Goal: Task Accomplishment & Management: Complete application form

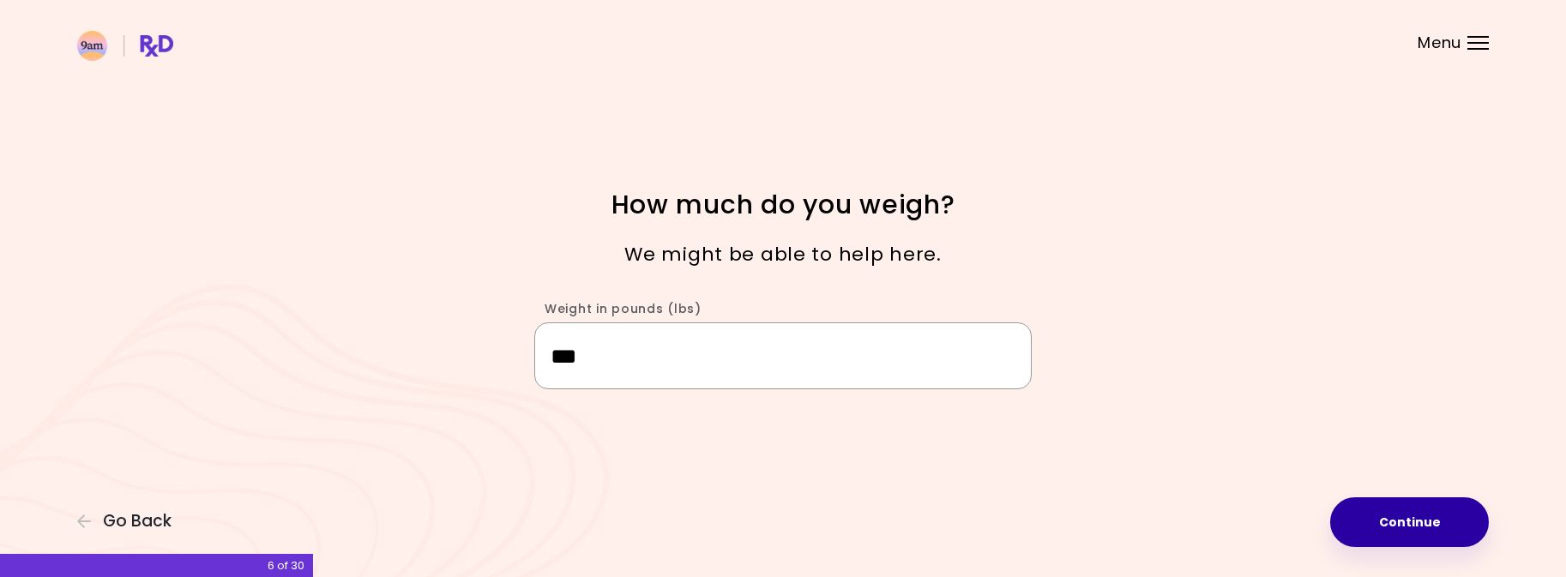
type input "***"
click at [1403, 533] on button "Continue" at bounding box center [1409, 522] width 159 height 50
select select "****"
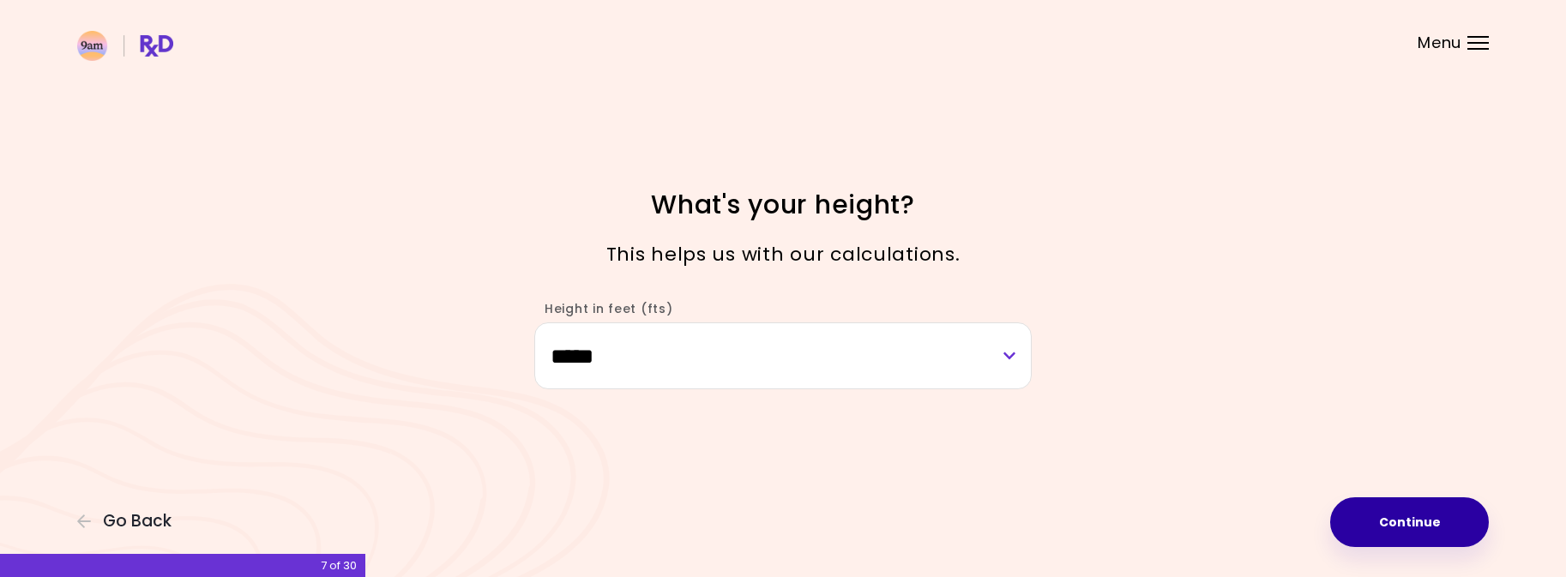
click at [1403, 533] on button "Continue" at bounding box center [1409, 522] width 159 height 50
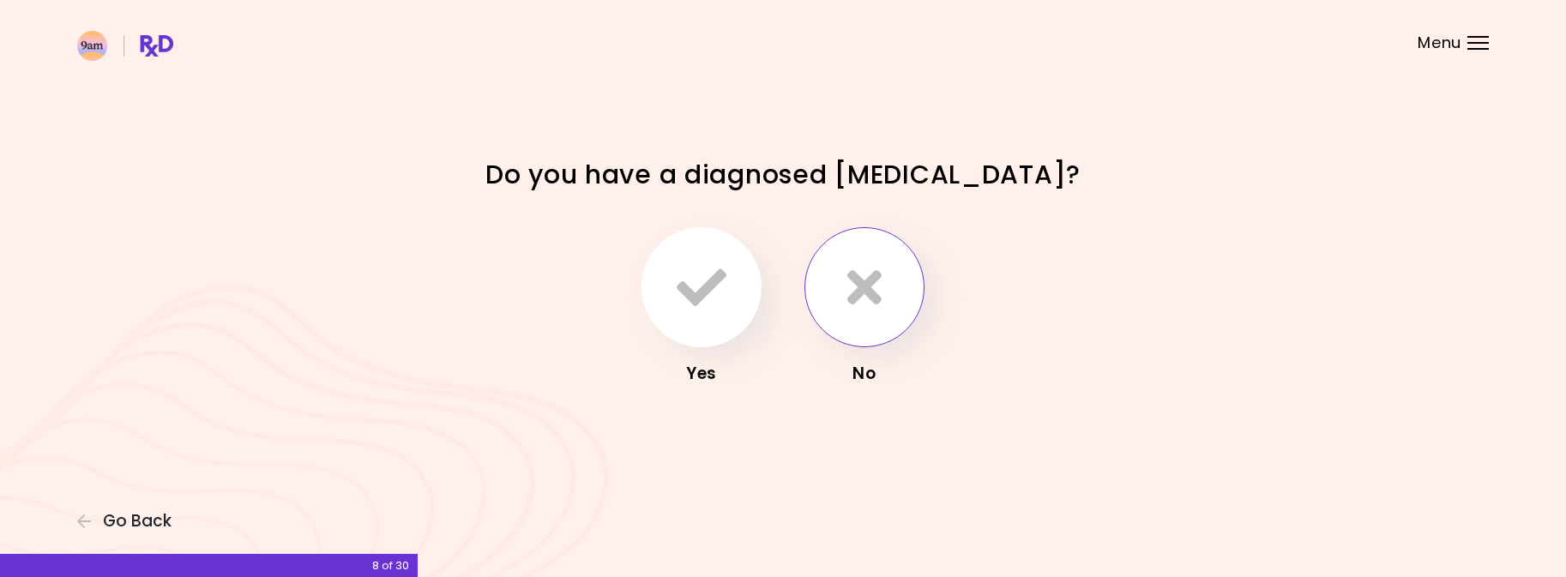
click at [870, 293] on icon "button" at bounding box center [864, 287] width 34 height 50
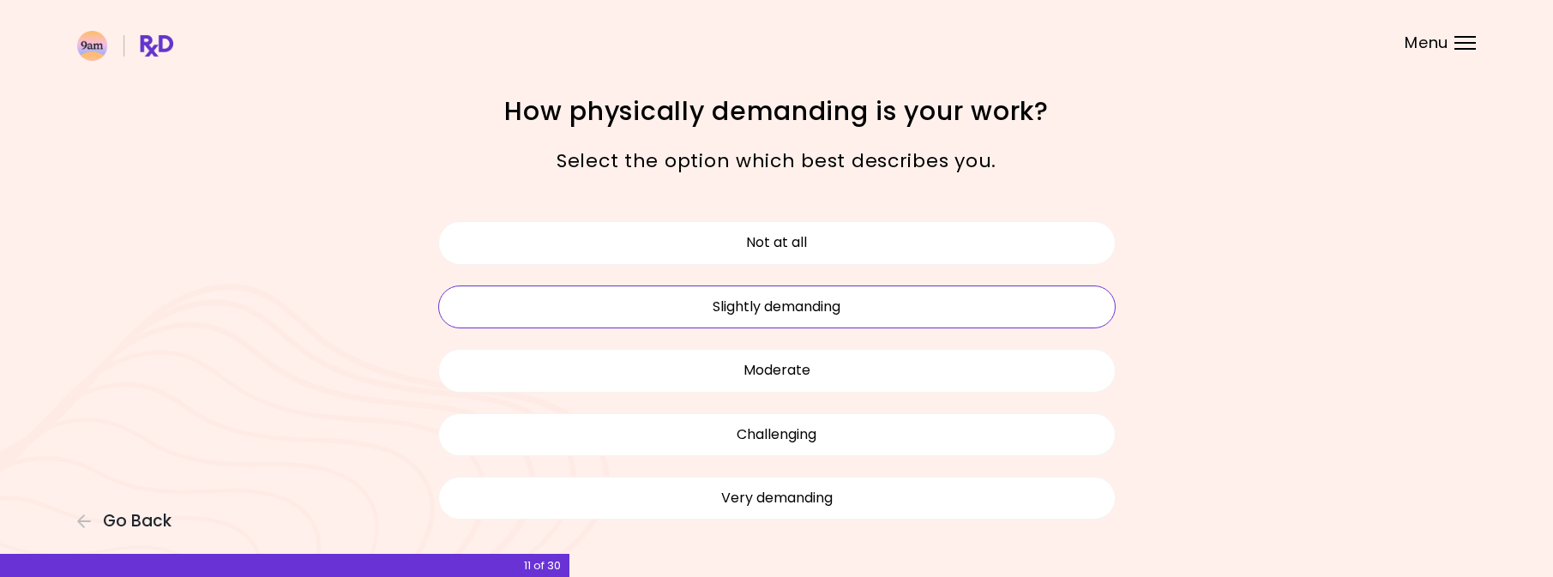
click at [901, 293] on button "Slightly demanding" at bounding box center [777, 307] width 678 height 43
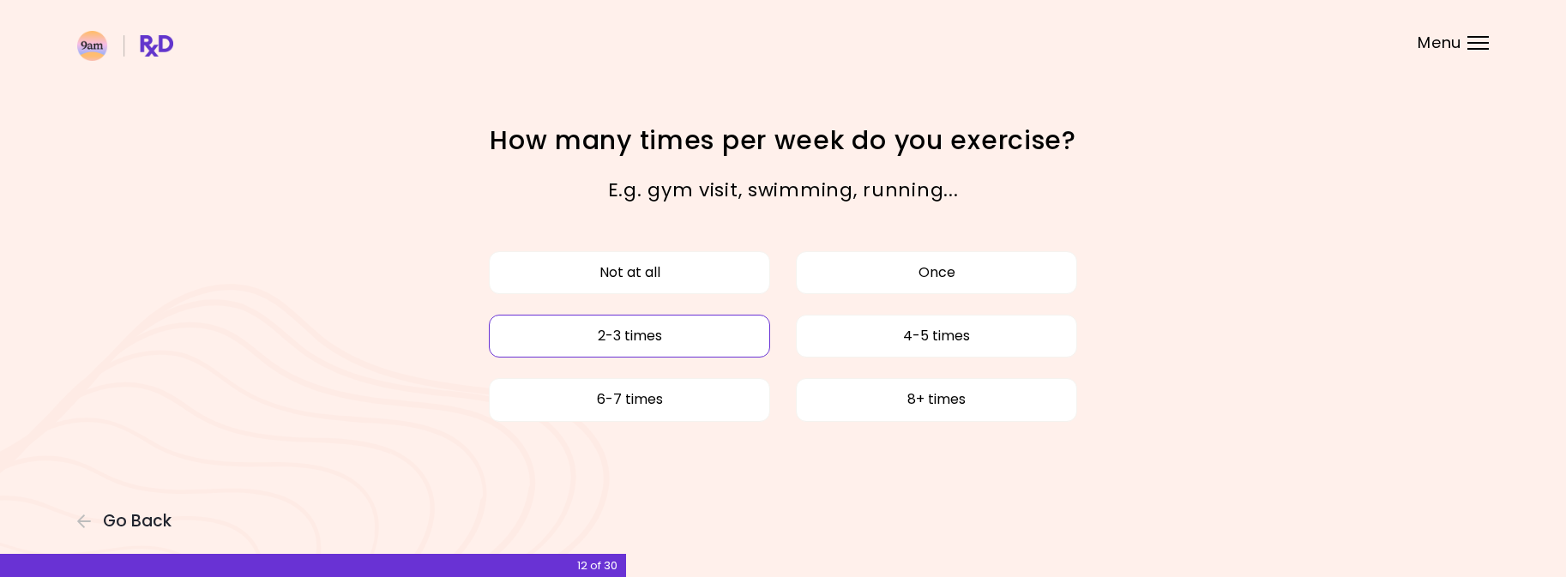
click at [687, 334] on button "2-3 times" at bounding box center [629, 336] width 281 height 43
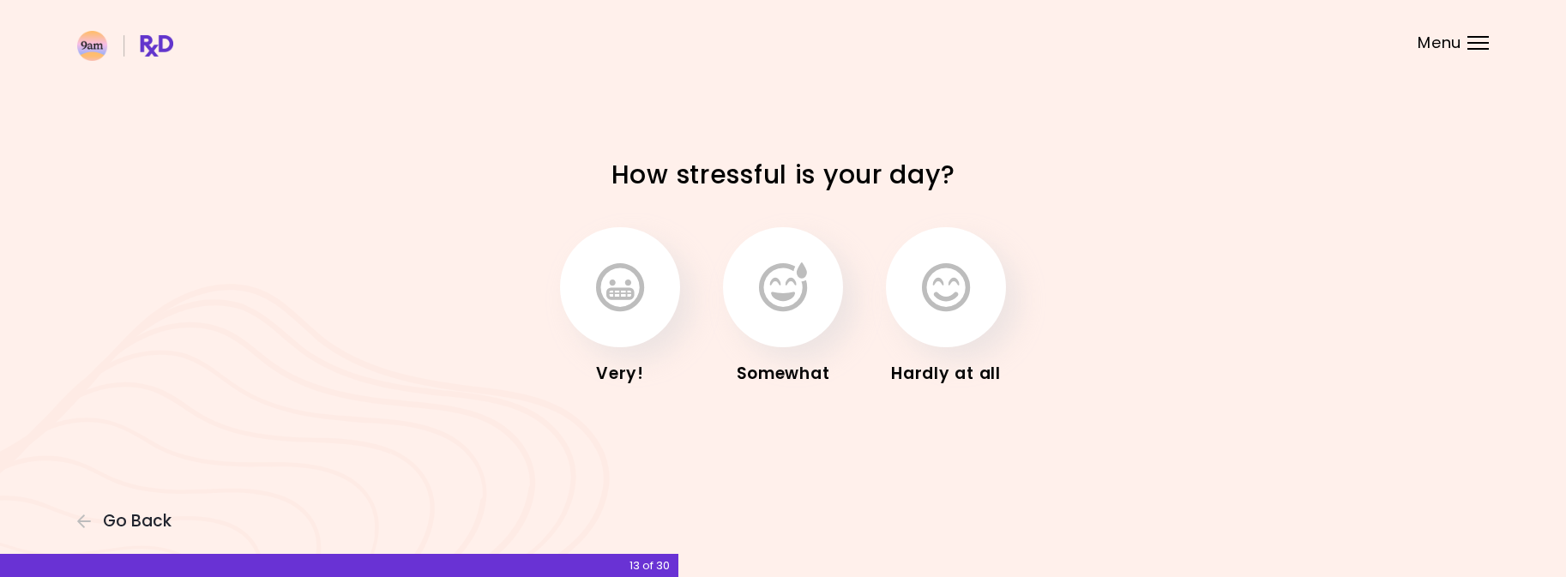
click at [1190, 315] on div "Very! Somewhat Hardly at all" at bounding box center [782, 308] width 823 height 224
click at [645, 304] on button "button" at bounding box center [620, 287] width 120 height 120
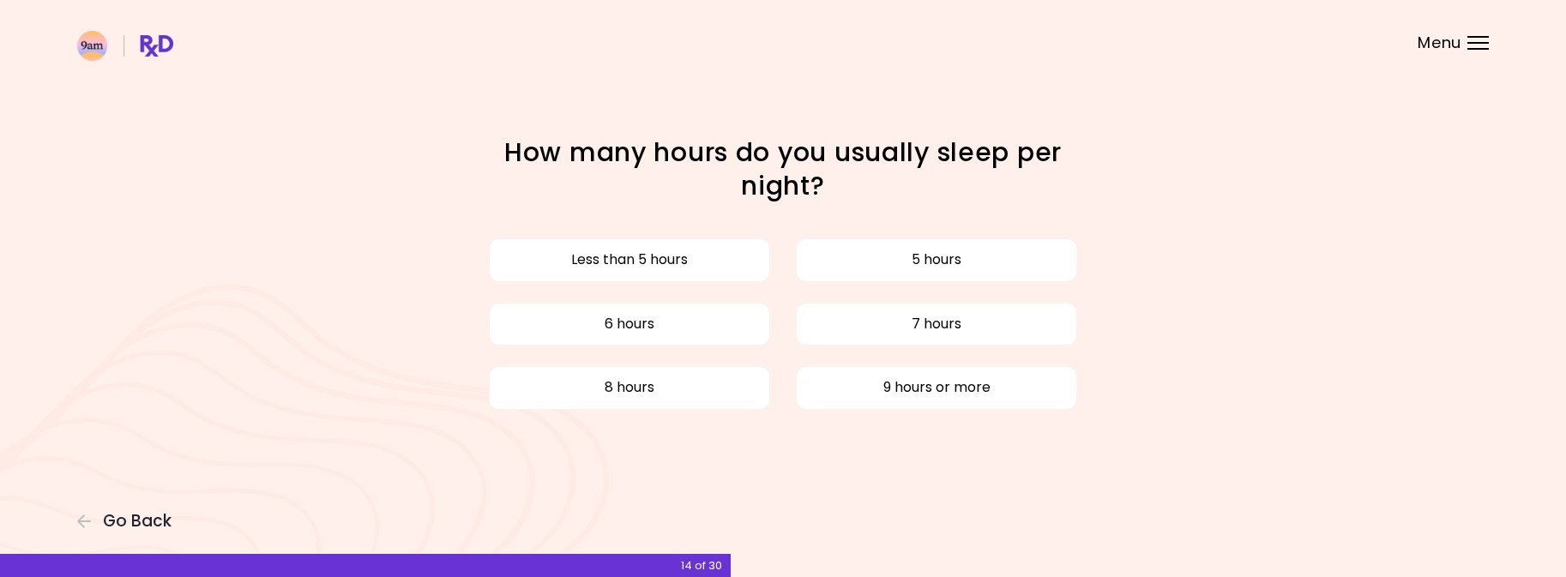
click at [1321, 299] on div "Focusable invisible element How many hours do you usually sleep per night? Less…" at bounding box center [783, 288] width 1566 height 577
click at [718, 317] on button "6 hours" at bounding box center [629, 324] width 281 height 43
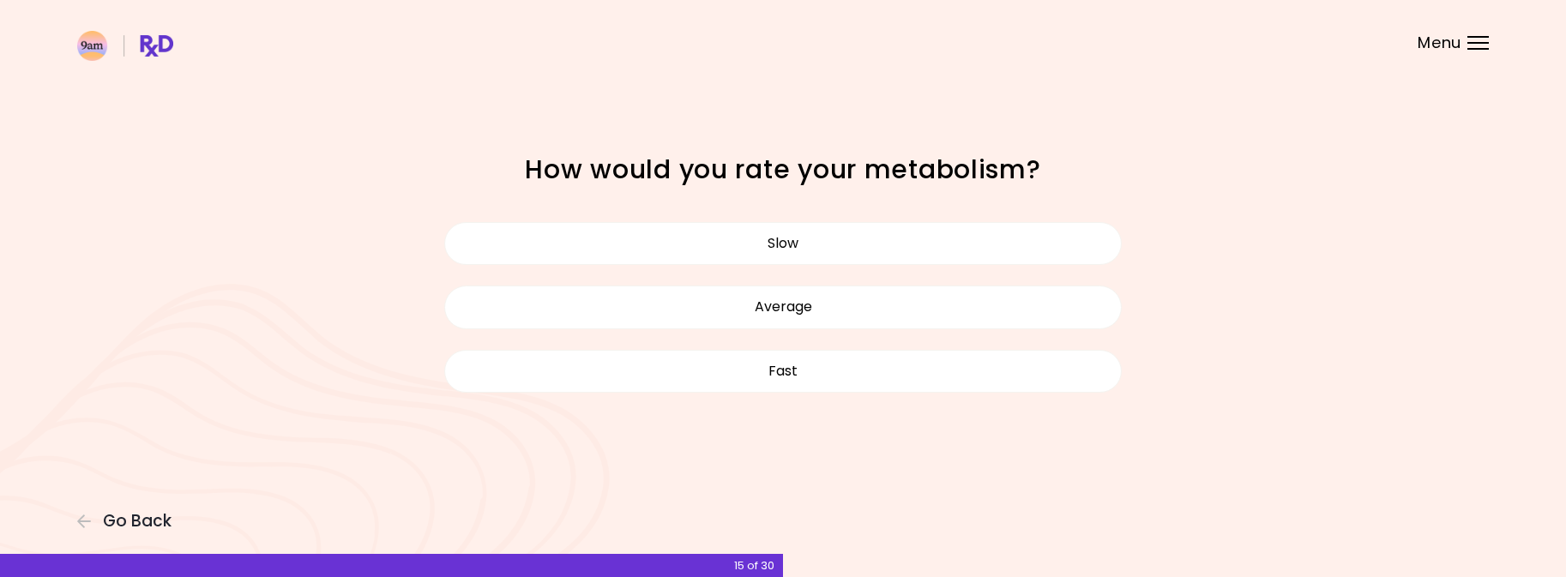
click at [955, 495] on div "Focusable invisible element How would you rate your metabolism? Slow Average Fa…" at bounding box center [783, 288] width 1566 height 577
click at [929, 230] on button "Slow" at bounding box center [783, 243] width 678 height 43
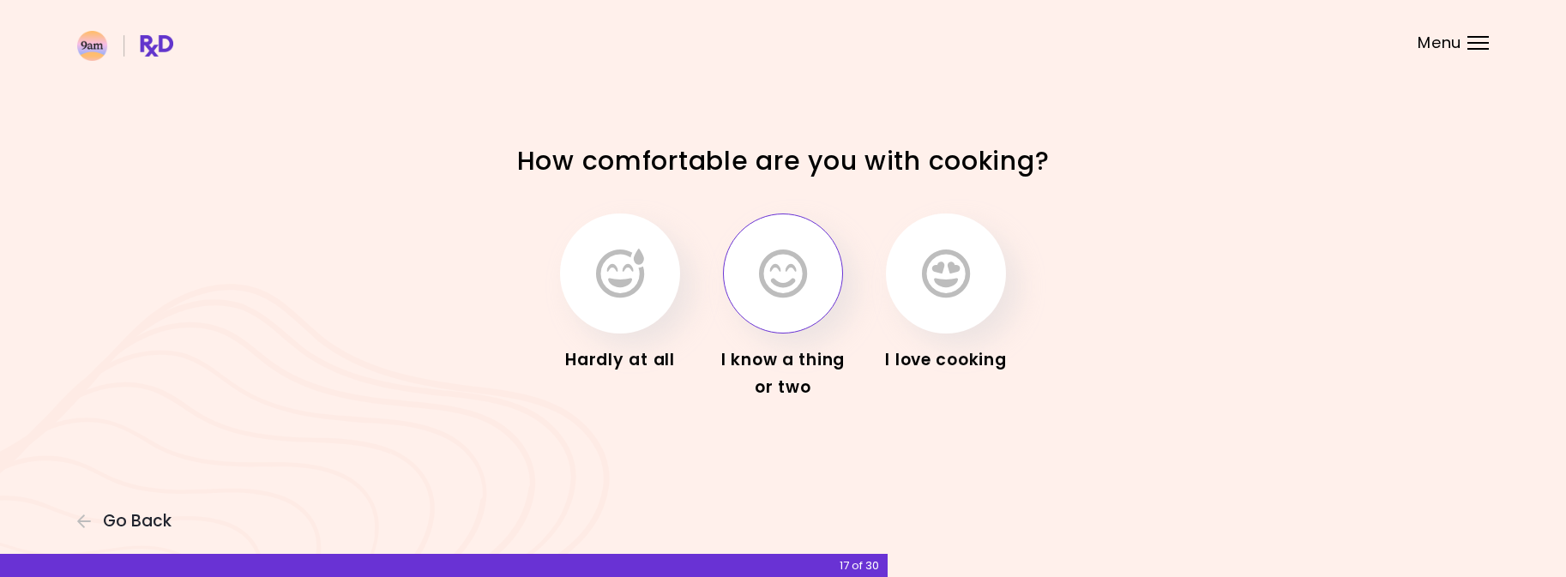
click at [787, 286] on icon "button" at bounding box center [783, 274] width 48 height 50
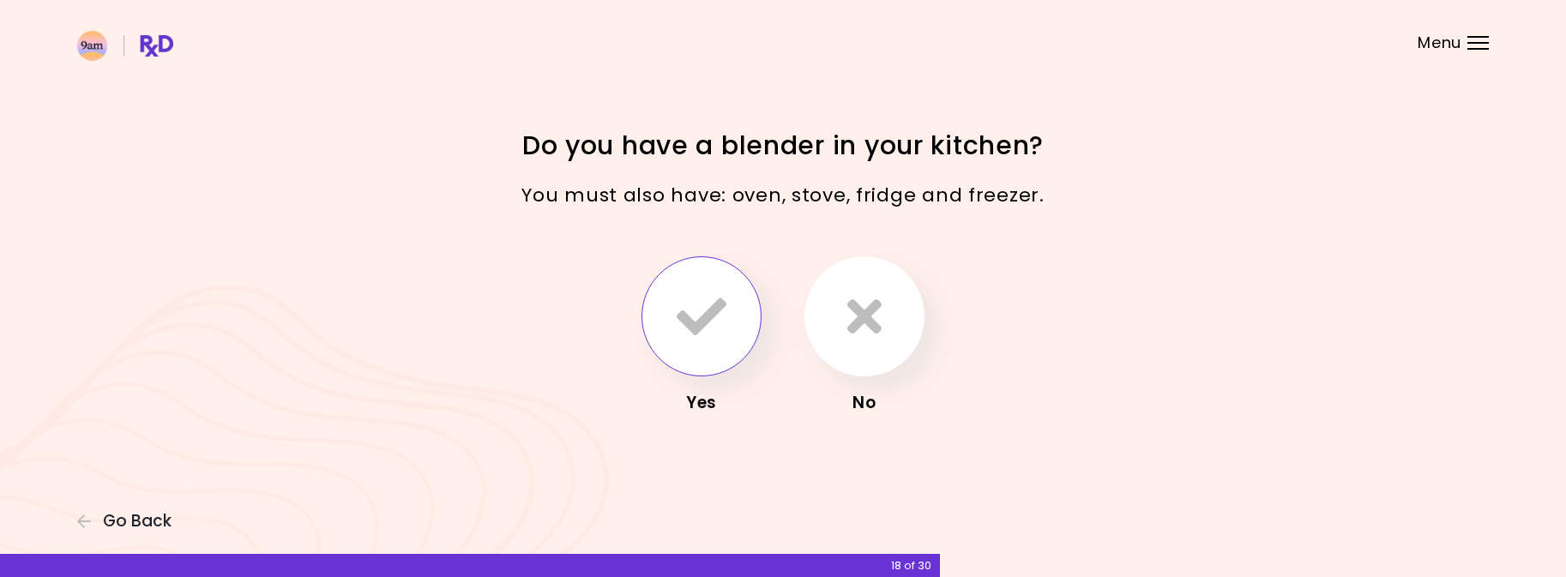
click at [712, 296] on icon "button" at bounding box center [702, 317] width 50 height 50
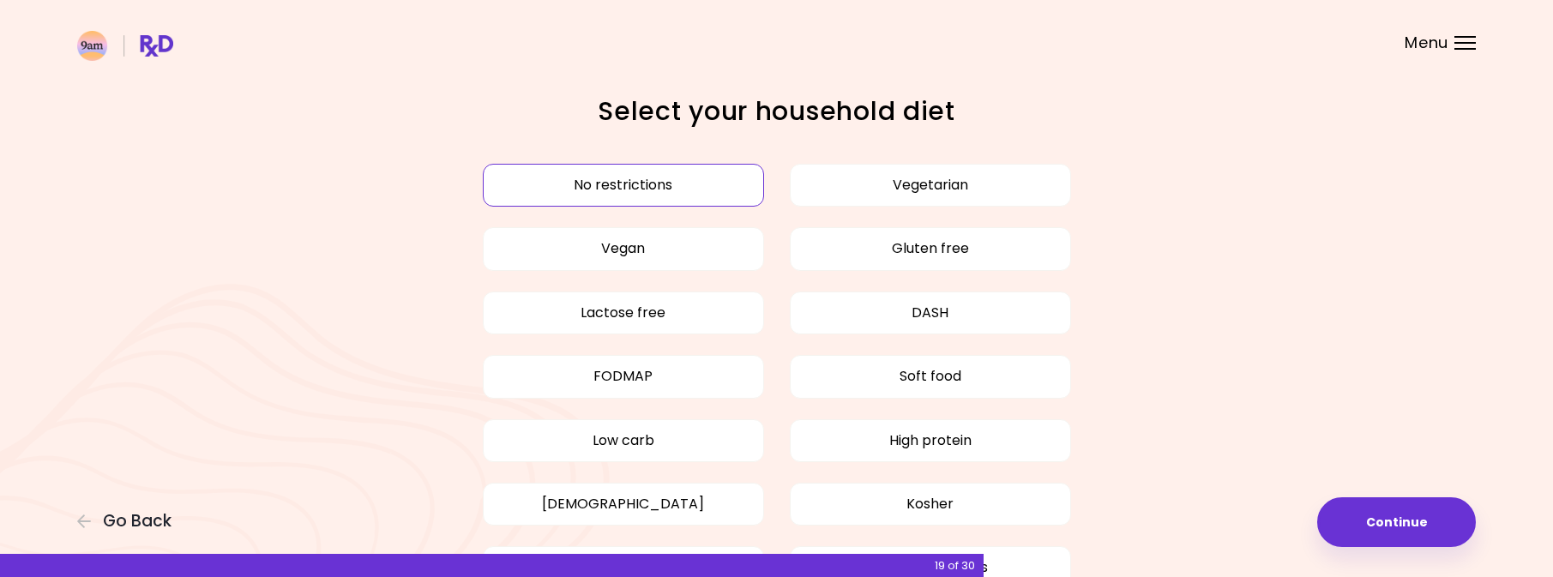
click at [1201, 162] on div "Focusable invisible element Select your household diet No restrictions Vegetari…" at bounding box center [776, 358] width 1553 height 716
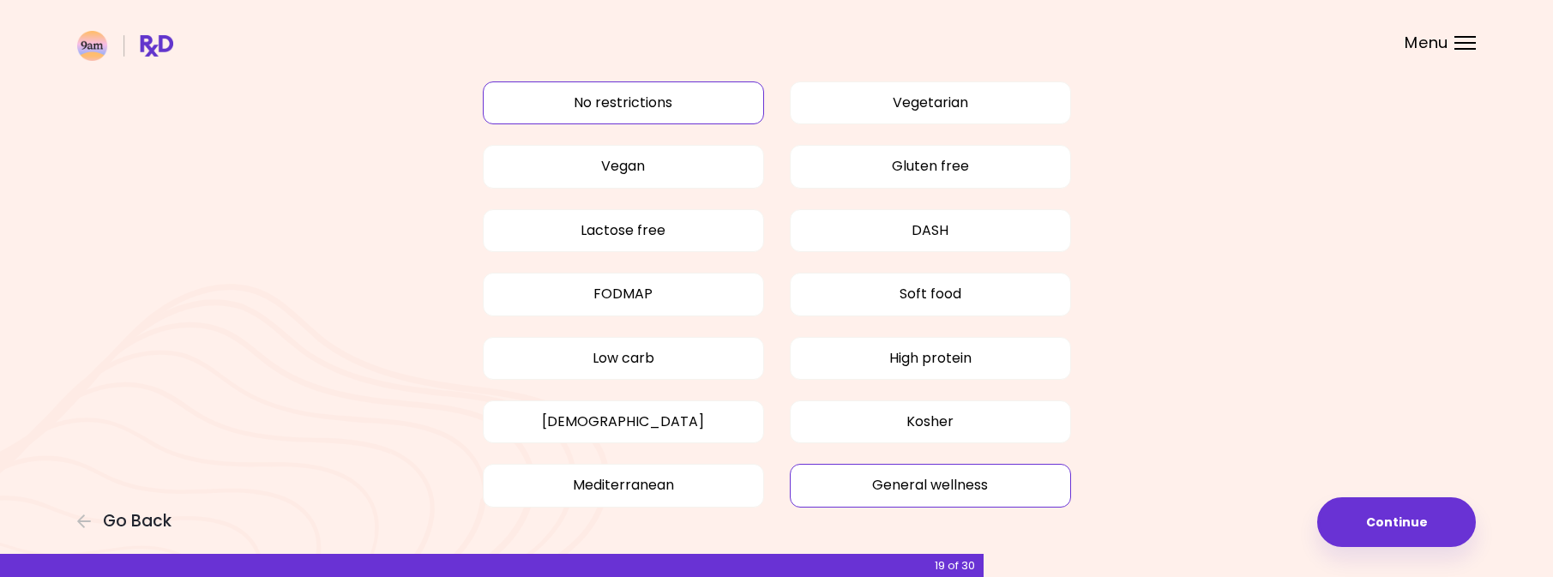
scroll to position [81, 0]
click at [678, 105] on button "No restrictions" at bounding box center [623, 103] width 281 height 43
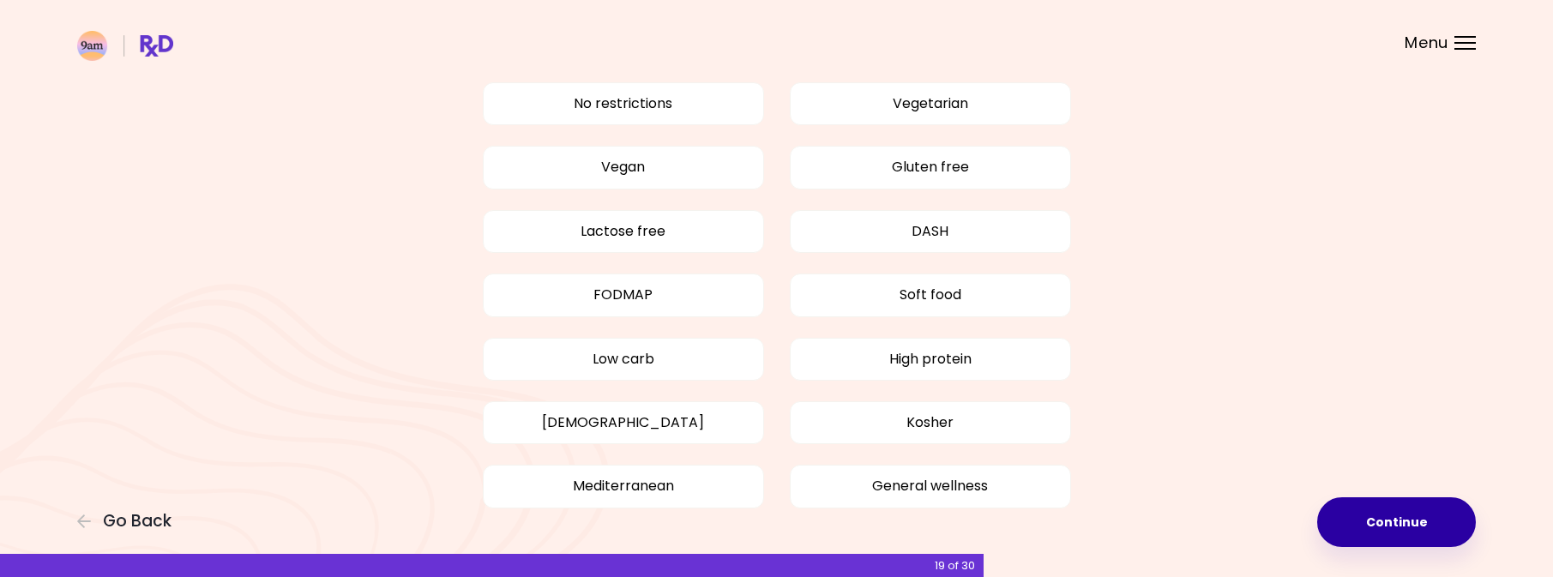
click at [1383, 533] on button "Continue" at bounding box center [1396, 522] width 159 height 50
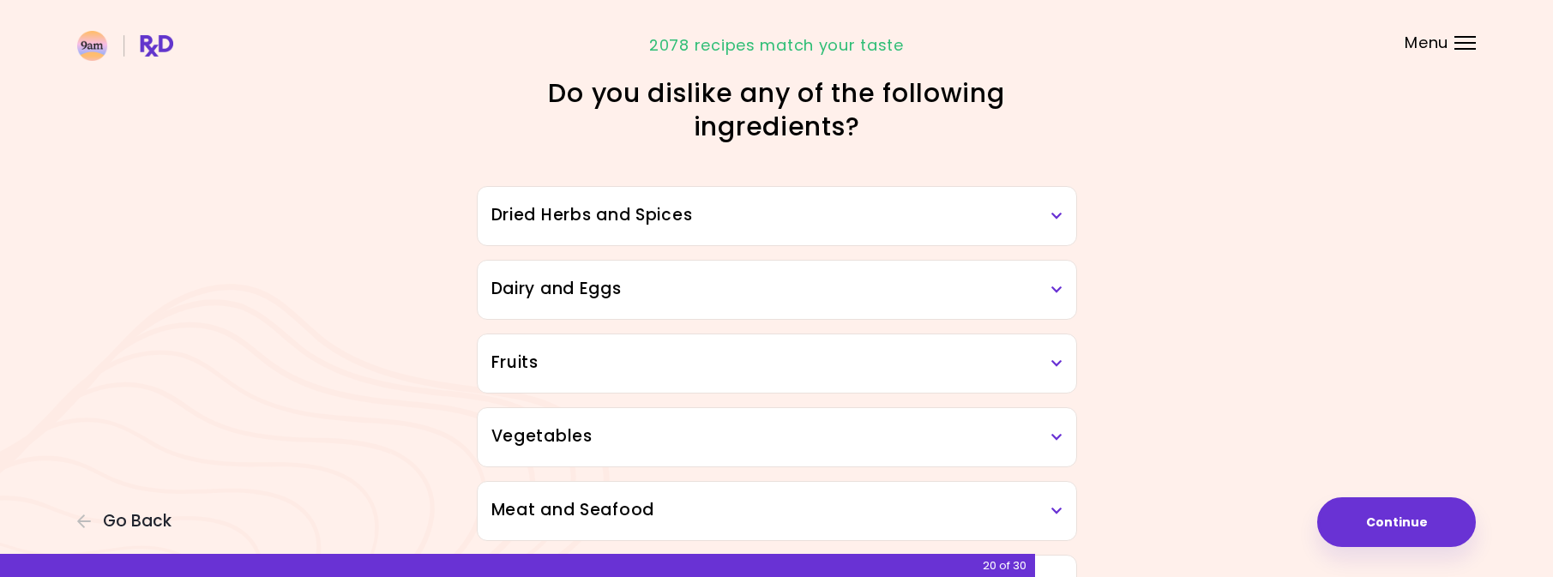
scroll to position [20, 0]
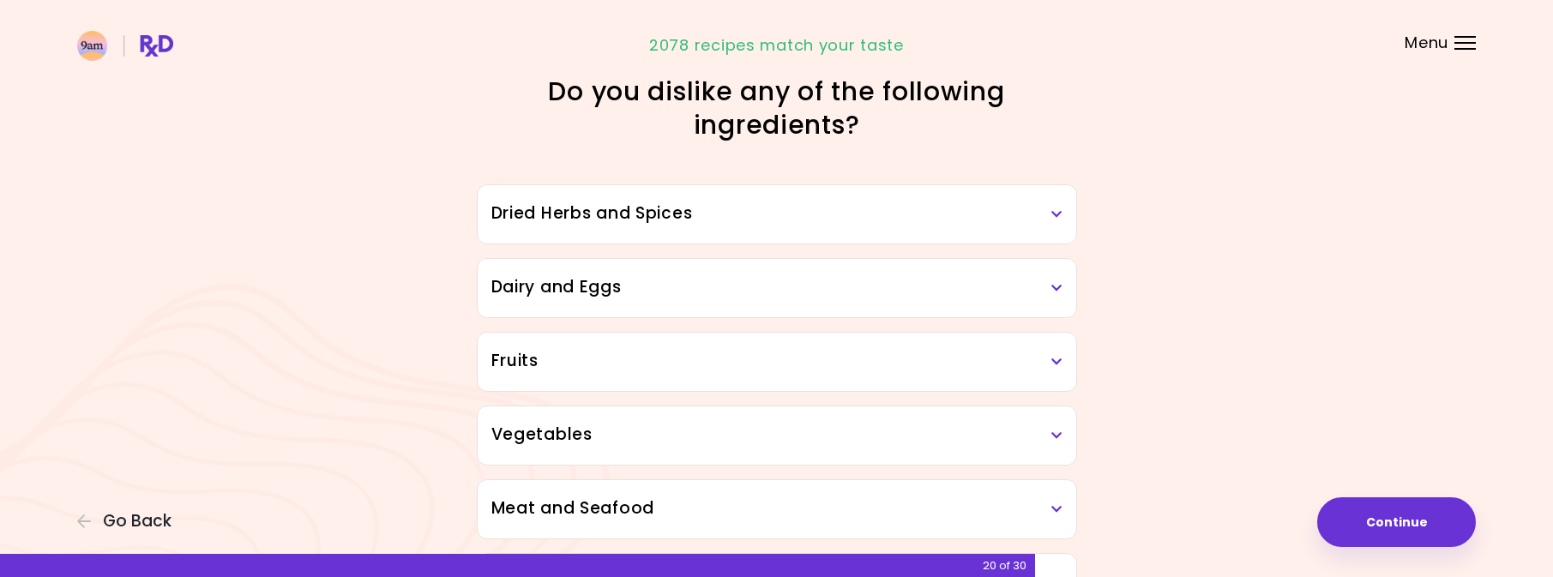
click at [908, 205] on h3 "Dried Herbs and Spices" at bounding box center [776, 214] width 571 height 25
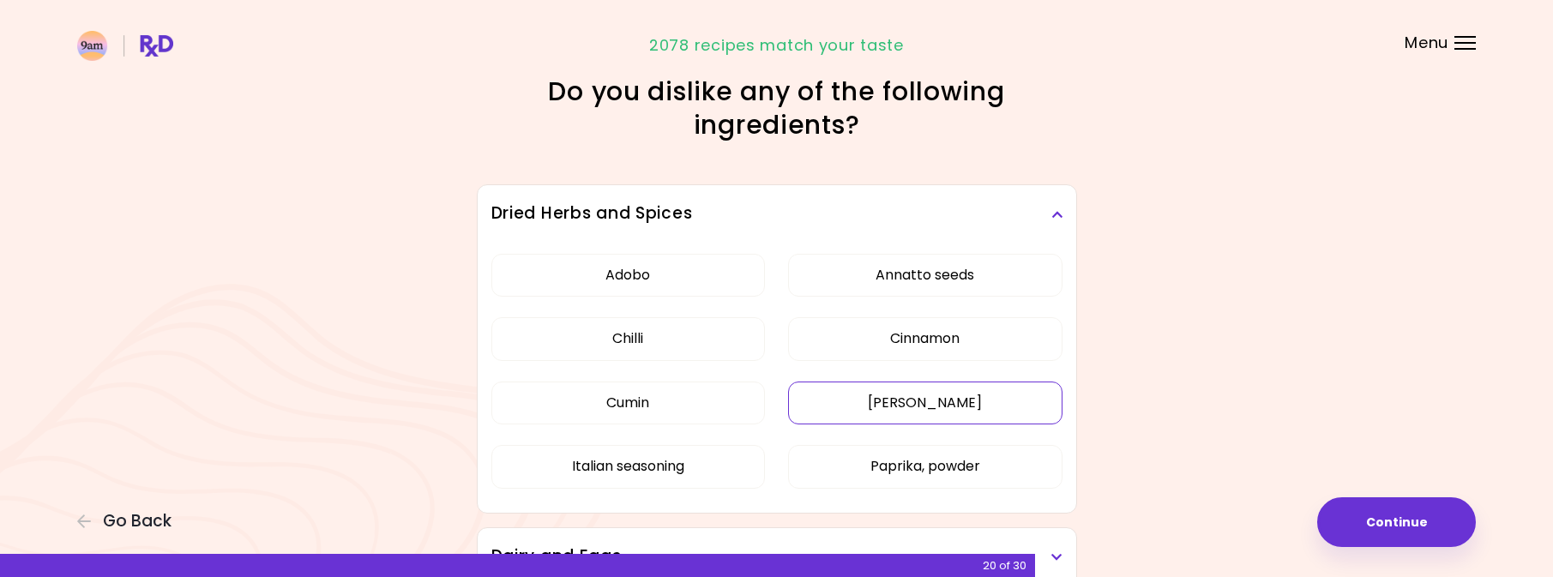
click at [962, 416] on button "Curry" at bounding box center [925, 403] width 274 height 43
click at [994, 460] on button "Paprika, powder" at bounding box center [925, 466] width 274 height 43
click at [953, 466] on button "Paprika, powder" at bounding box center [925, 466] width 274 height 43
click at [978, 463] on button "Paprika, powder" at bounding box center [925, 466] width 274 height 43
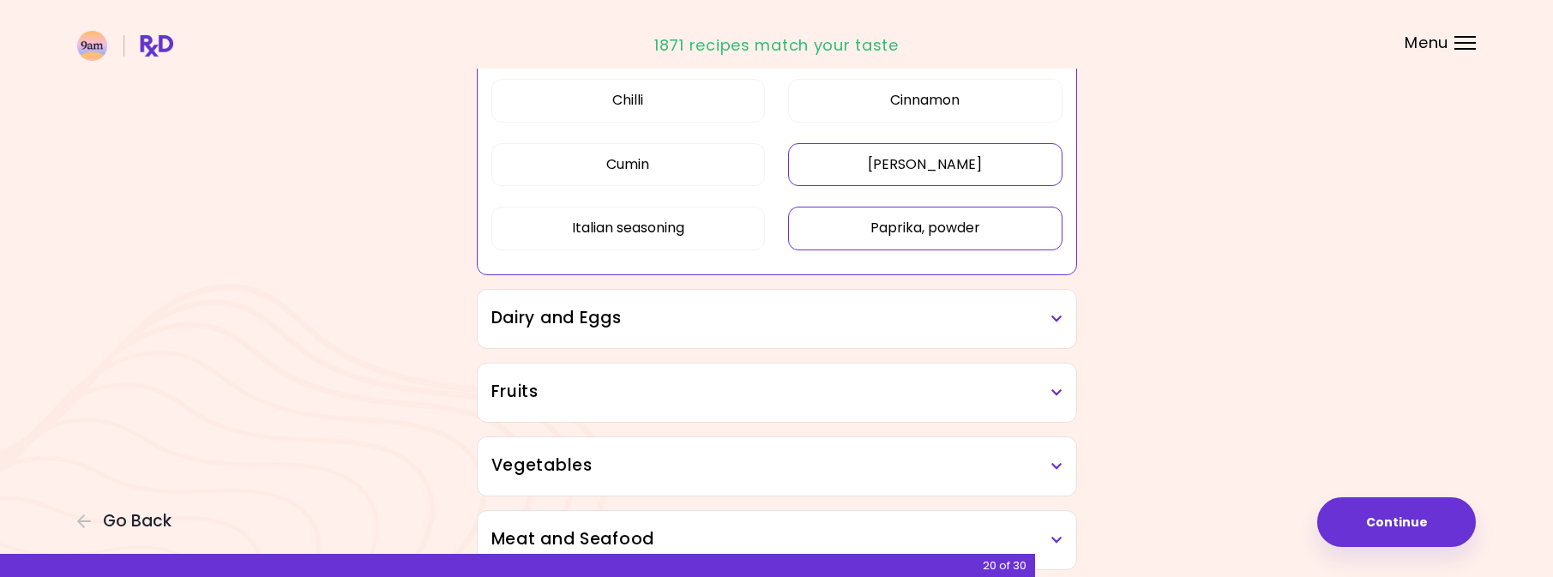
scroll to position [265, 0]
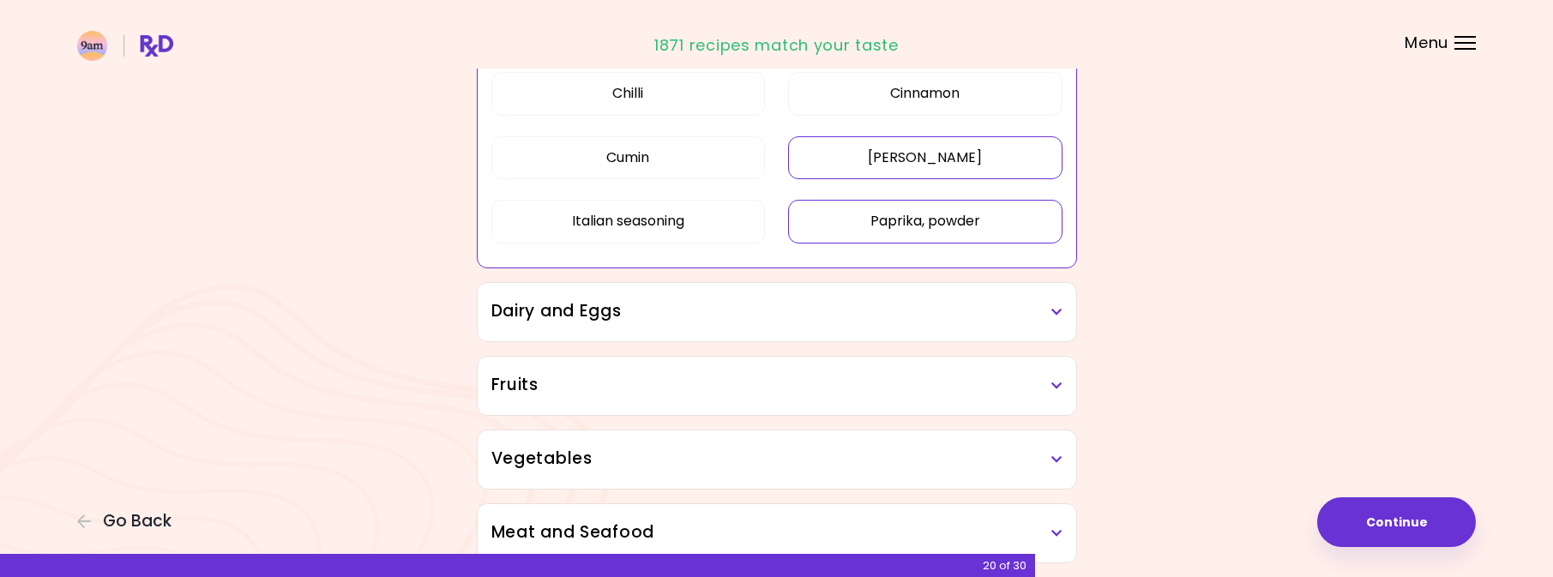
click at [997, 334] on div "Dairy and Eggs" at bounding box center [777, 312] width 599 height 58
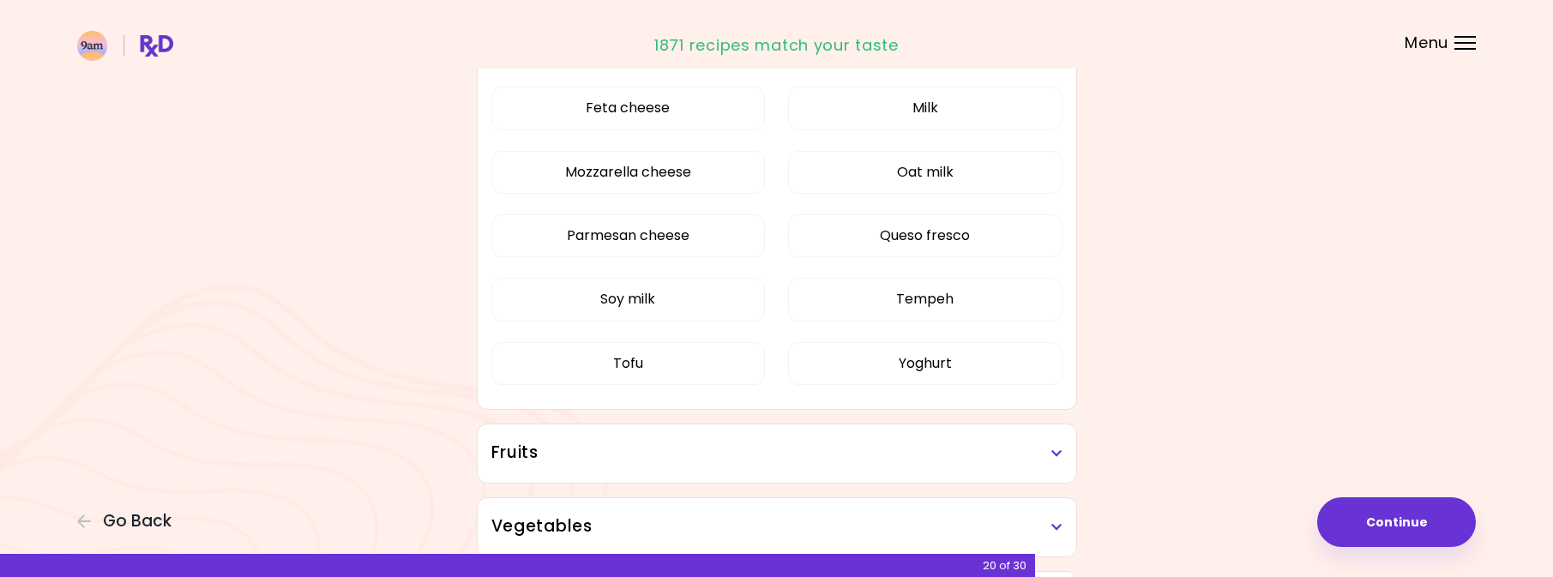
scroll to position [727, 0]
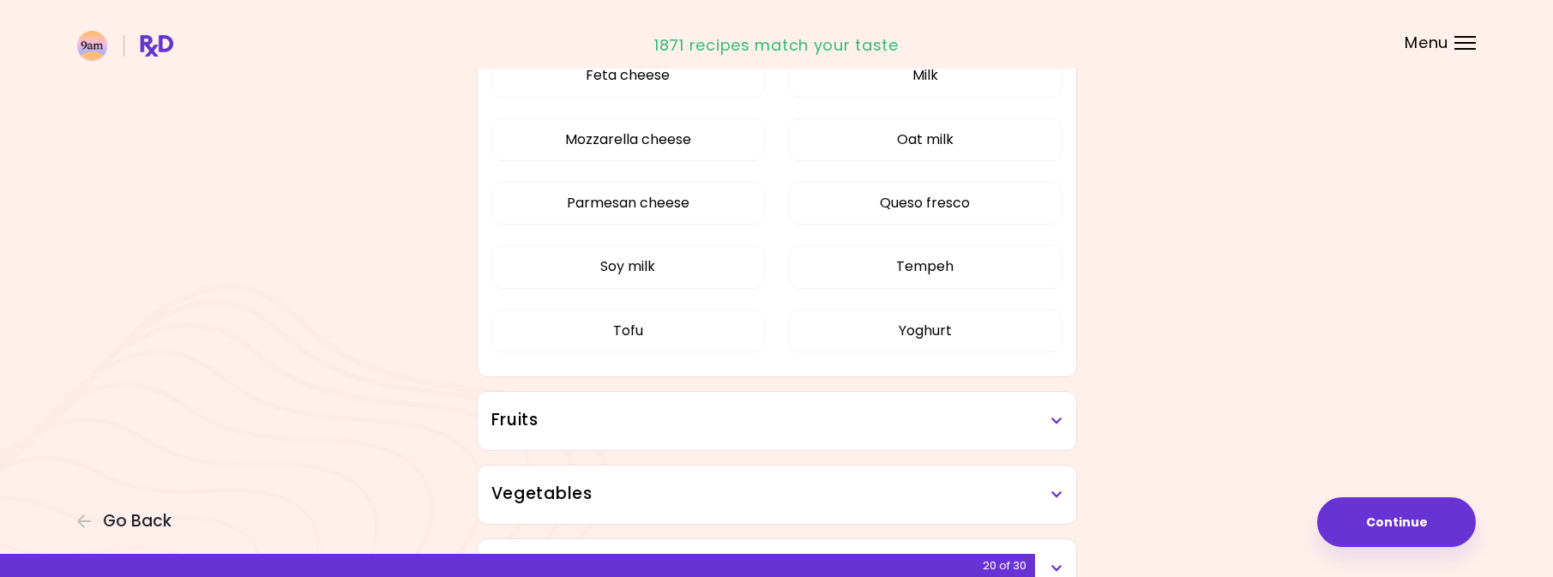
click at [916, 420] on h3 "Fruits" at bounding box center [776, 420] width 571 height 25
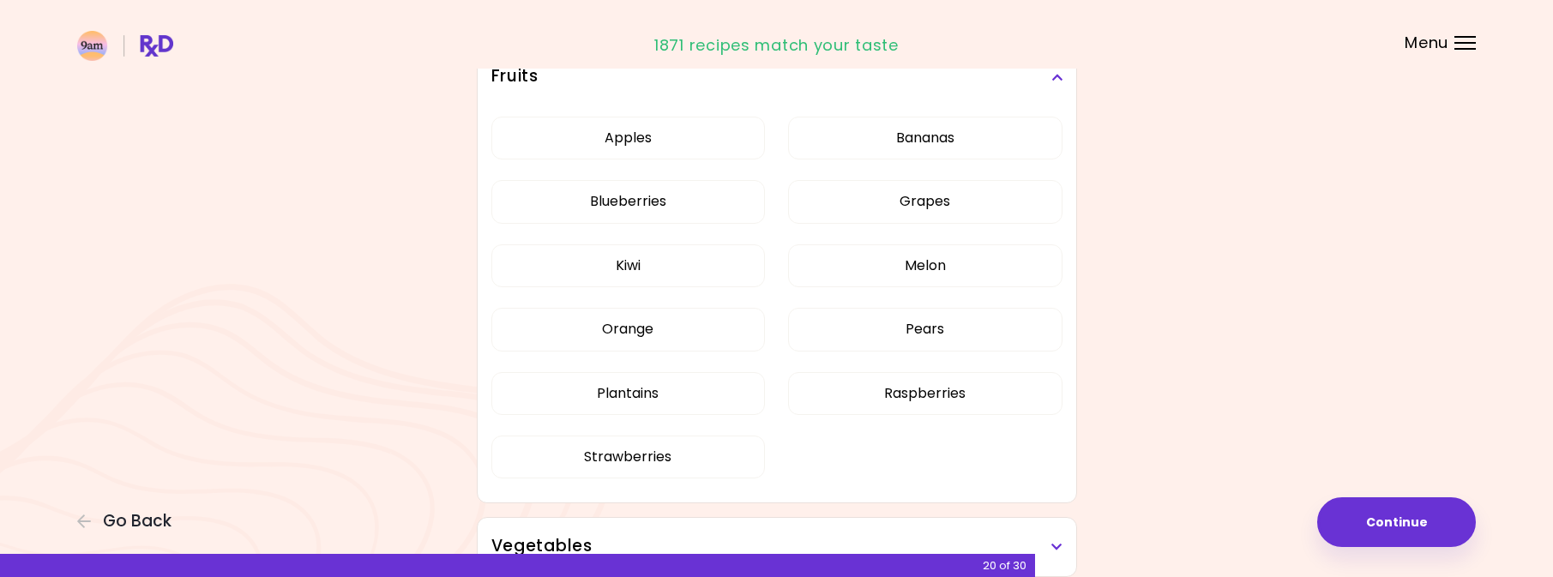
scroll to position [1150, 0]
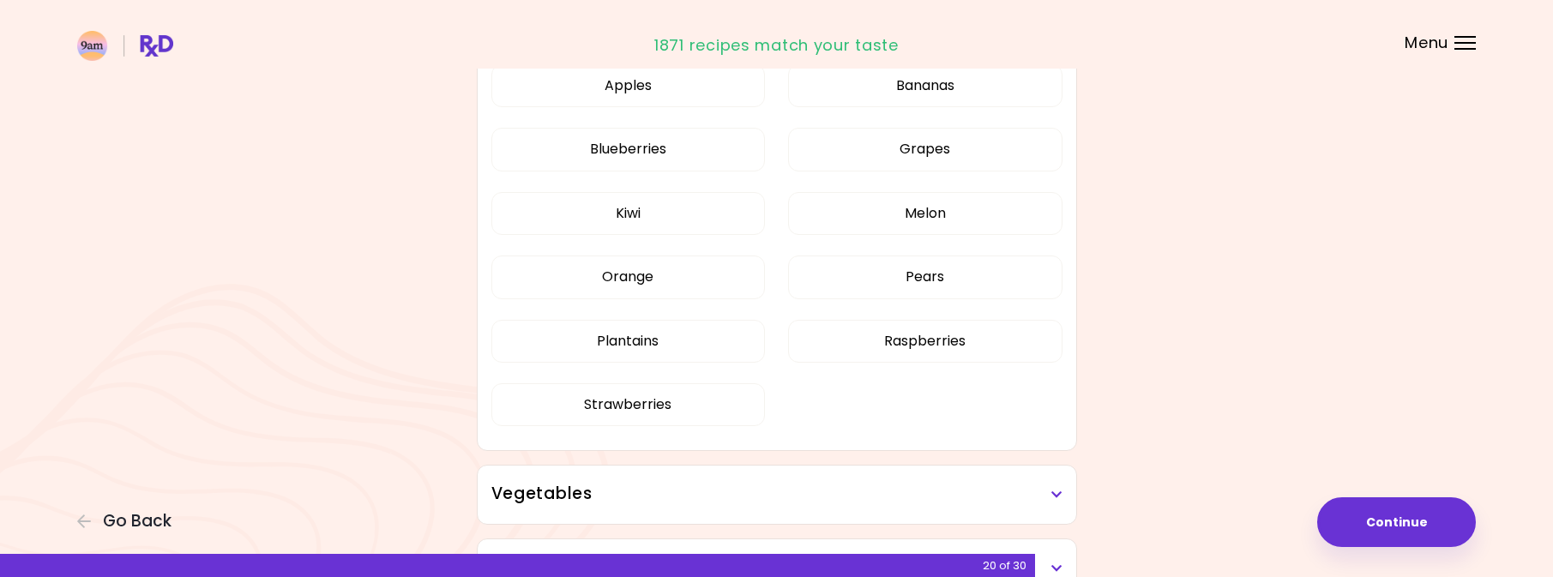
click at [904, 483] on h3 "Vegetables" at bounding box center [776, 494] width 571 height 25
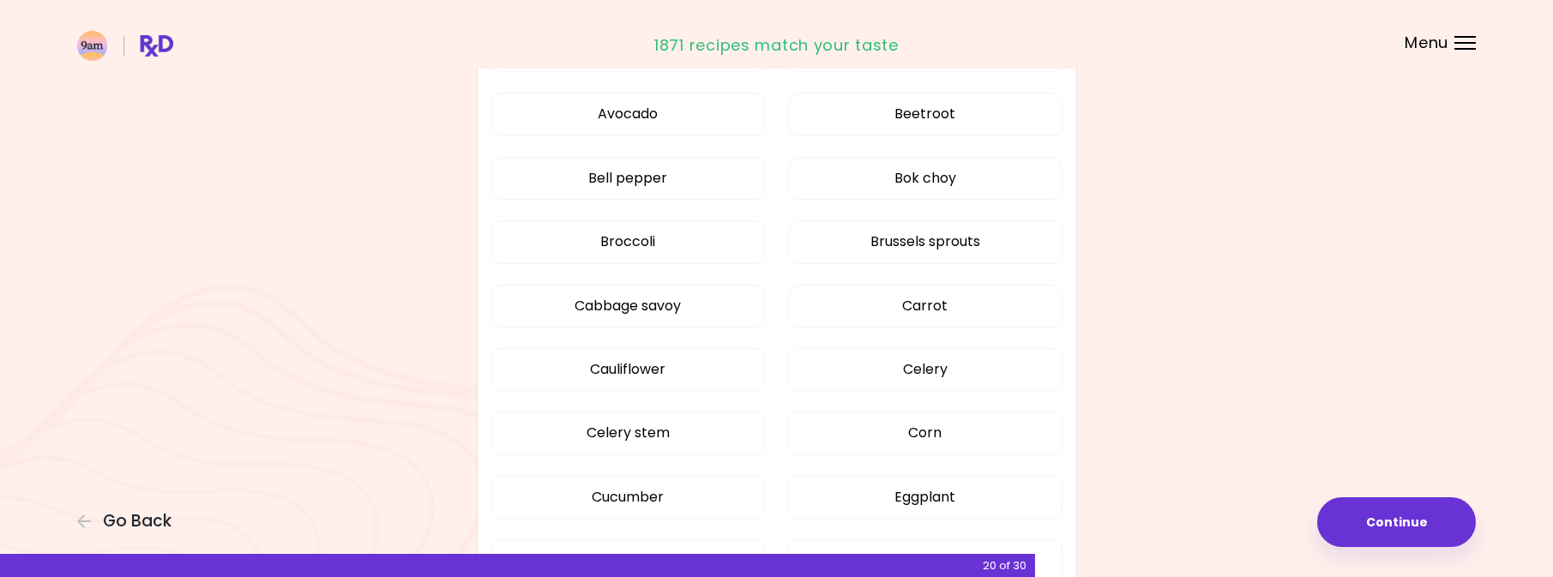
scroll to position [1695, 0]
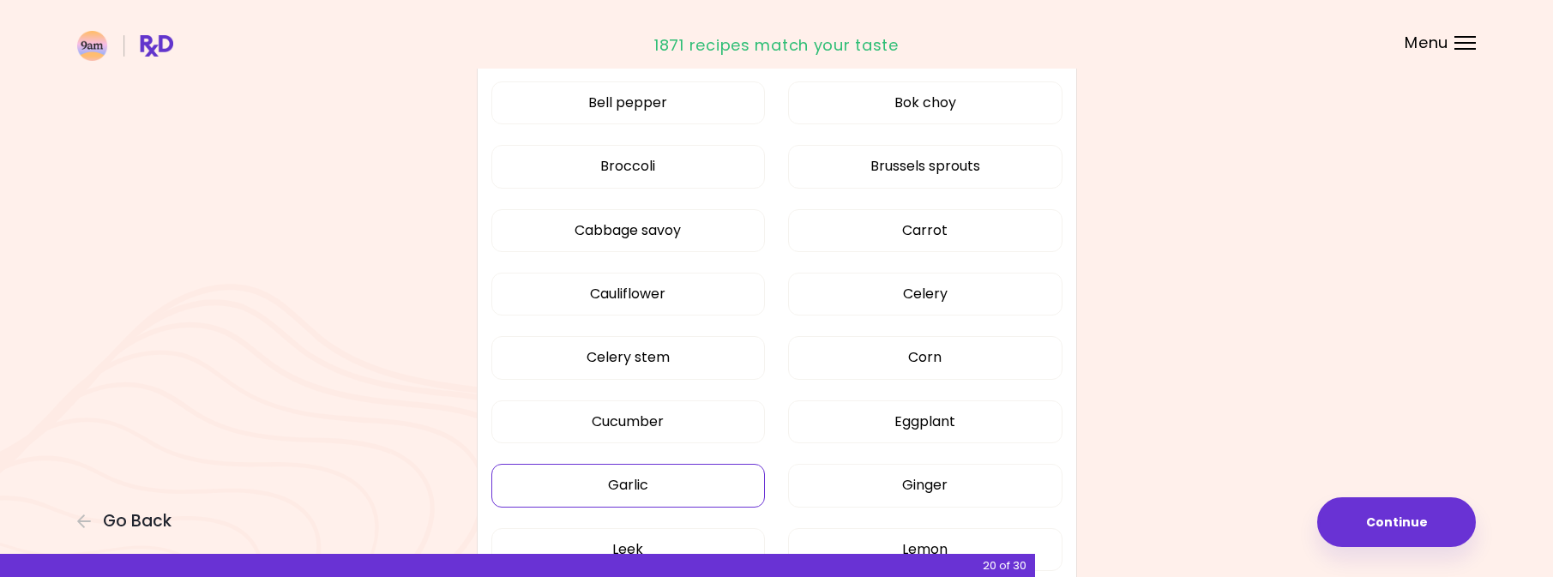
click at [714, 473] on button "Garlic" at bounding box center [628, 485] width 274 height 43
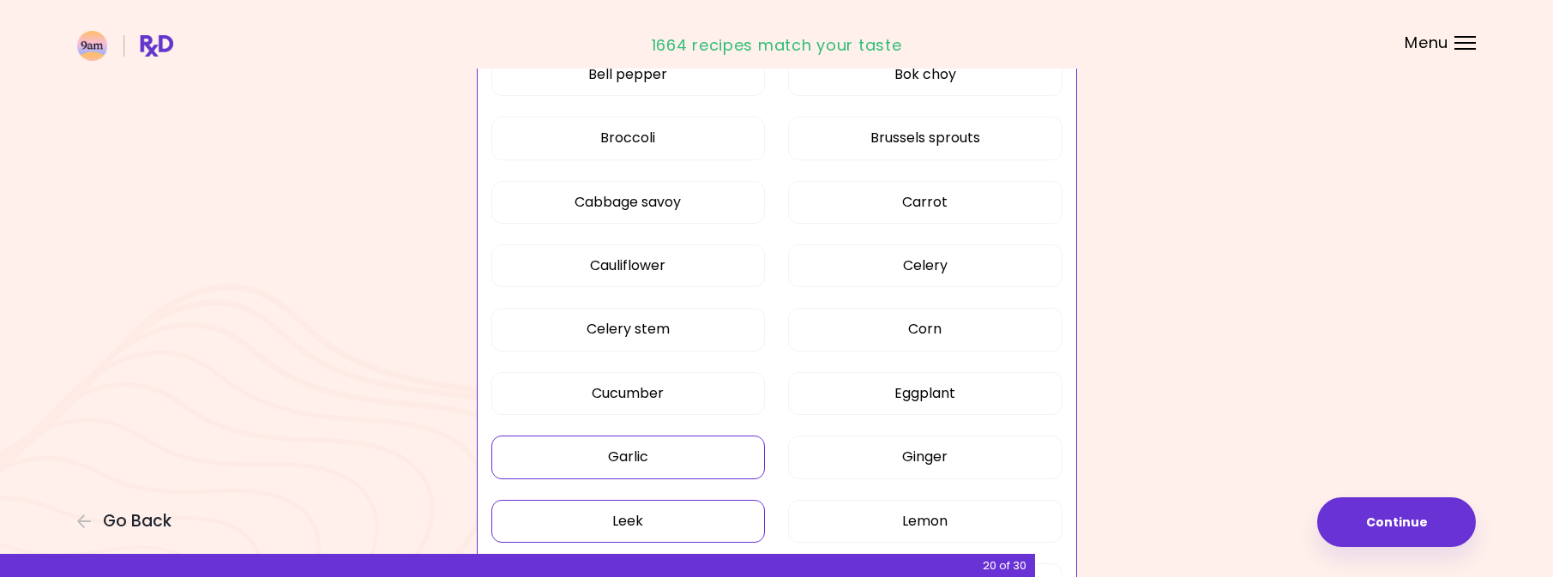
click at [734, 509] on button "Leek" at bounding box center [628, 521] width 274 height 43
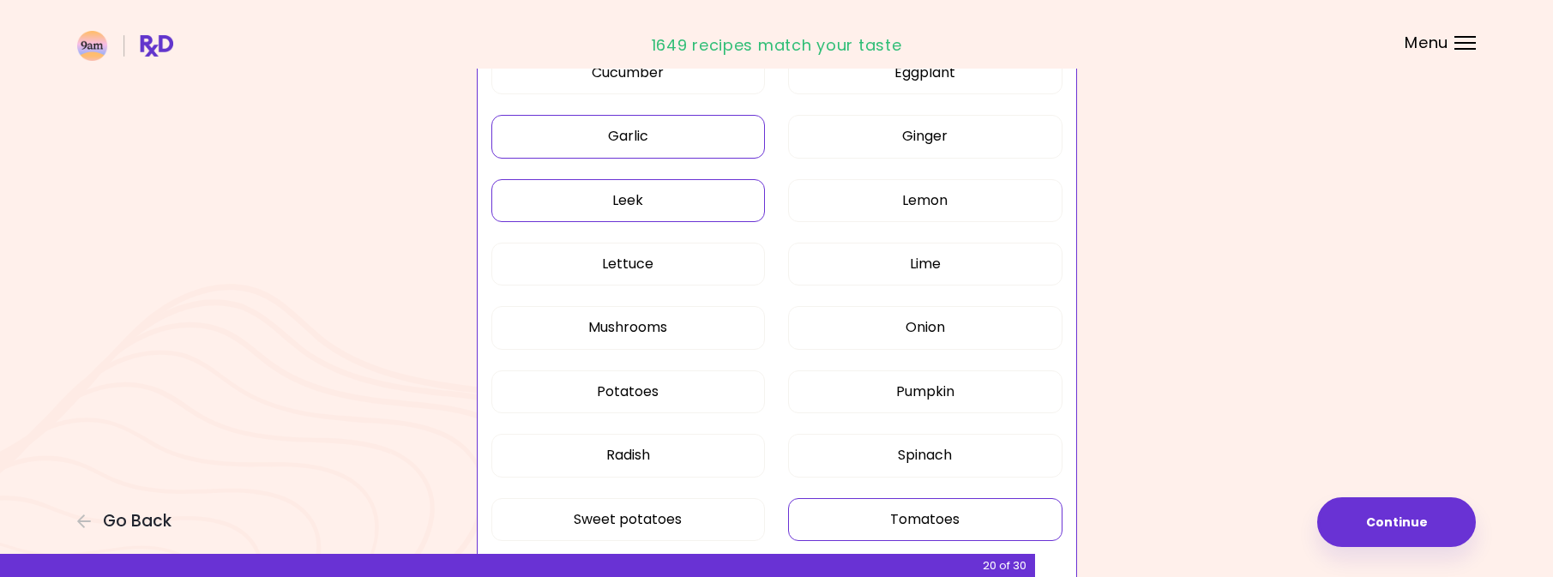
scroll to position [2166, 0]
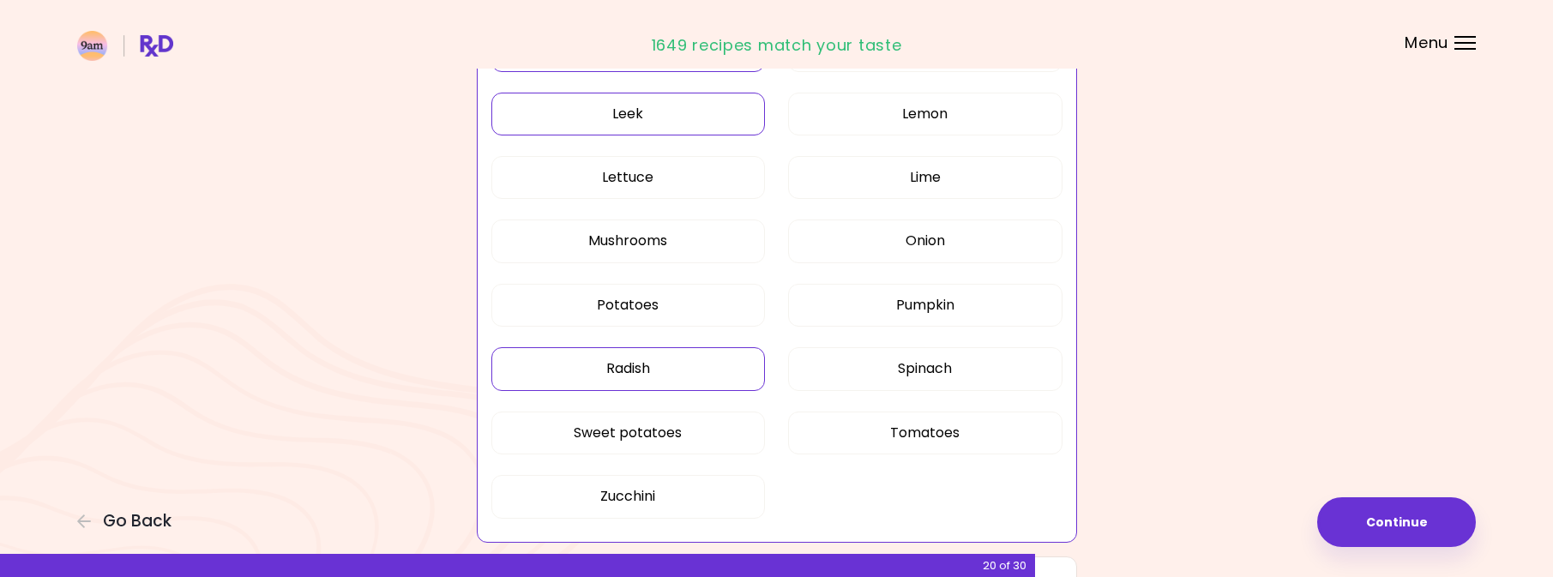
click at [660, 378] on button "Radish" at bounding box center [628, 368] width 274 height 43
click at [967, 247] on button "Onion" at bounding box center [925, 241] width 274 height 43
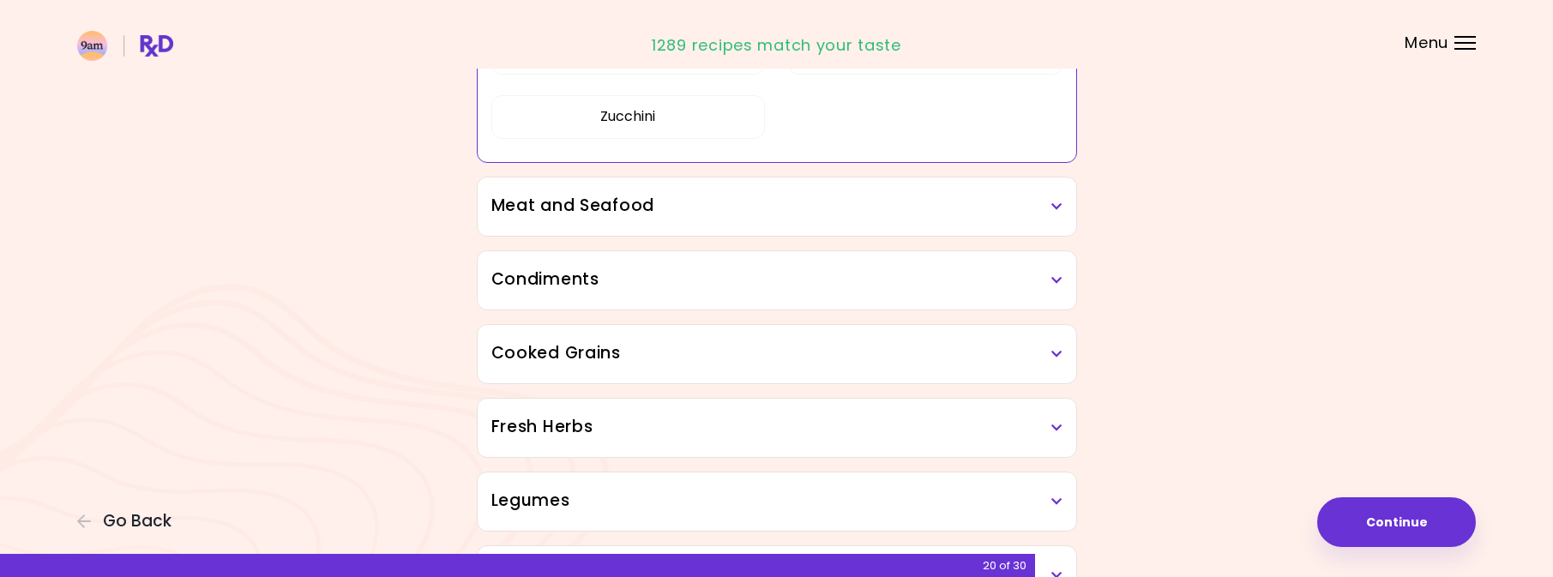
scroll to position [2566, 0]
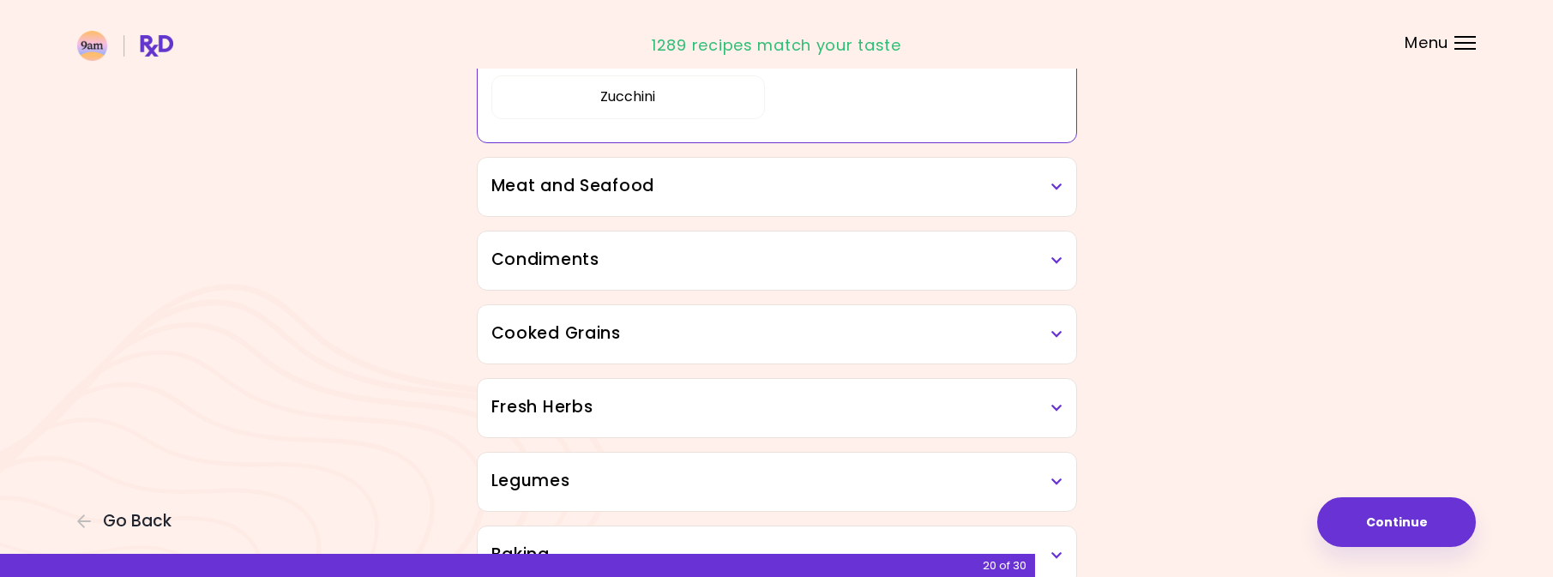
click at [941, 195] on h3 "Meat and Seafood" at bounding box center [776, 186] width 571 height 25
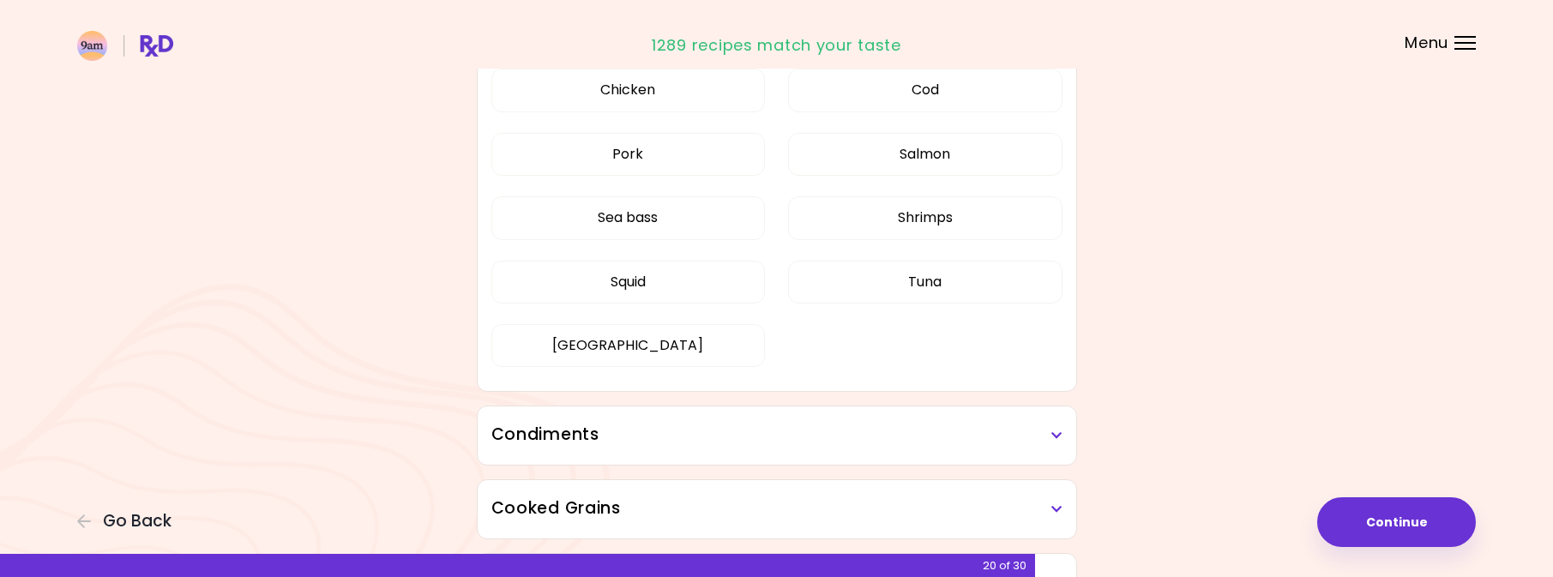
scroll to position [3026, 0]
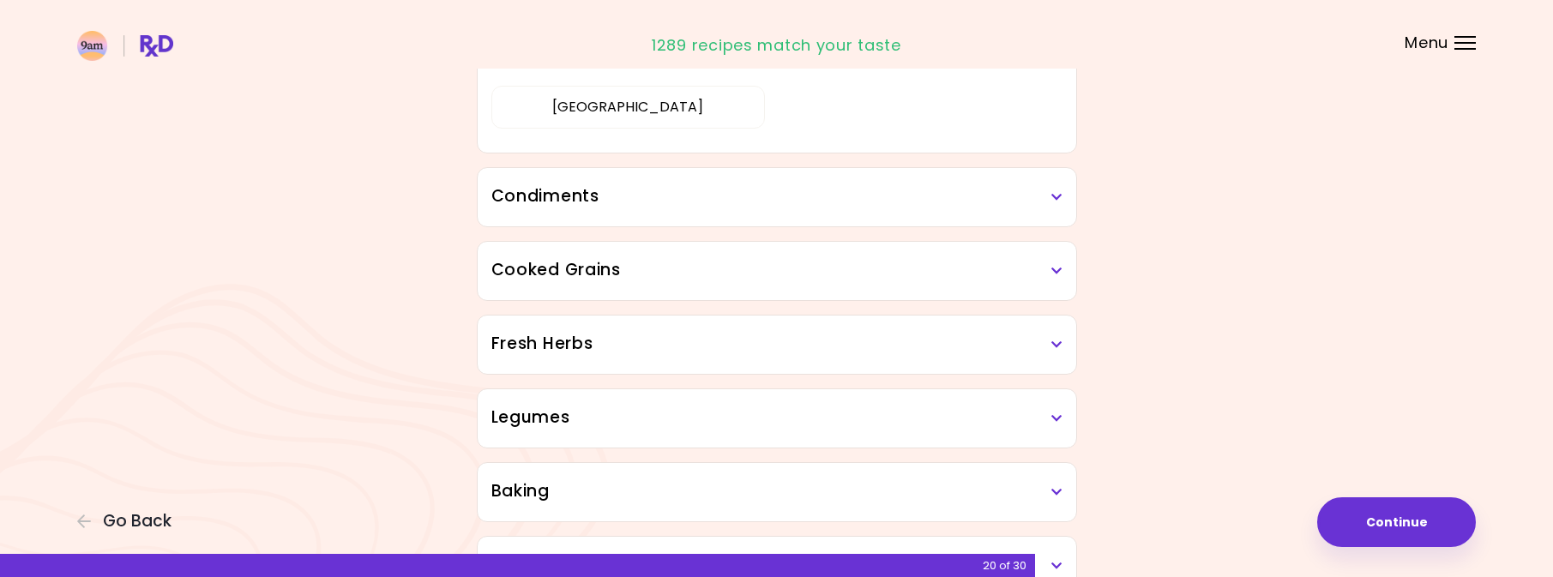
click at [866, 225] on div "Condiments" at bounding box center [777, 197] width 599 height 58
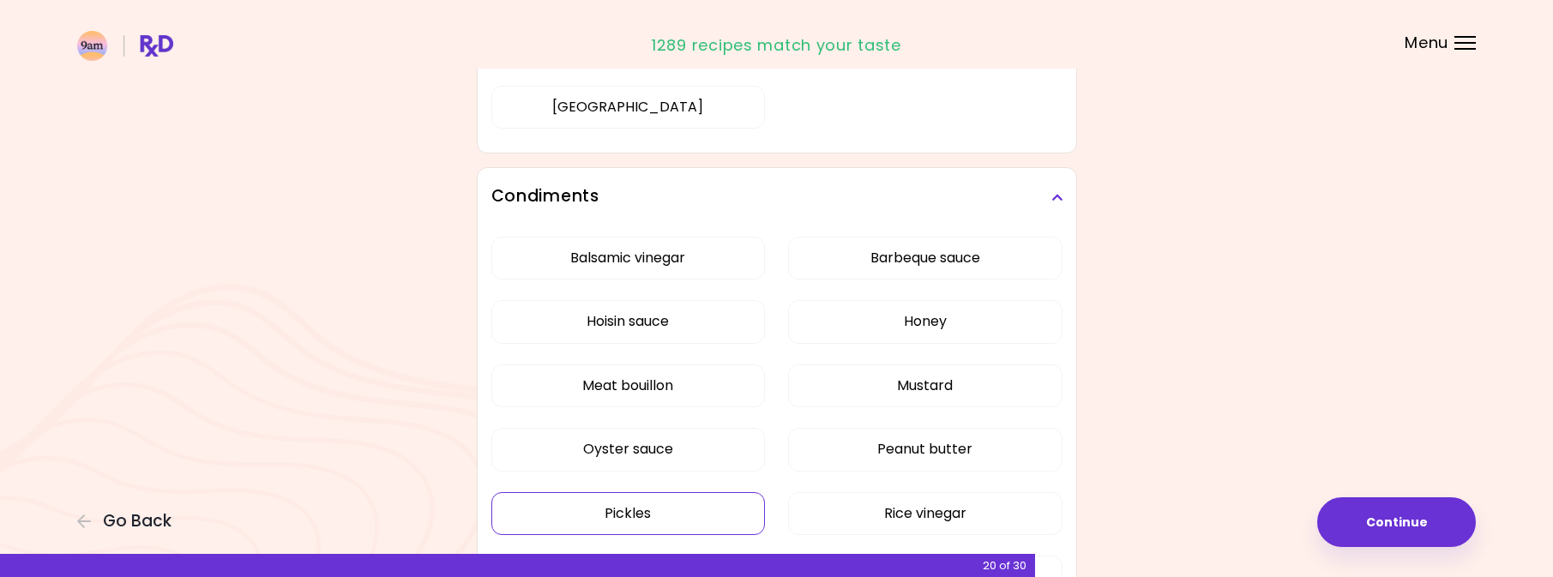
click at [654, 508] on button "Pickles" at bounding box center [628, 513] width 274 height 43
click at [947, 388] on button "Mustard" at bounding box center [925, 385] width 274 height 43
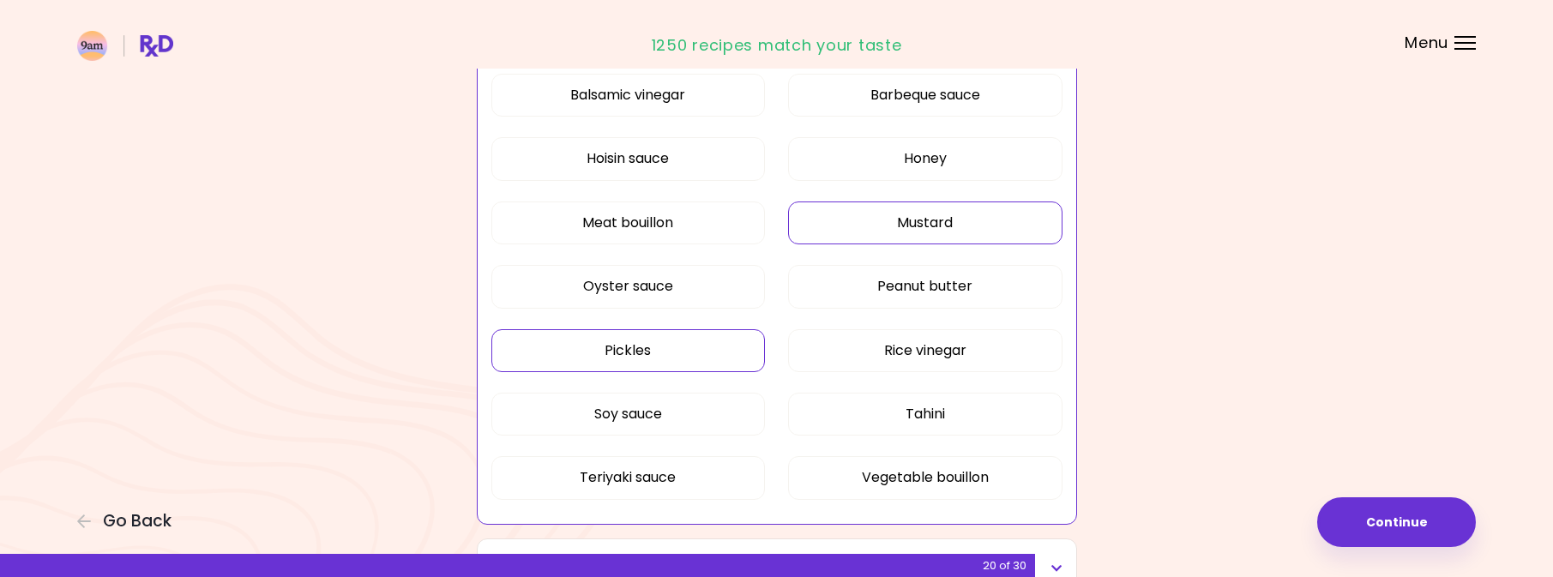
scroll to position [3189, 0]
click at [695, 294] on button "Oyster sauce" at bounding box center [628, 285] width 274 height 43
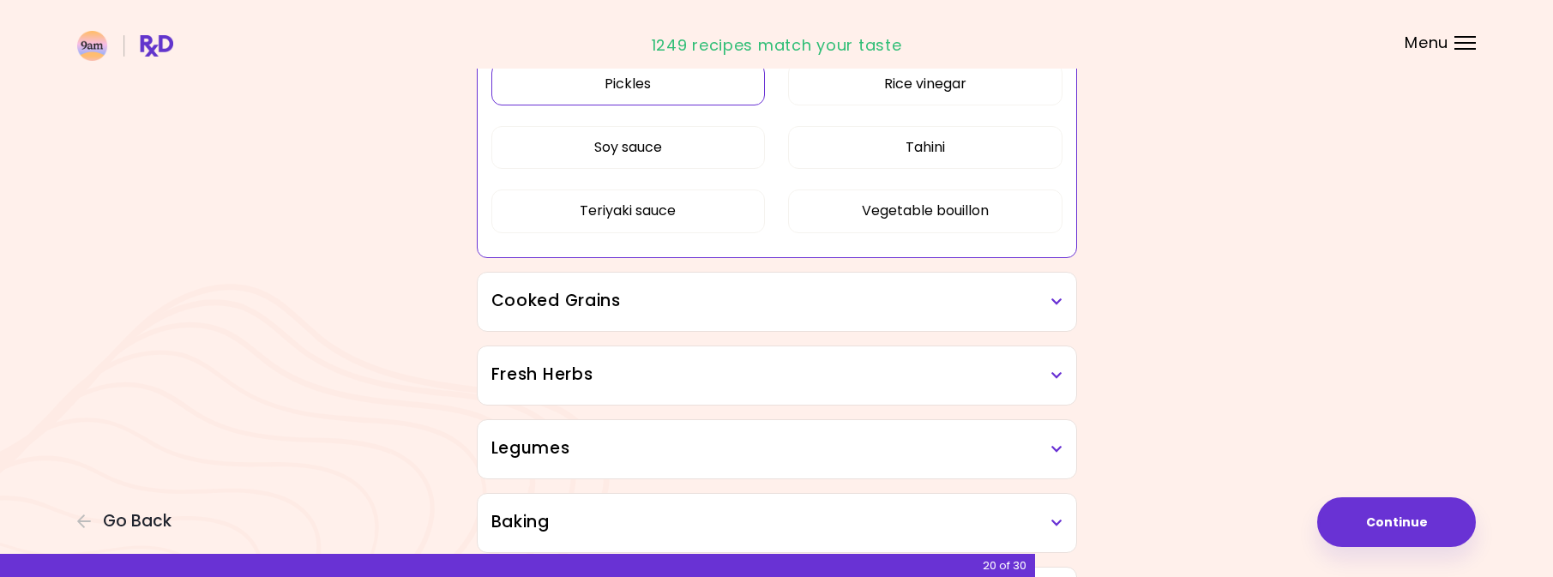
scroll to position [3585, 0]
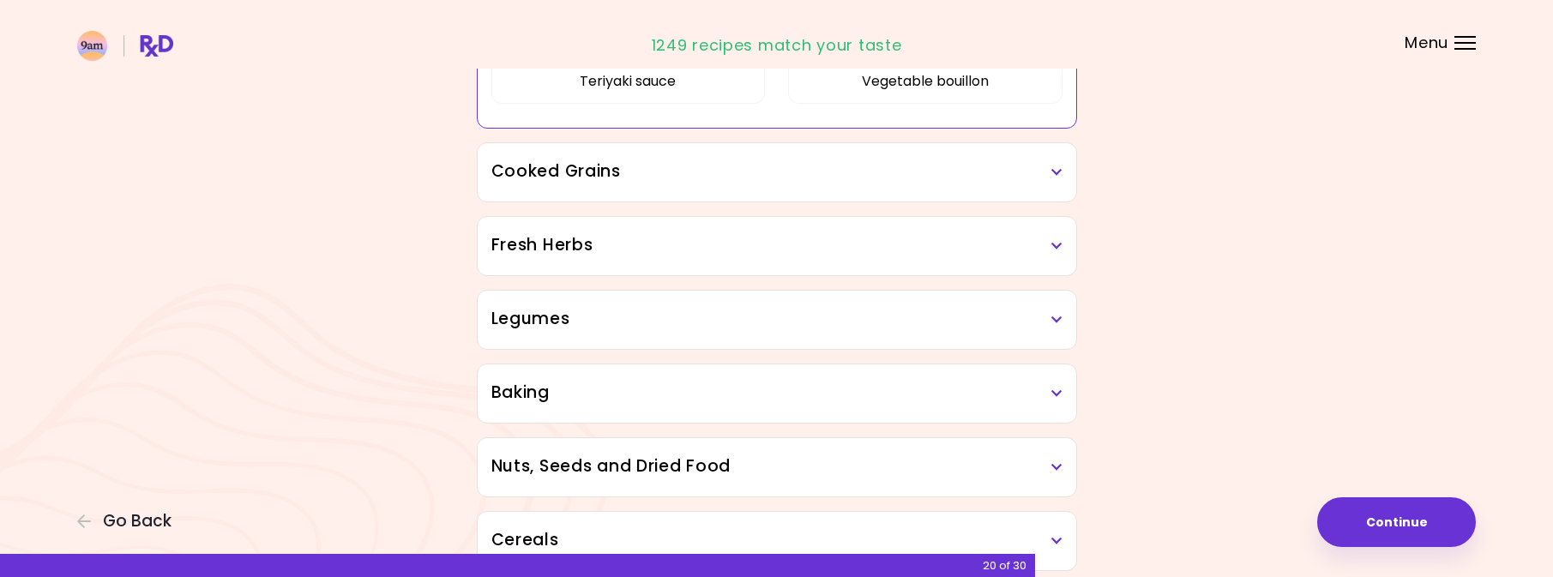
click at [821, 192] on div "Cooked Grains" at bounding box center [777, 172] width 599 height 58
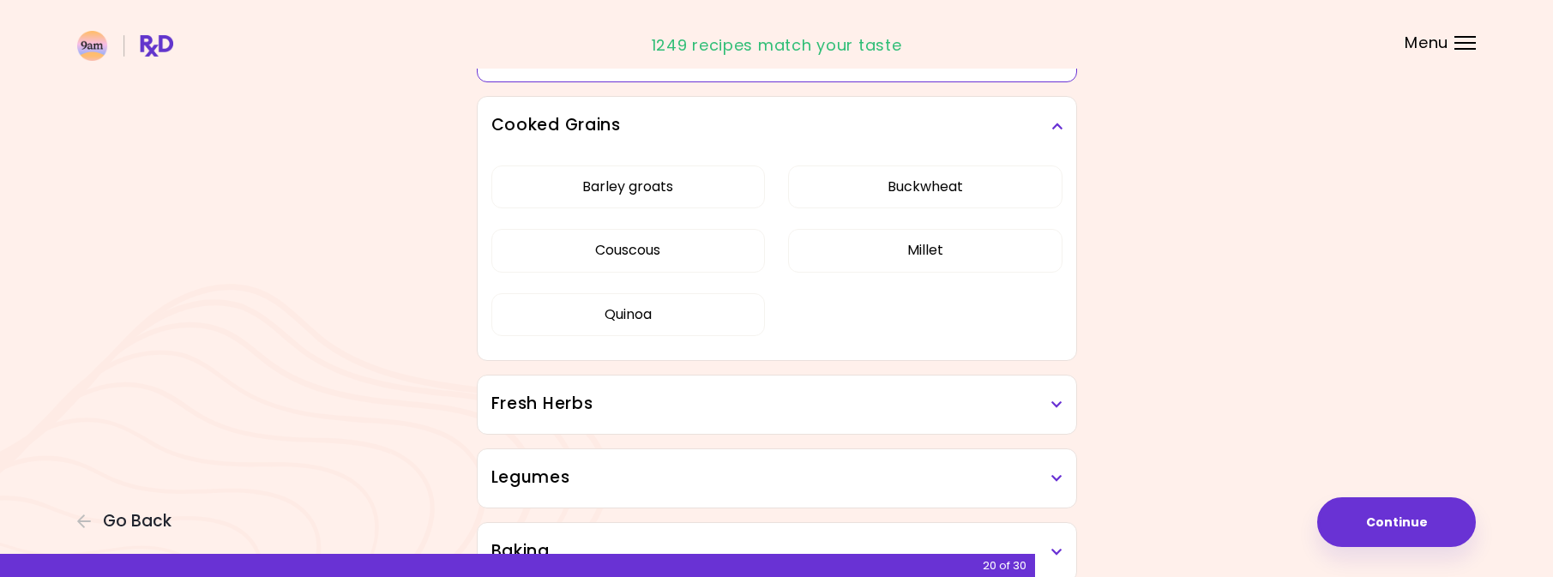
click at [842, 392] on h3 "Fresh Herbs" at bounding box center [776, 404] width 571 height 25
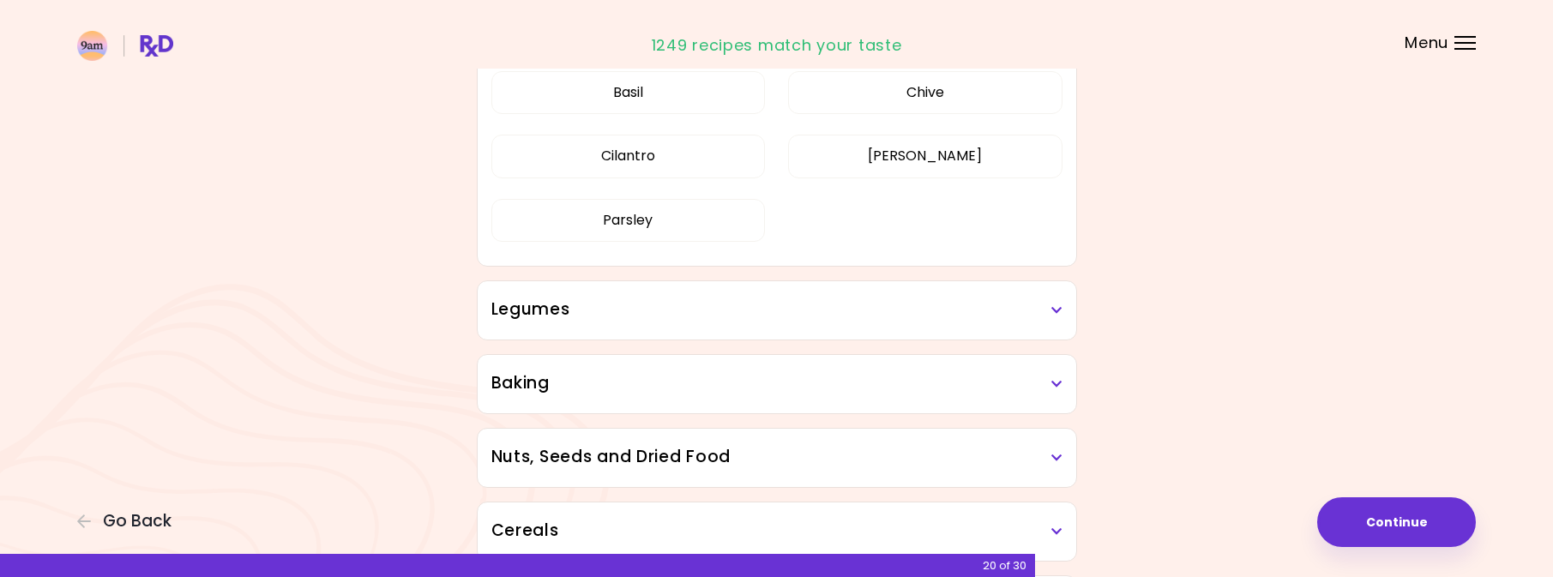
scroll to position [3914, 0]
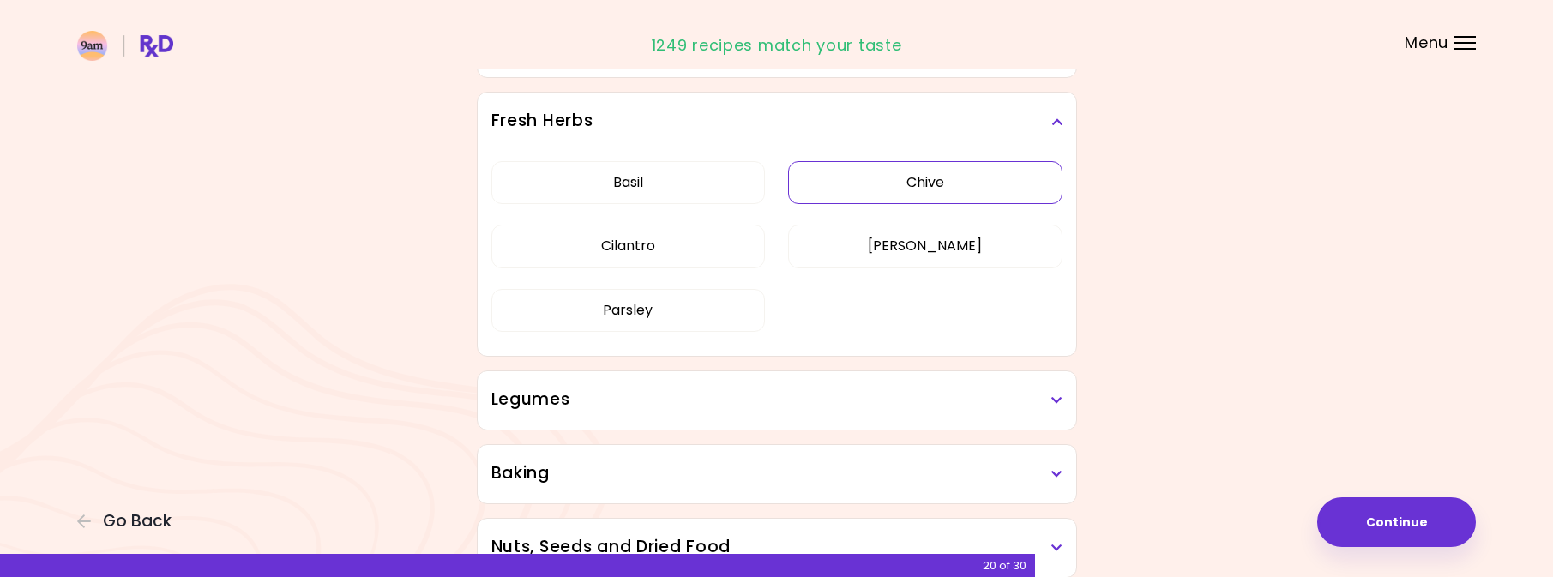
click at [959, 186] on button "Chive" at bounding box center [925, 182] width 274 height 43
click at [895, 391] on h3 "Legumes" at bounding box center [776, 400] width 571 height 25
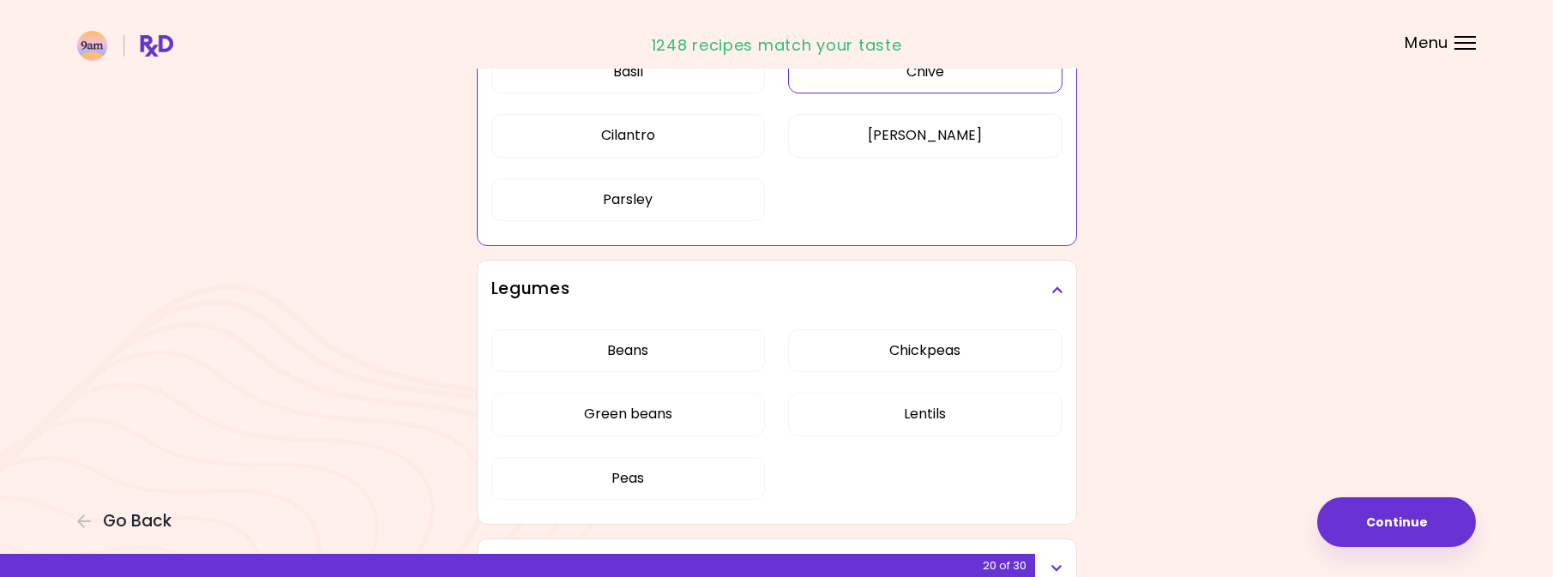
scroll to position [4121, 0]
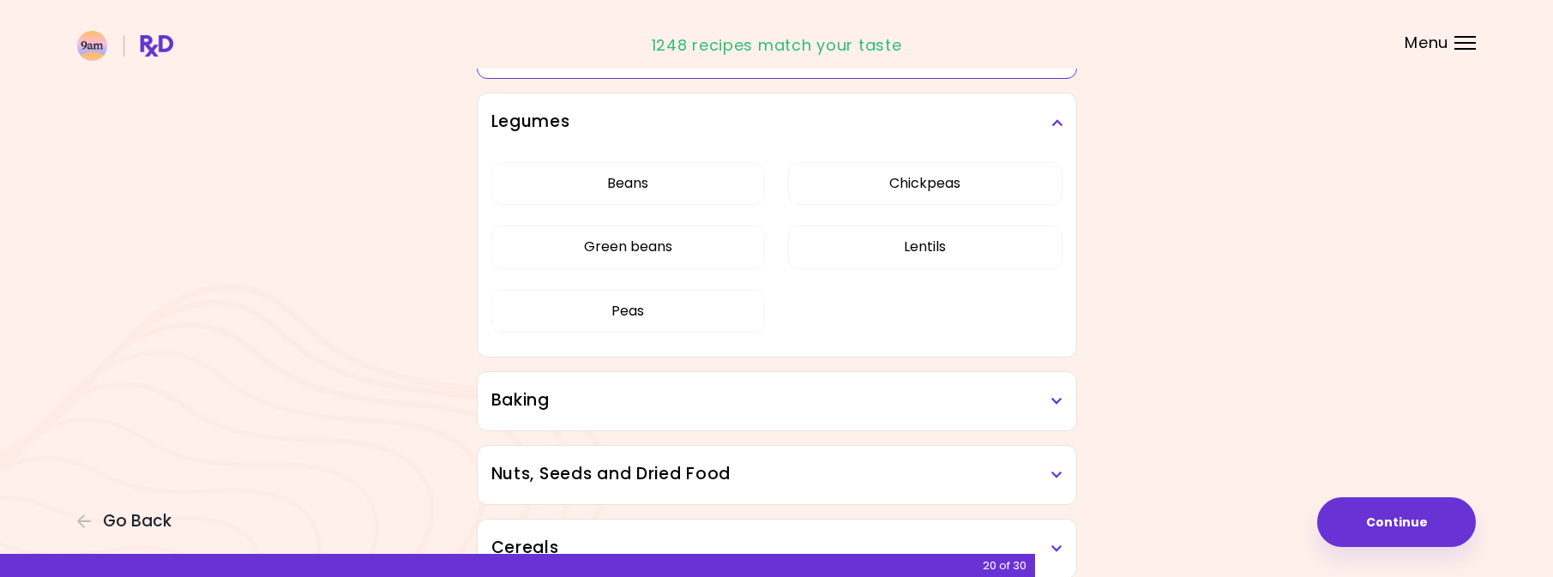
click at [897, 395] on h3 "Baking" at bounding box center [776, 400] width 571 height 25
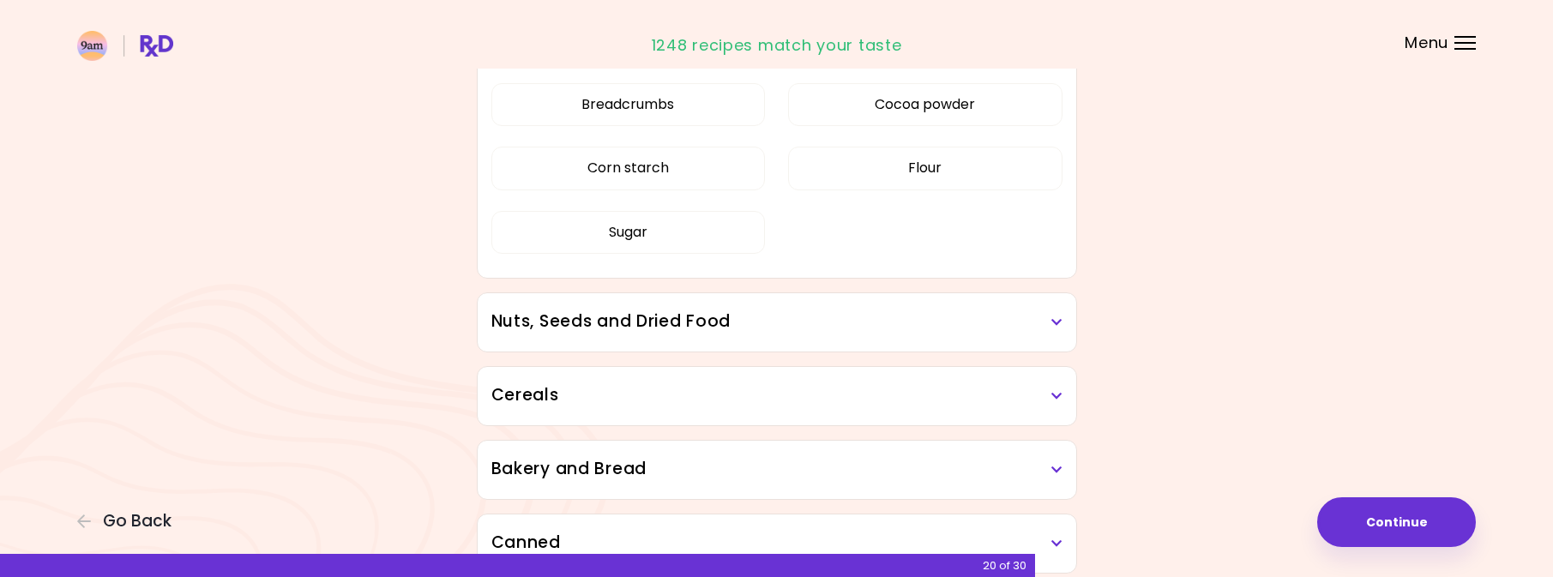
scroll to position [4550, 0]
click at [710, 240] on button "Sugar" at bounding box center [628, 232] width 274 height 43
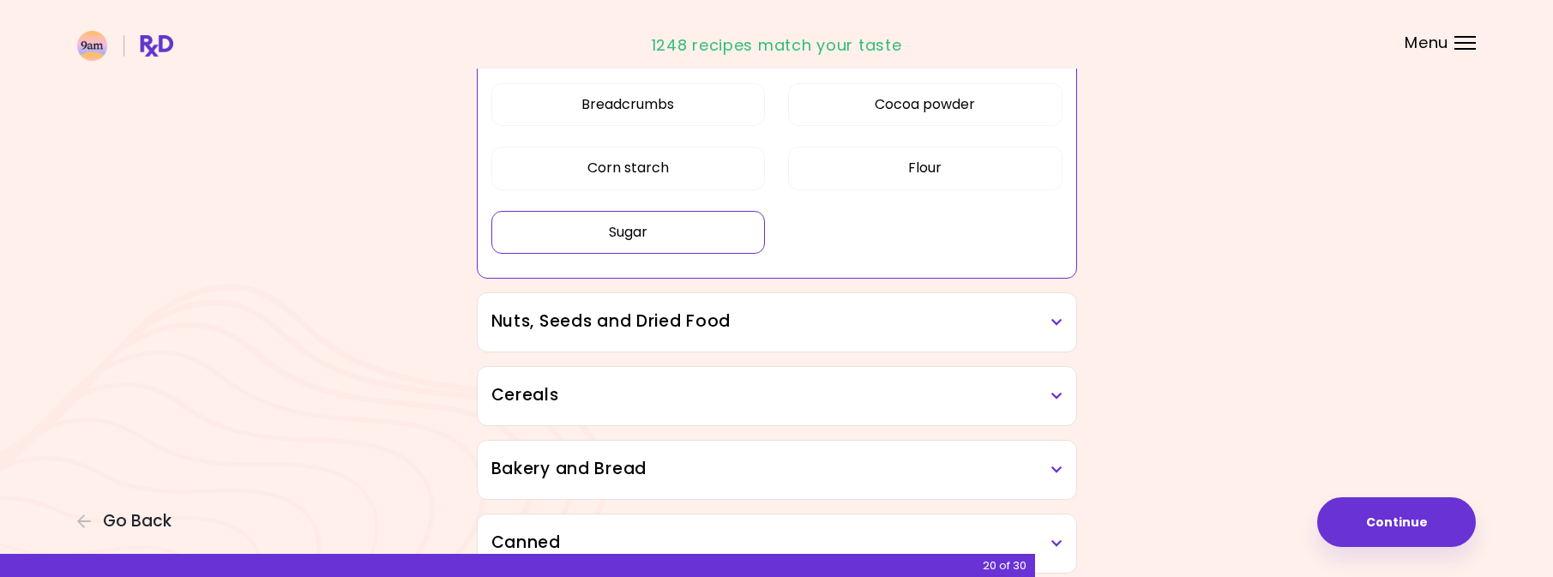
click at [840, 249] on div "Breadcrumbs Cocoa powder Corn starch Flour Sugar" at bounding box center [776, 175] width 571 height 205
click at [692, 231] on button "Sugar" at bounding box center [628, 232] width 274 height 43
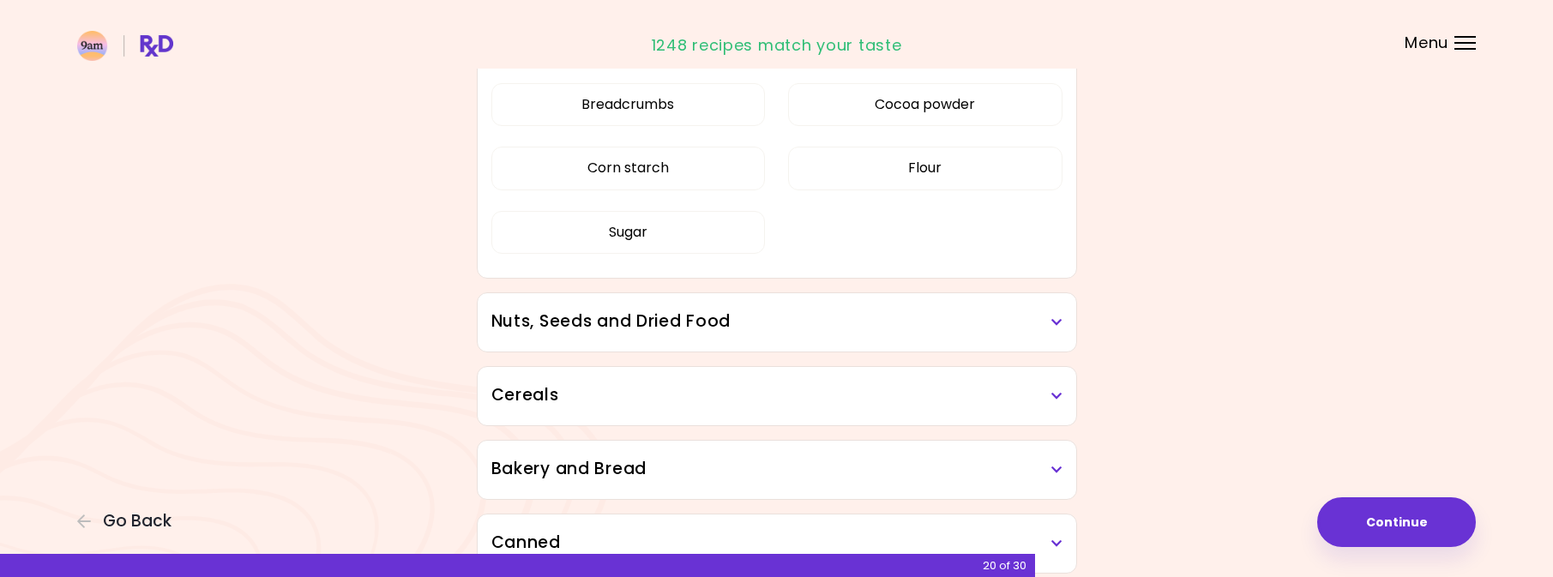
click at [883, 229] on div "Breadcrumbs Cocoa powder Corn starch Flour Sugar" at bounding box center [776, 175] width 571 height 205
click at [904, 174] on button "Flour" at bounding box center [925, 168] width 274 height 43
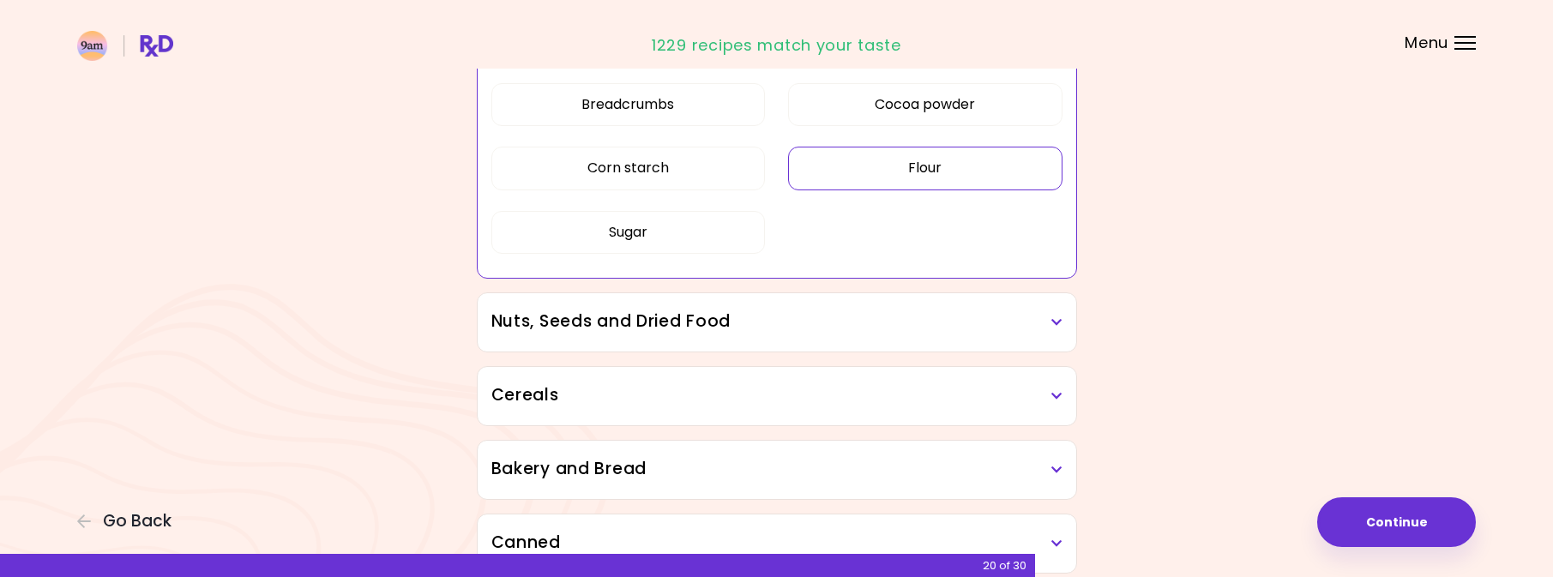
click at [843, 249] on div "Breadcrumbs Cocoa powder Corn starch Flour Sugar" at bounding box center [776, 175] width 571 height 205
click at [669, 243] on button "Sugar" at bounding box center [628, 232] width 274 height 43
click at [983, 178] on button "Flour" at bounding box center [925, 168] width 274 height 43
click at [731, 238] on button "Sugar" at bounding box center [628, 232] width 274 height 43
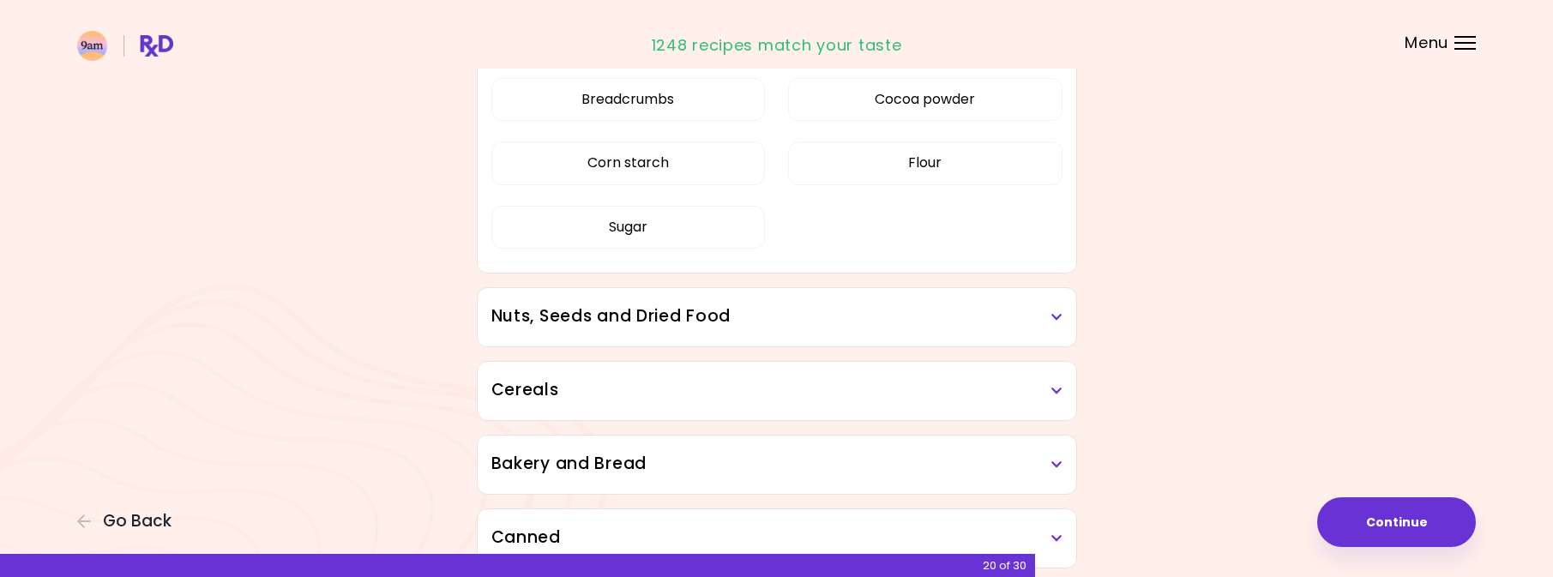
scroll to position [4557, 0]
click at [866, 325] on h3 "Nuts, Seeds and Dried Food" at bounding box center [776, 314] width 571 height 25
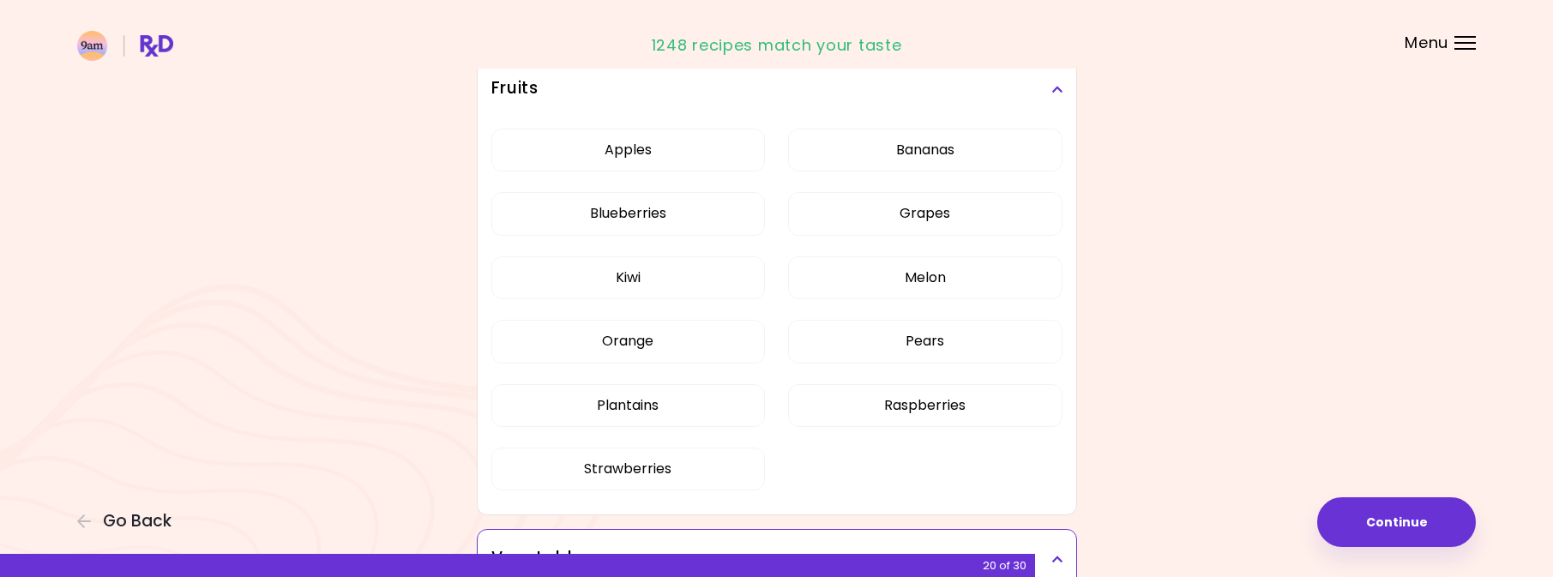
scroll to position [0, 0]
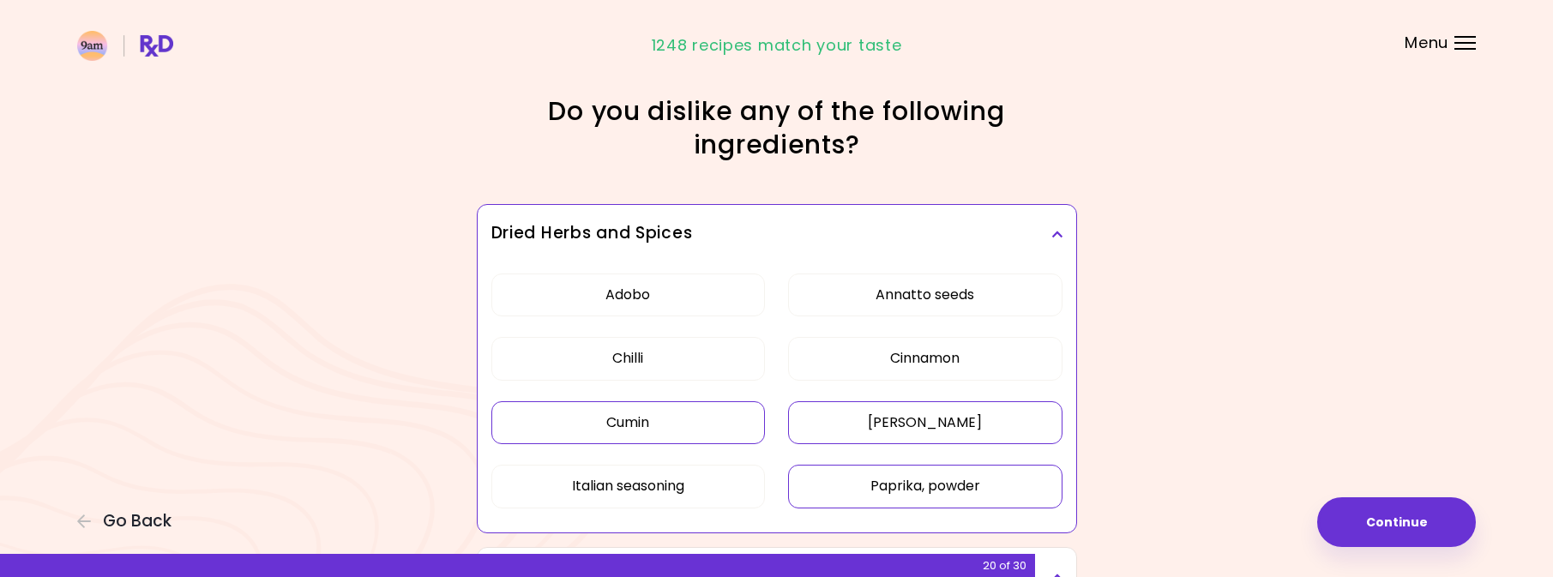
click at [669, 435] on button "Cumin" at bounding box center [628, 422] width 274 height 43
click at [932, 307] on button "Annatto seeds" at bounding box center [925, 295] width 274 height 43
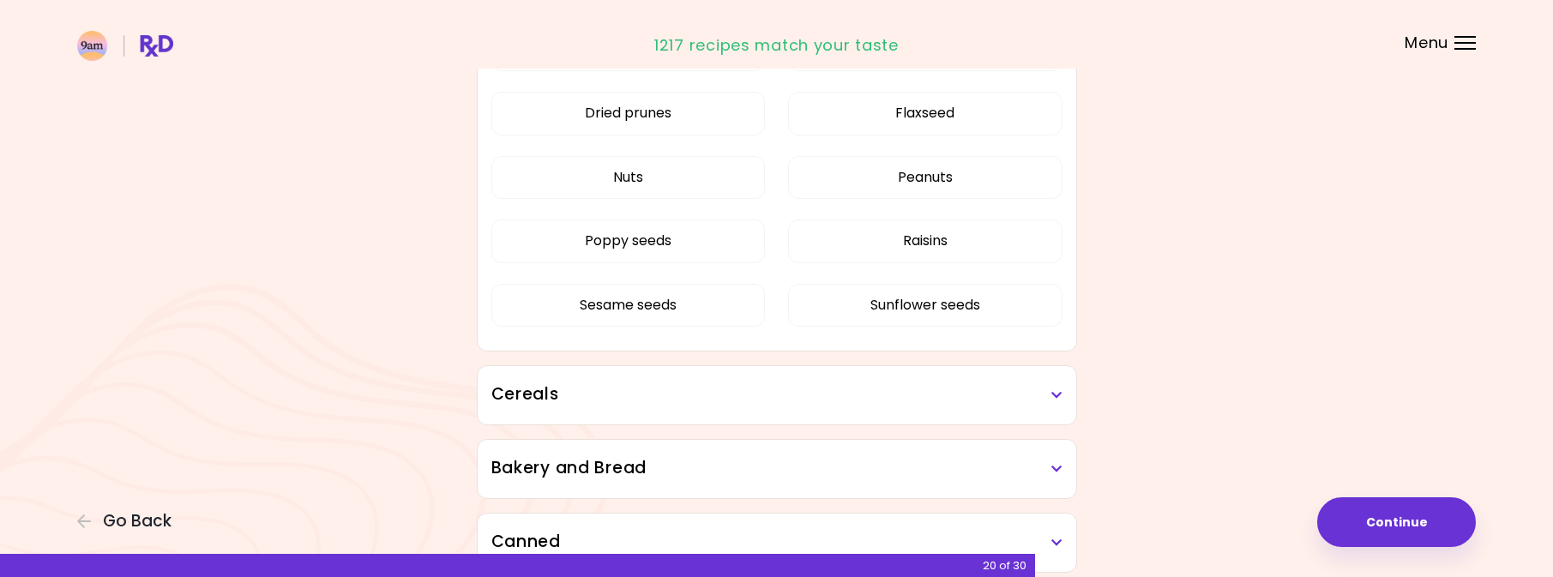
scroll to position [4912, 0]
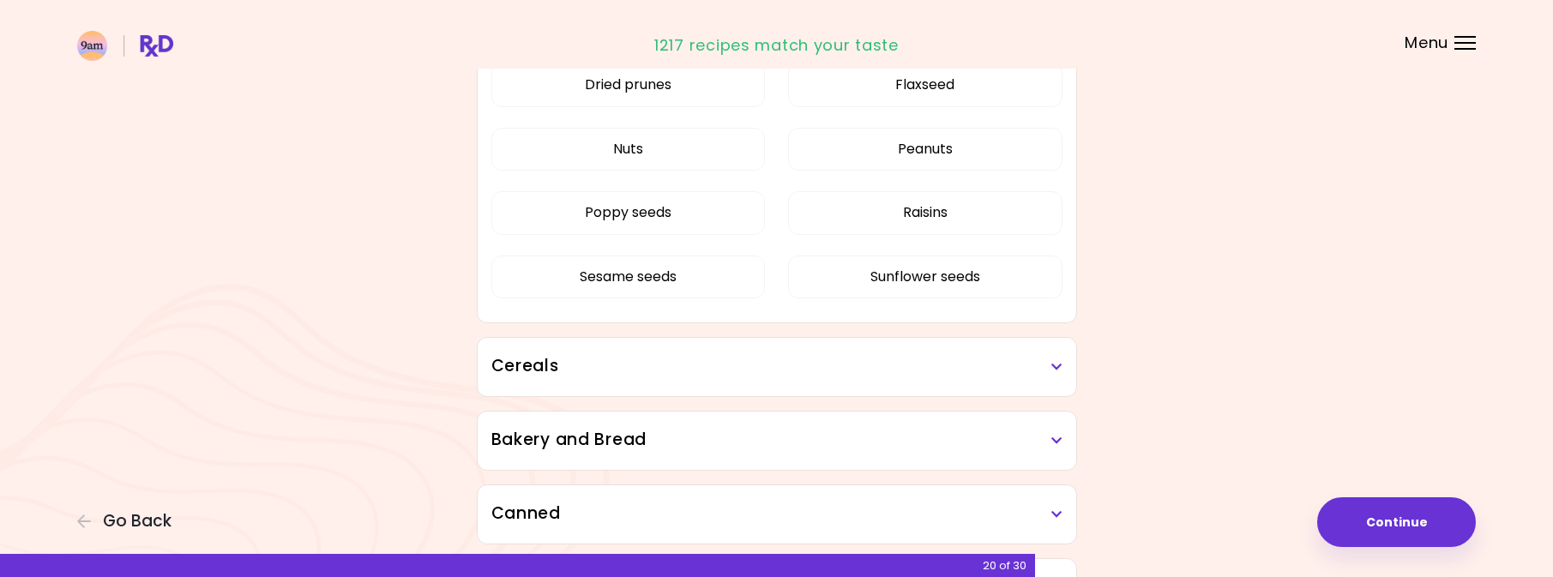
click at [889, 364] on h3 "Cereals" at bounding box center [776, 366] width 571 height 25
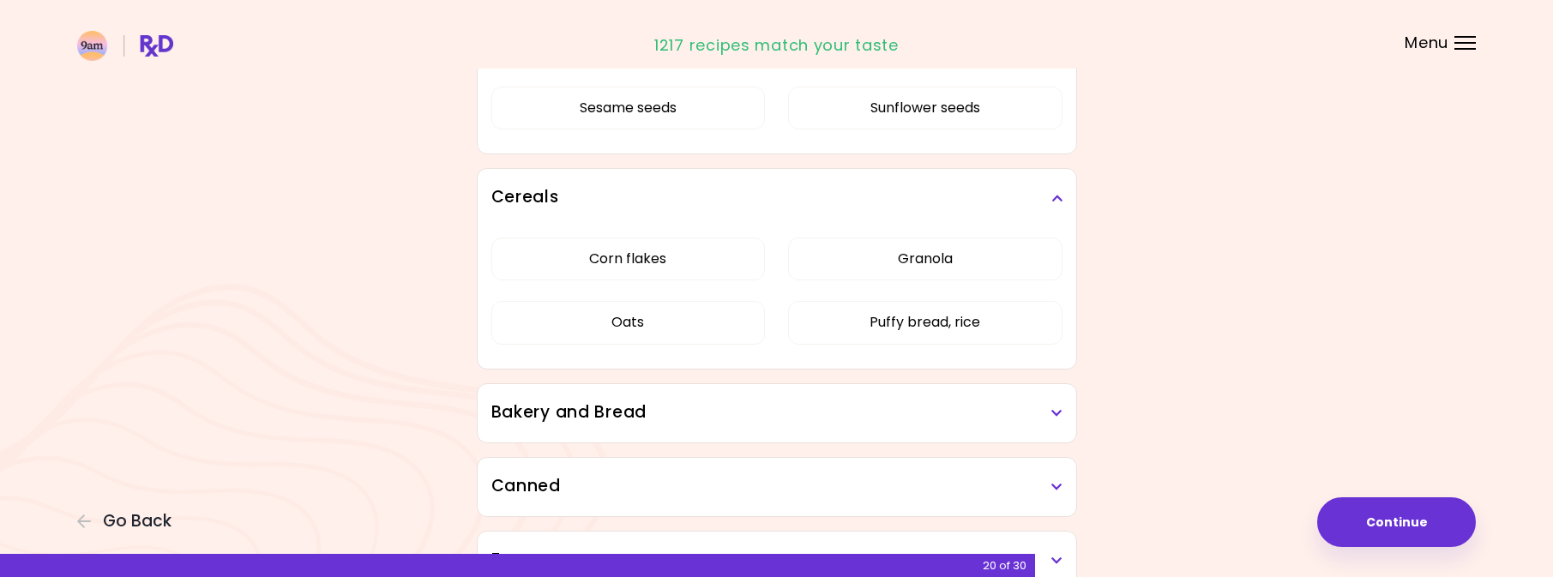
scroll to position [5223, 0]
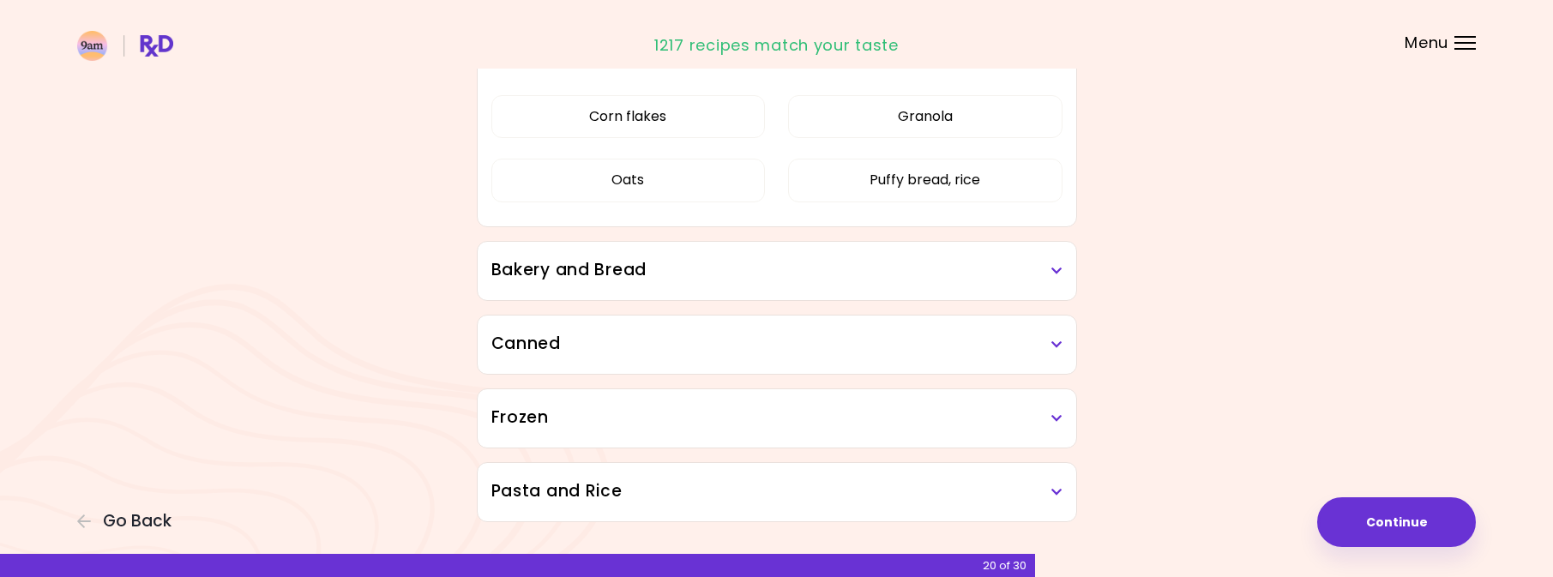
click at [795, 279] on h3 "Bakery and Bread" at bounding box center [776, 270] width 571 height 25
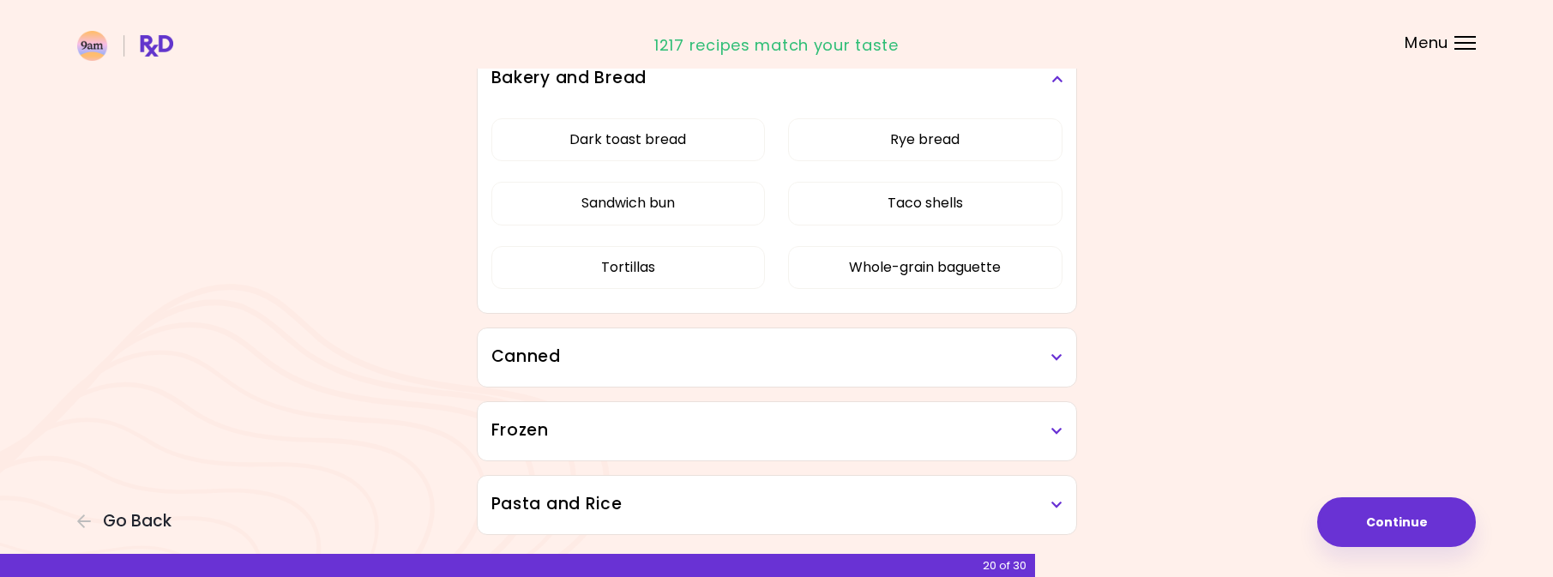
scroll to position [5430, 0]
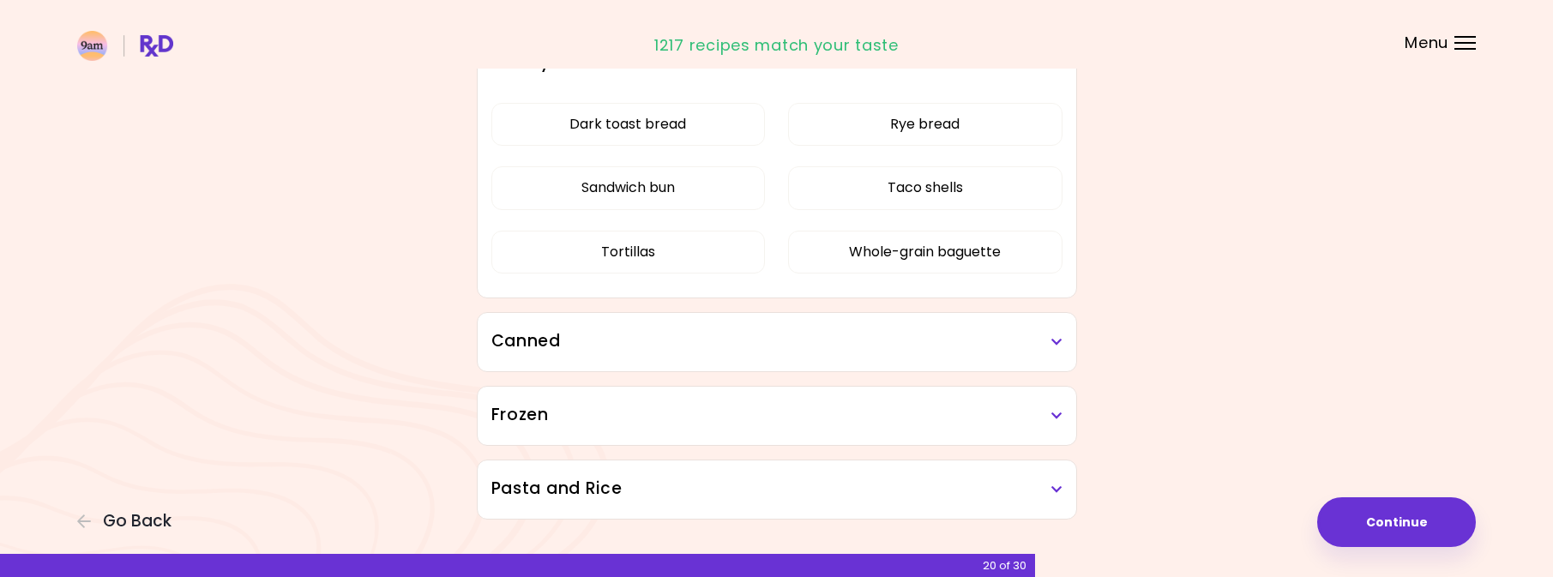
click at [997, 343] on h3 "Canned" at bounding box center [776, 341] width 571 height 25
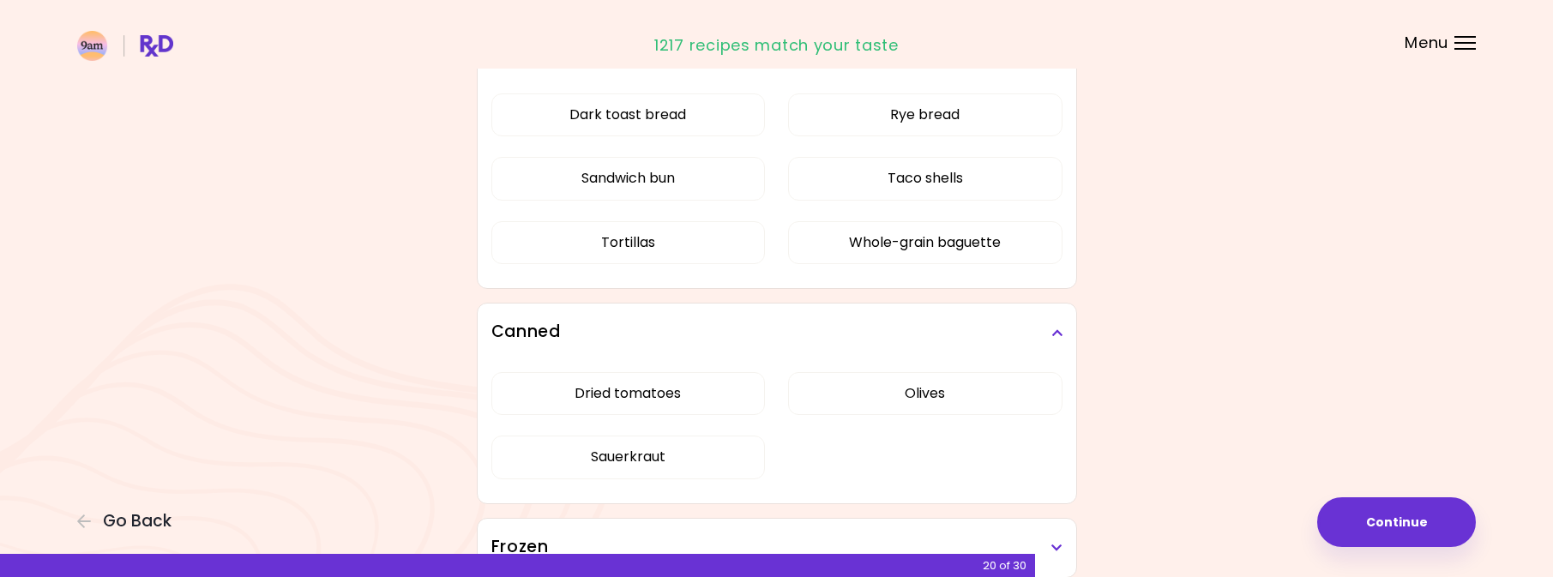
scroll to position [5609, 0]
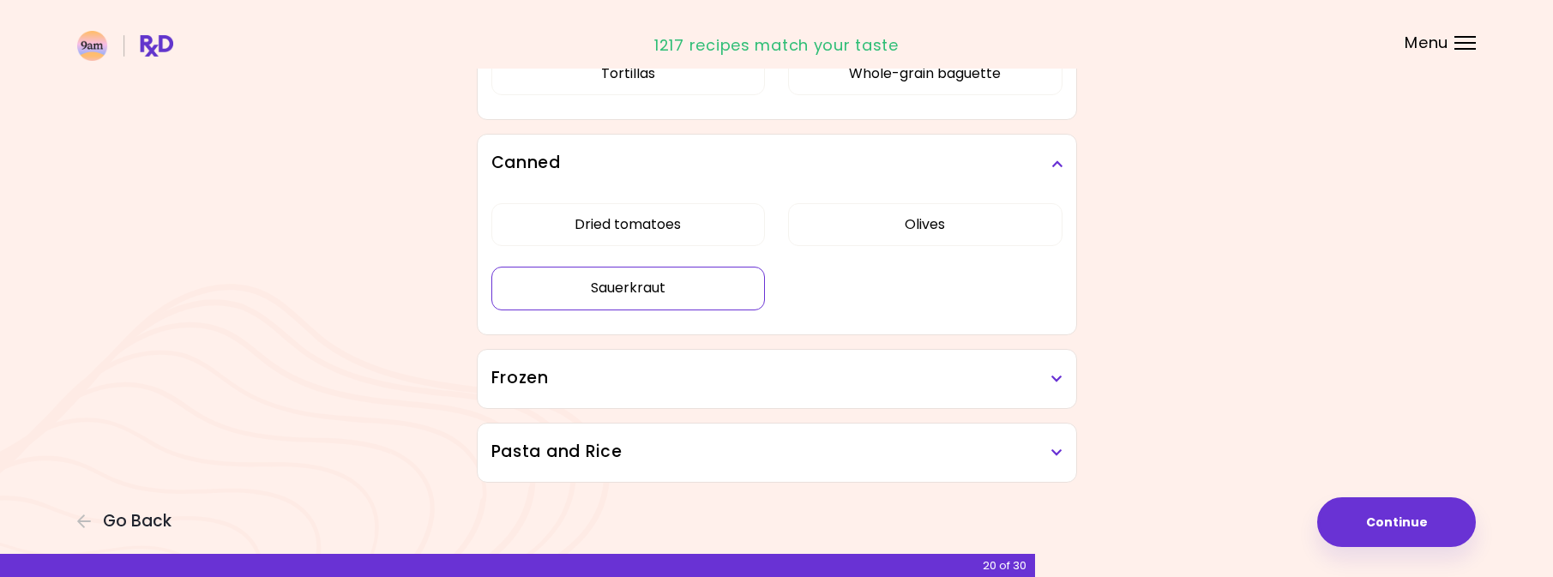
click at [696, 286] on button "Sauerkraut" at bounding box center [628, 288] width 274 height 43
click at [667, 304] on button "Sauerkraut" at bounding box center [628, 288] width 274 height 43
click at [660, 285] on button "Sauerkraut" at bounding box center [628, 288] width 274 height 43
click at [912, 379] on h3 "Frozen" at bounding box center [776, 378] width 571 height 25
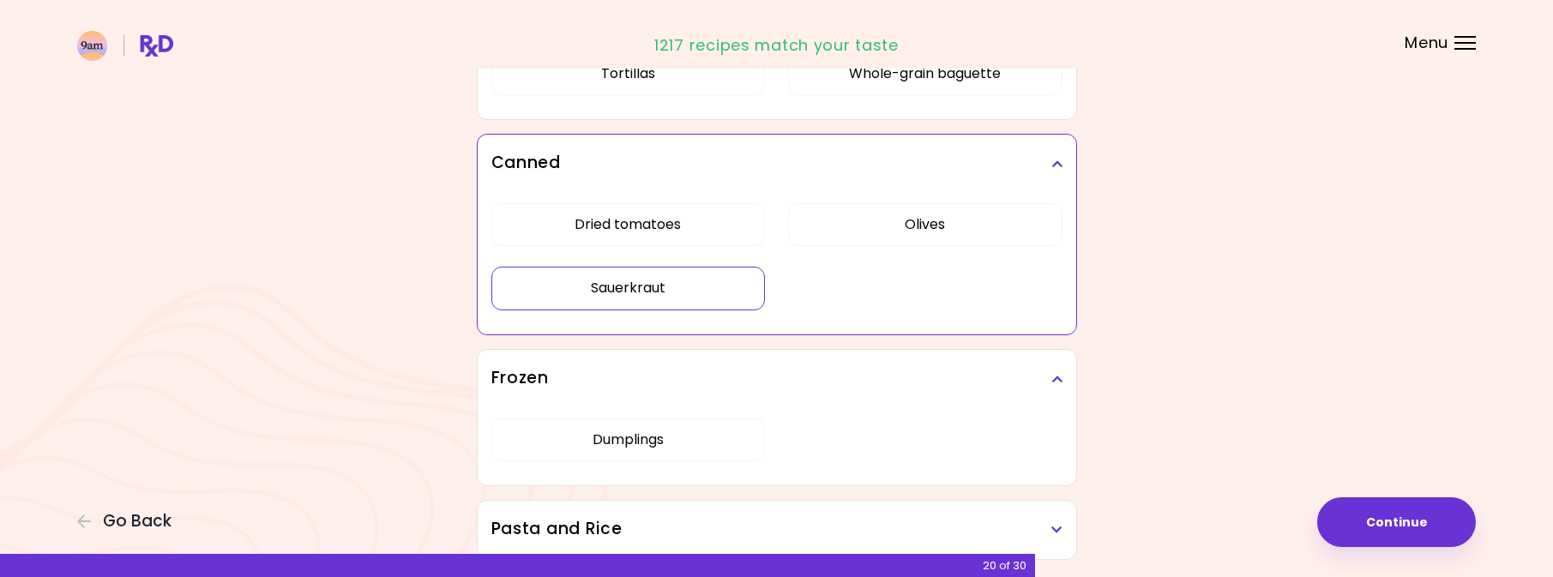
click at [912, 379] on h3 "Frozen" at bounding box center [776, 378] width 571 height 25
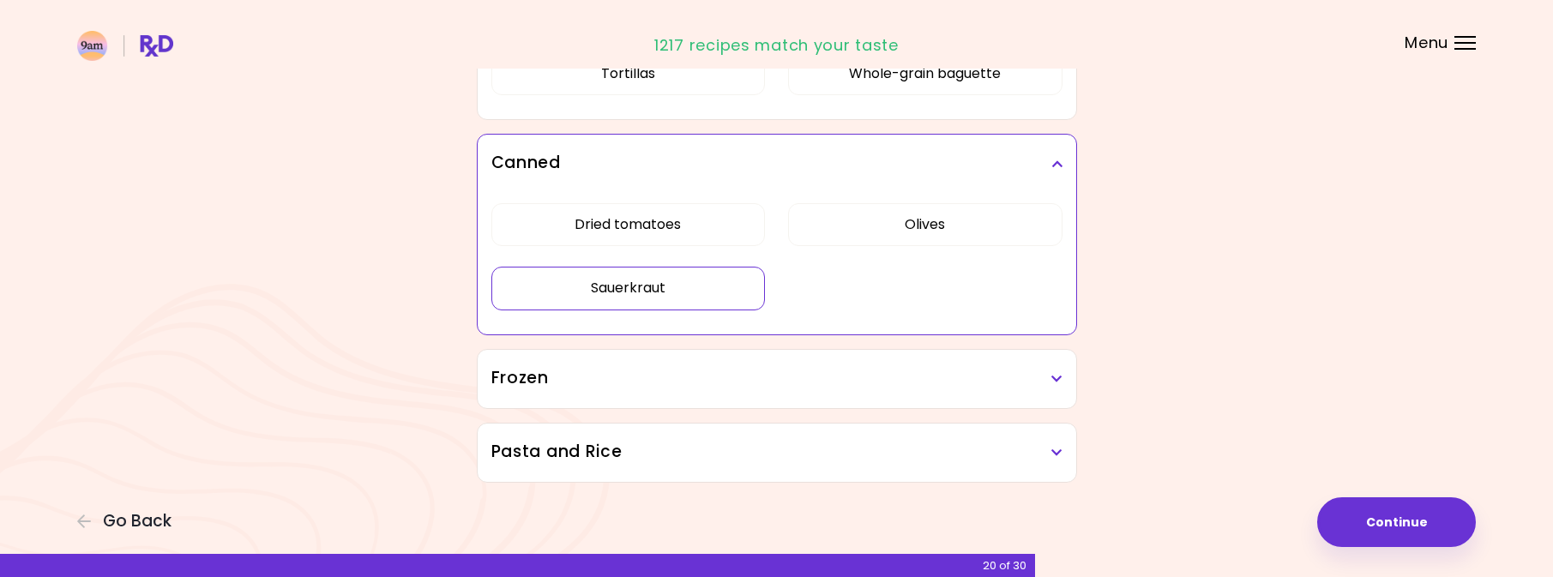
click at [915, 448] on h3 "Pasta and Rice" at bounding box center [776, 452] width 571 height 25
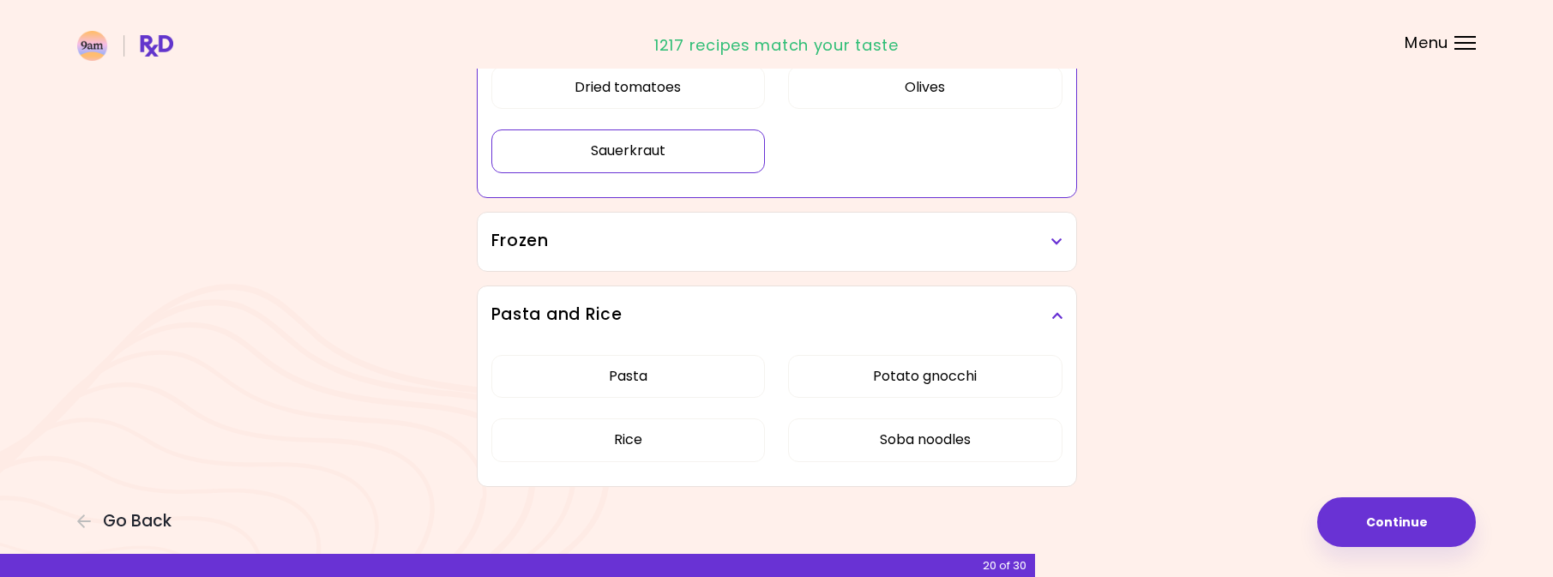
scroll to position [5750, 0]
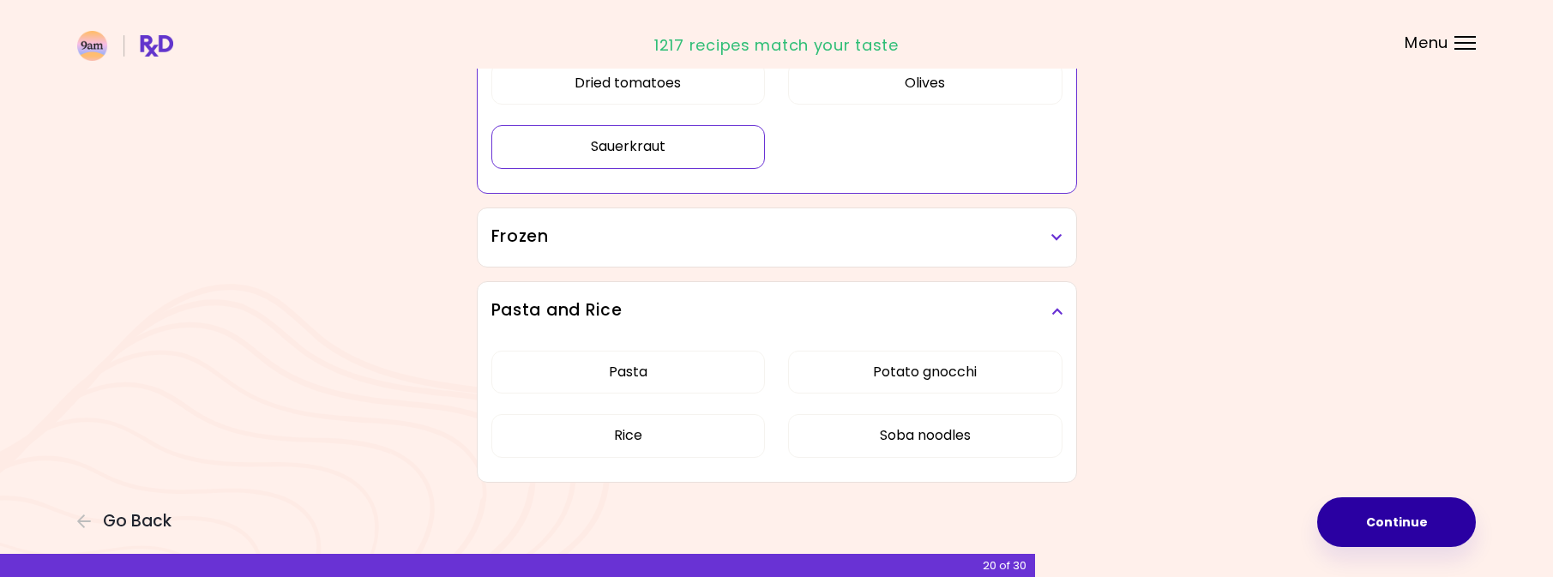
click at [1444, 529] on button "Continue" at bounding box center [1396, 522] width 159 height 50
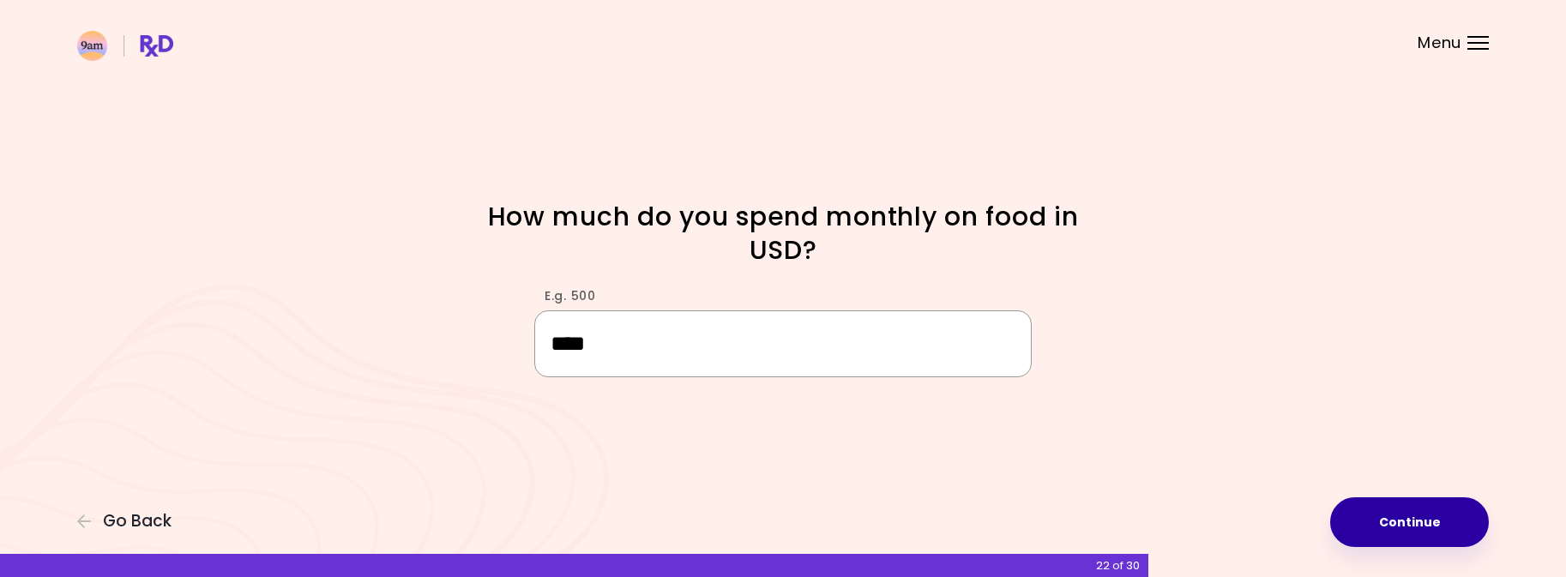
type input "****"
click at [1461, 526] on button "Continue" at bounding box center [1409, 522] width 159 height 50
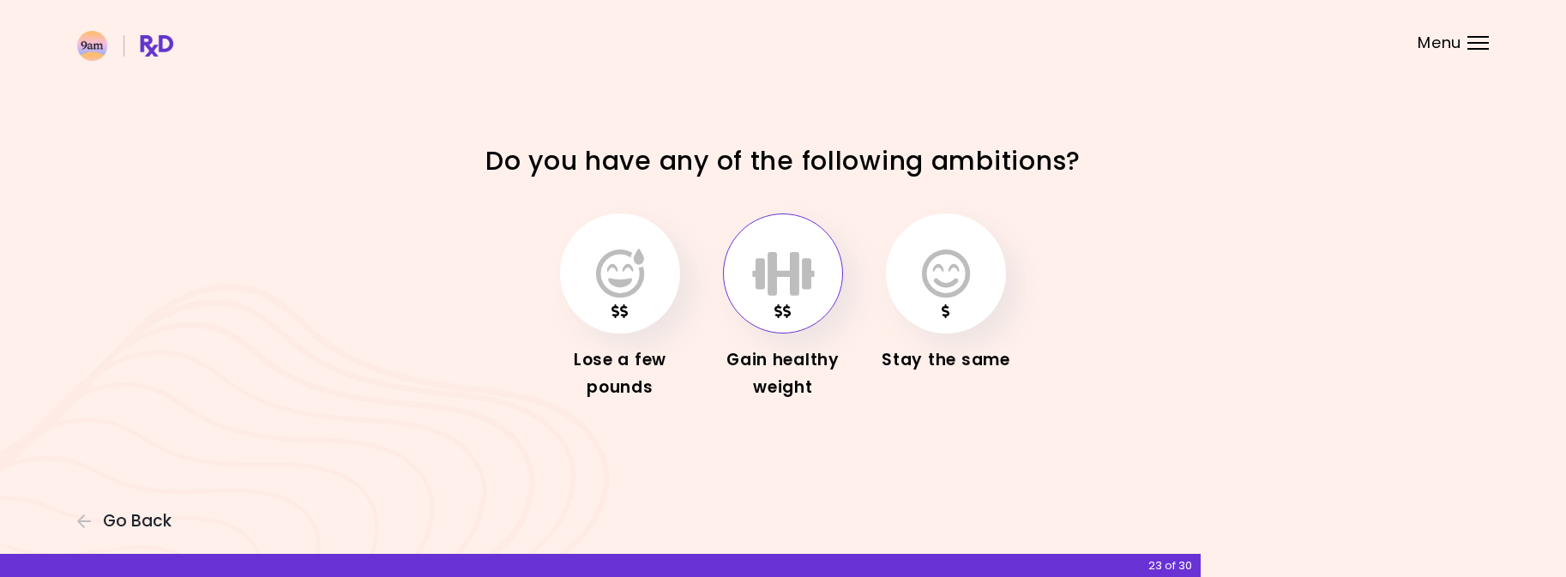
click at [804, 267] on icon "button" at bounding box center [783, 274] width 63 height 50
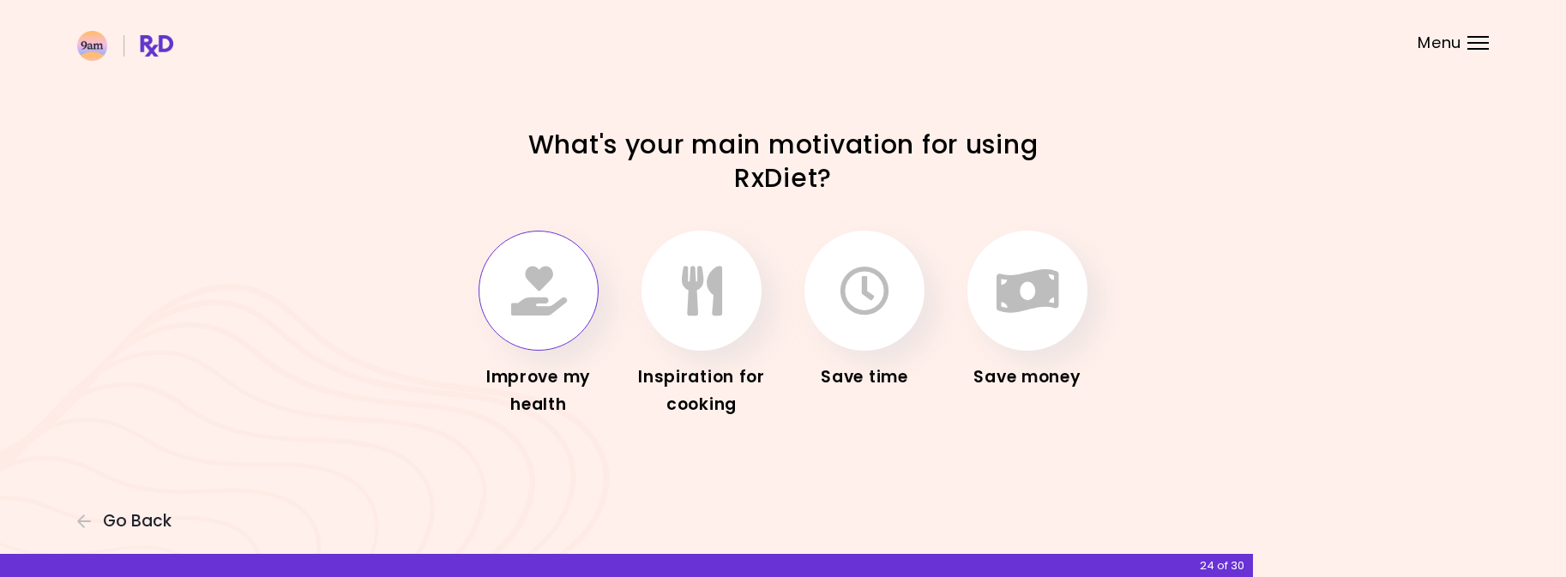
click at [535, 315] on icon "button" at bounding box center [539, 291] width 56 height 50
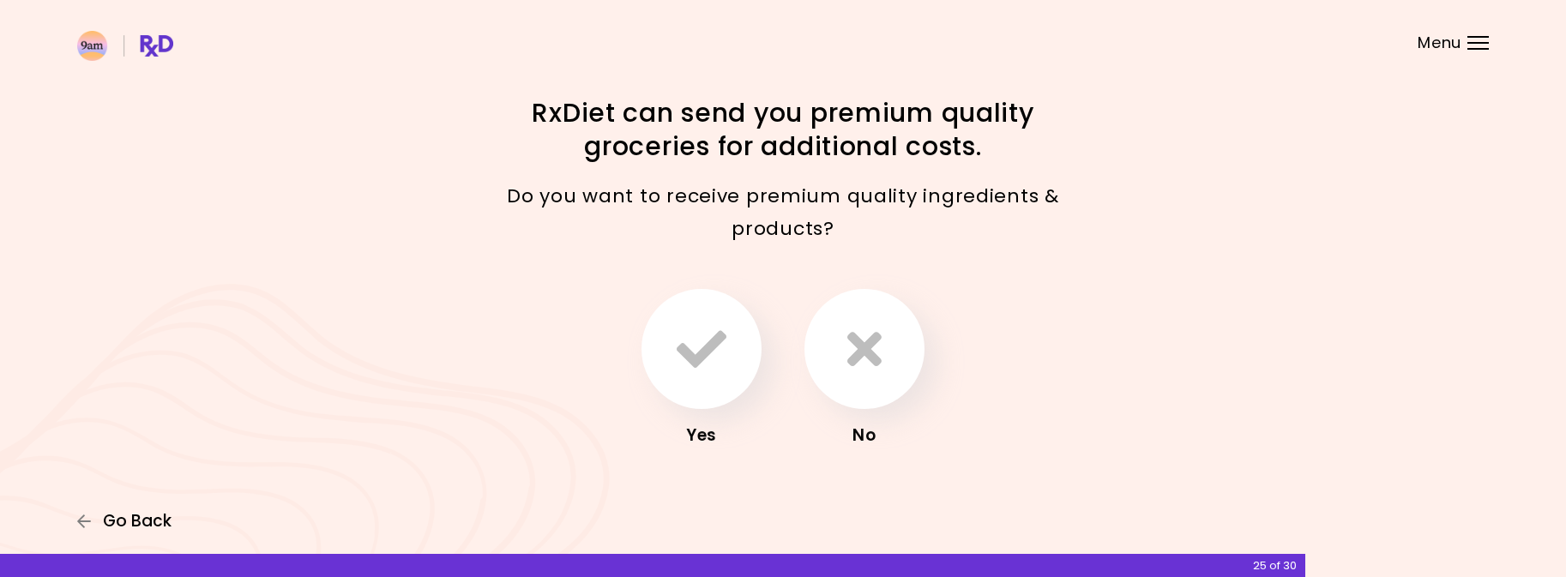
click at [120, 526] on span "Go Back" at bounding box center [137, 521] width 69 height 19
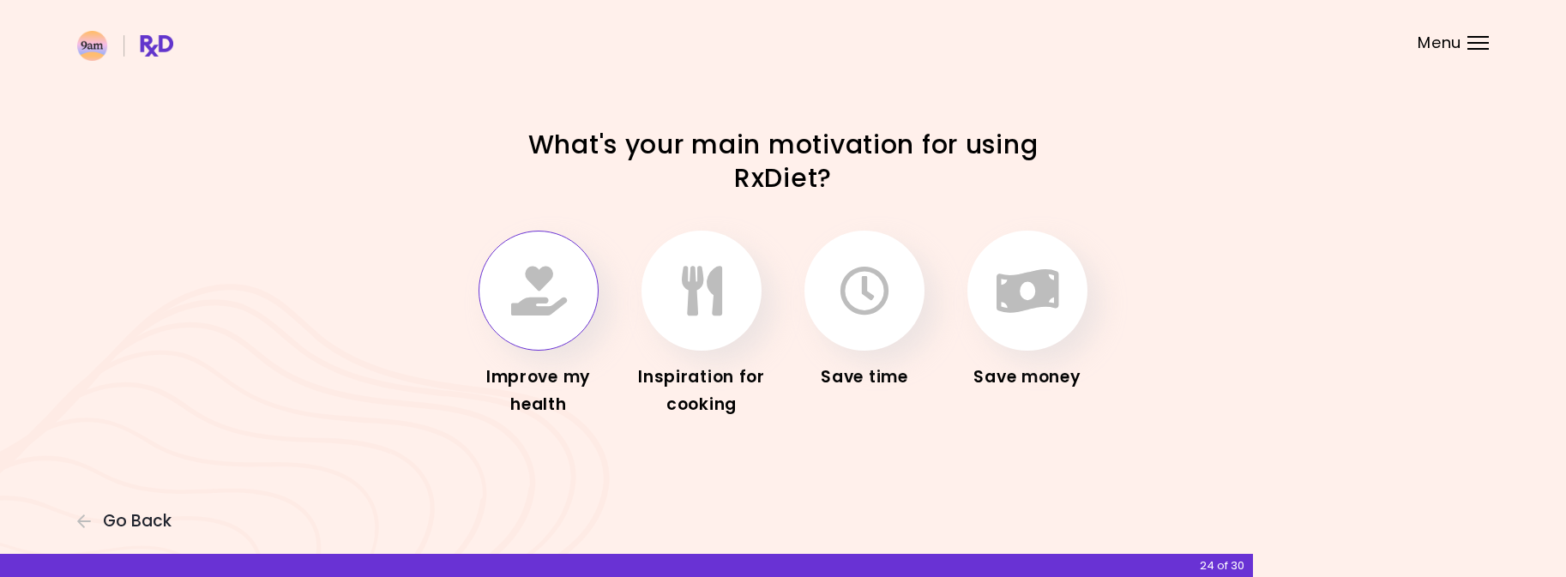
click at [541, 298] on icon "button" at bounding box center [539, 291] width 56 height 50
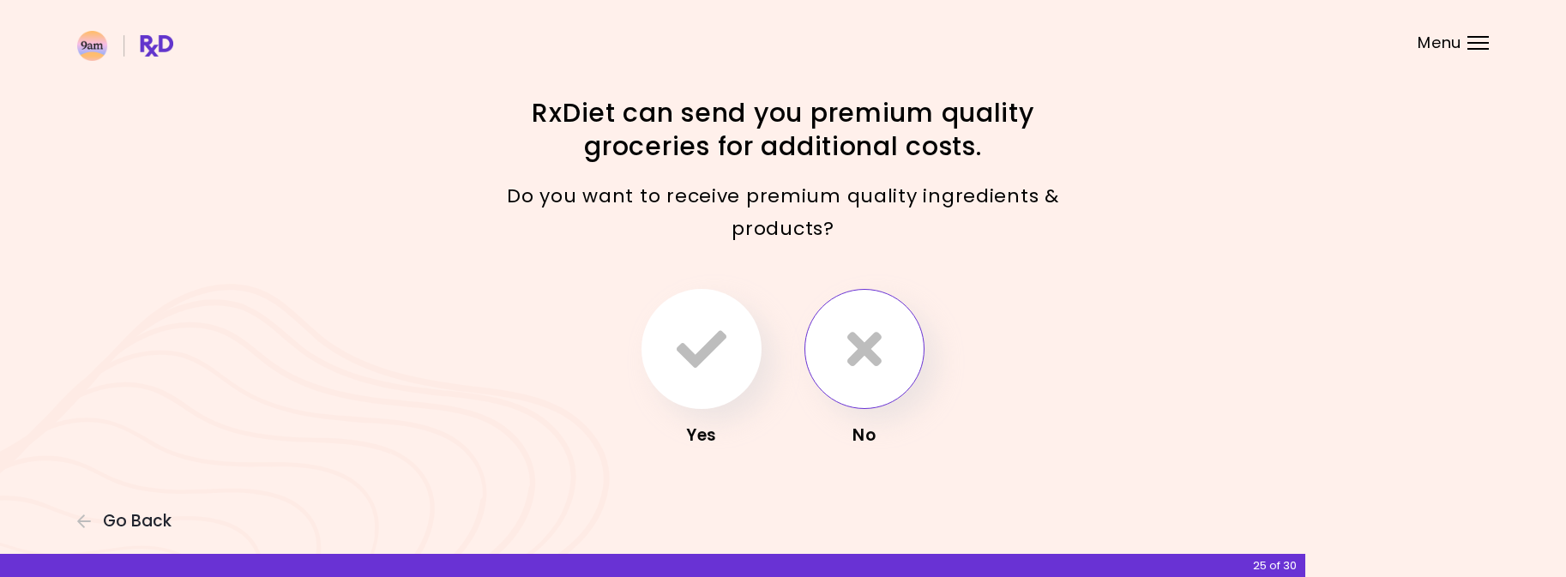
click at [871, 370] on icon "button" at bounding box center [864, 349] width 34 height 50
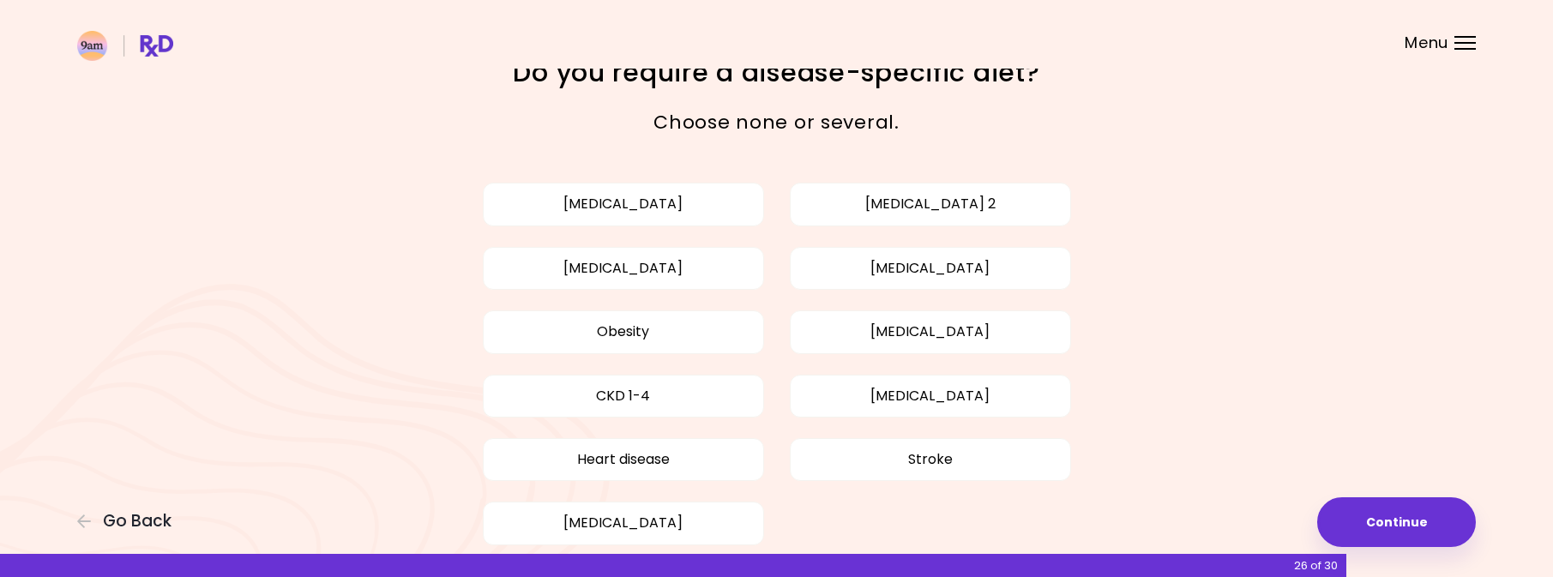
scroll to position [60, 0]
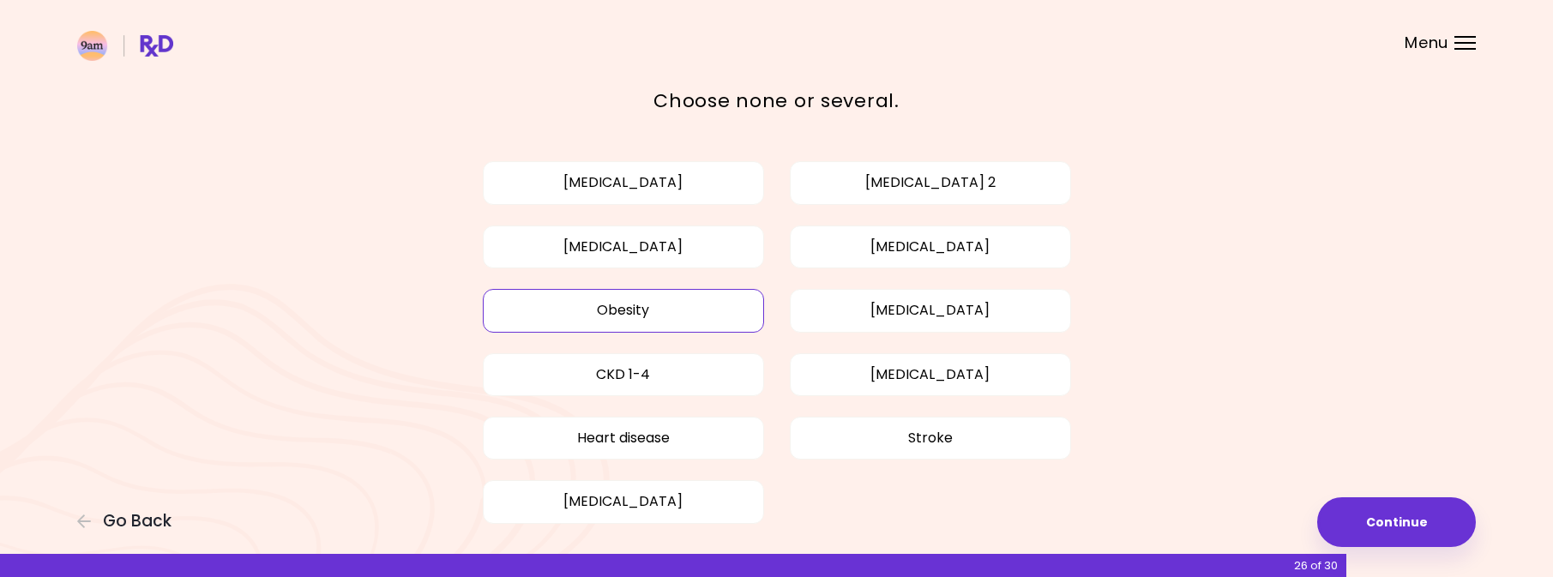
click at [690, 310] on button "Obesity" at bounding box center [623, 310] width 281 height 43
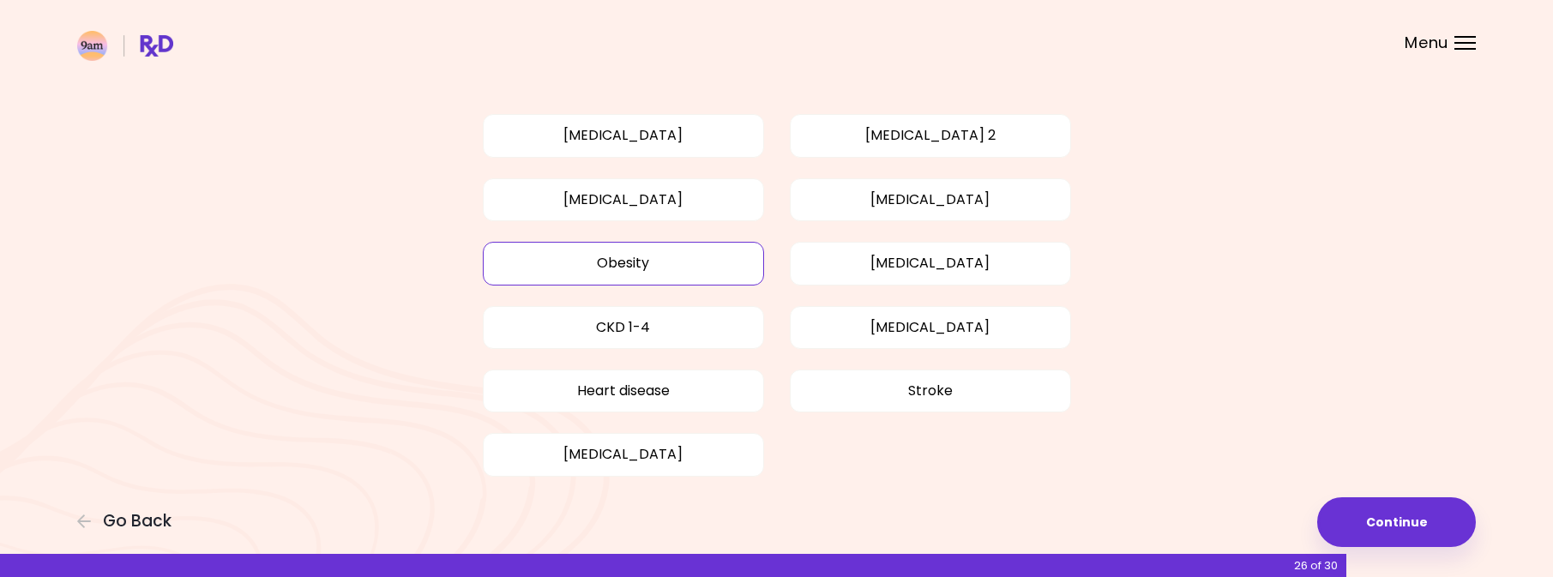
scroll to position [133, 0]
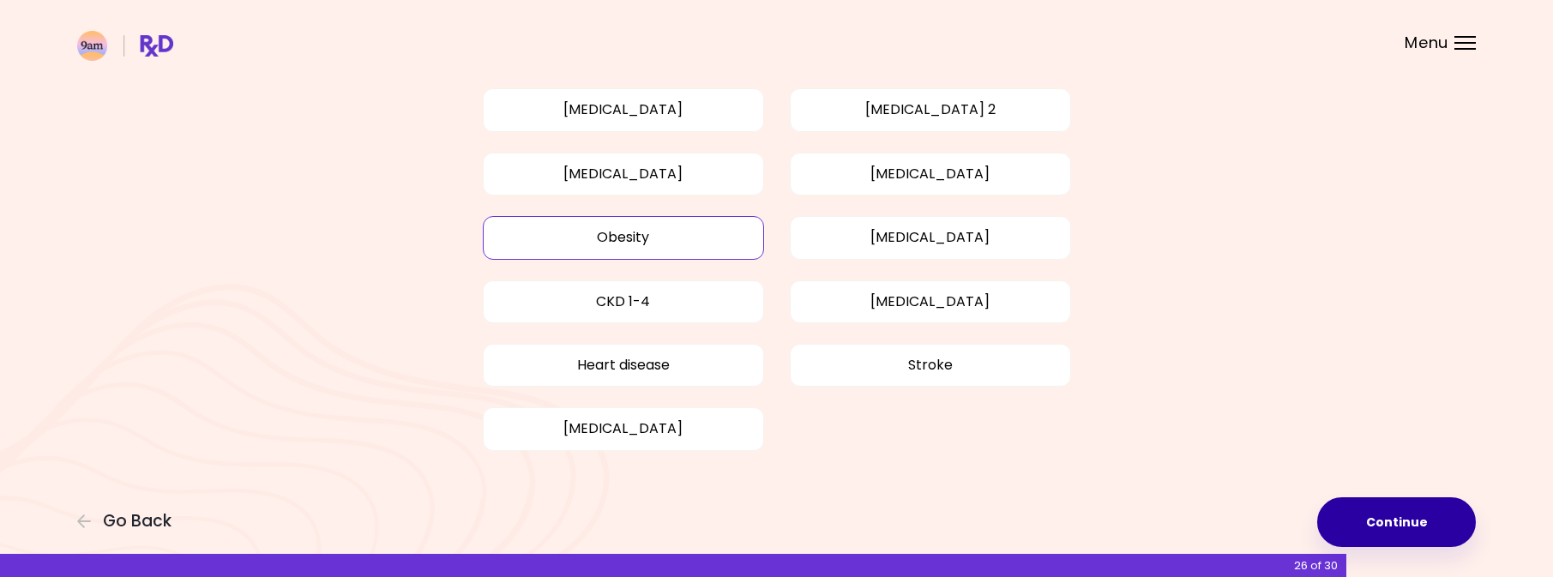
click at [1454, 504] on button "Continue" at bounding box center [1396, 522] width 159 height 50
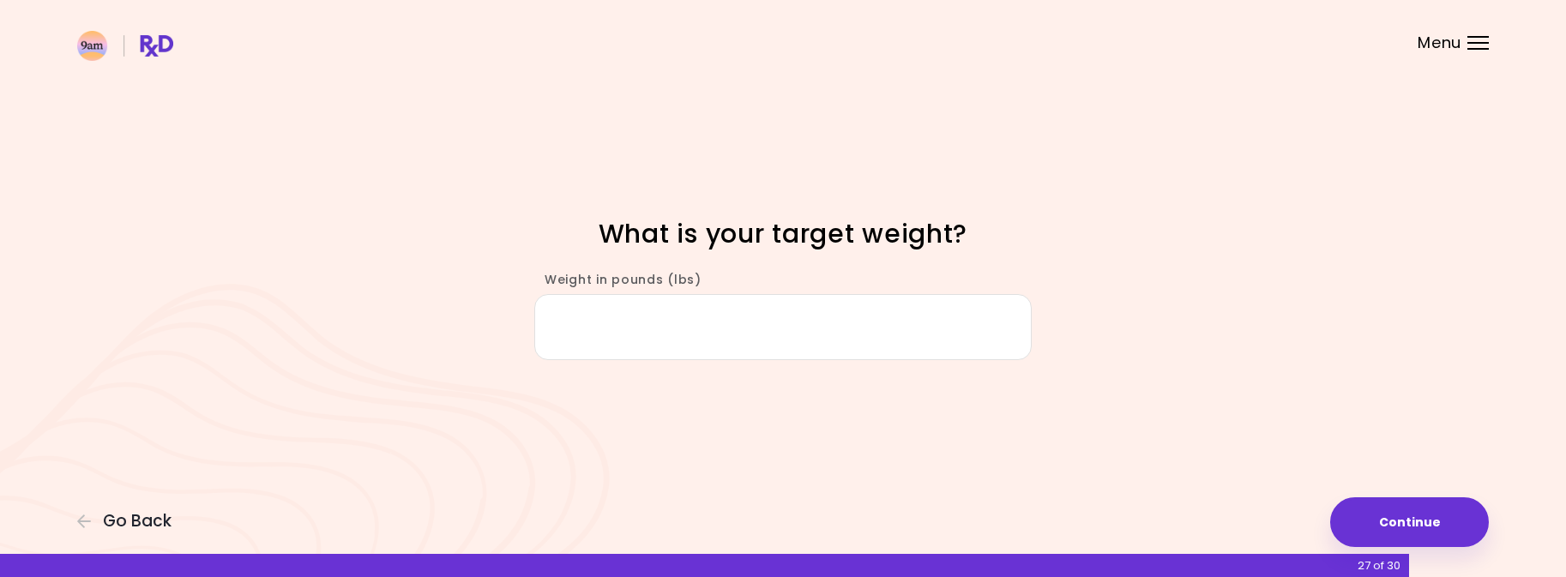
click at [865, 327] on input "Weight in pounds (lbs)" at bounding box center [782, 327] width 497 height 66
type input "***"
click at [1128, 425] on div "Focusable invisible element What is your target weight? Weight in pounds (lbs) …" at bounding box center [783, 288] width 1566 height 577
click at [1378, 533] on button "Continue" at bounding box center [1409, 522] width 159 height 50
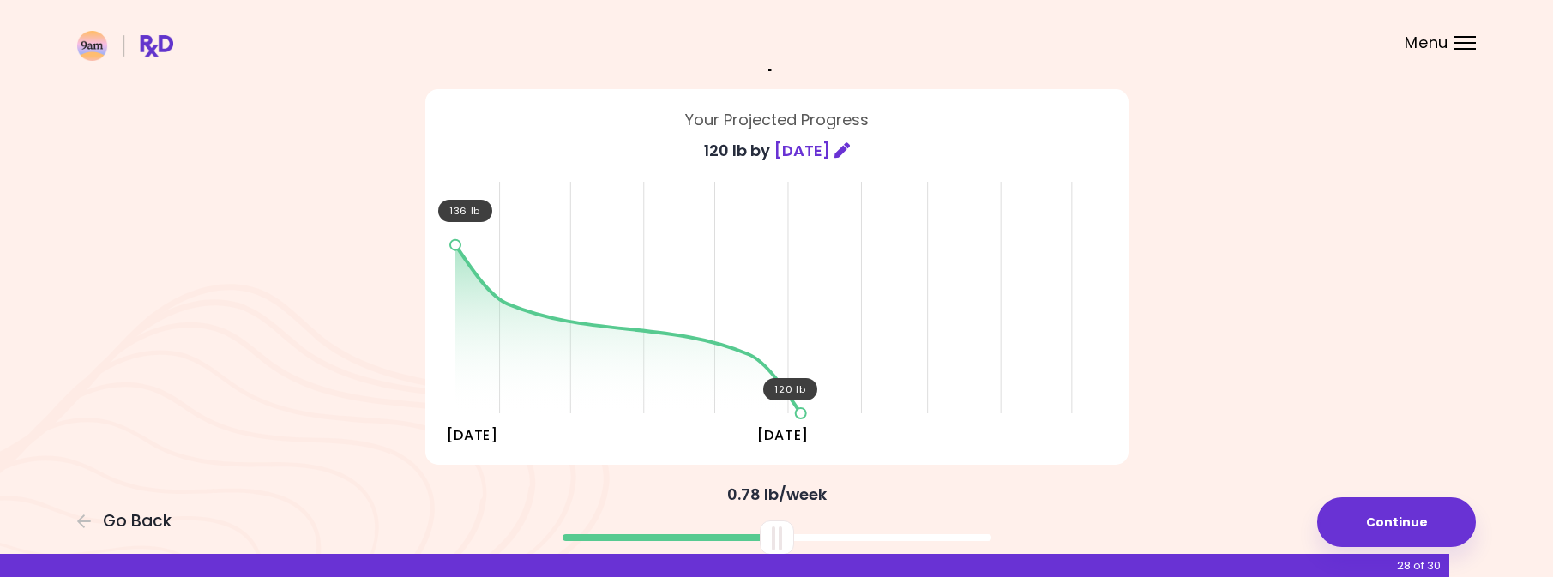
scroll to position [68, 0]
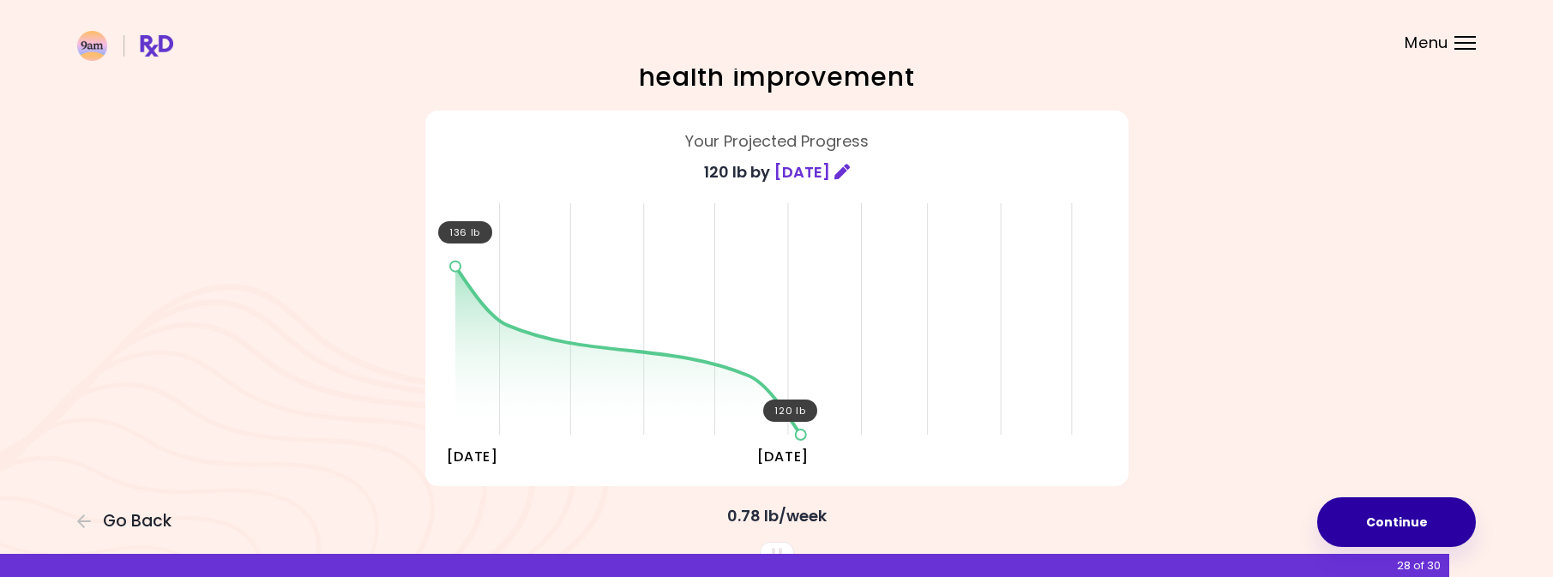
click at [1440, 527] on button "Continue" at bounding box center [1396, 522] width 159 height 50
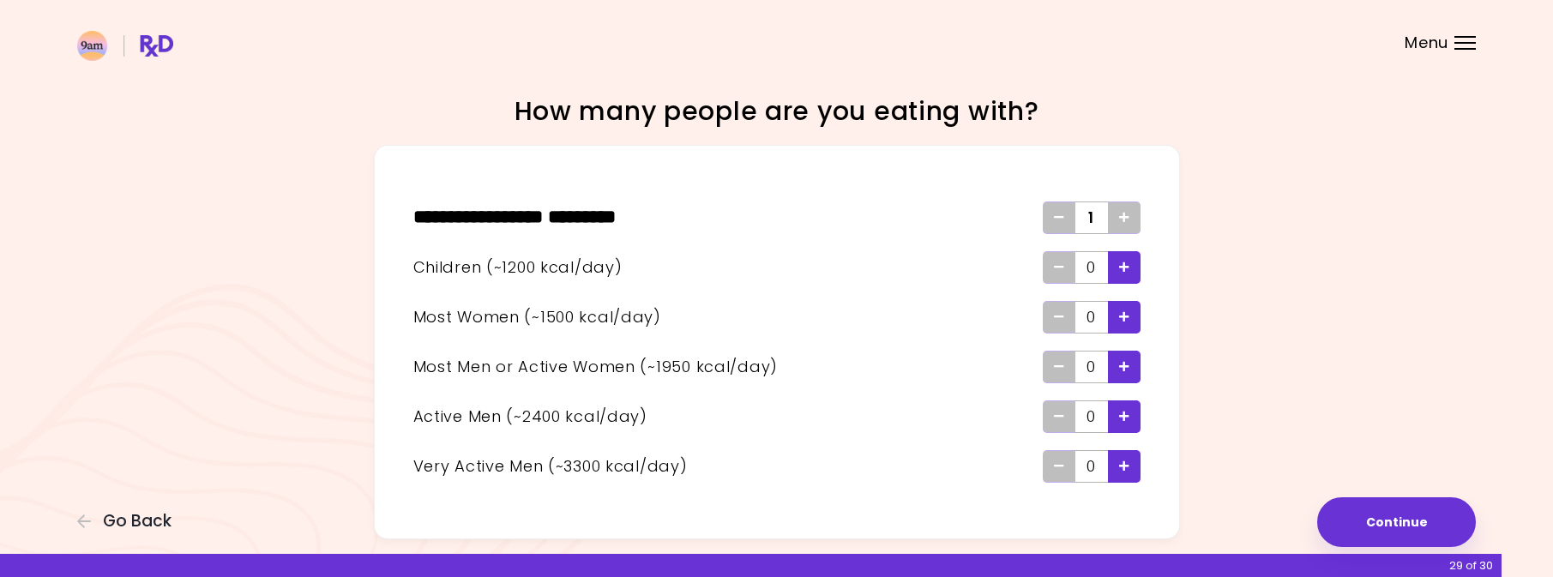
click at [1124, 268] on icon "Add - Child" at bounding box center [1124, 267] width 10 height 11
click at [1136, 378] on div "Add - Man or Active Woman" at bounding box center [1124, 367] width 33 height 33
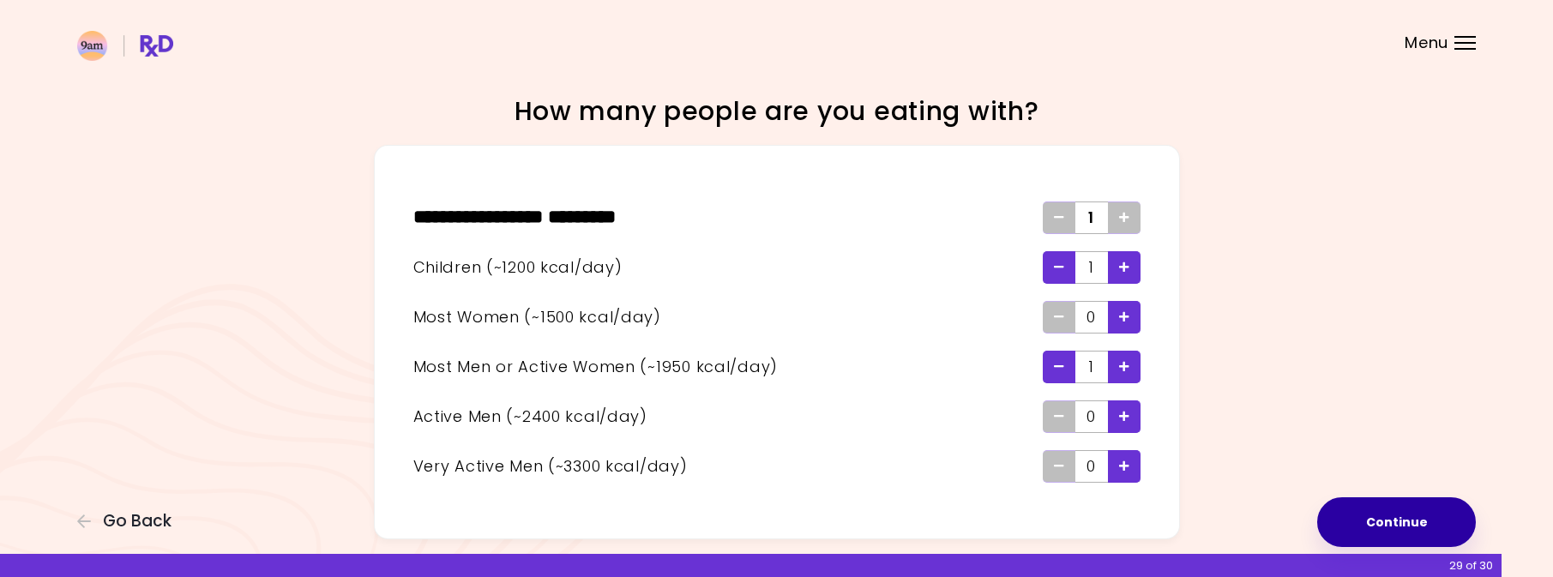
click at [1385, 530] on button "Continue" at bounding box center [1396, 522] width 159 height 50
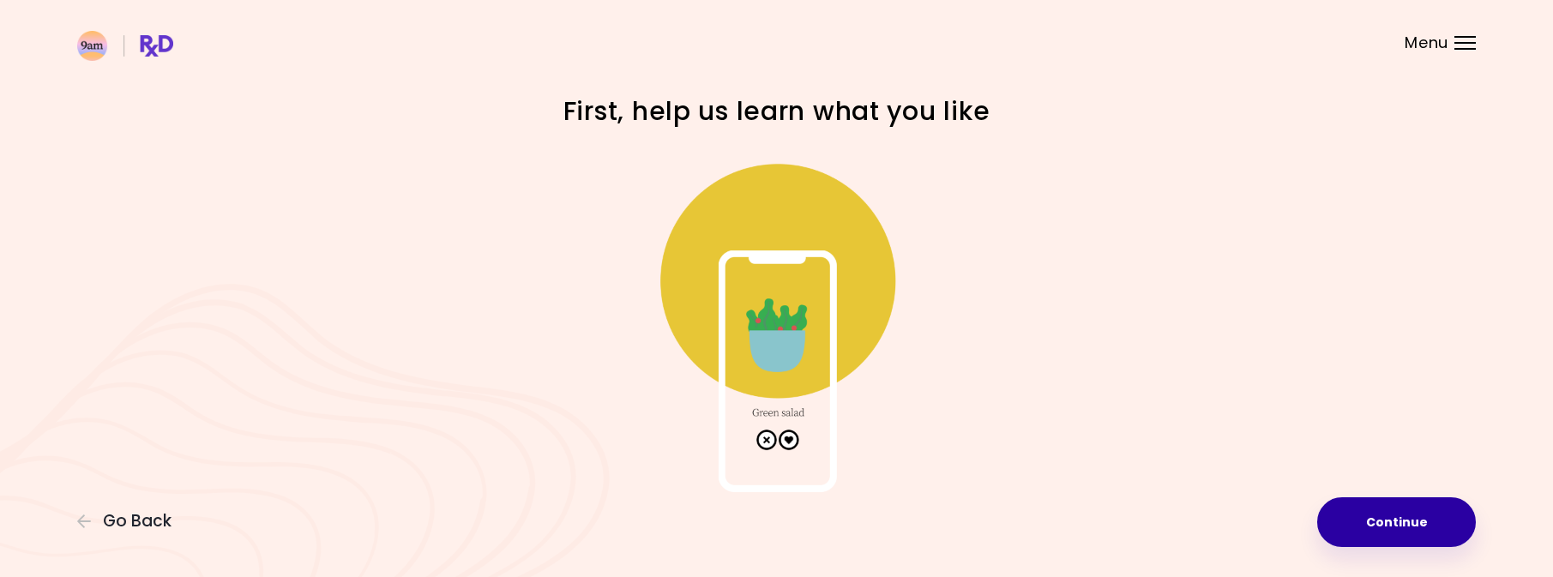
click at [1385, 530] on button "Continue" at bounding box center [1396, 522] width 159 height 50
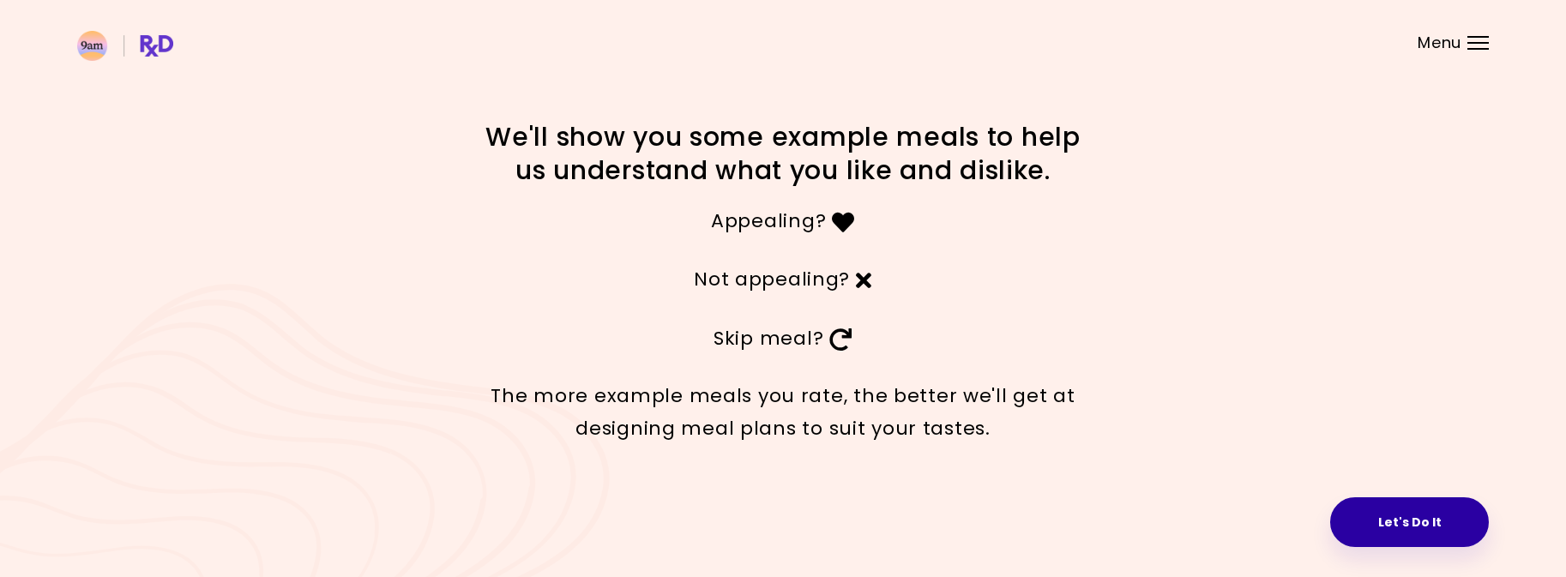
click at [1395, 527] on button "Let's Do It" at bounding box center [1409, 522] width 159 height 50
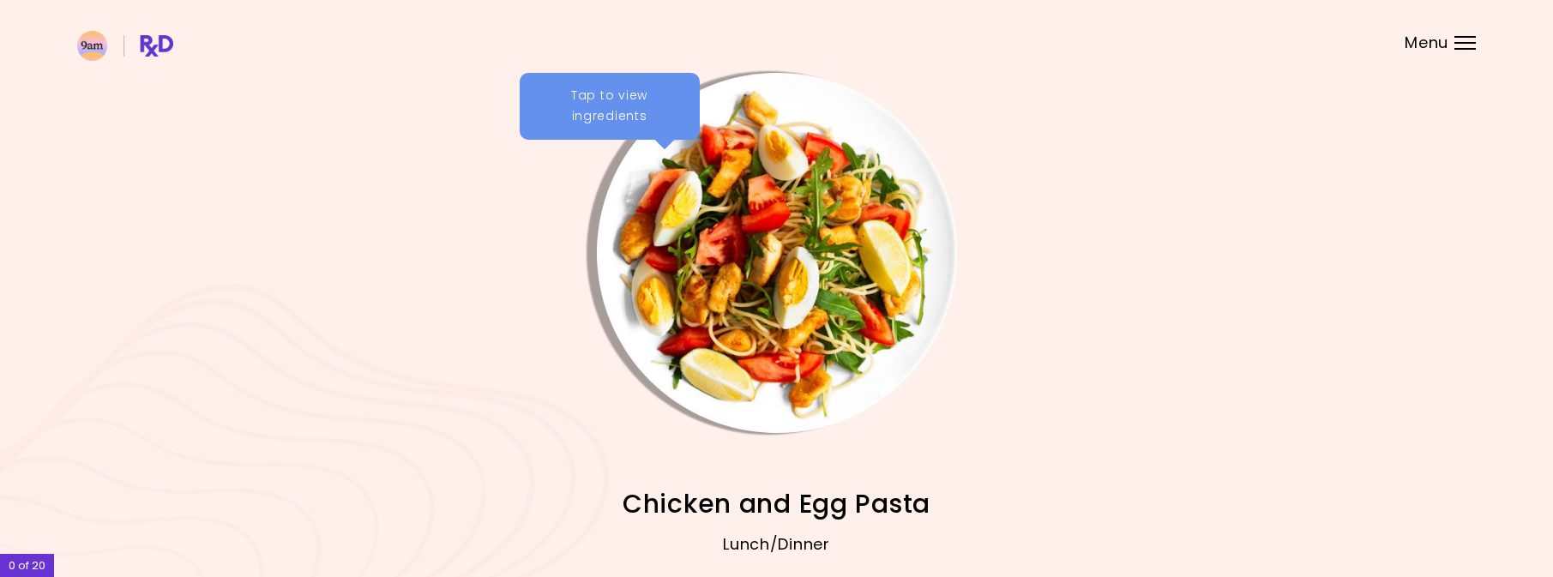
click at [688, 230] on img "Info - Chicken and Egg Pasta" at bounding box center [777, 253] width 360 height 360
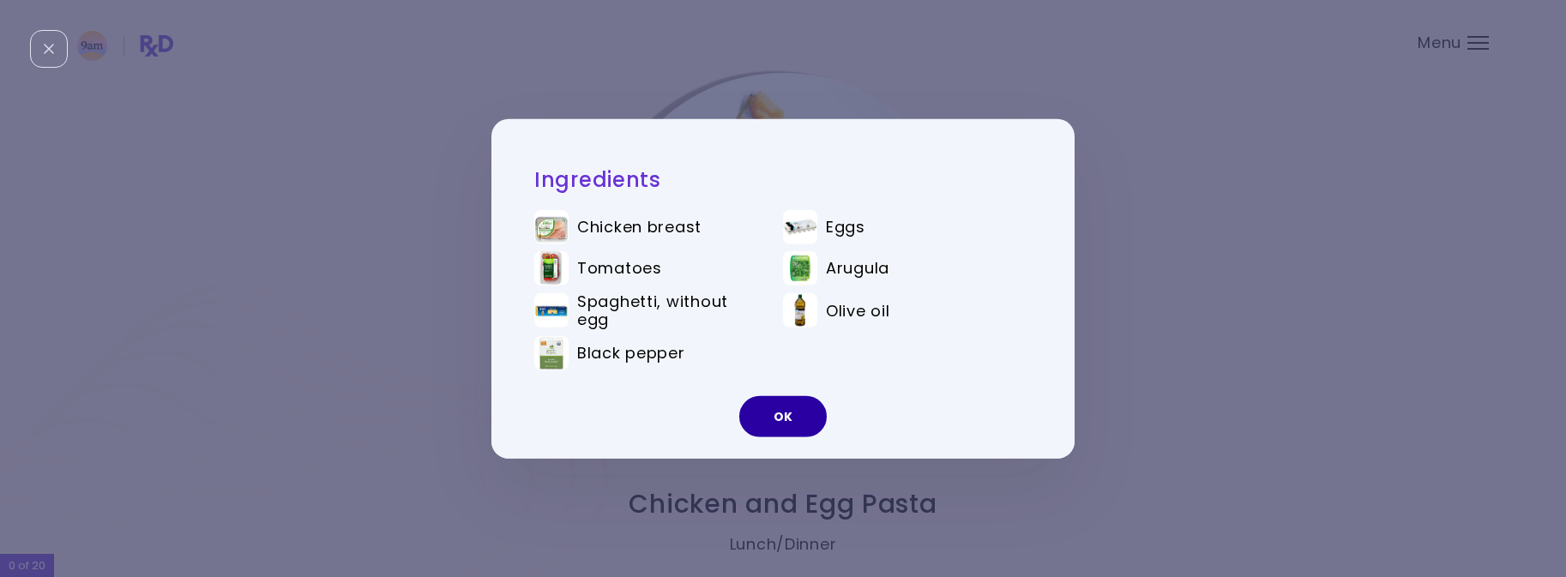
click at [783, 427] on button "OK" at bounding box center [782, 416] width 87 height 41
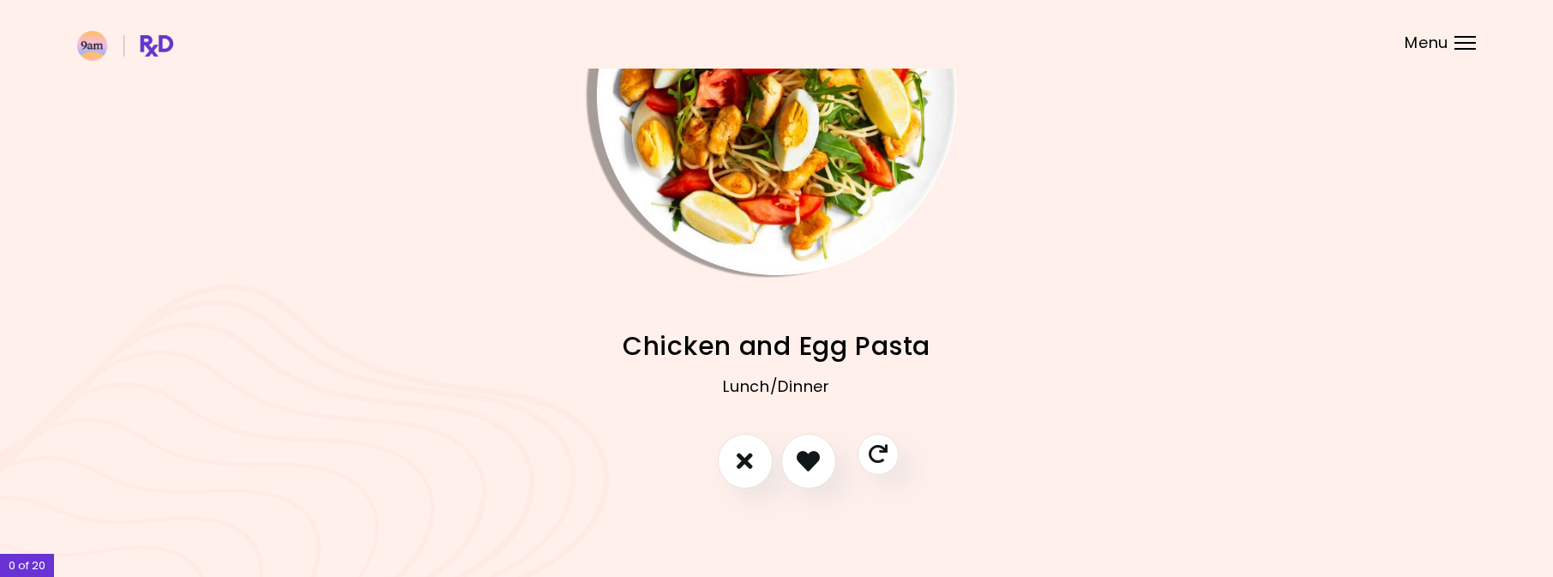
scroll to position [159, 0]
click at [810, 457] on icon "I like this recipe" at bounding box center [808, 460] width 27 height 27
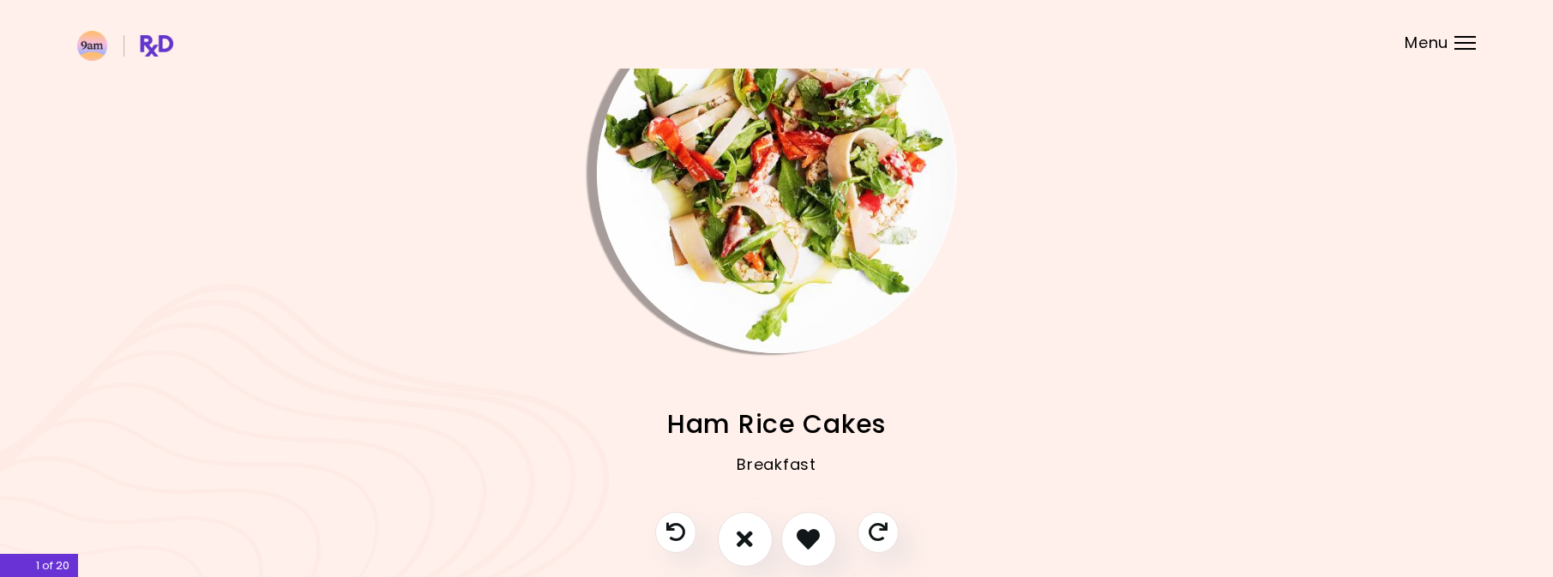
scroll to position [98, 0]
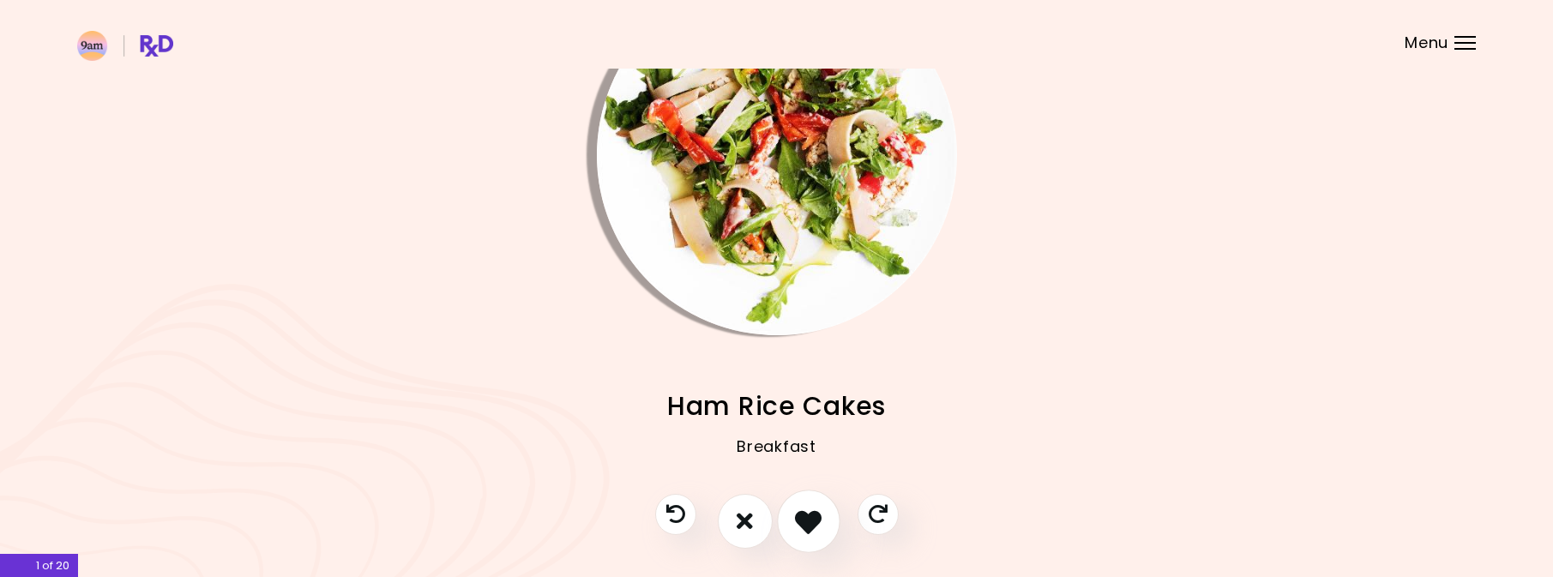
click at [809, 512] on icon "I like this recipe" at bounding box center [808, 521] width 27 height 27
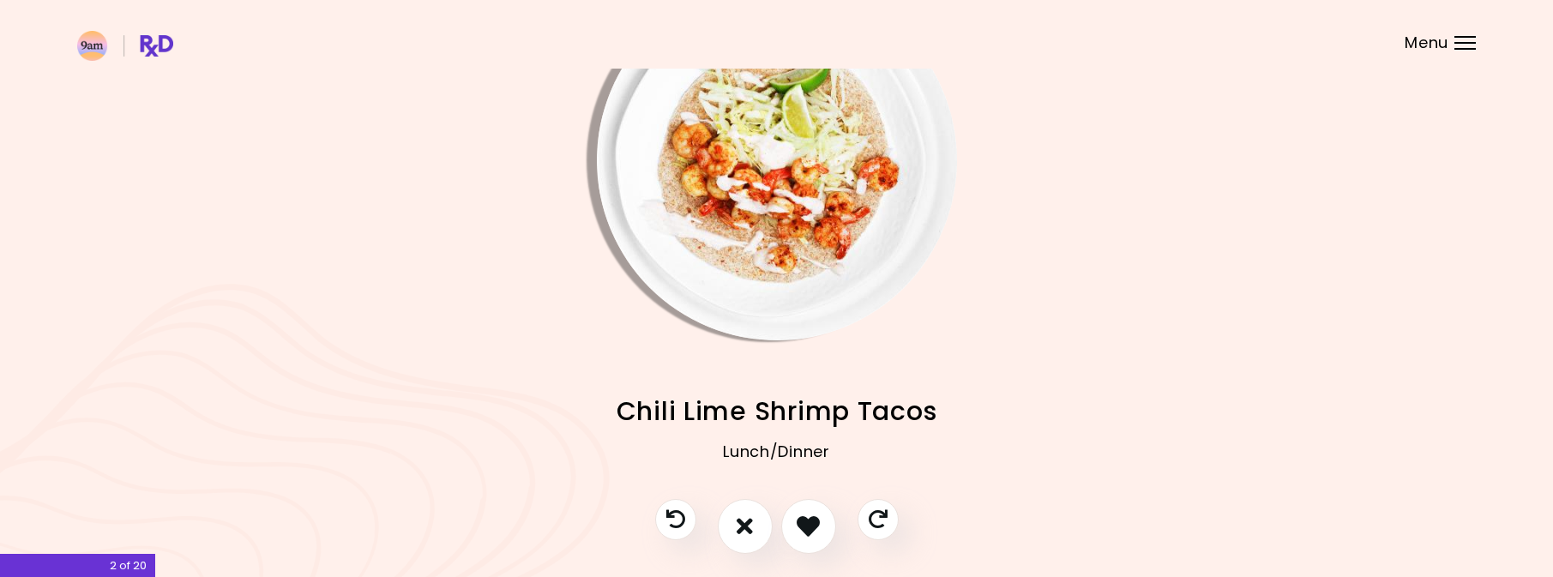
scroll to position [159, 0]
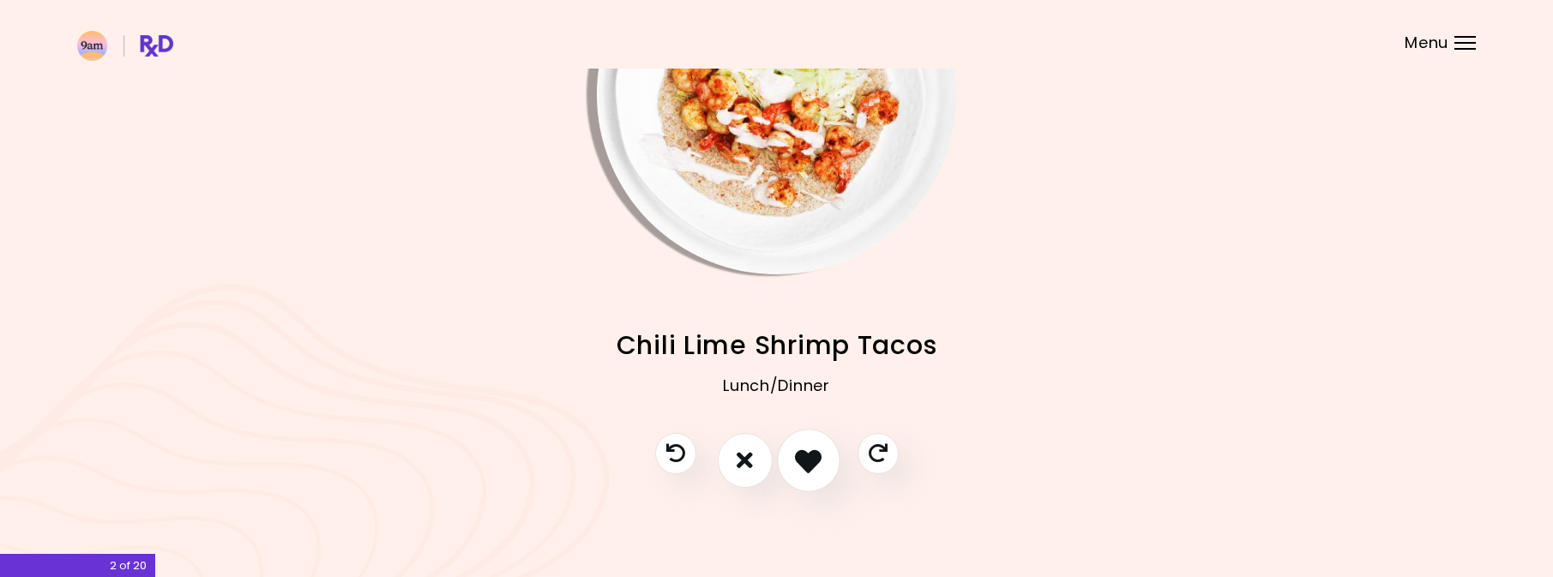
click at [810, 475] on button "I like this recipe" at bounding box center [808, 460] width 63 height 63
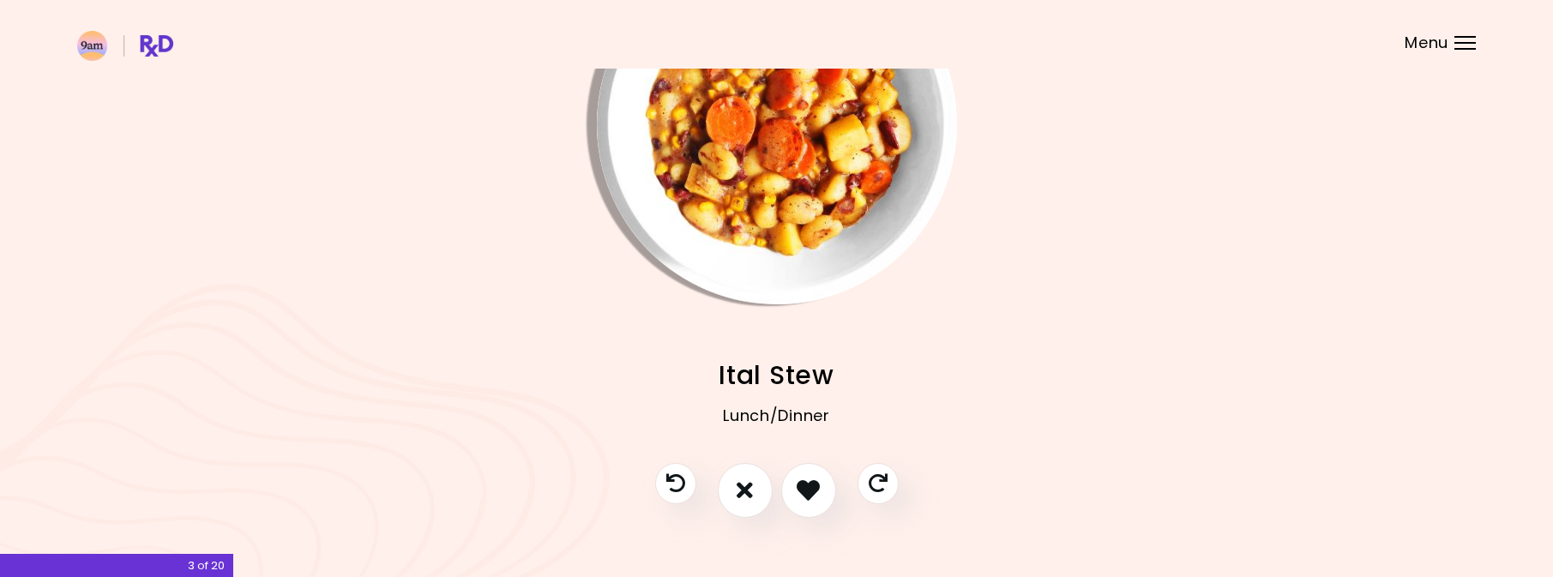
scroll to position [0, 0]
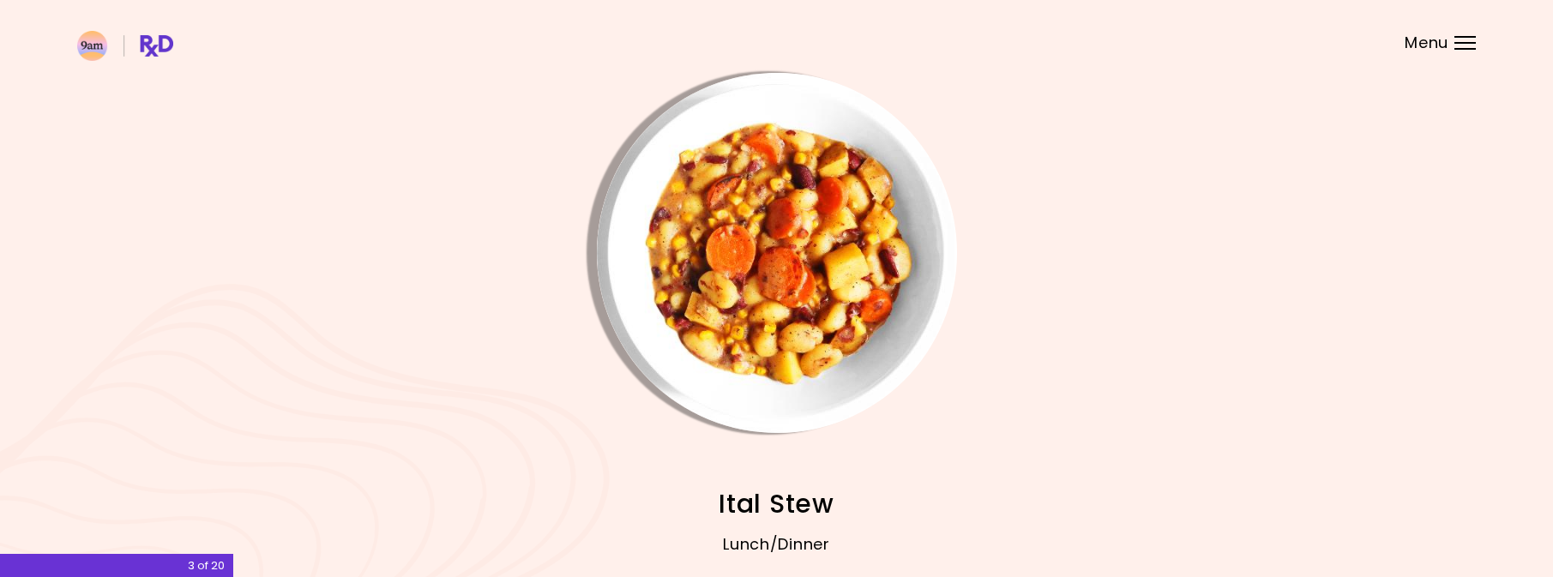
click at [792, 321] on img "Info - Ital Stew" at bounding box center [777, 253] width 360 height 360
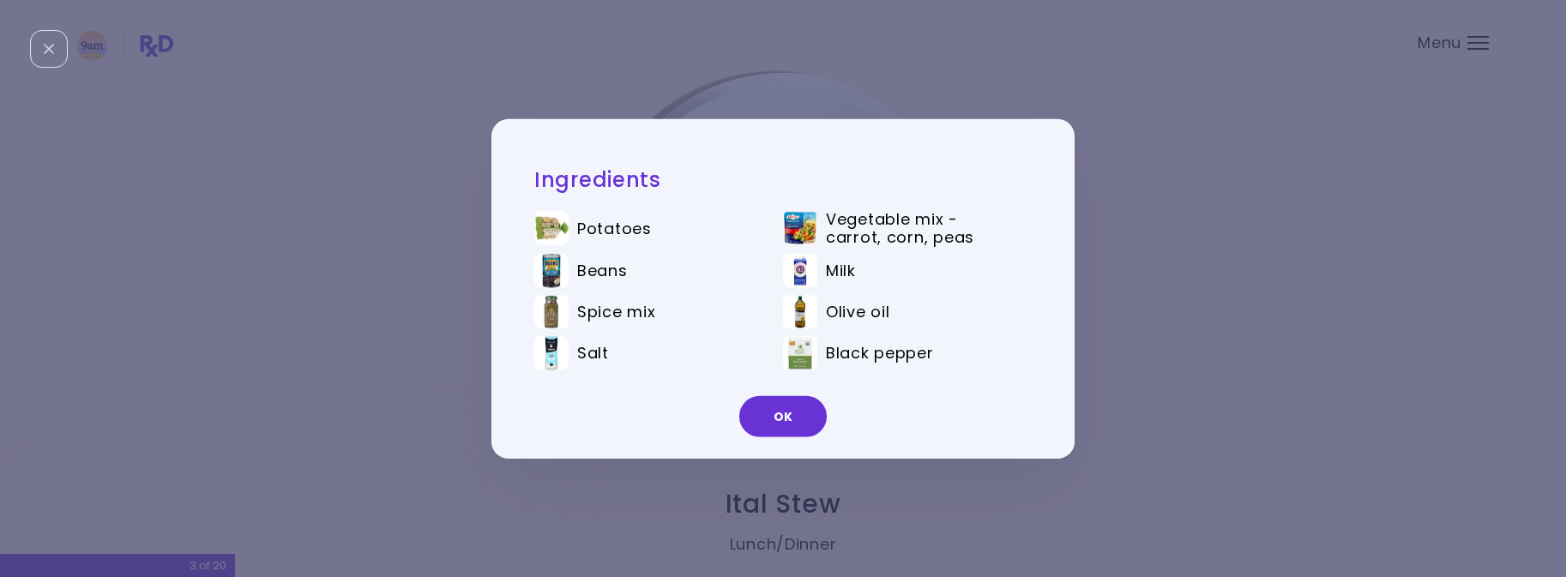
click at [1086, 488] on div "Ingredients Potatoes Vegetable mix - carrot, corn, peas Beans Milk Spice mix Ol…" at bounding box center [783, 288] width 1566 height 577
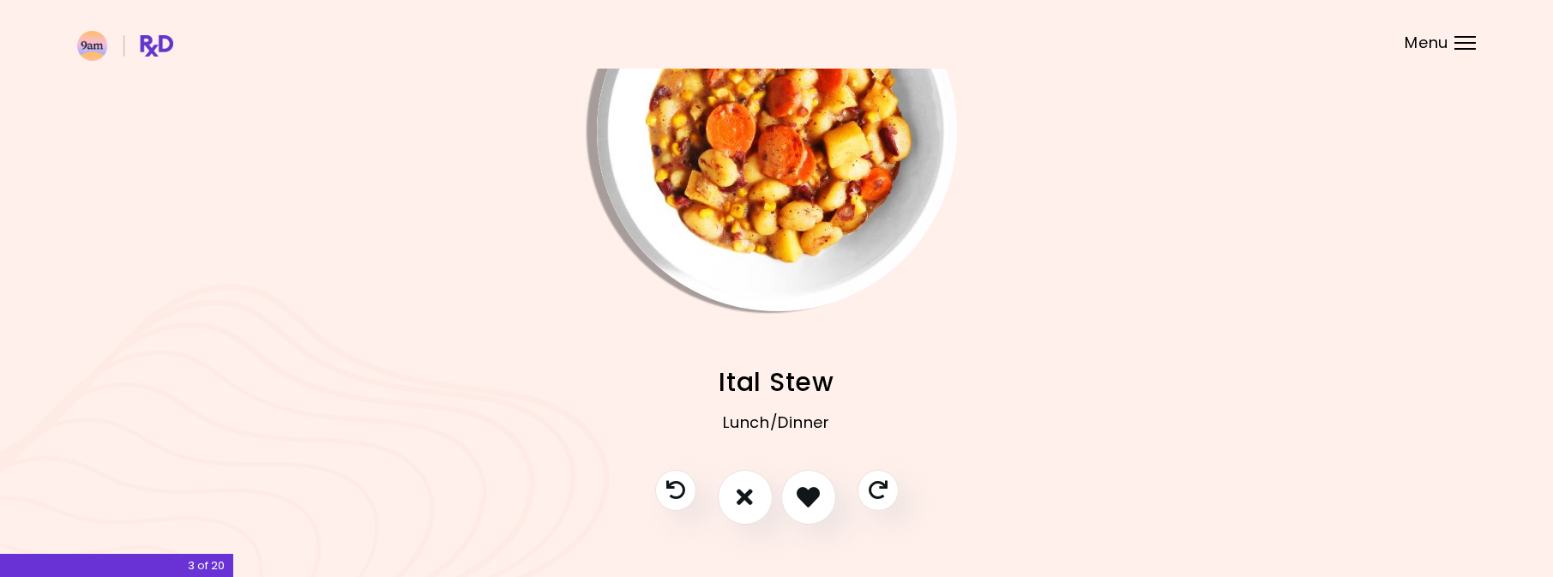
scroll to position [123, 0]
click at [805, 509] on button "I like this recipe" at bounding box center [808, 495] width 63 height 63
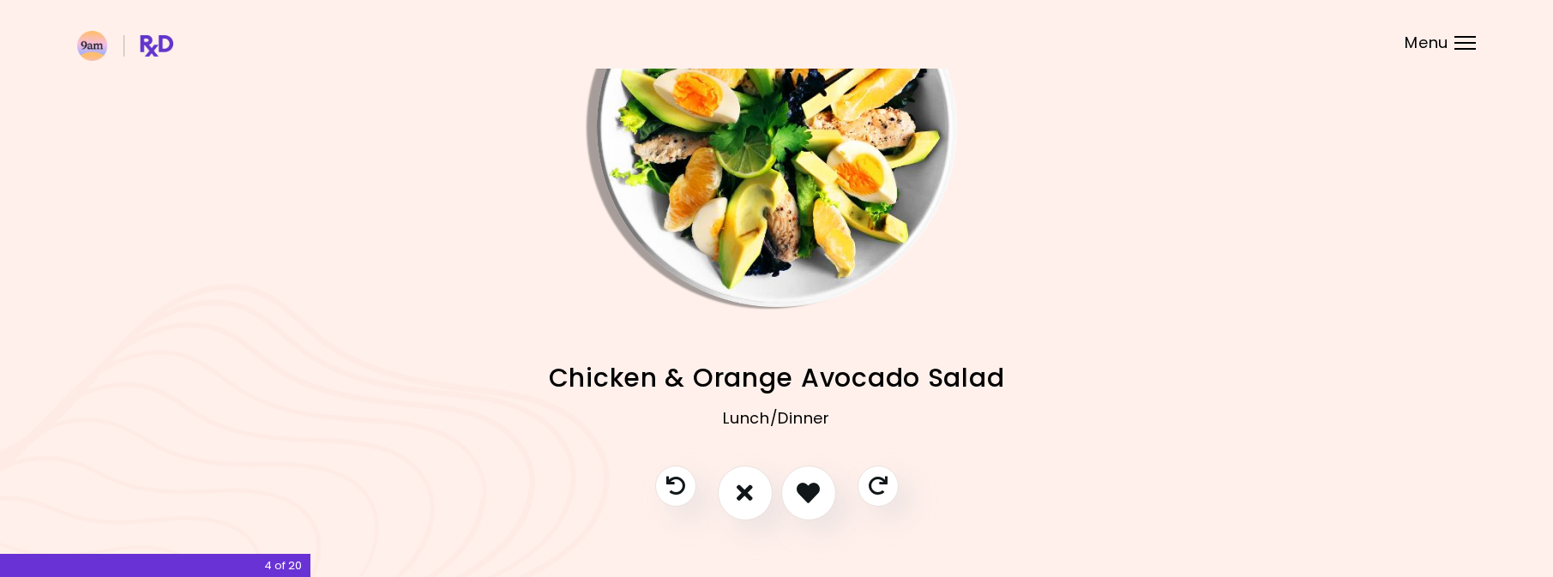
scroll to position [139, 0]
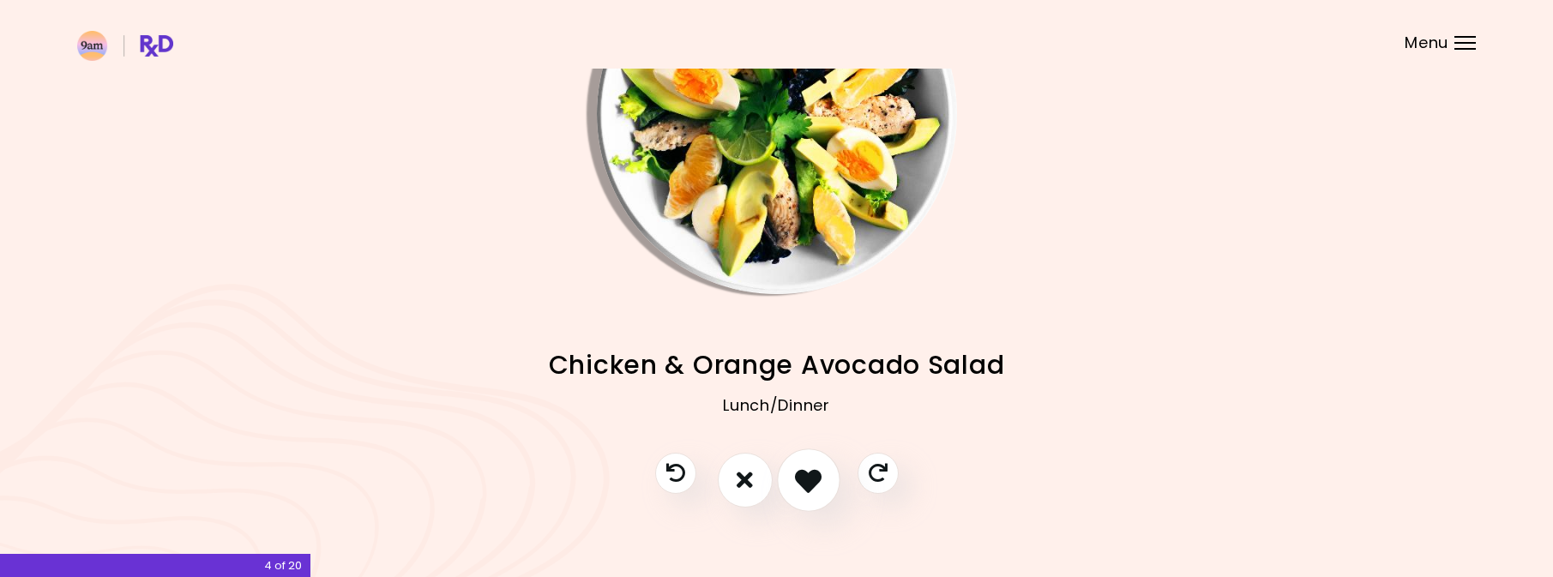
click at [808, 498] on button "I like this recipe" at bounding box center [808, 480] width 63 height 63
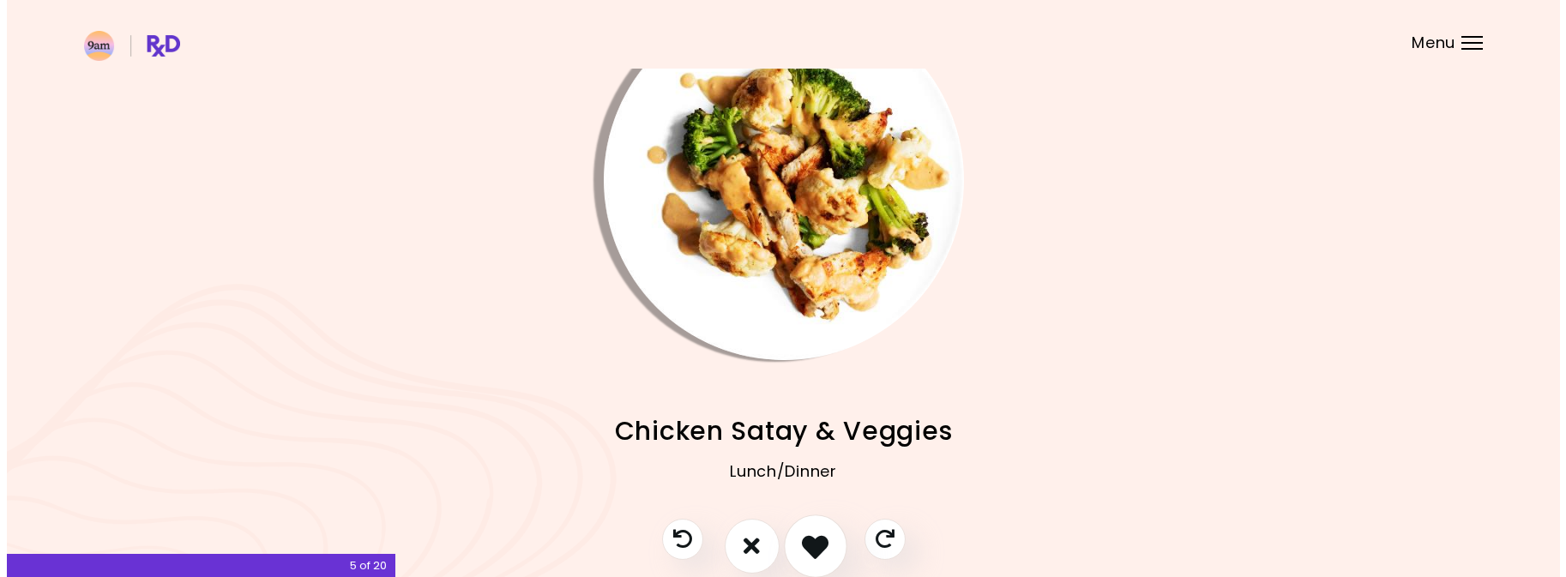
scroll to position [77, 0]
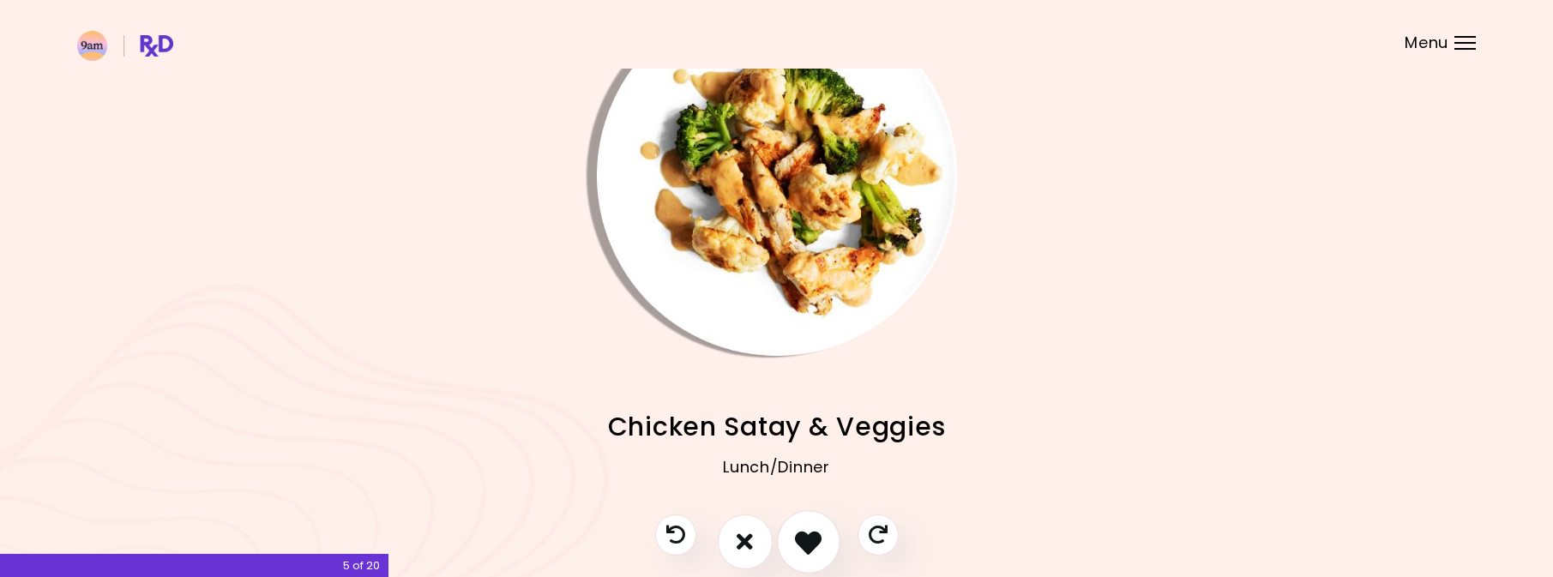
click at [808, 528] on icon "I like this recipe" at bounding box center [808, 541] width 27 height 27
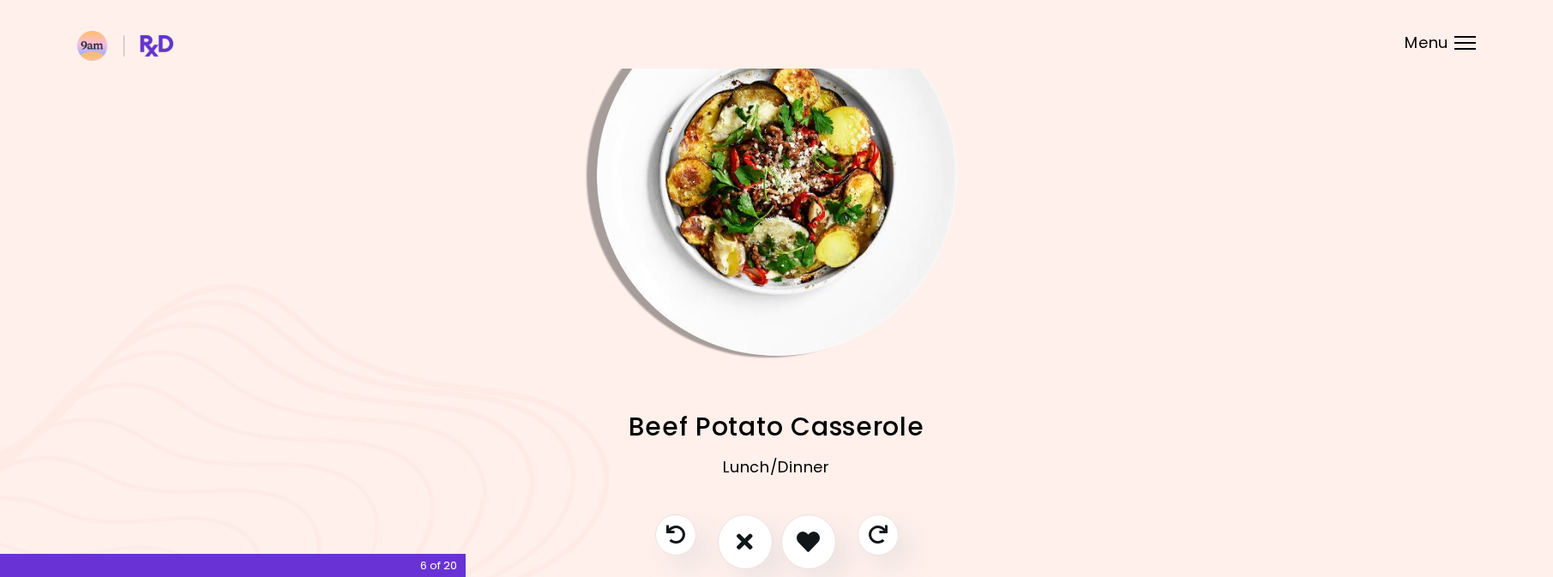
click at [780, 213] on img "Info - Beef Potato Casserole" at bounding box center [777, 176] width 360 height 360
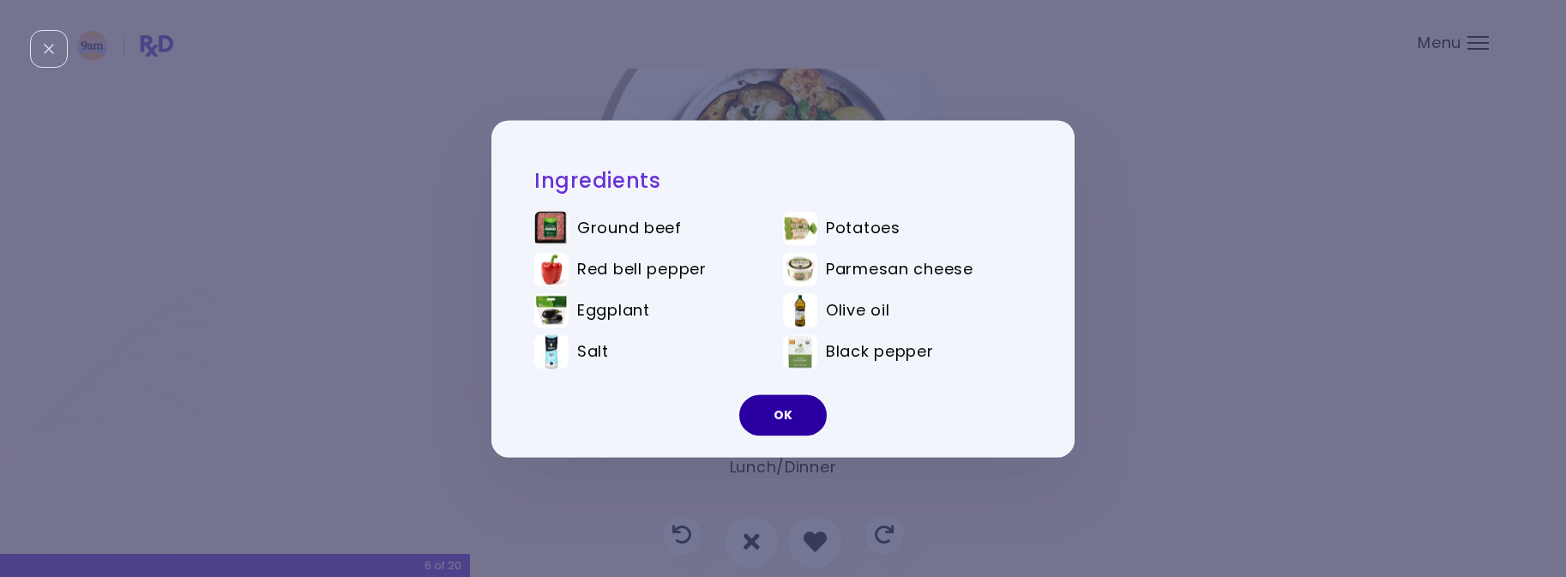
click at [797, 412] on button "OK" at bounding box center [782, 415] width 87 height 41
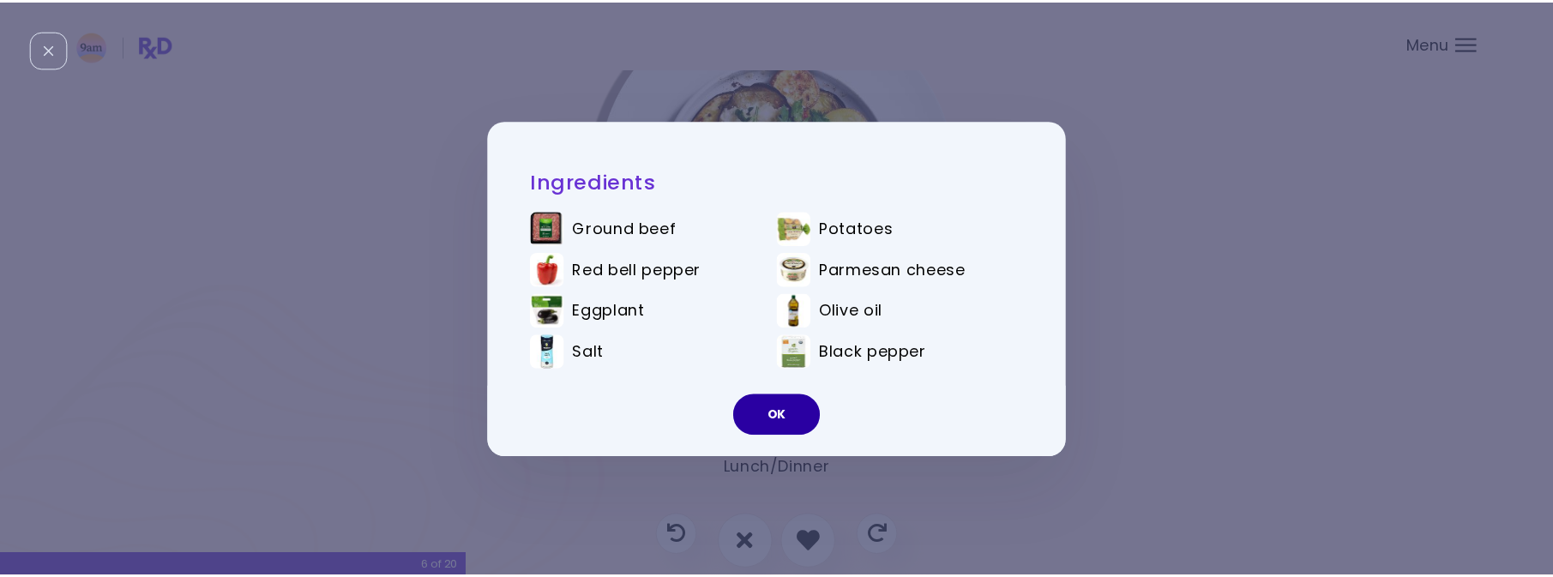
scroll to position [73, 0]
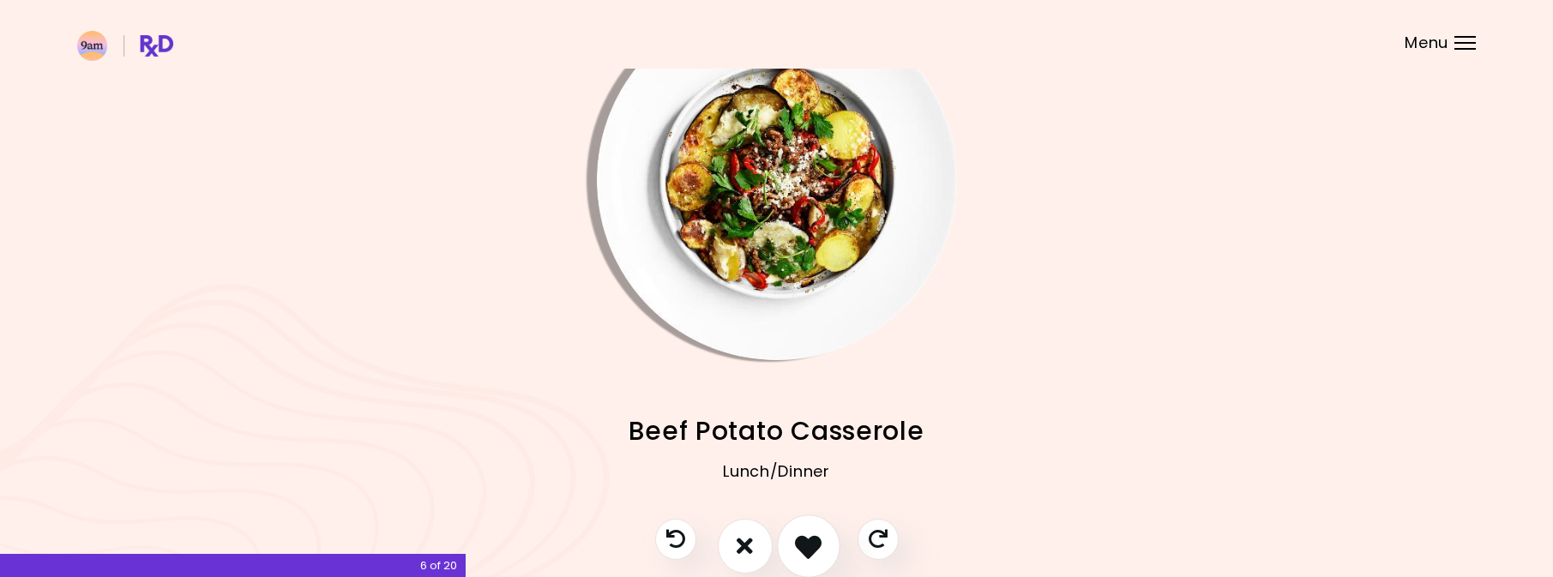
click at [803, 538] on icon "I like this recipe" at bounding box center [808, 546] width 27 height 27
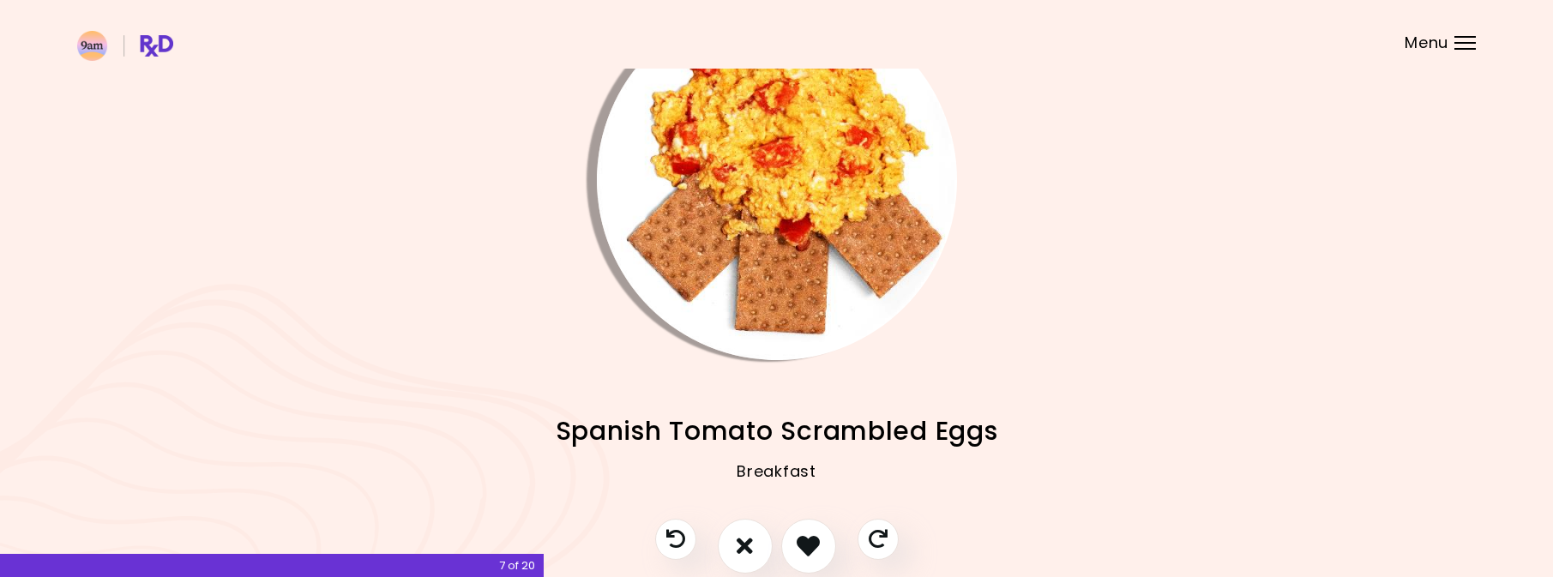
click at [793, 259] on img "Info - Spanish Tomato Scrambled Eggs" at bounding box center [777, 180] width 360 height 360
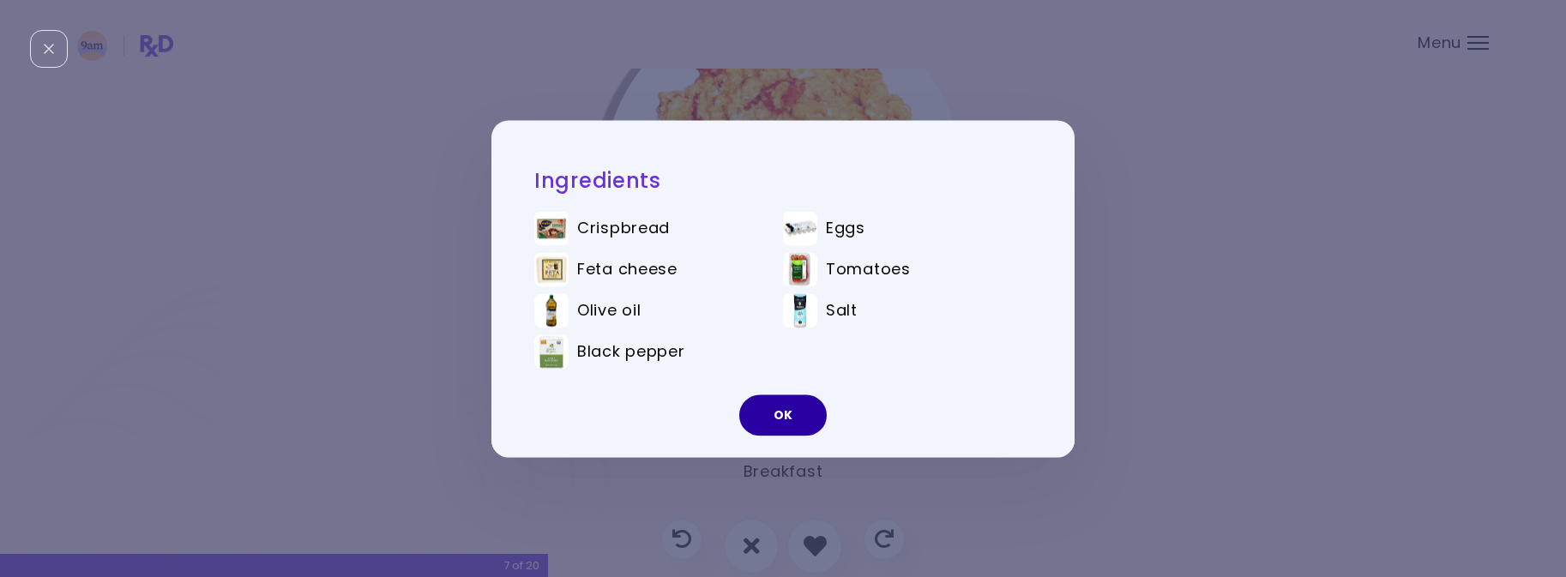
click at [792, 413] on button "OK" at bounding box center [782, 415] width 87 height 41
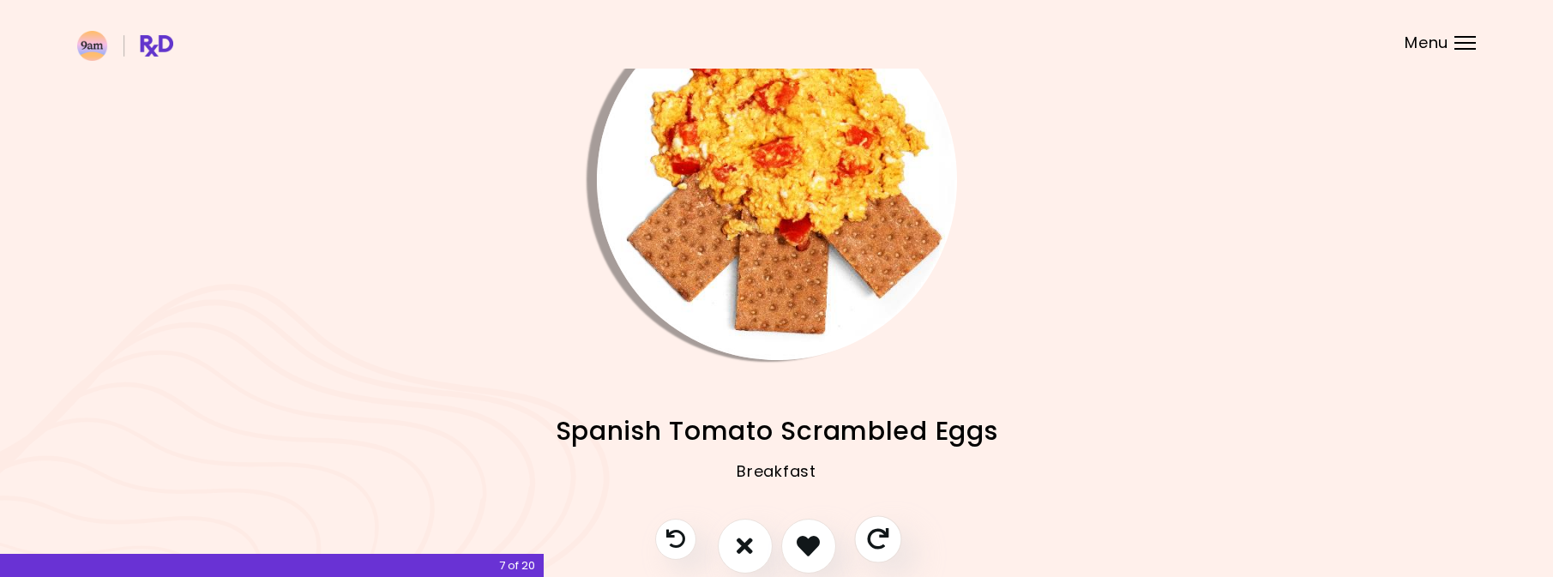
click at [888, 539] on icon "Skip" at bounding box center [877, 538] width 21 height 21
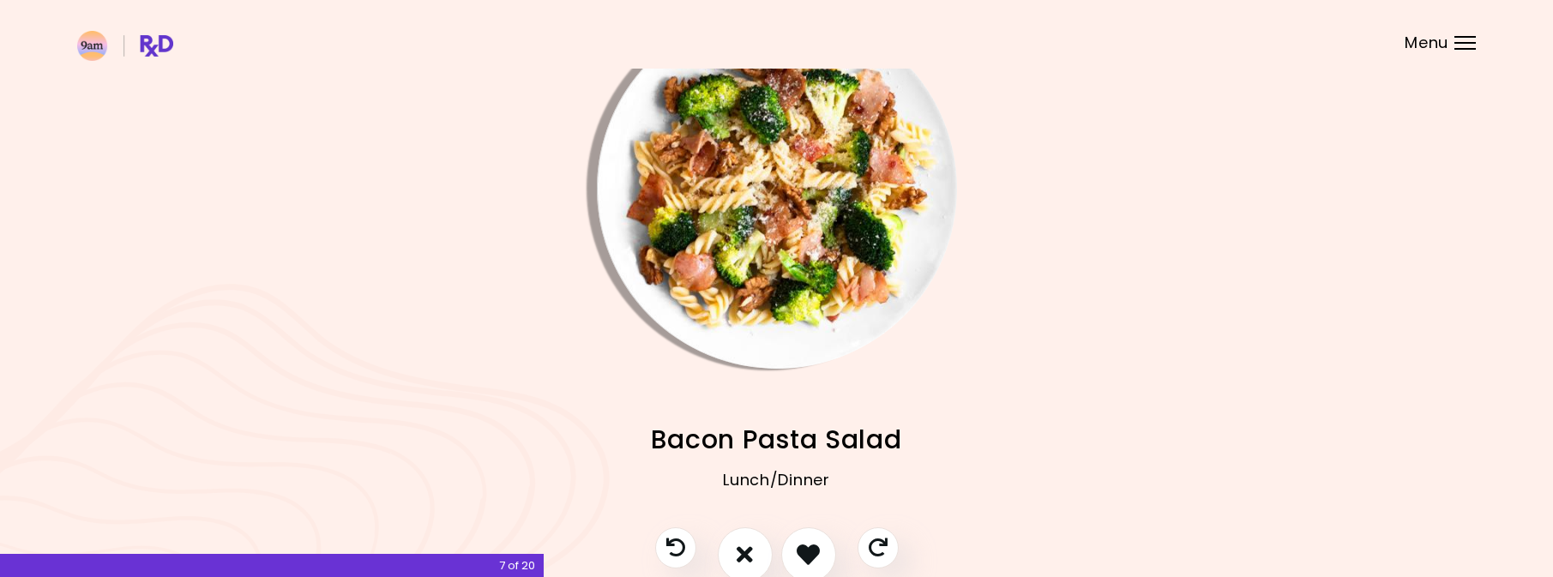
scroll to position [78, 0]
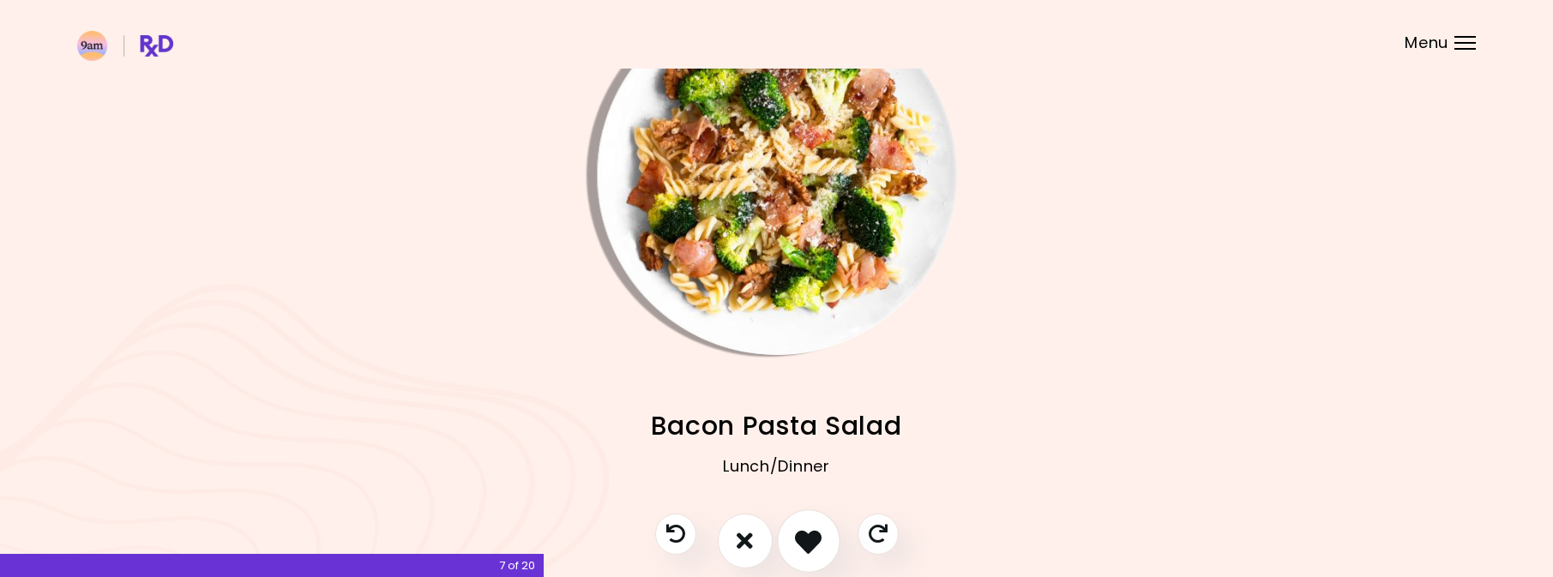
click at [824, 531] on button "I like this recipe" at bounding box center [808, 540] width 63 height 63
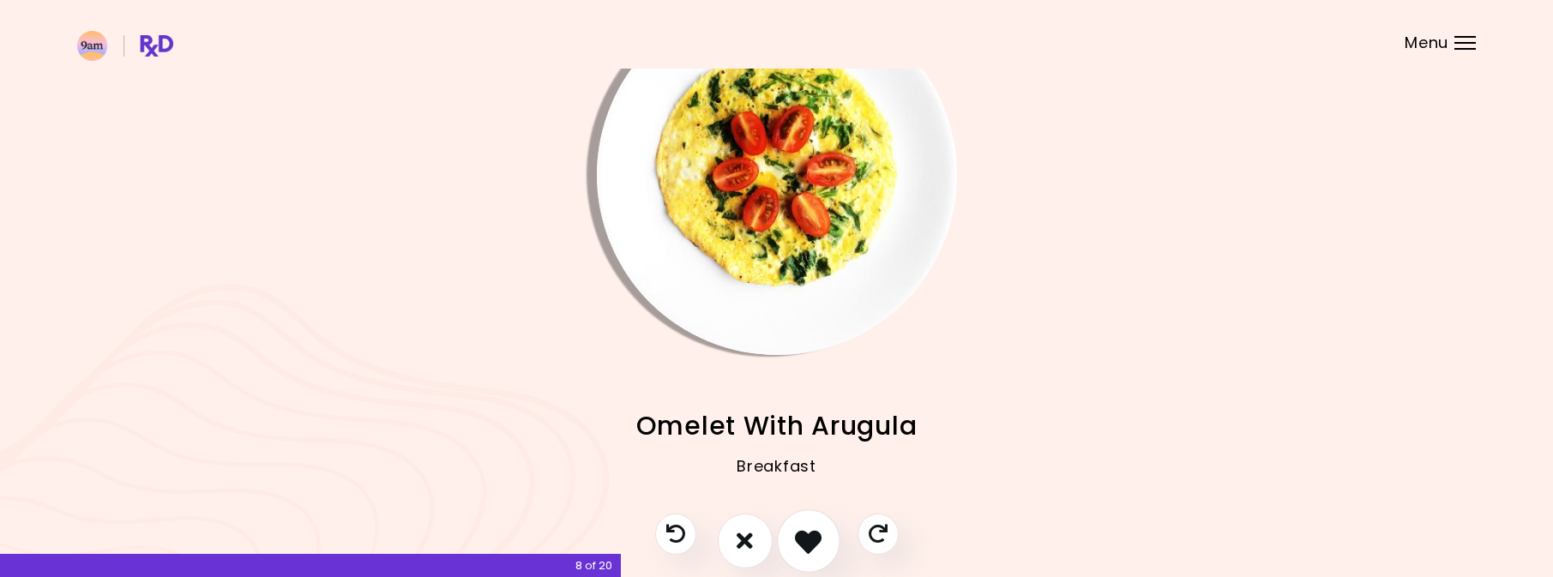
click at [819, 542] on icon "I like this recipe" at bounding box center [808, 540] width 27 height 27
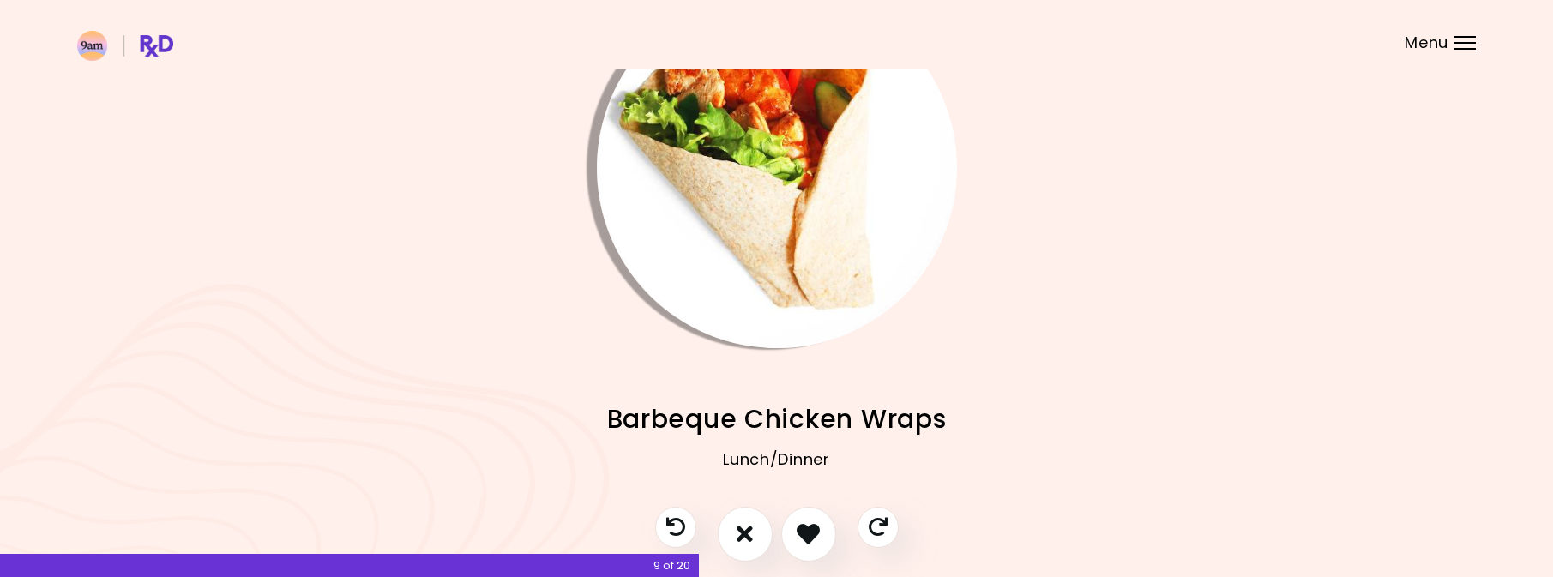
scroll to position [159, 0]
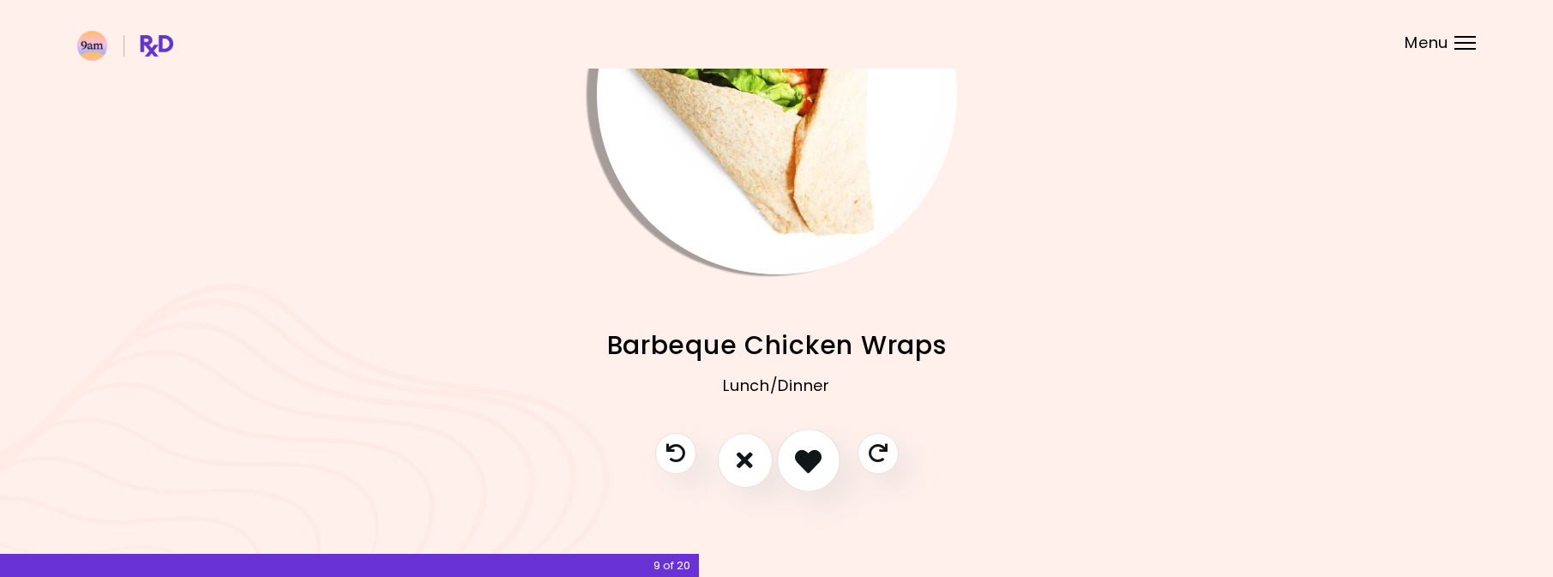
click at [813, 473] on button "I like this recipe" at bounding box center [808, 460] width 63 height 63
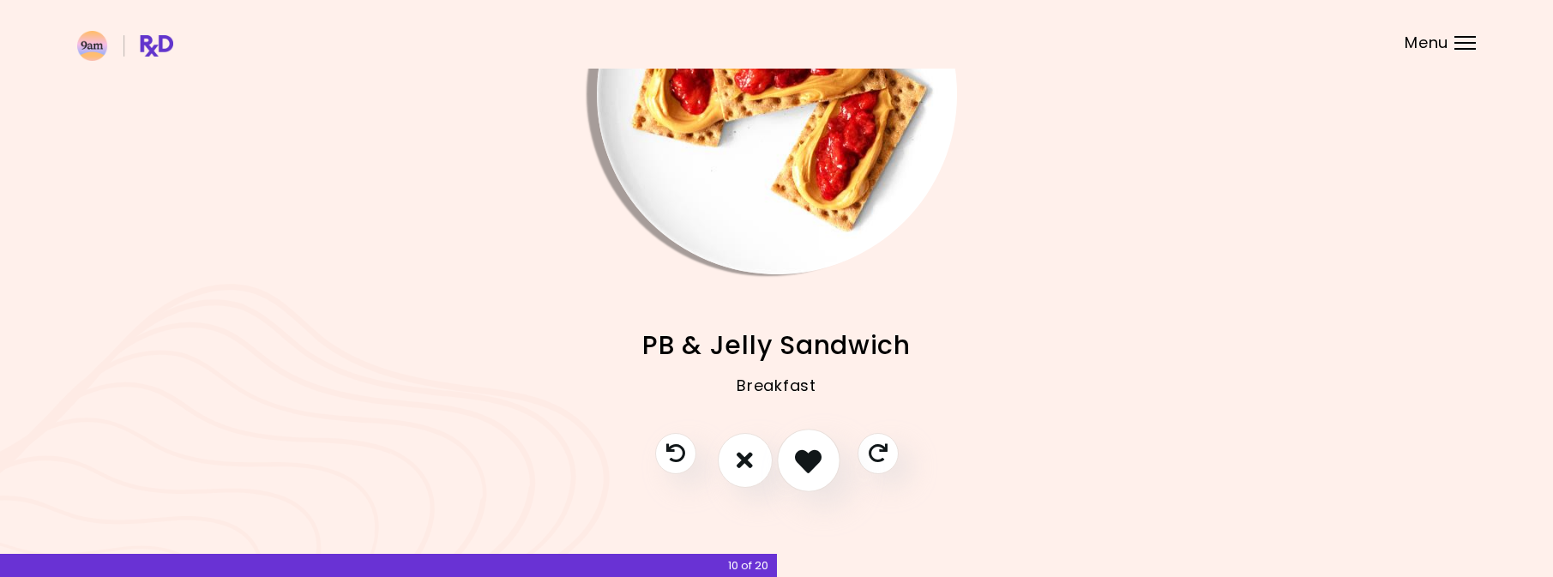
click at [813, 473] on icon "I like this recipe" at bounding box center [808, 460] width 27 height 27
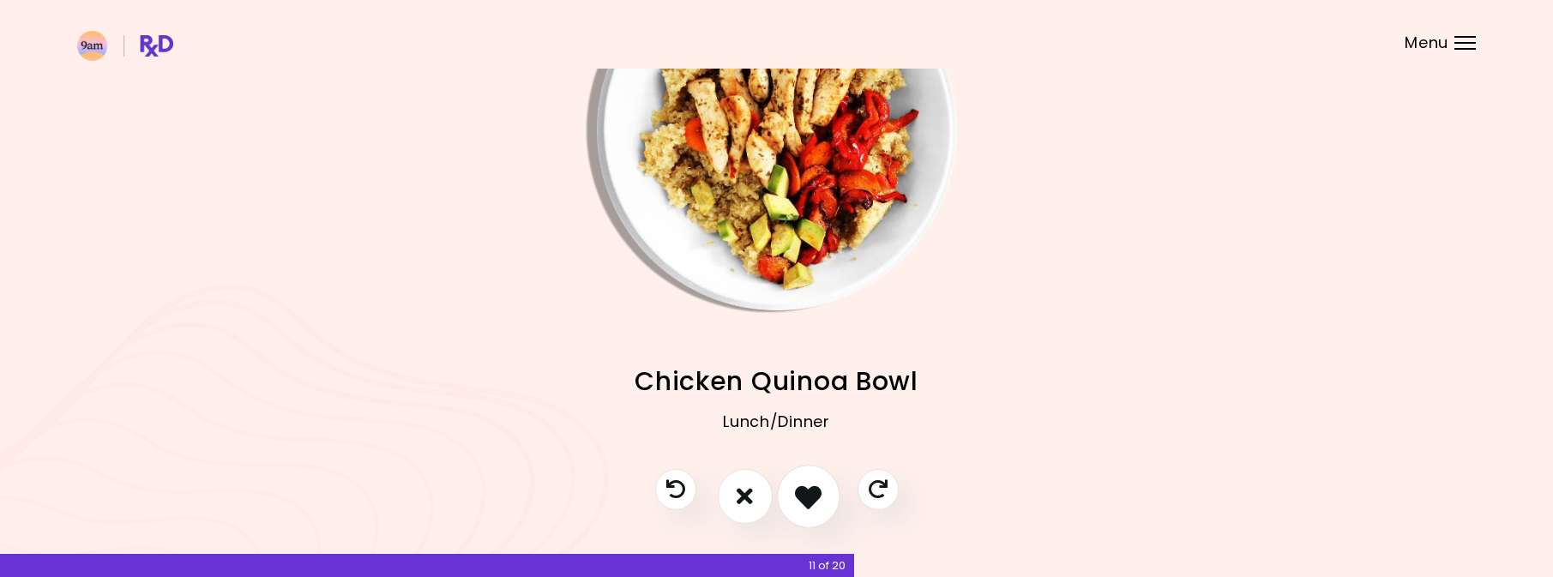
scroll to position [112, 0]
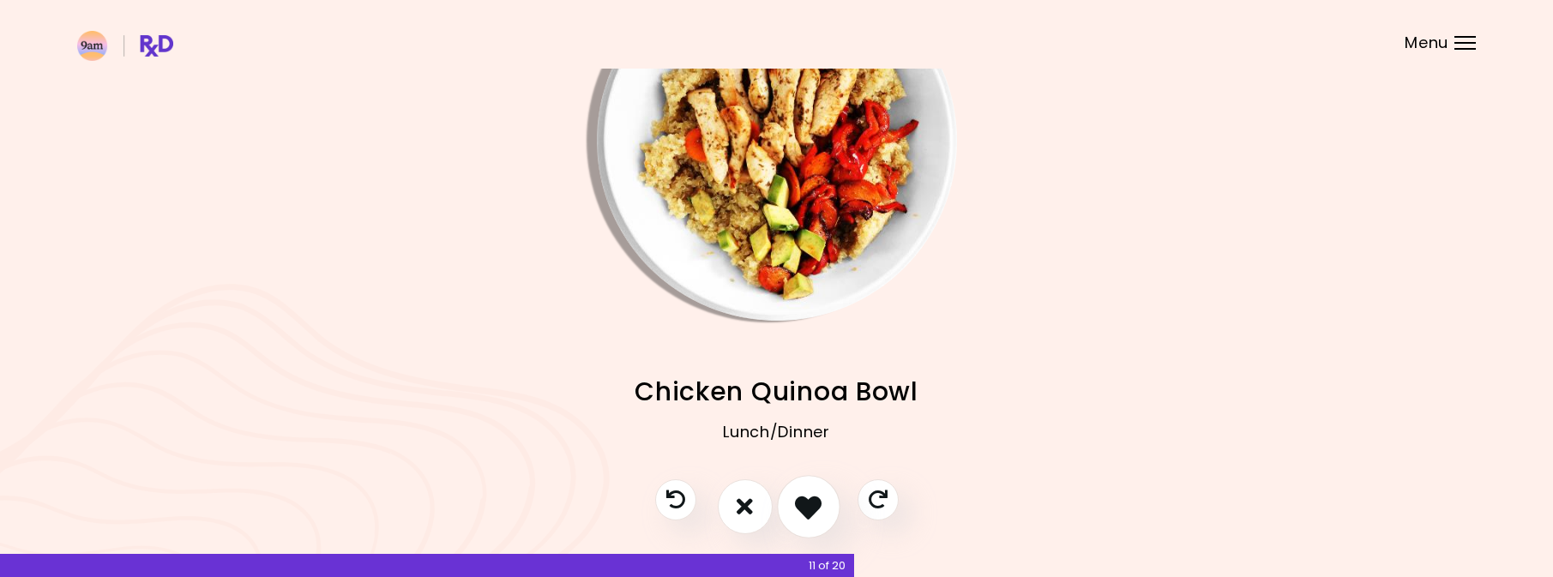
click at [807, 515] on icon "I like this recipe" at bounding box center [808, 506] width 27 height 27
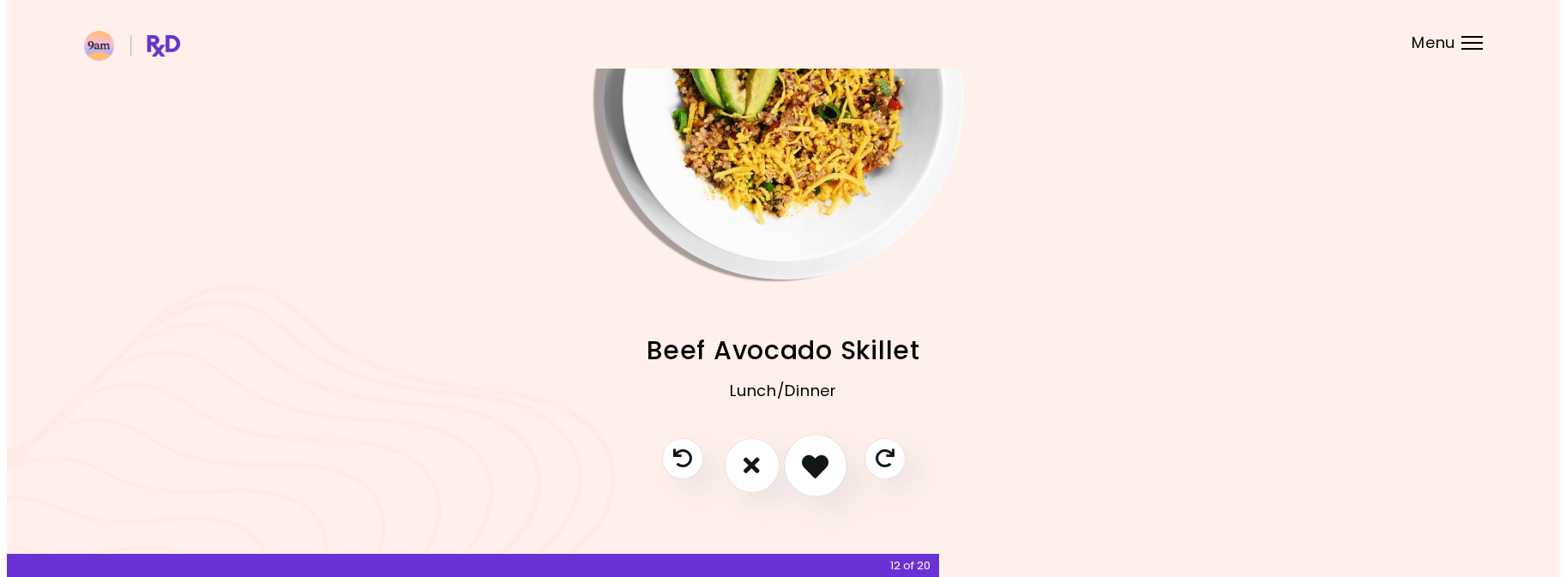
scroll to position [159, 0]
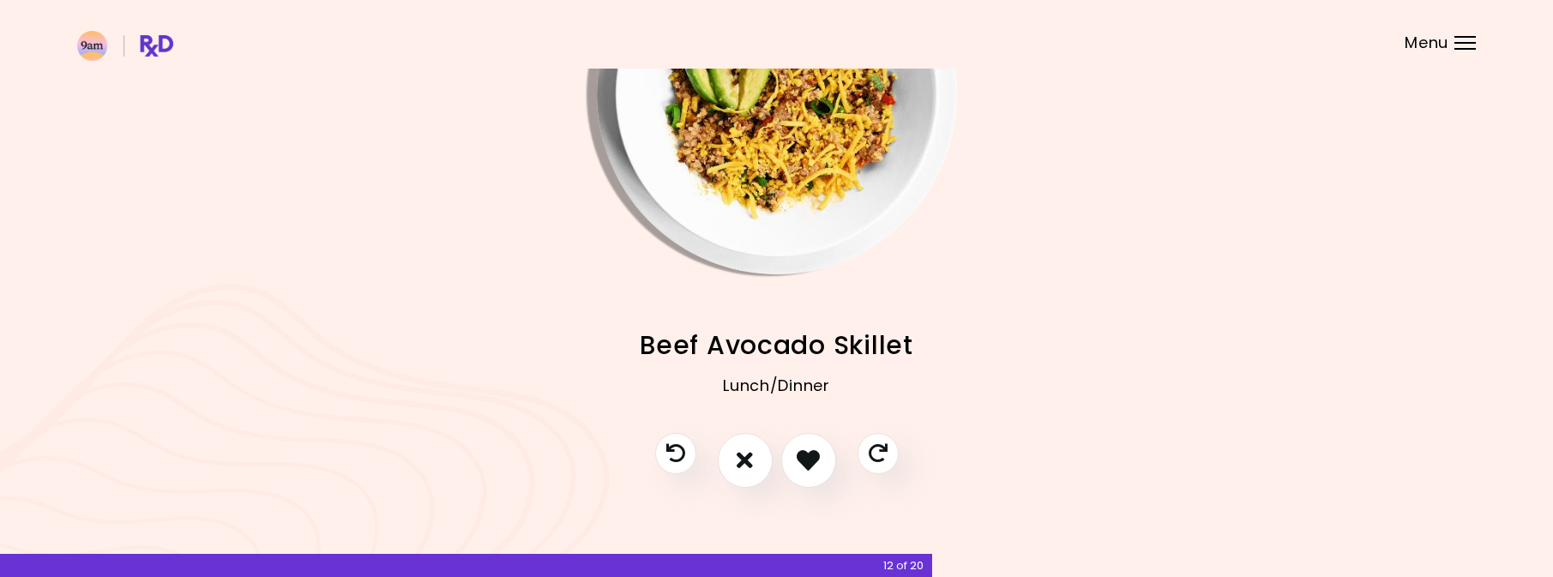
click at [813, 248] on img "Info - Beef Avocado Skillet" at bounding box center [777, 94] width 360 height 360
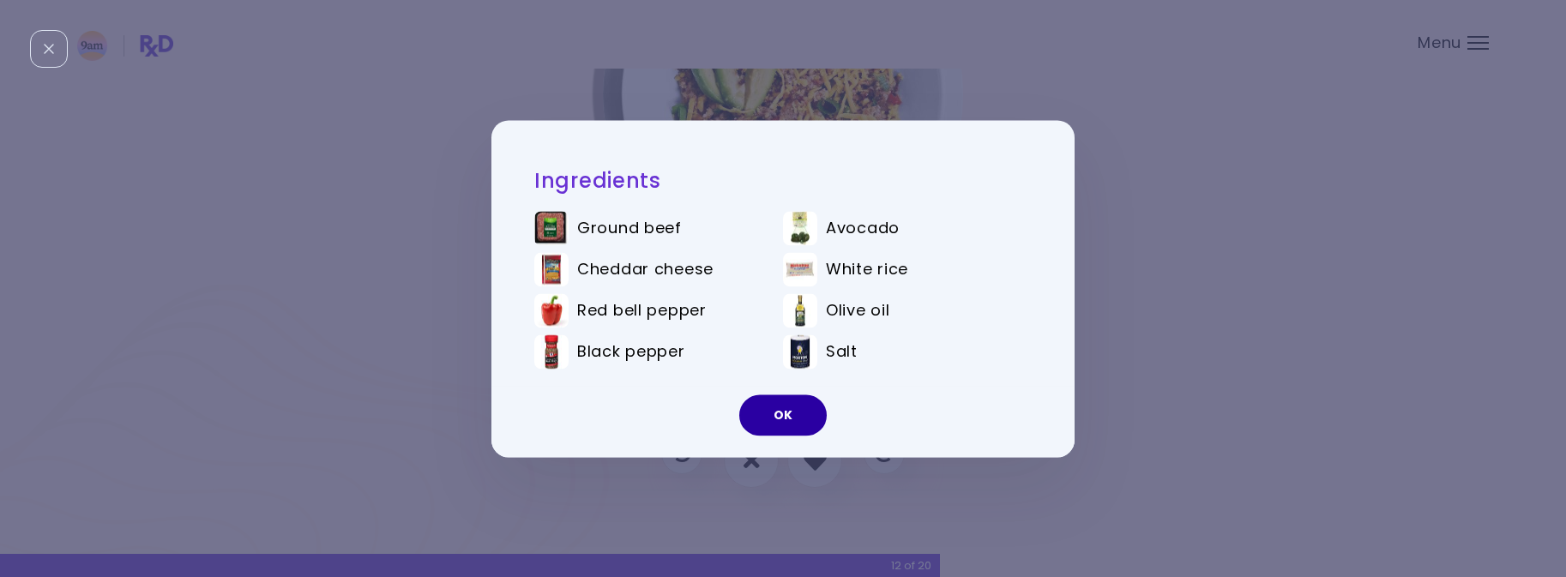
click at [771, 420] on button "OK" at bounding box center [782, 415] width 87 height 41
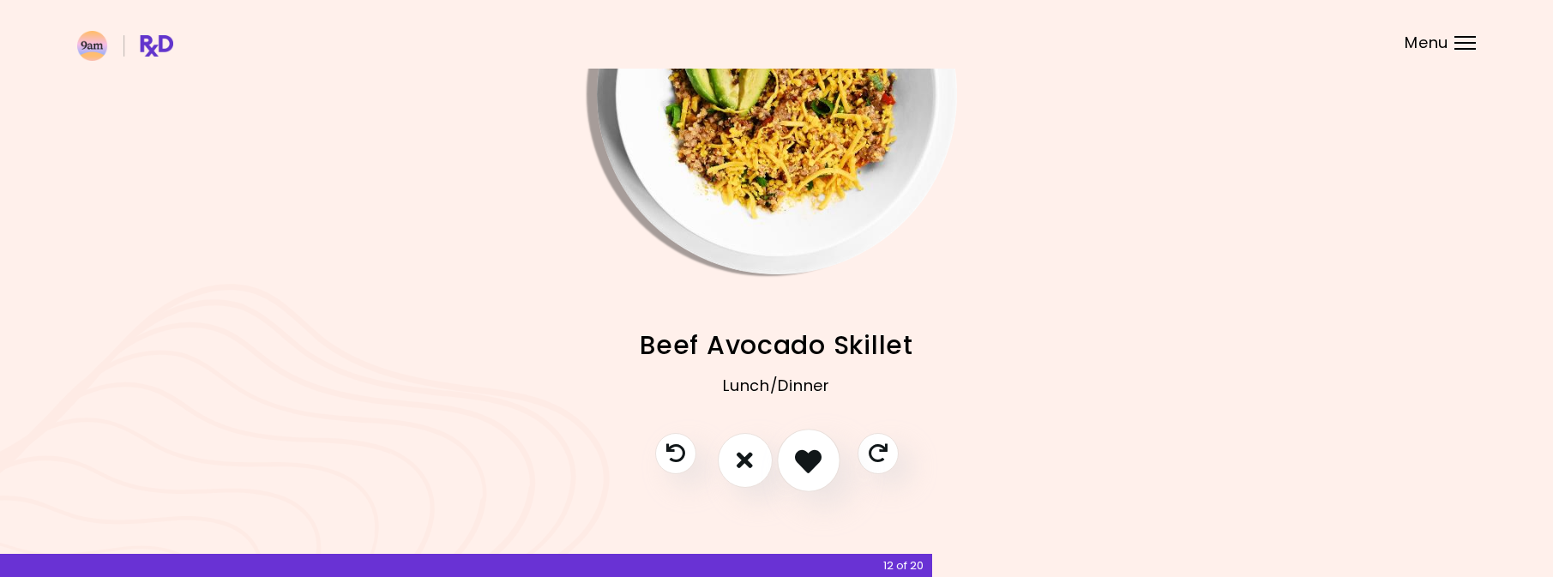
click at [822, 458] on button "I like this recipe" at bounding box center [808, 460] width 63 height 63
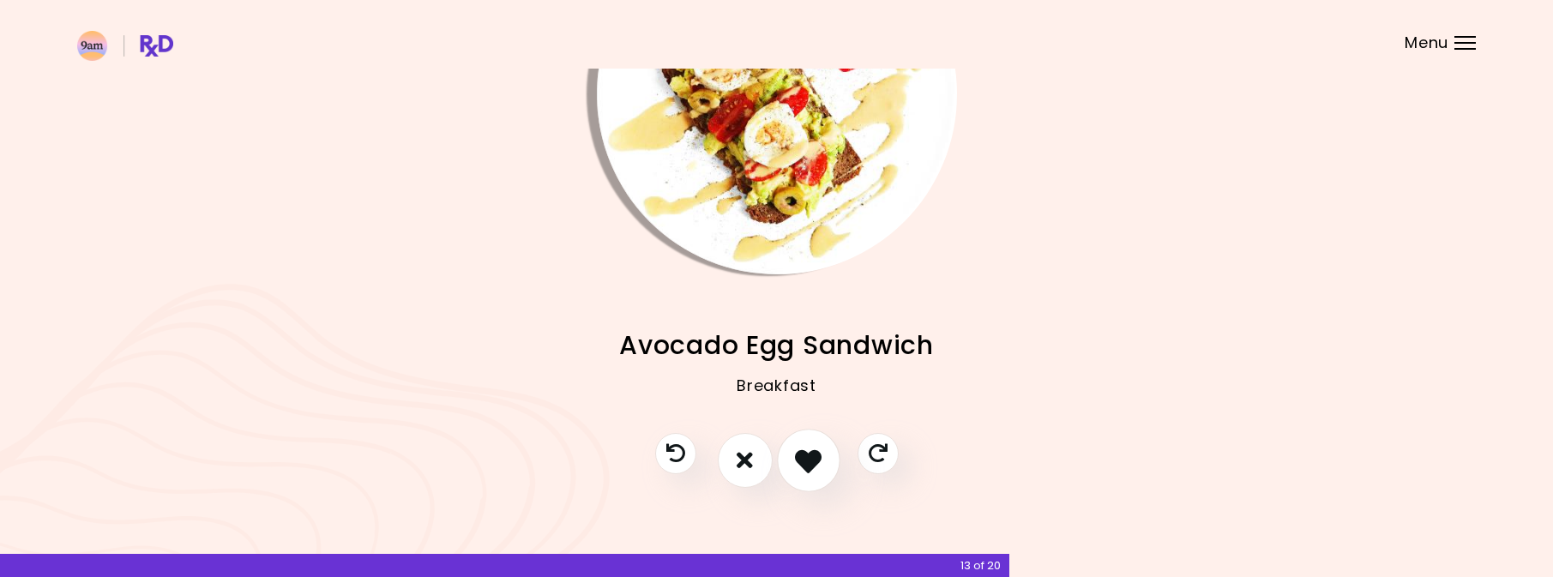
click at [808, 466] on icon "I like this recipe" at bounding box center [808, 460] width 27 height 27
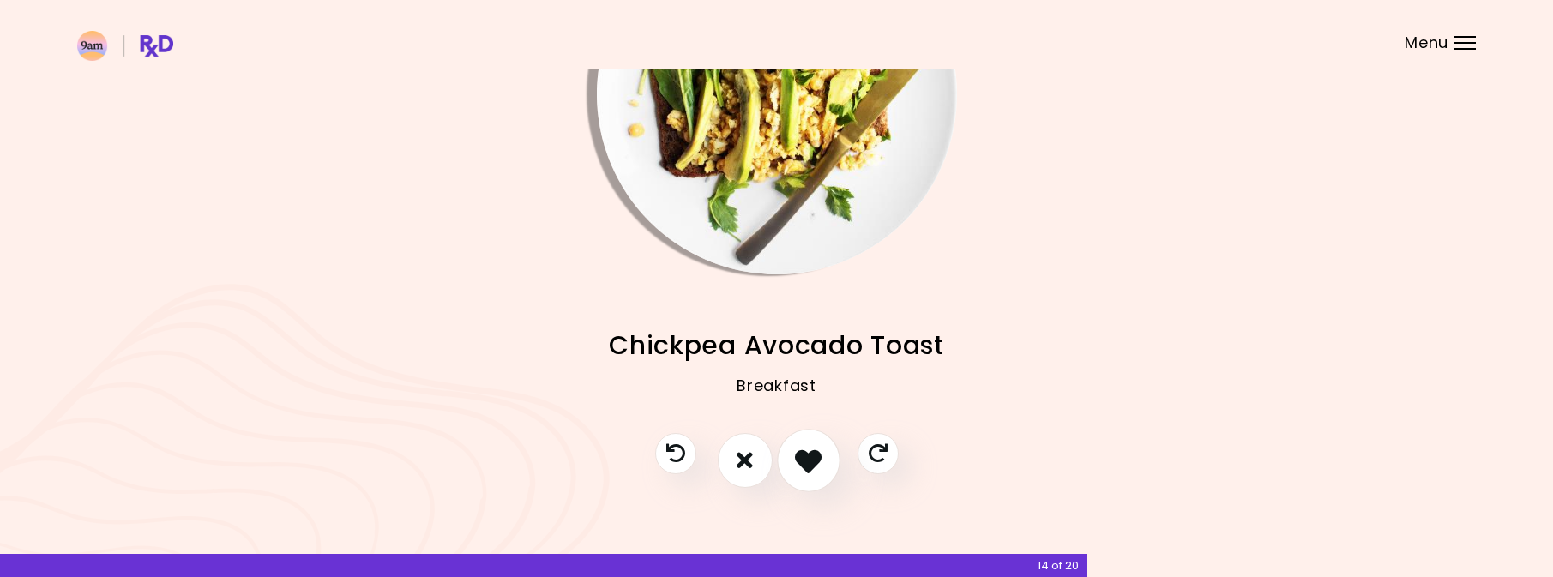
click at [807, 464] on icon "I like this recipe" at bounding box center [808, 460] width 27 height 27
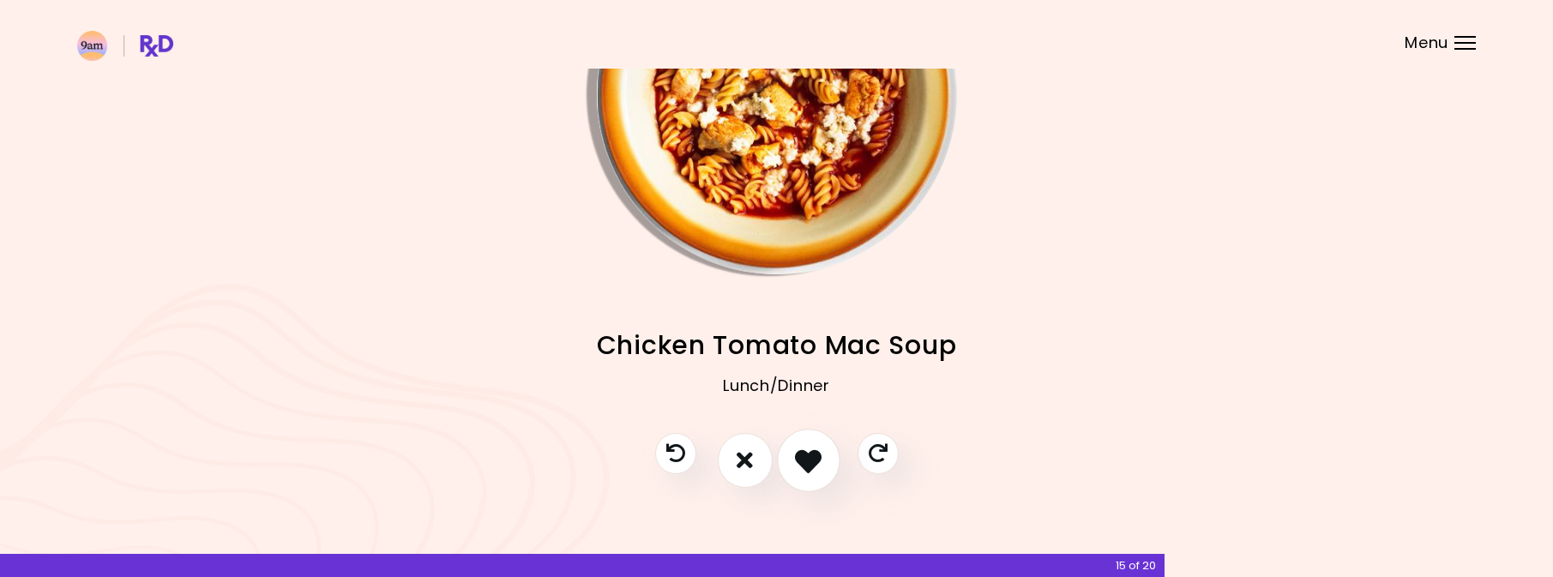
click at [807, 464] on icon "I like this recipe" at bounding box center [808, 460] width 27 height 27
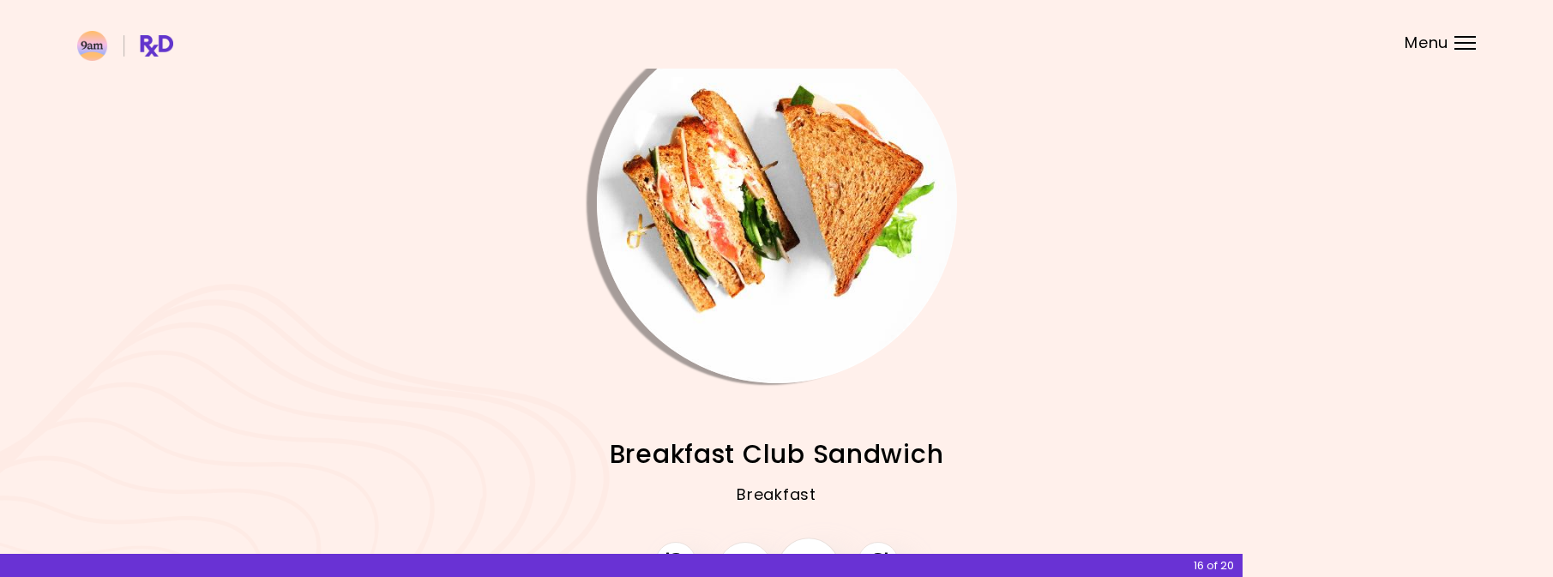
scroll to position [134, 0]
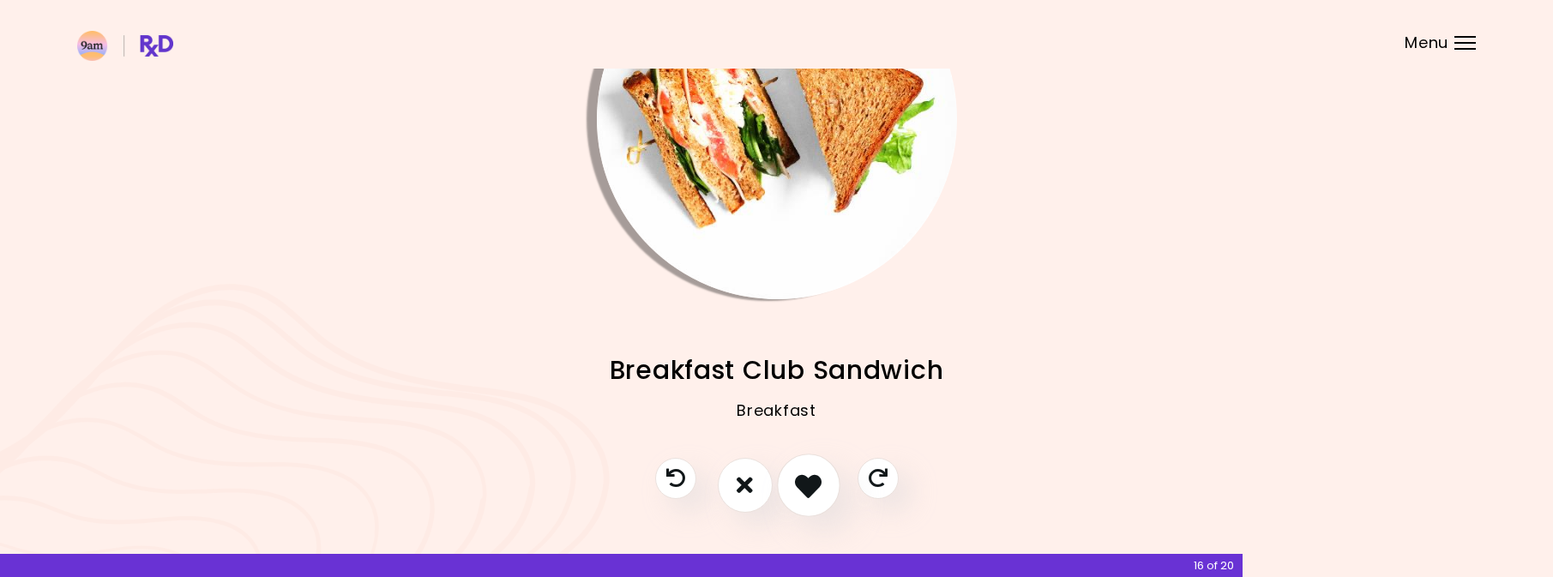
click at [807, 464] on button "I like this recipe" at bounding box center [808, 485] width 63 height 63
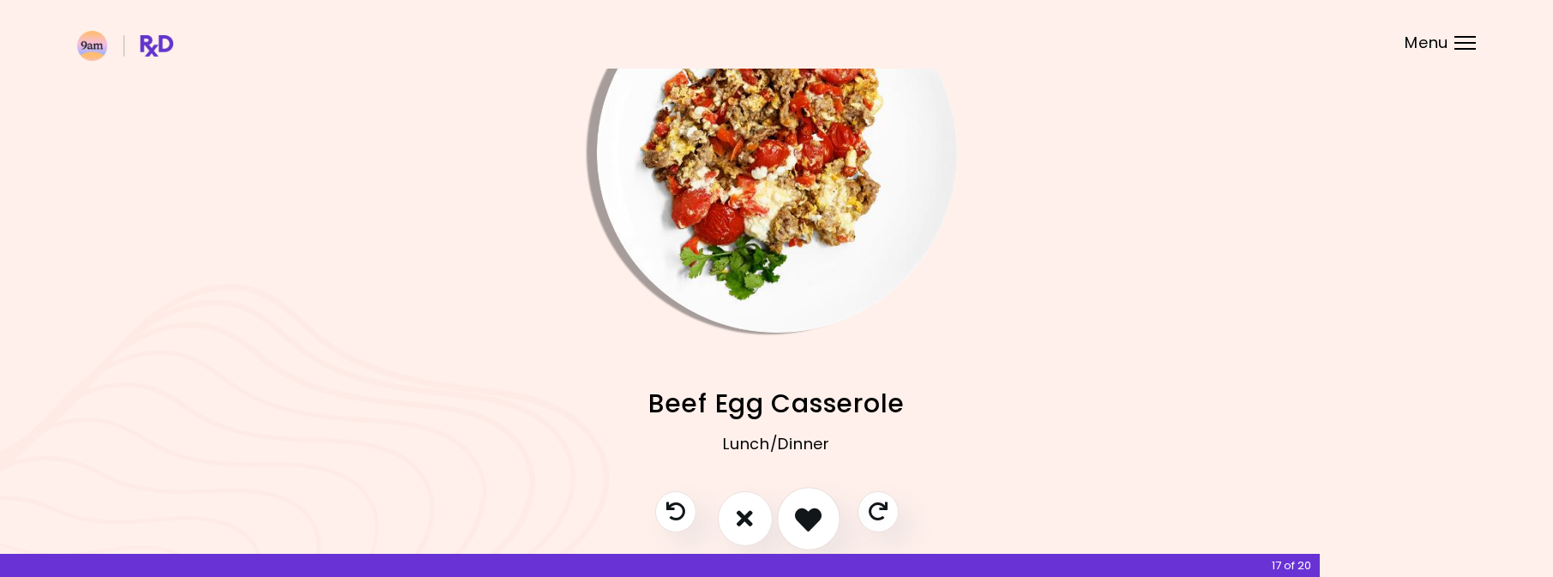
scroll to position [159, 0]
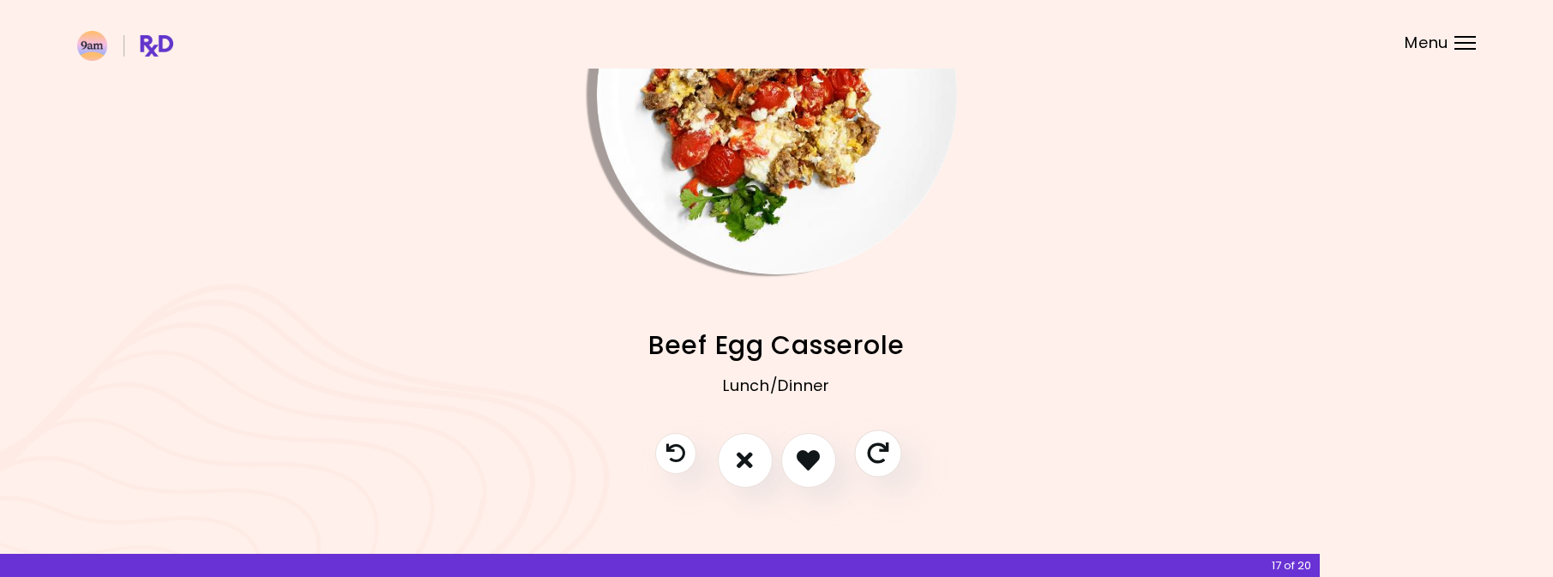
click at [872, 440] on button "Skip" at bounding box center [877, 453] width 47 height 47
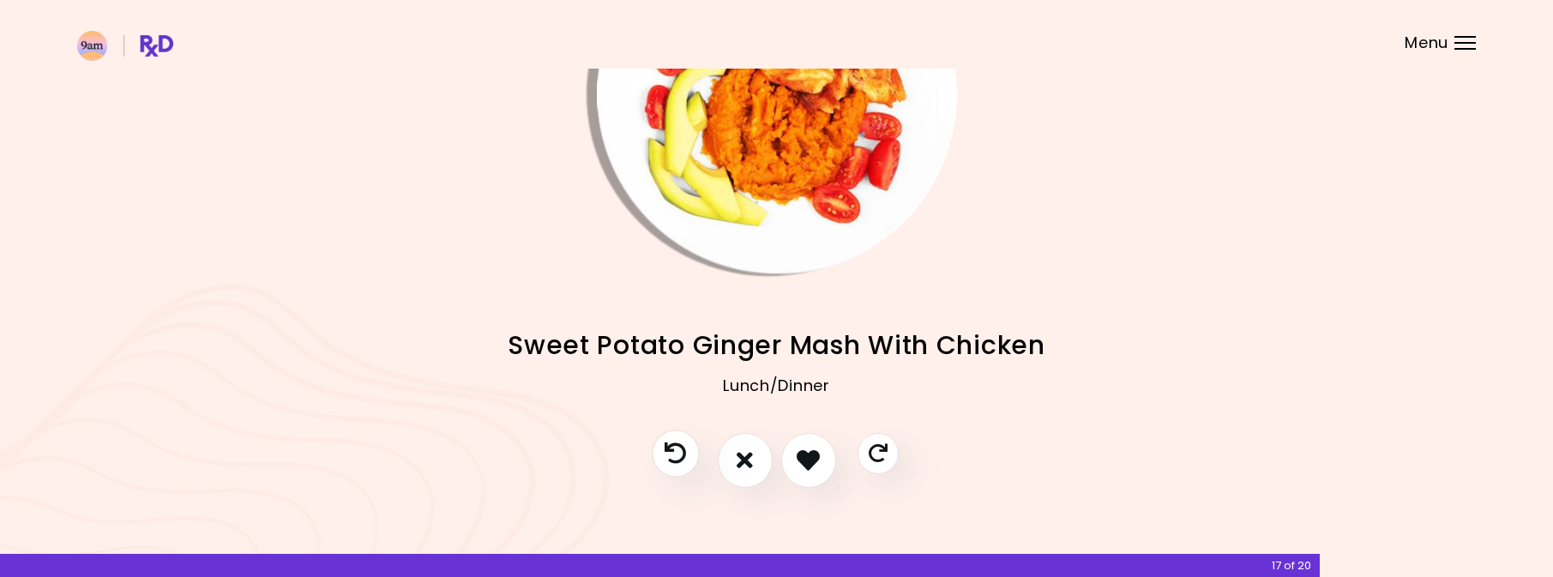
click at [675, 450] on icon "Previous recipe" at bounding box center [675, 453] width 21 height 21
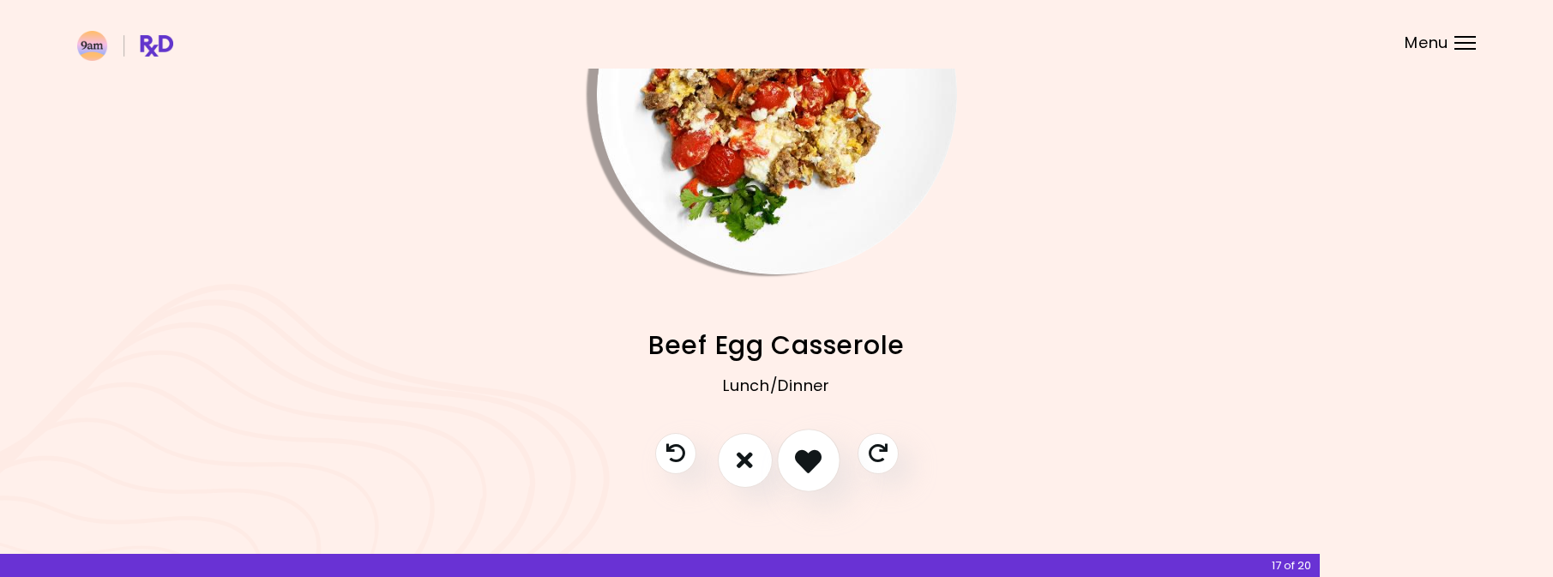
click at [801, 458] on icon "I like this recipe" at bounding box center [808, 460] width 27 height 27
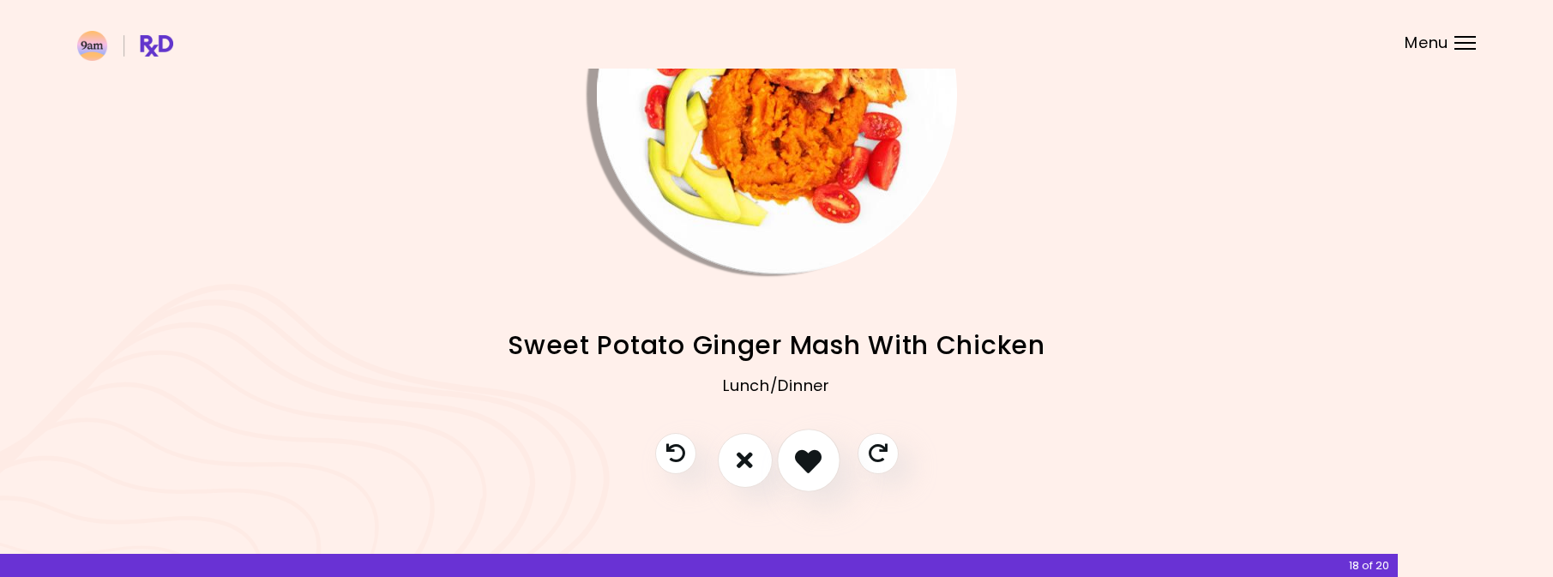
click at [801, 458] on icon "I like this recipe" at bounding box center [808, 460] width 27 height 27
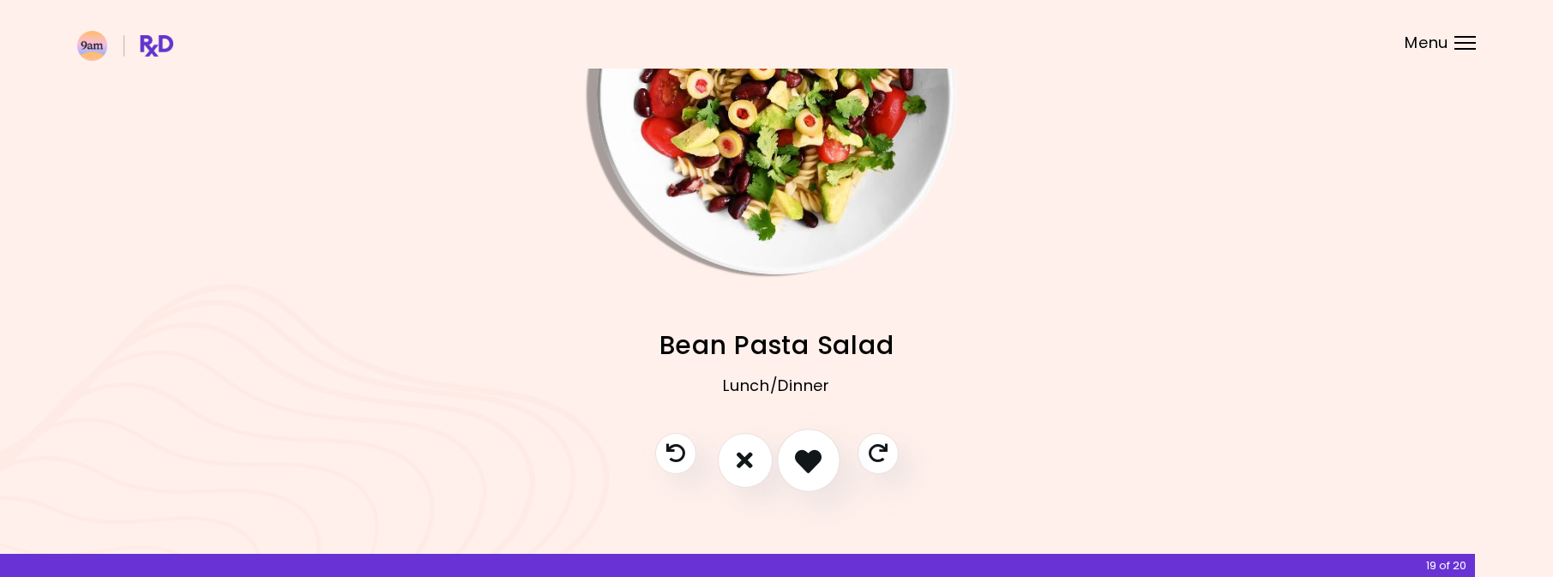
click at [801, 458] on icon "I like this recipe" at bounding box center [808, 460] width 27 height 27
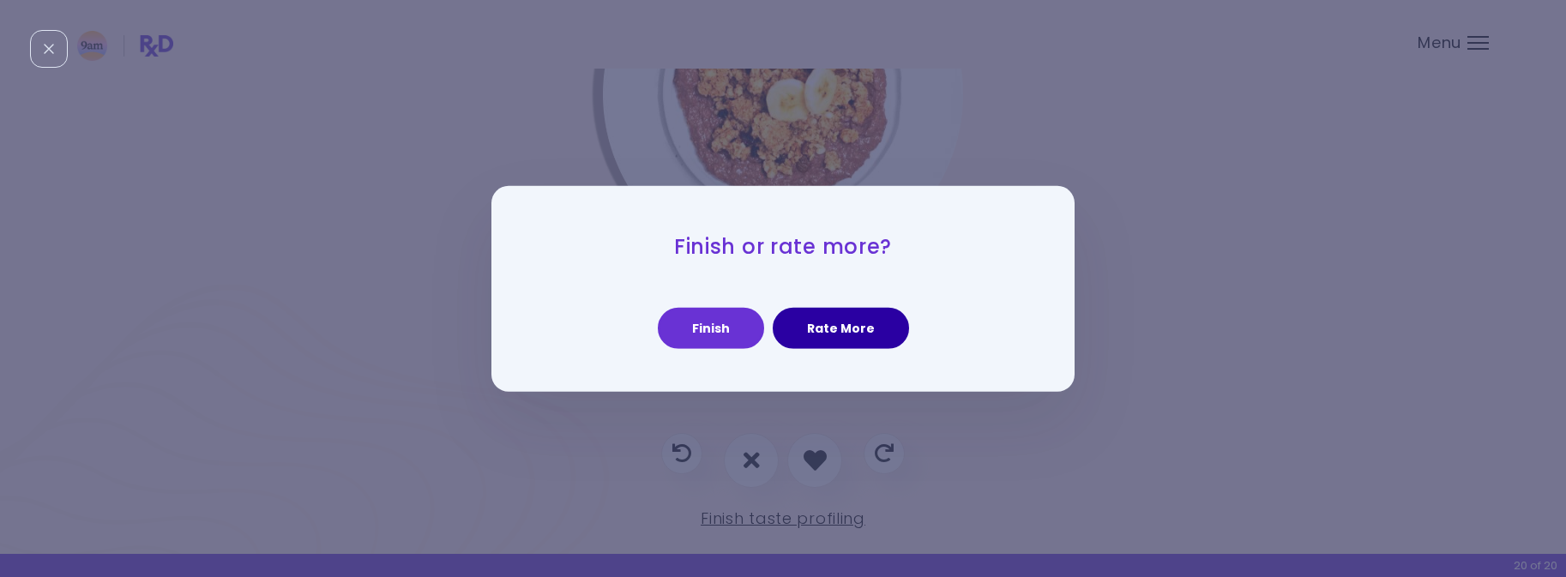
click at [818, 328] on button "Rate More" at bounding box center [841, 328] width 136 height 41
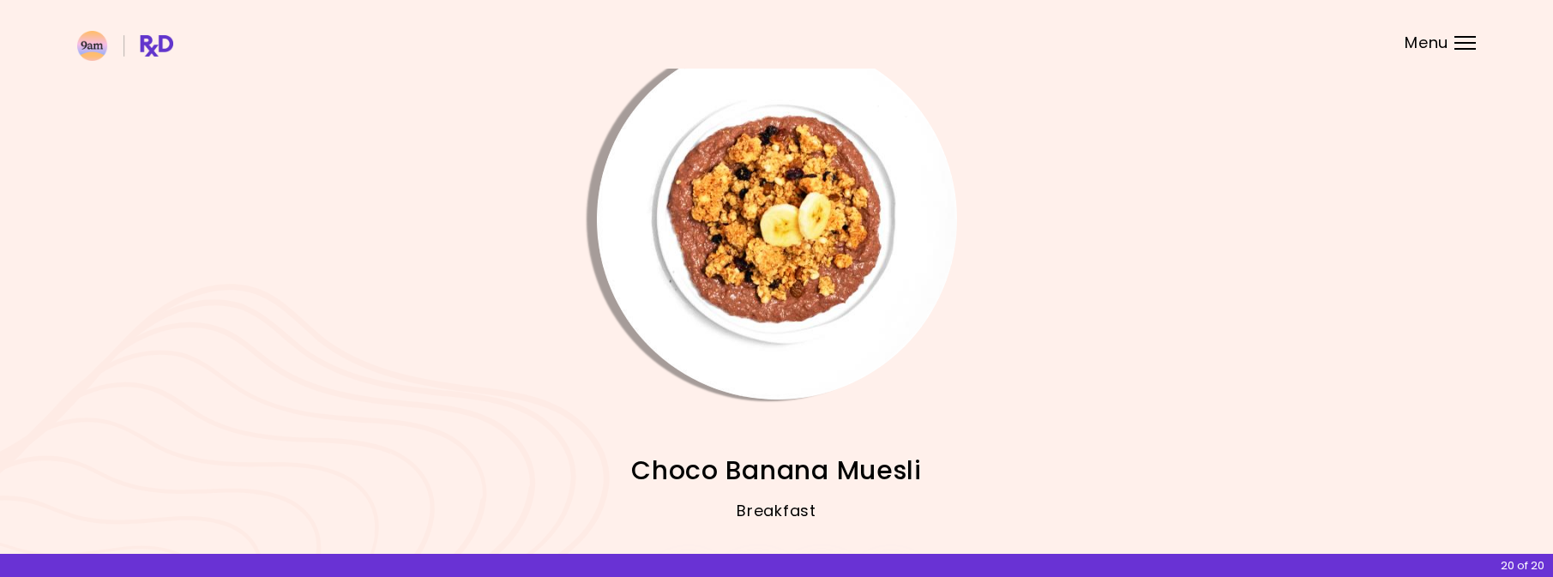
scroll to position [170, 0]
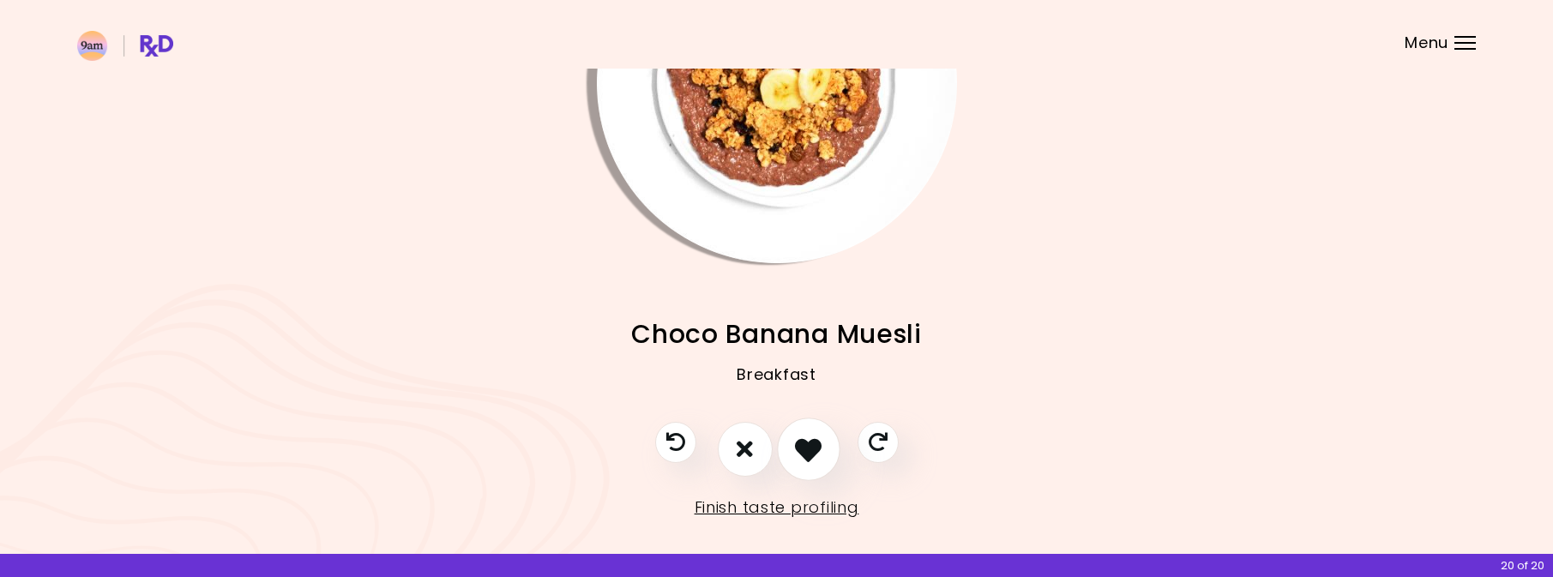
click at [804, 453] on icon "I like this recipe" at bounding box center [808, 449] width 27 height 27
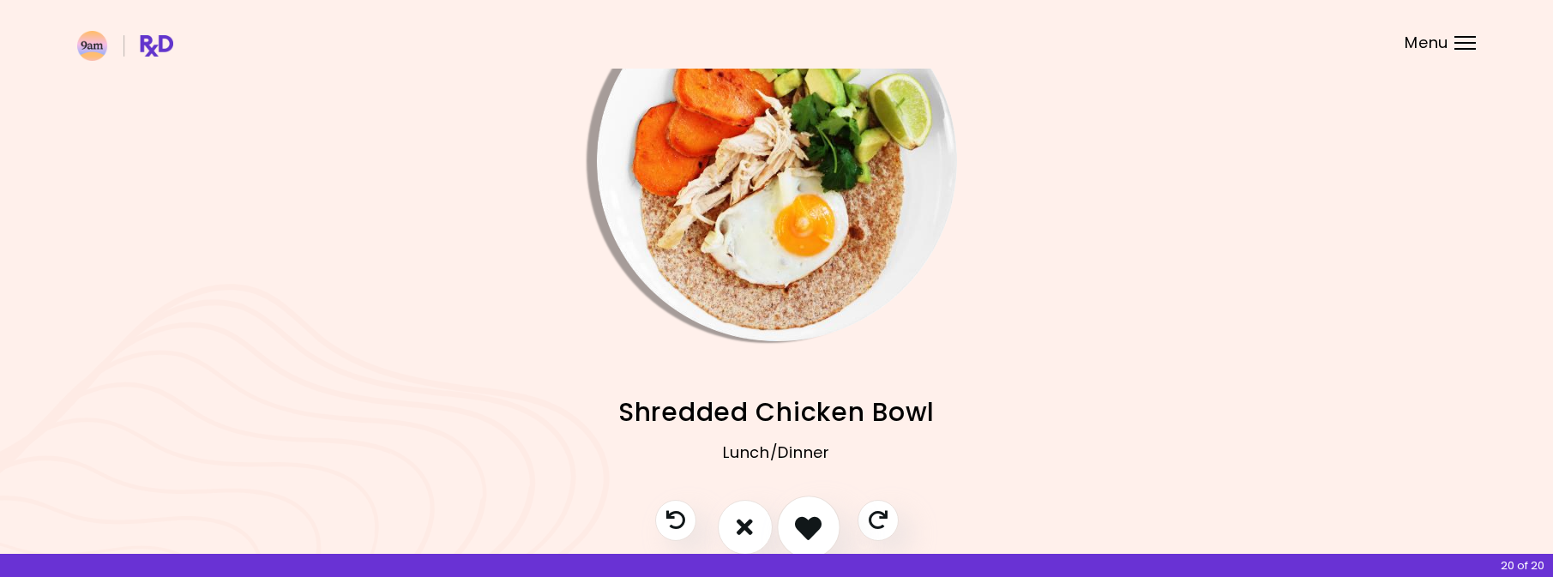
scroll to position [186, 0]
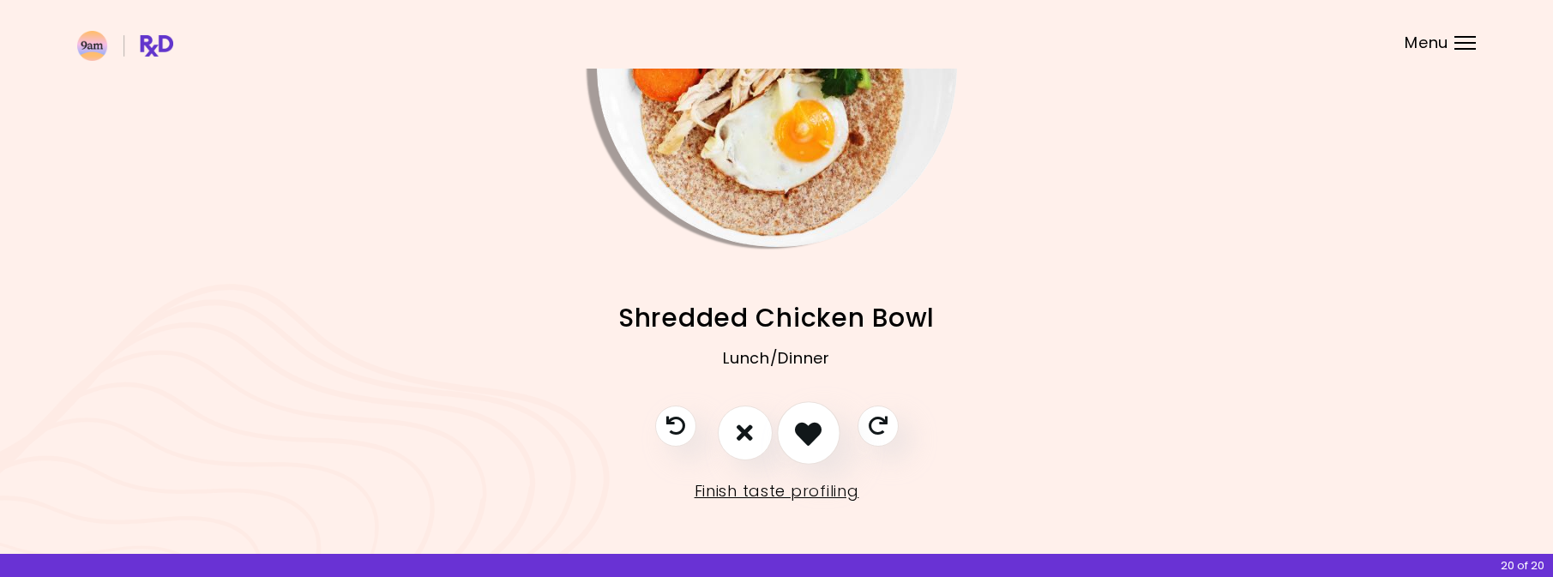
click at [804, 448] on button "I like this recipe" at bounding box center [808, 432] width 63 height 63
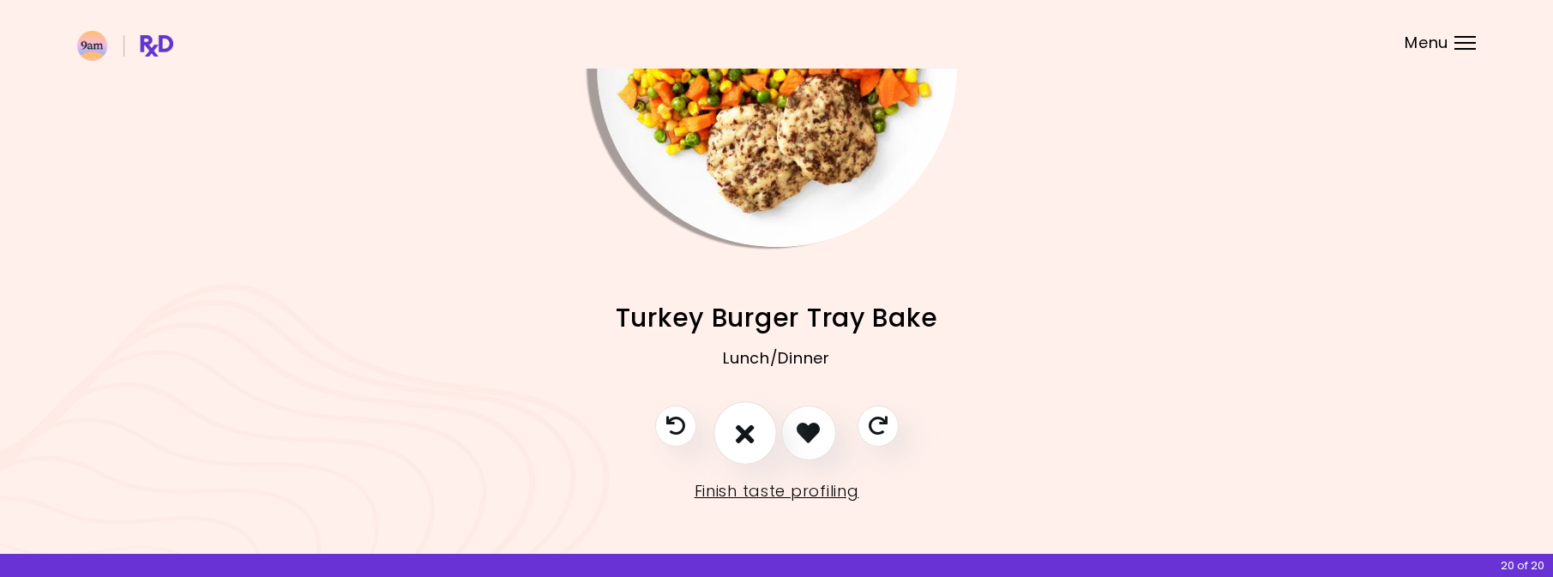
click at [753, 437] on button "I don't like this recipe" at bounding box center [745, 432] width 63 height 63
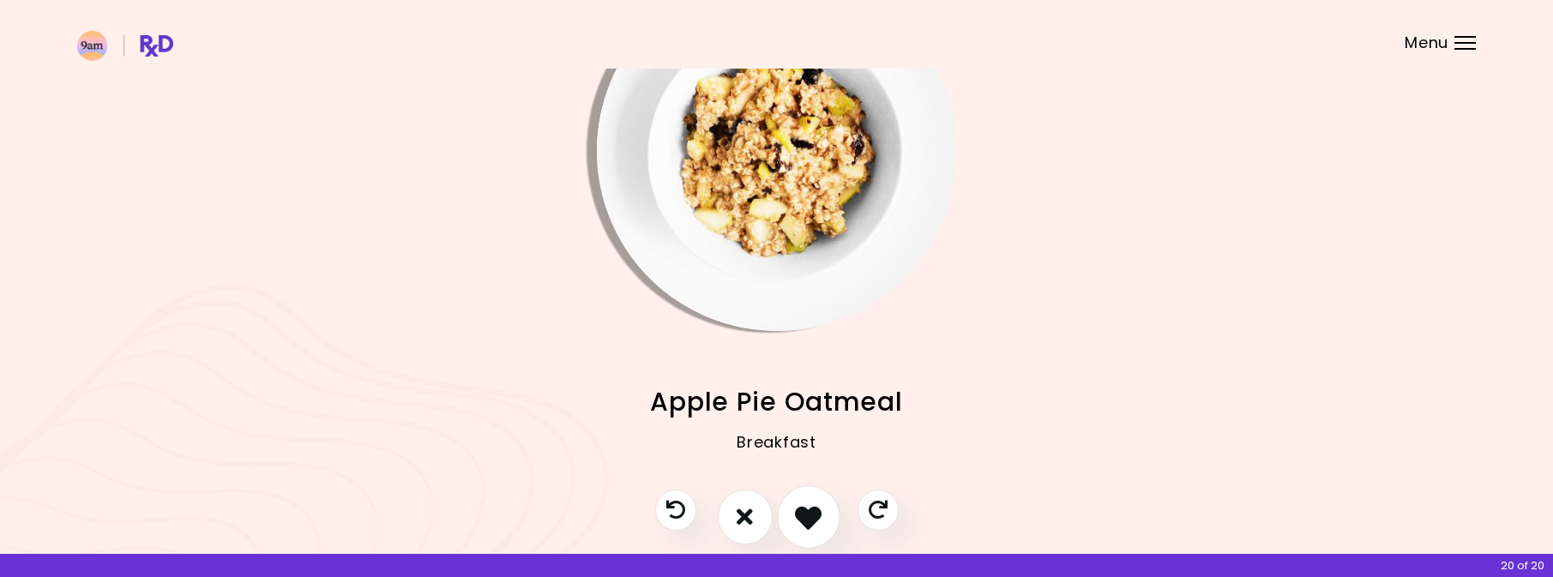
scroll to position [102, 0]
click at [813, 512] on icon "I like this recipe" at bounding box center [808, 516] width 27 height 27
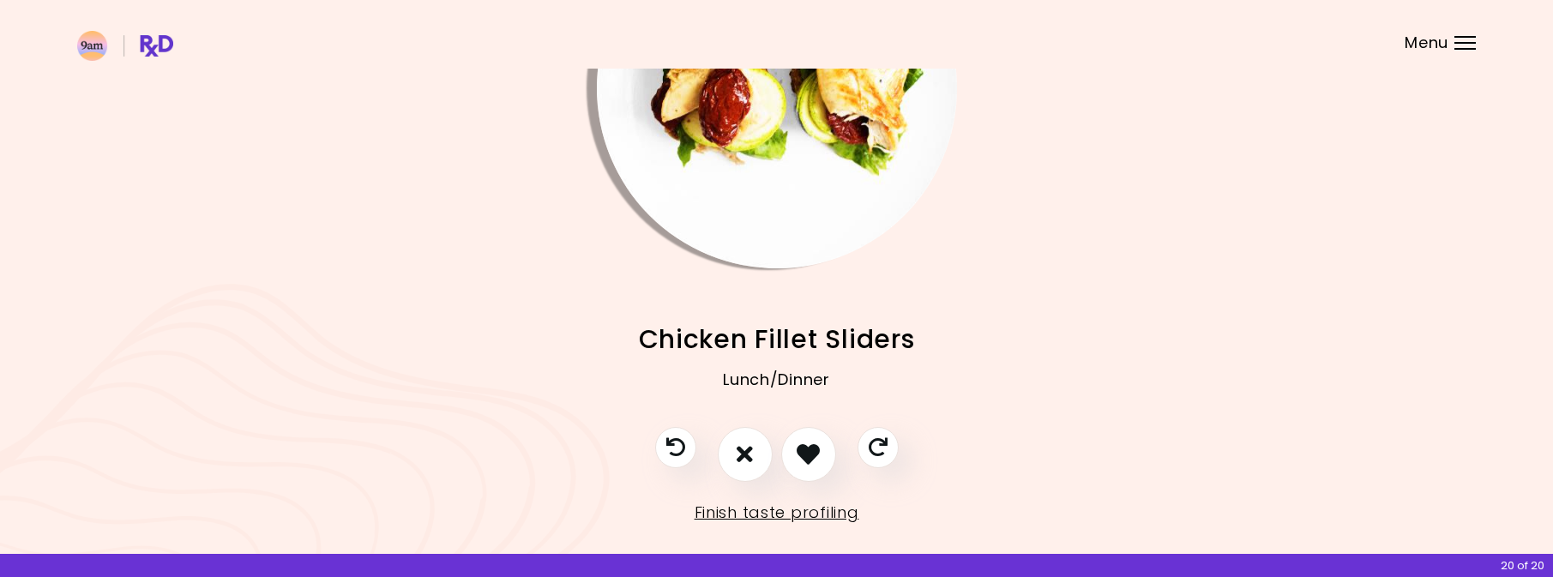
scroll to position [165, 0]
click at [806, 481] on div at bounding box center [777, 463] width 278 height 72
click at [804, 466] on button "I like this recipe" at bounding box center [808, 454] width 63 height 63
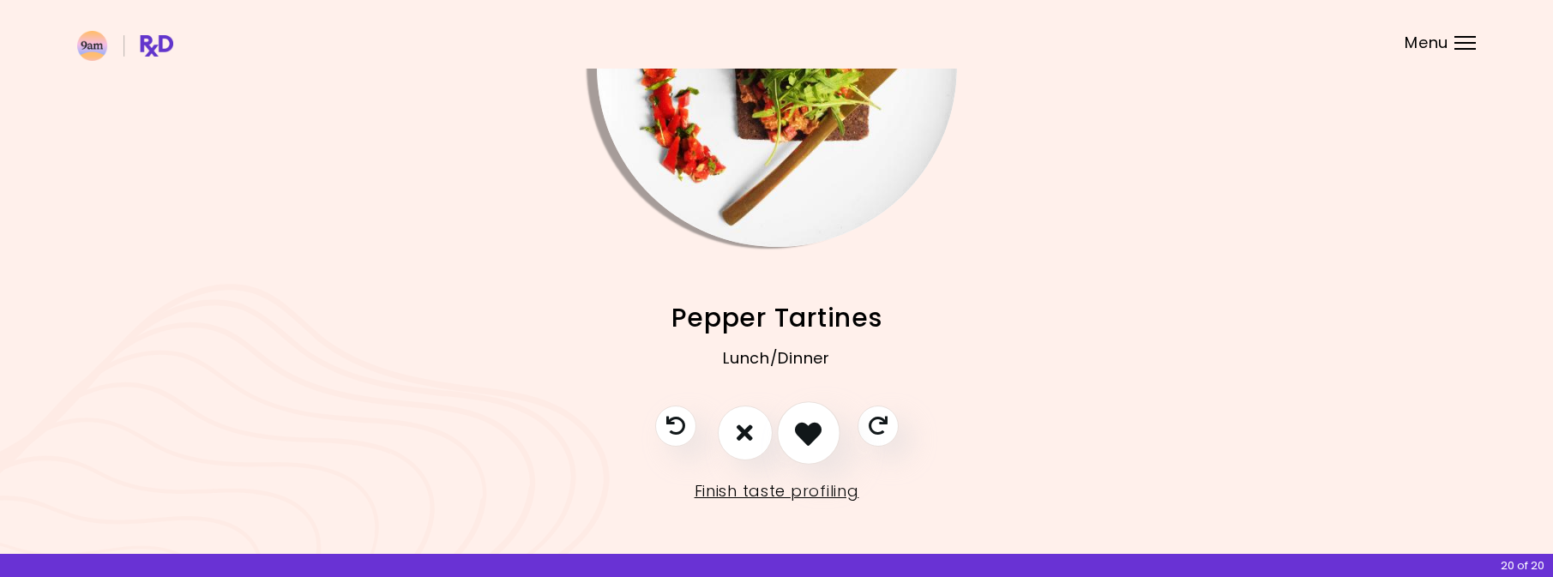
scroll to position [186, 0]
click at [747, 442] on icon "I don't like this recipe" at bounding box center [745, 432] width 19 height 27
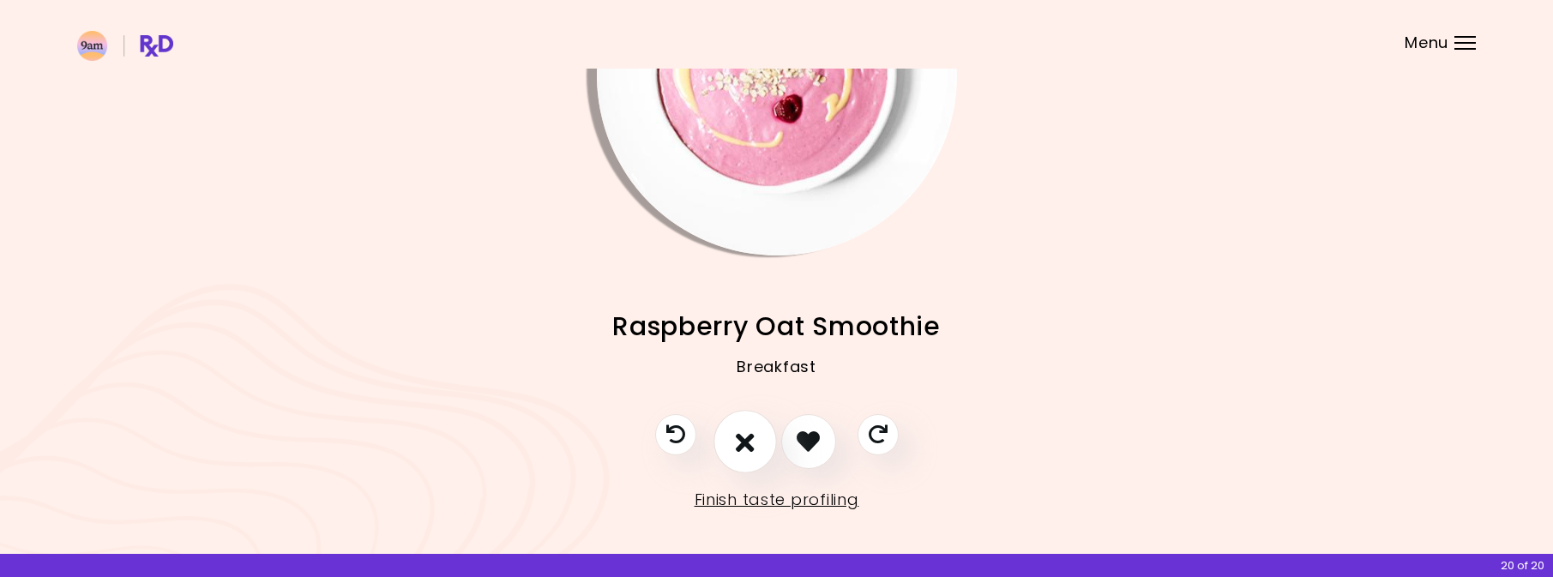
scroll to position [165, 0]
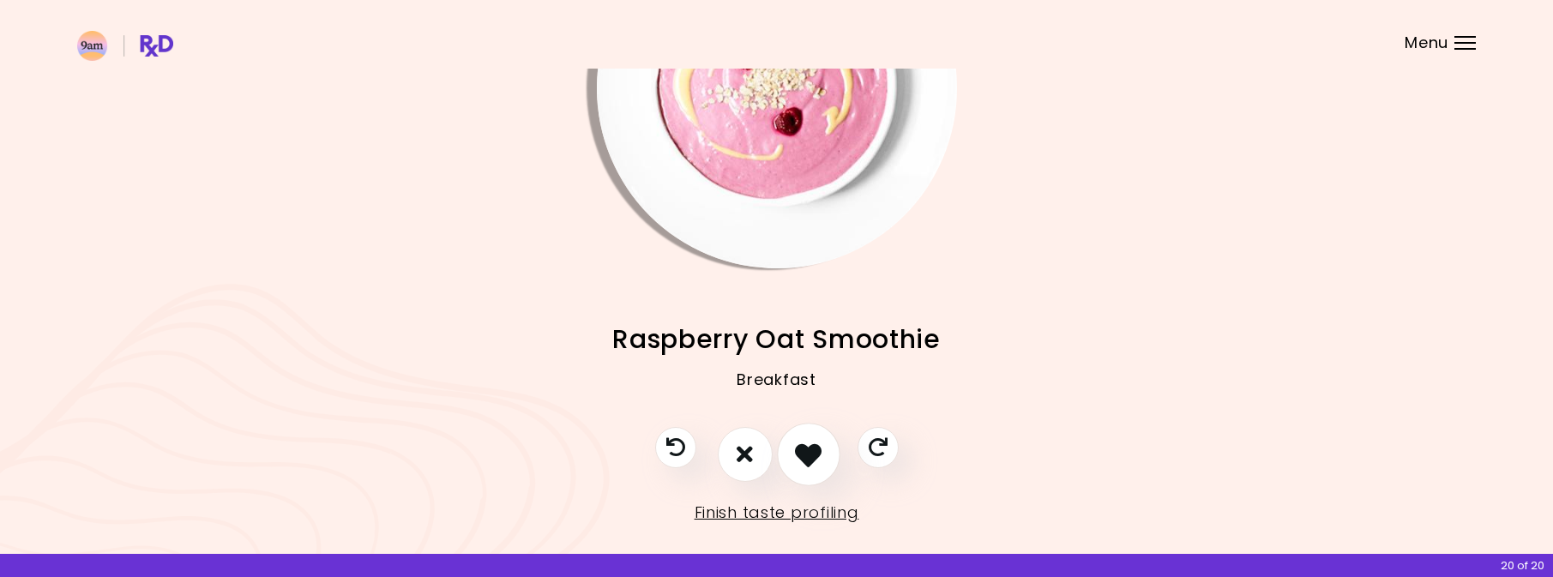
click at [801, 454] on icon "I like this recipe" at bounding box center [808, 454] width 27 height 27
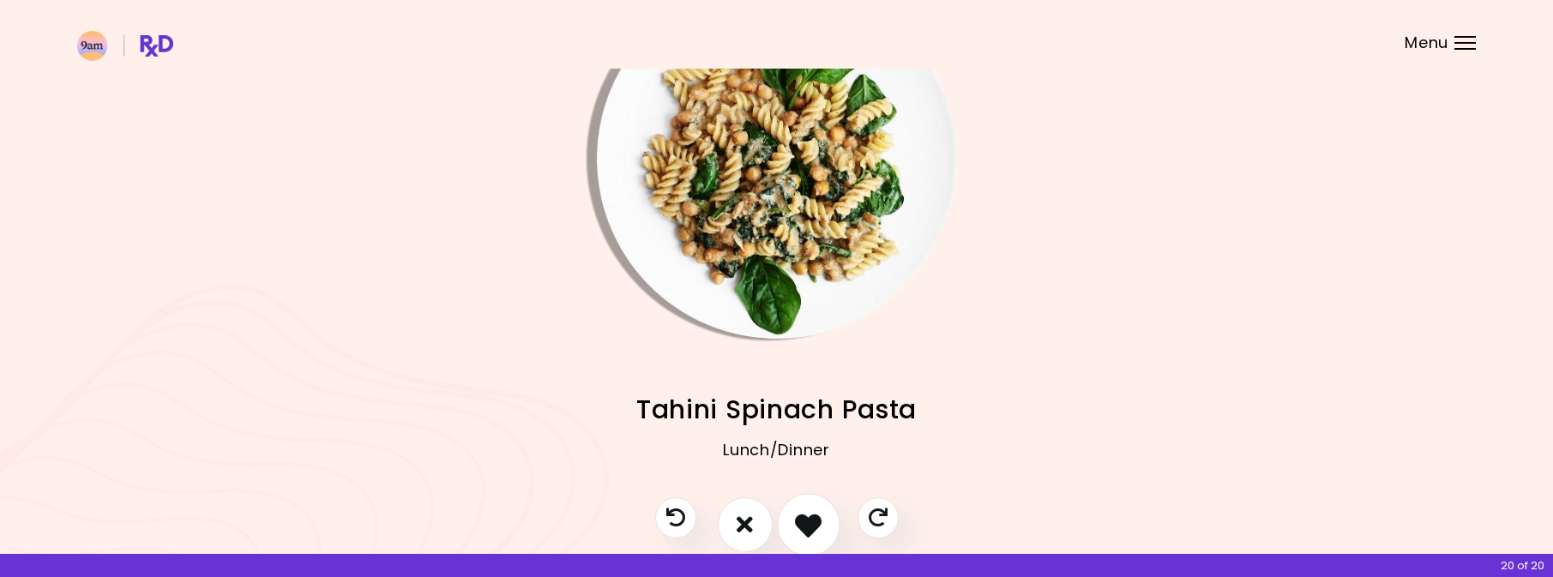
scroll to position [102, 0]
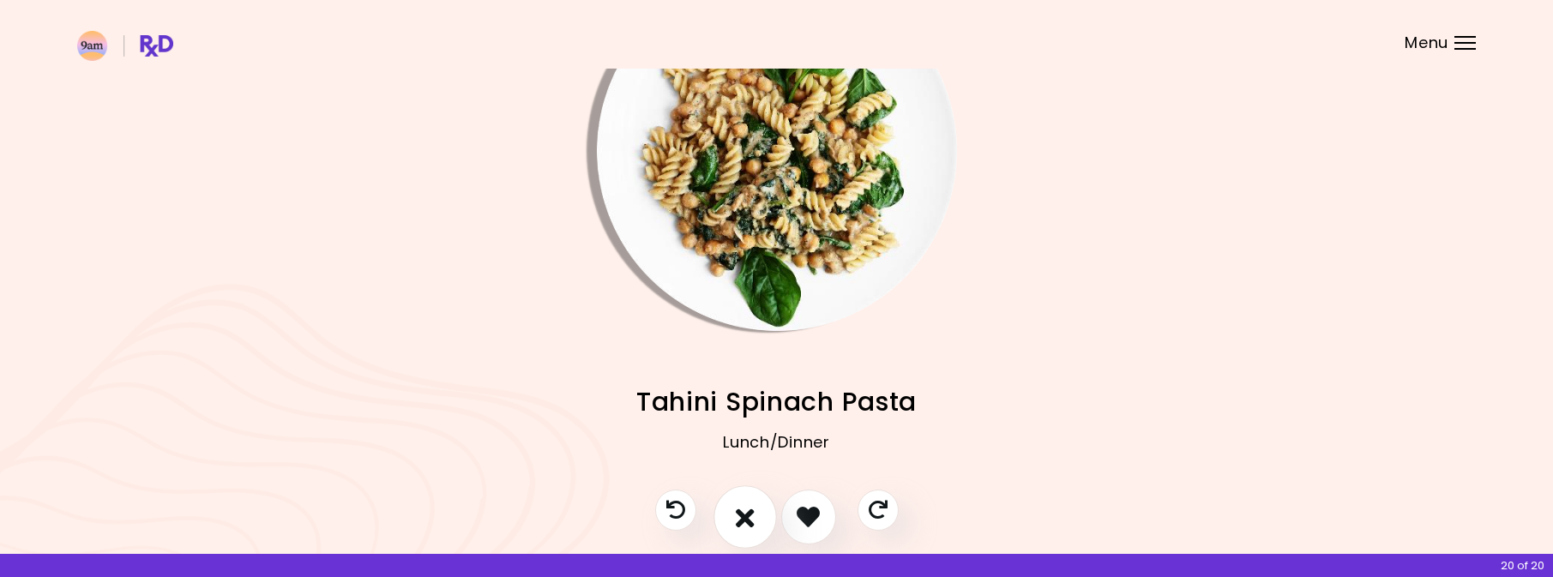
click at [739, 516] on icon "I don't like this recipe" at bounding box center [745, 516] width 19 height 27
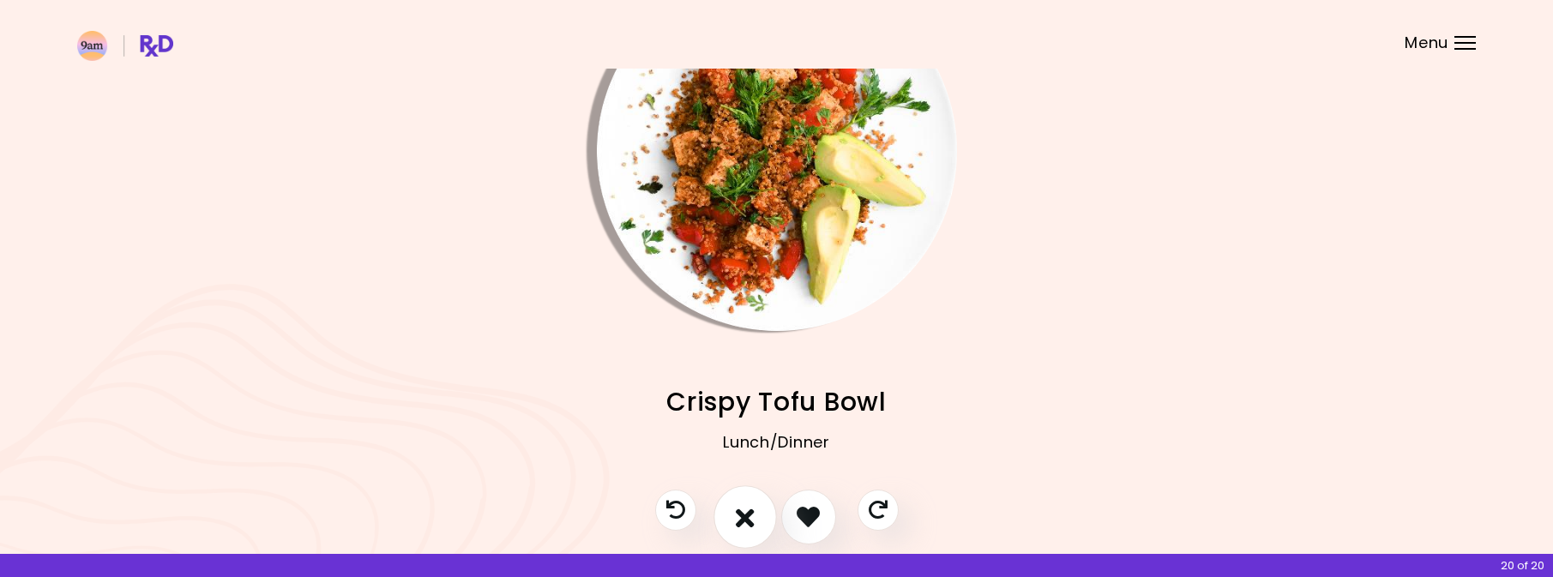
click at [739, 514] on icon "I don't like this recipe" at bounding box center [745, 516] width 19 height 27
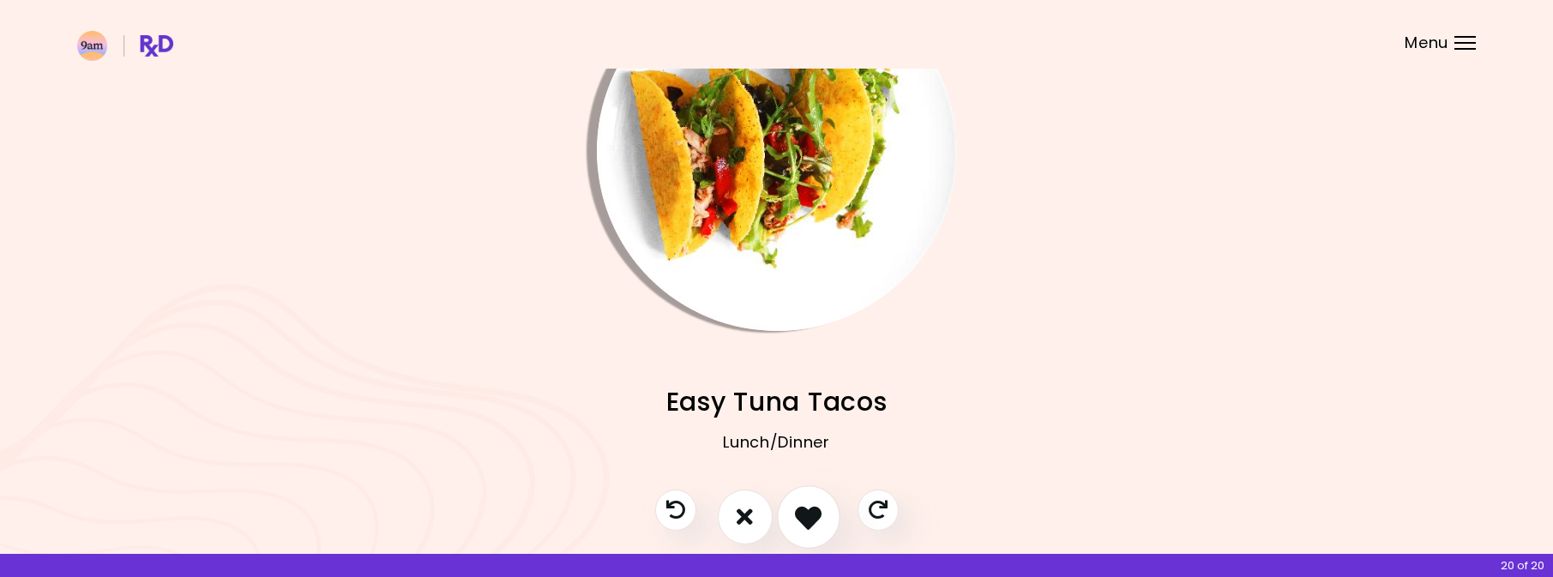
click at [817, 512] on icon "I like this recipe" at bounding box center [808, 516] width 27 height 27
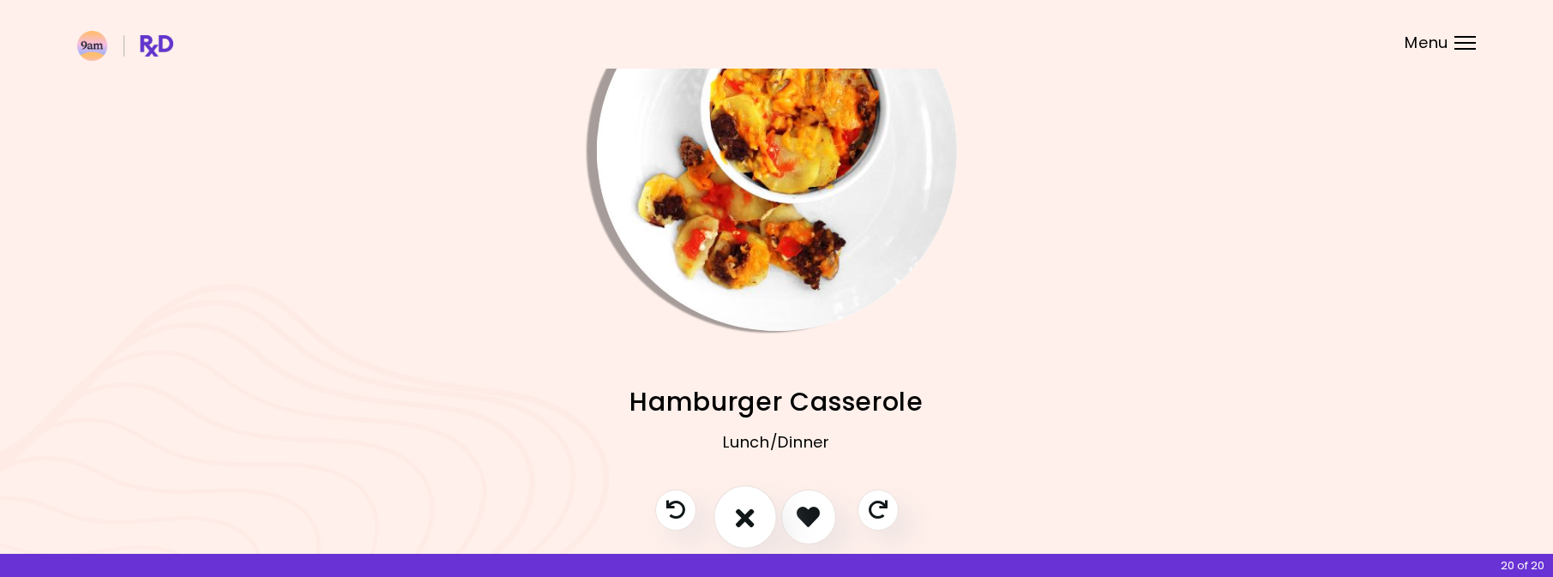
click at [750, 514] on icon "I don't like this recipe" at bounding box center [745, 516] width 19 height 27
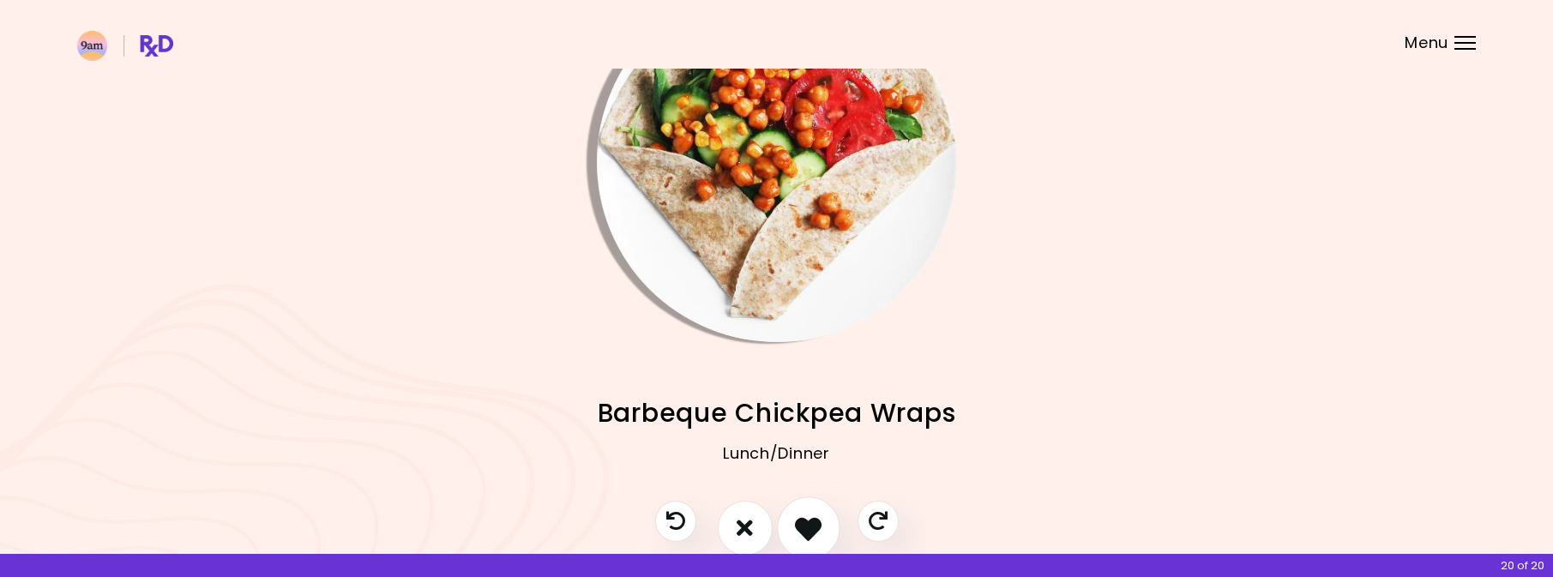
scroll to position [107, 0]
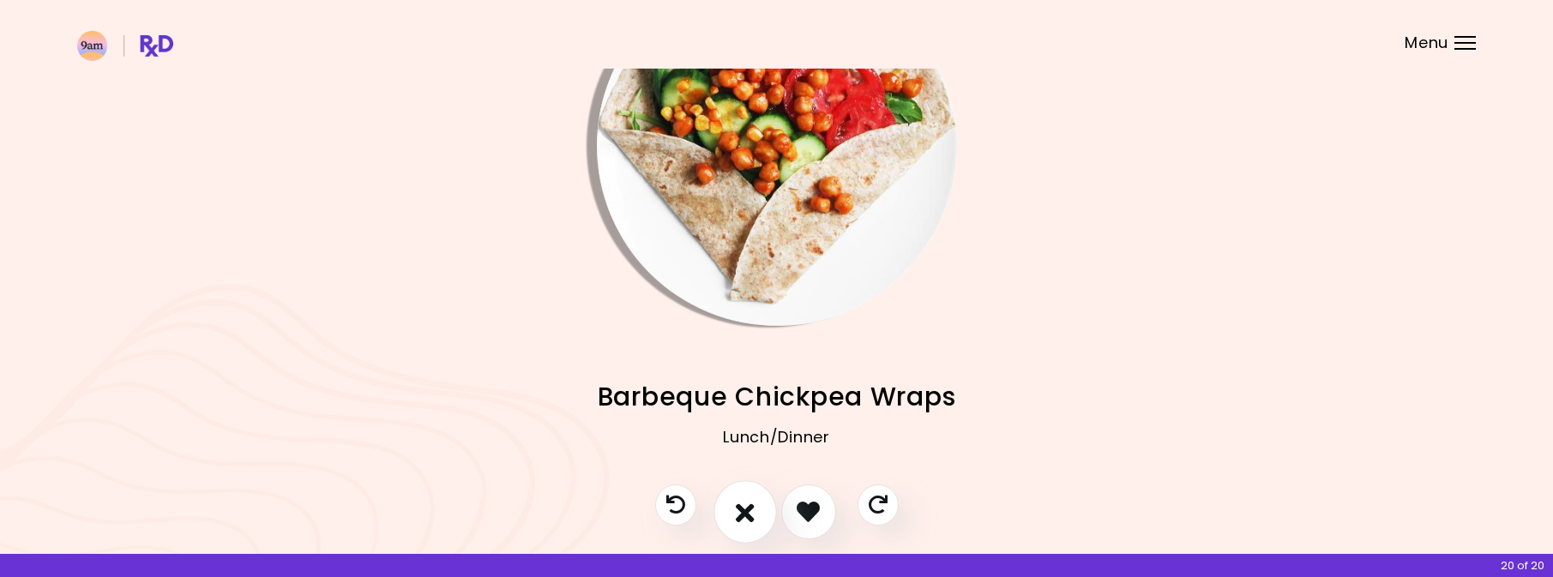
click at [751, 515] on icon "I don't like this recipe" at bounding box center [745, 511] width 19 height 27
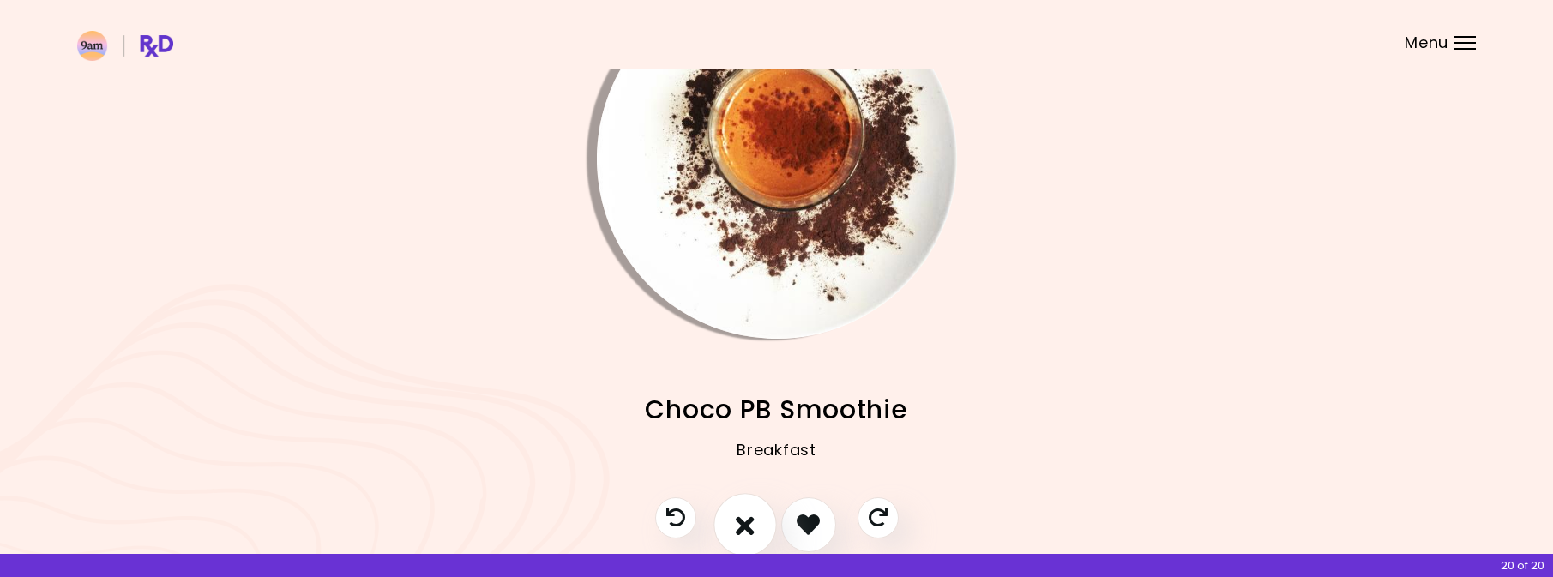
scroll to position [94, 0]
click at [806, 524] on icon "I like this recipe" at bounding box center [808, 524] width 27 height 27
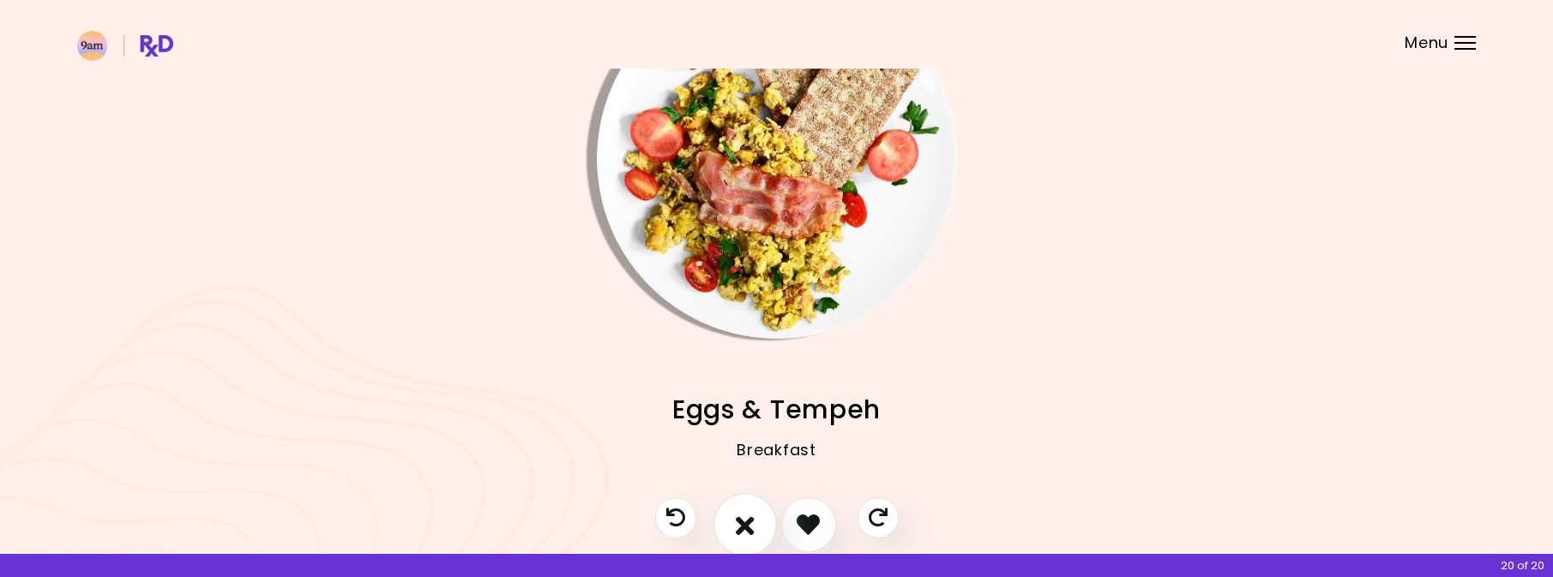
click at [742, 527] on icon "I don't like this recipe" at bounding box center [745, 524] width 19 height 27
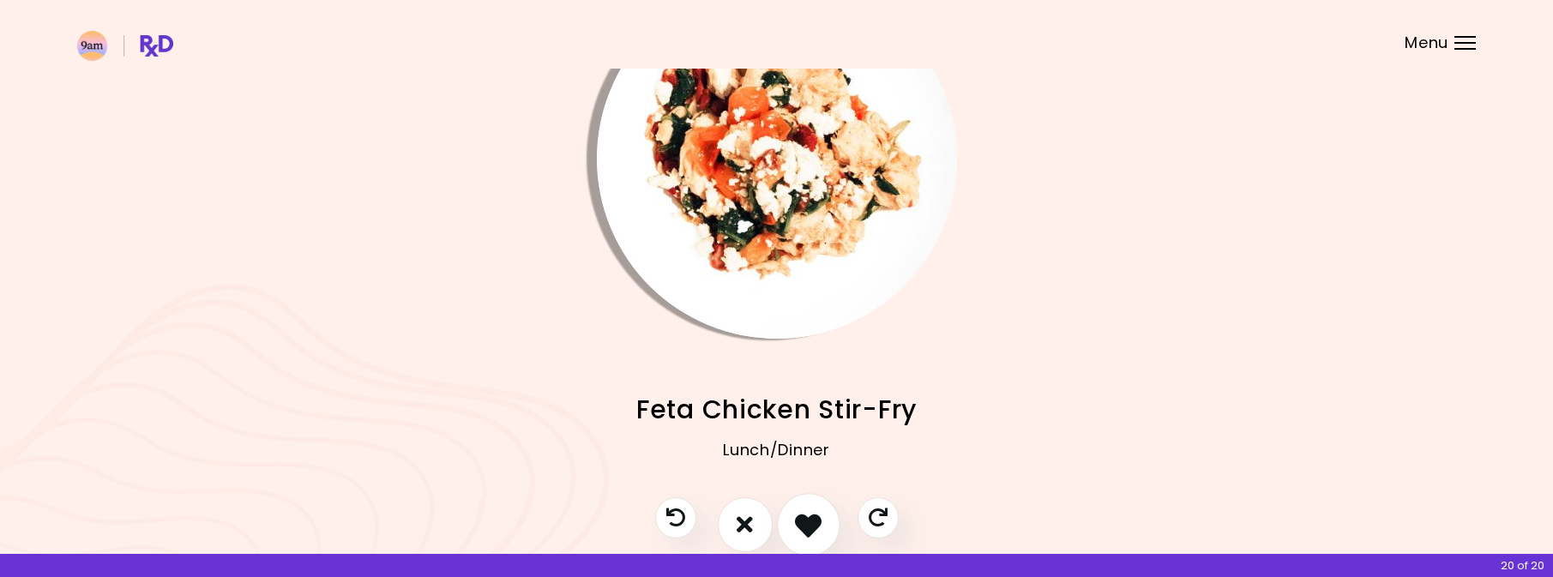
click at [808, 521] on icon "I like this recipe" at bounding box center [808, 524] width 27 height 27
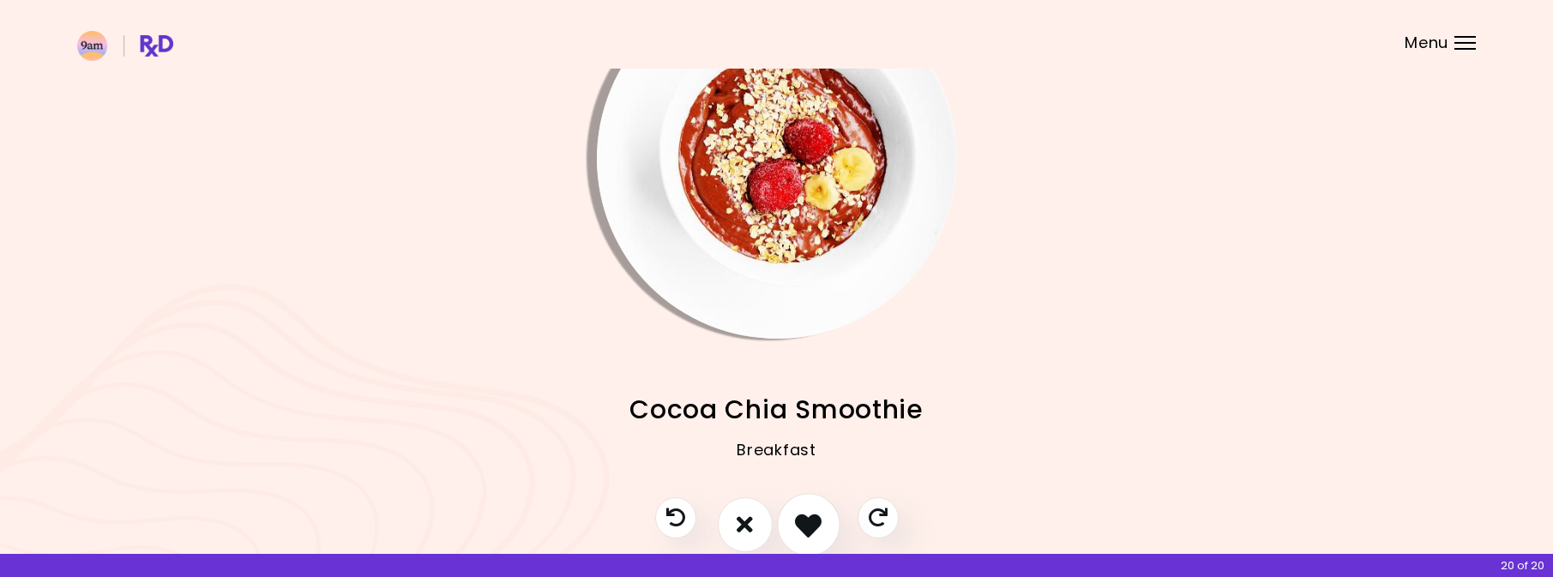
click at [808, 521] on icon "I like this recipe" at bounding box center [808, 524] width 27 height 27
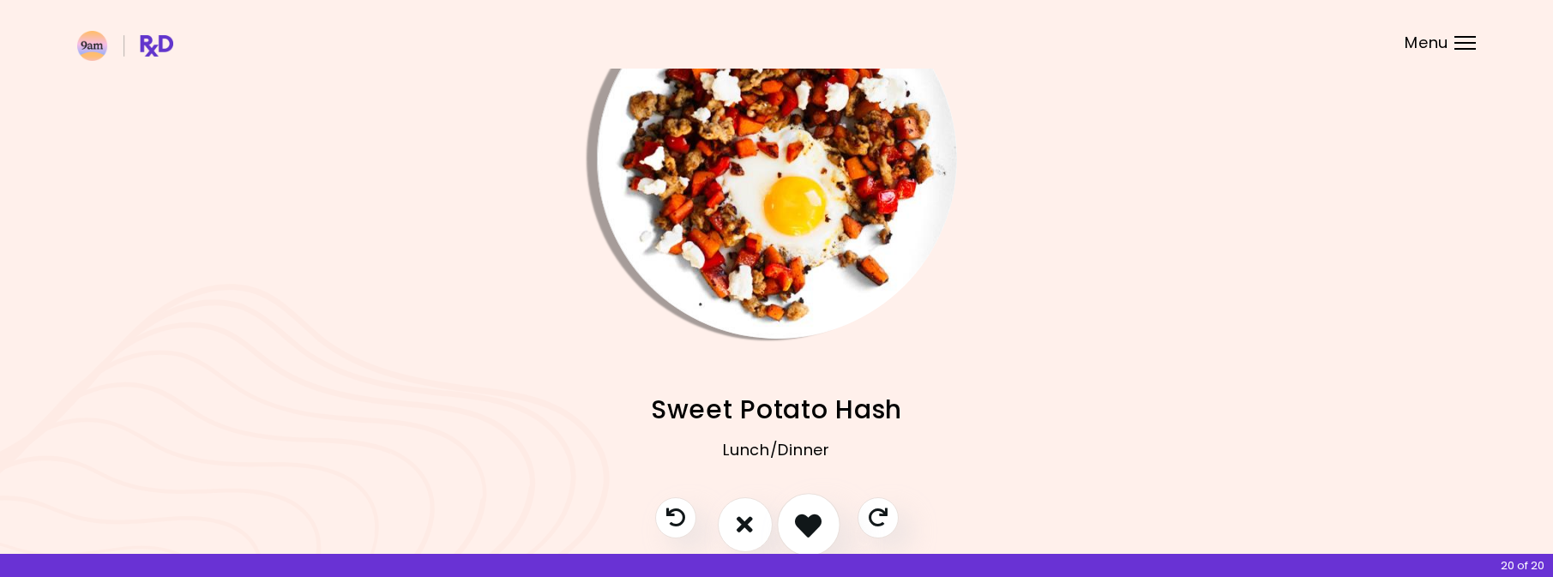
click at [808, 521] on icon "I like this recipe" at bounding box center [808, 524] width 27 height 27
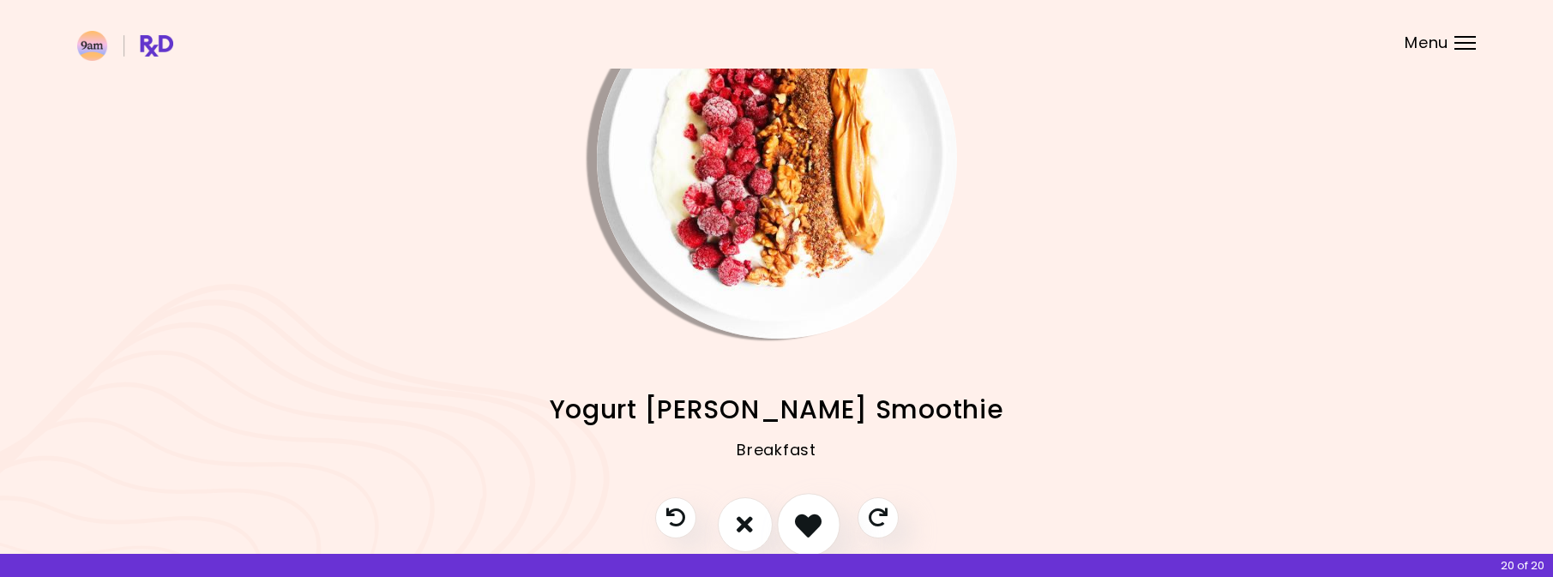
click at [808, 521] on icon "I like this recipe" at bounding box center [808, 524] width 27 height 27
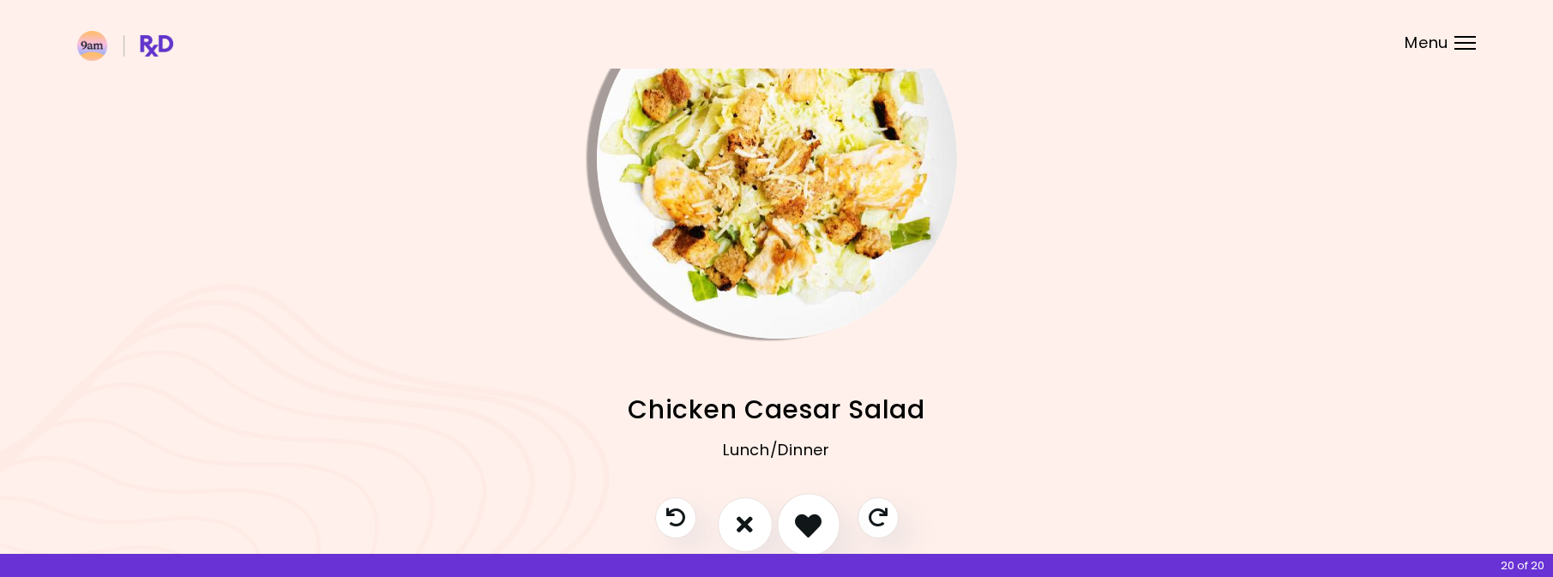
click at [808, 521] on icon "I like this recipe" at bounding box center [808, 524] width 27 height 27
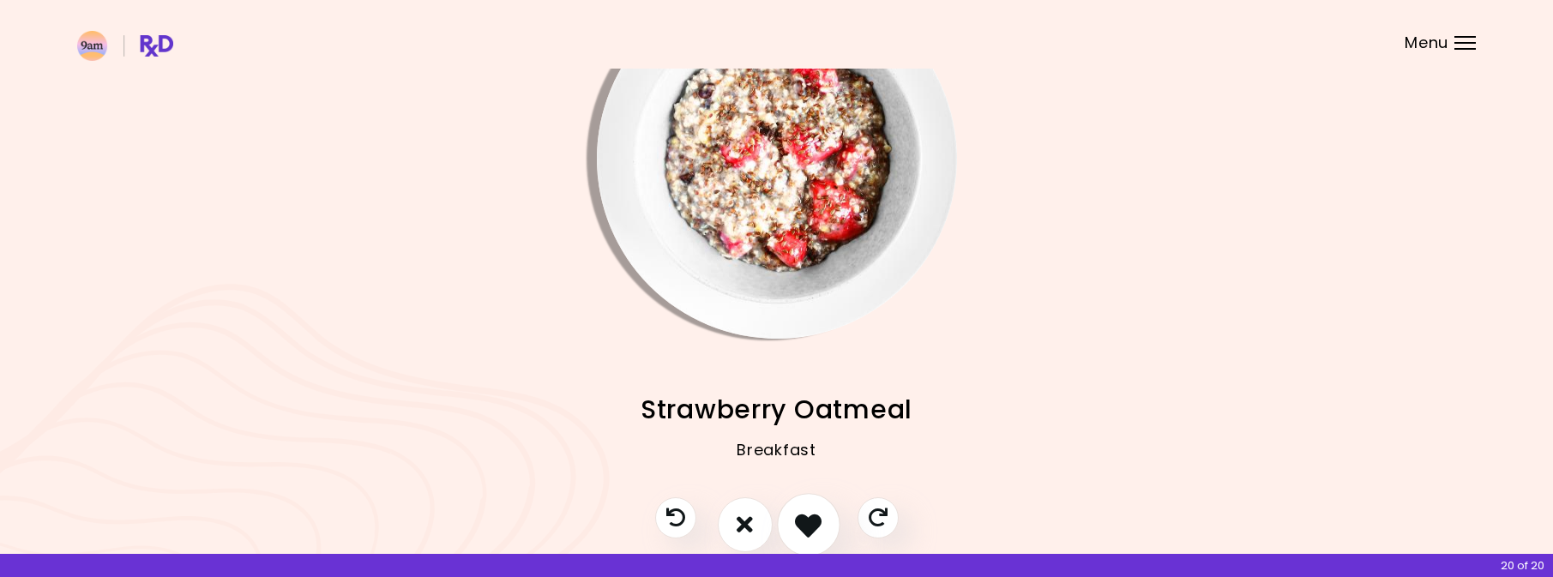
click at [808, 521] on icon "I like this recipe" at bounding box center [808, 524] width 27 height 27
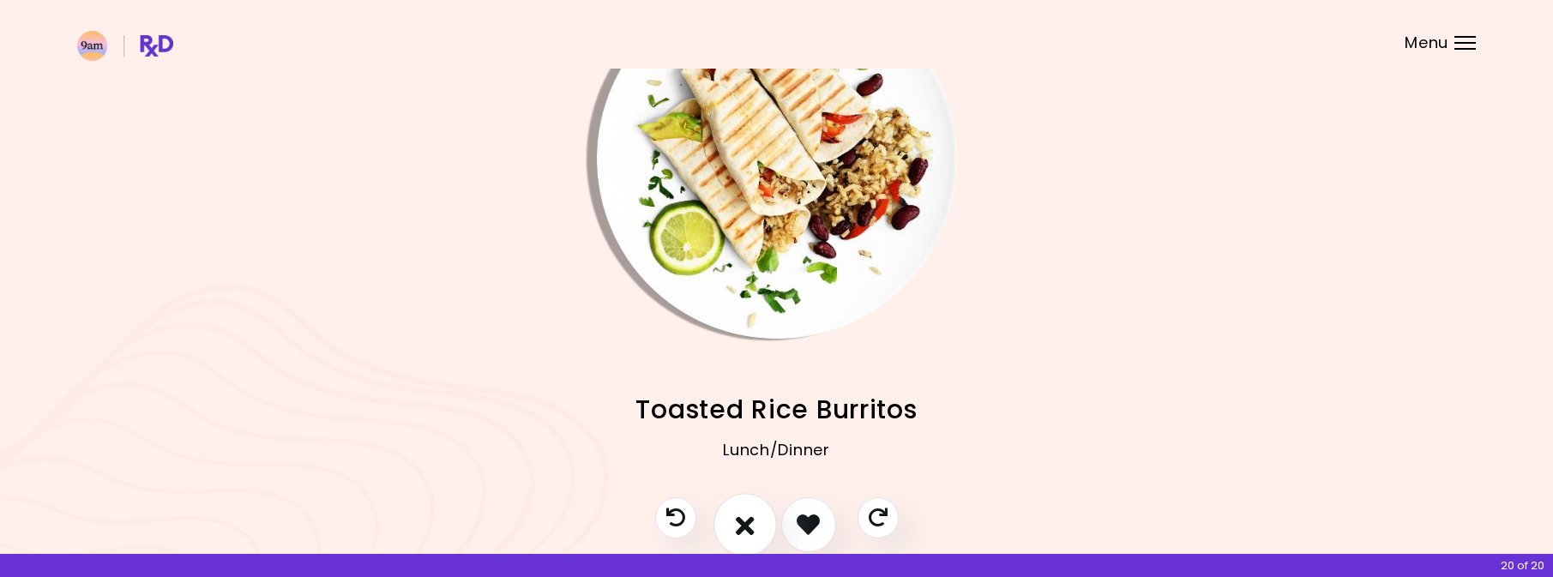
click at [751, 524] on icon "I don't like this recipe" at bounding box center [745, 524] width 19 height 27
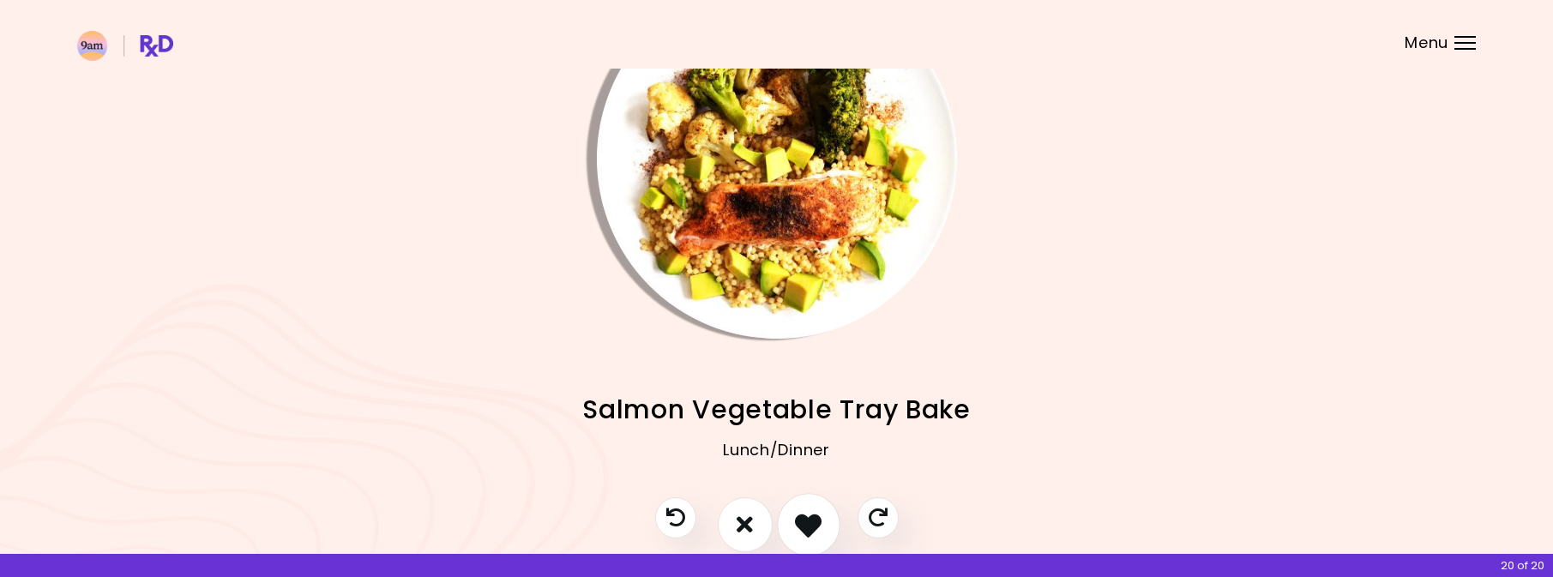
click at [807, 520] on icon "I like this recipe" at bounding box center [808, 524] width 27 height 27
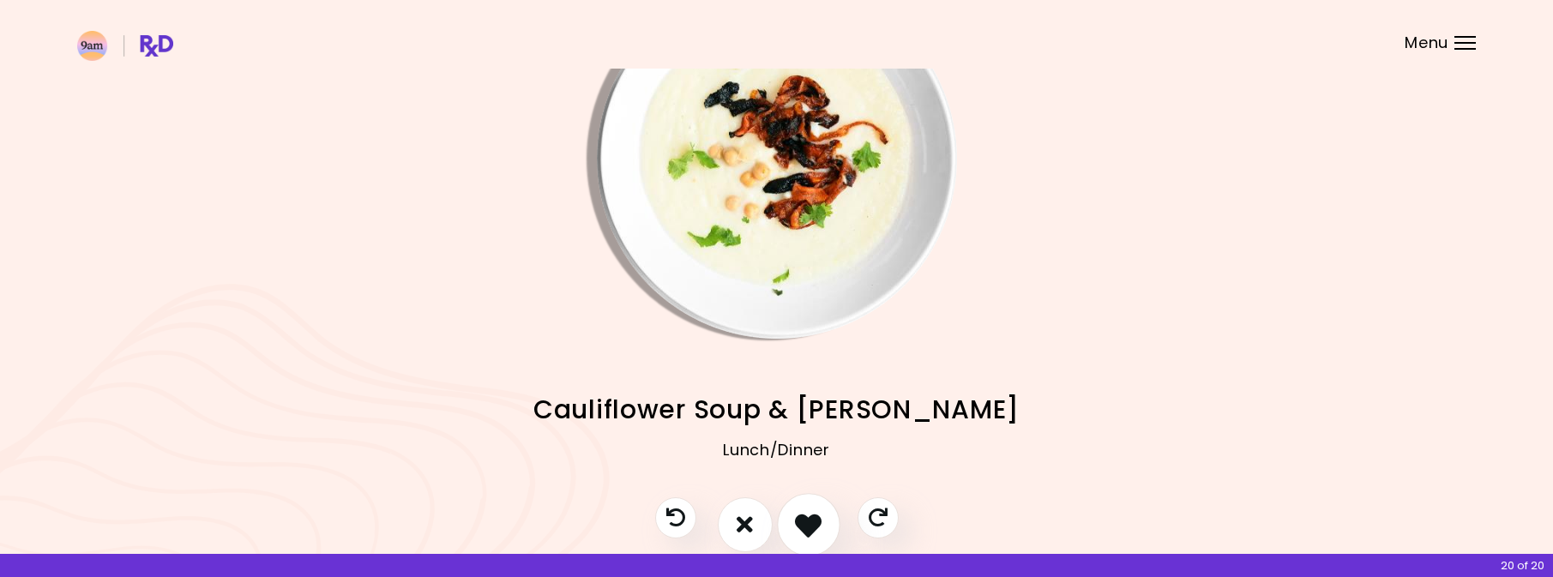
click at [808, 521] on icon "I like this recipe" at bounding box center [808, 524] width 27 height 27
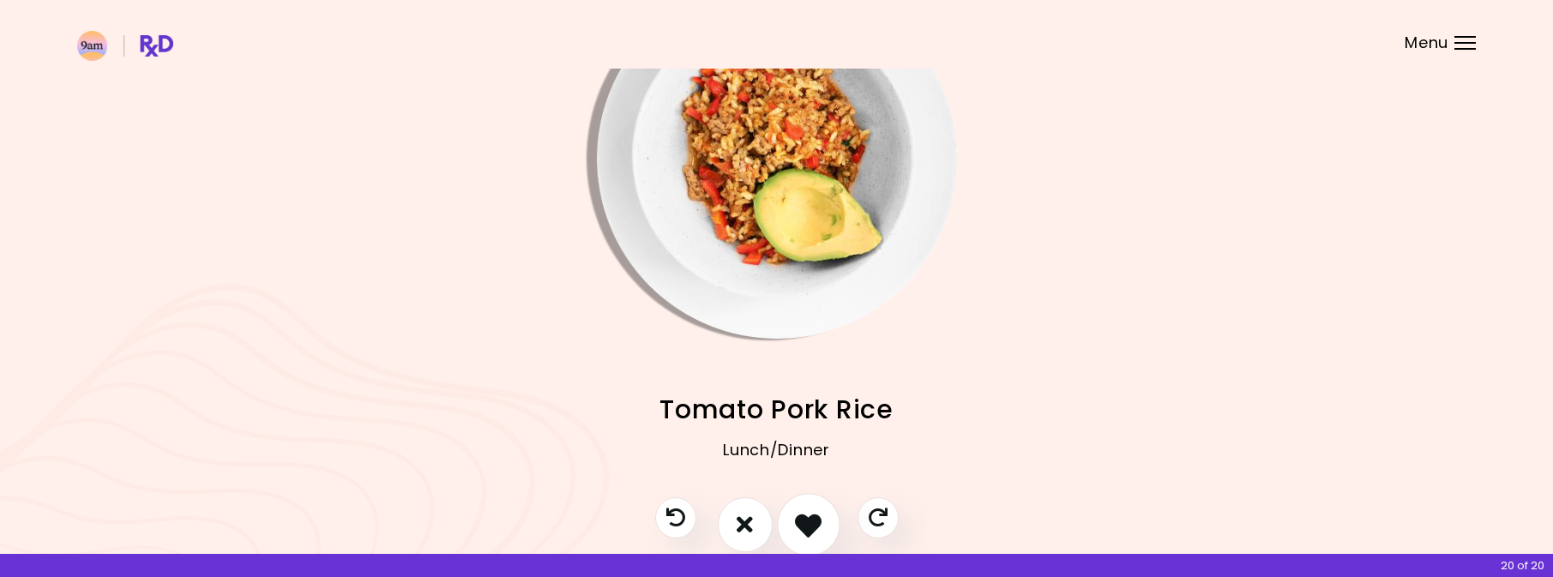
click at [808, 521] on icon "I like this recipe" at bounding box center [808, 524] width 27 height 27
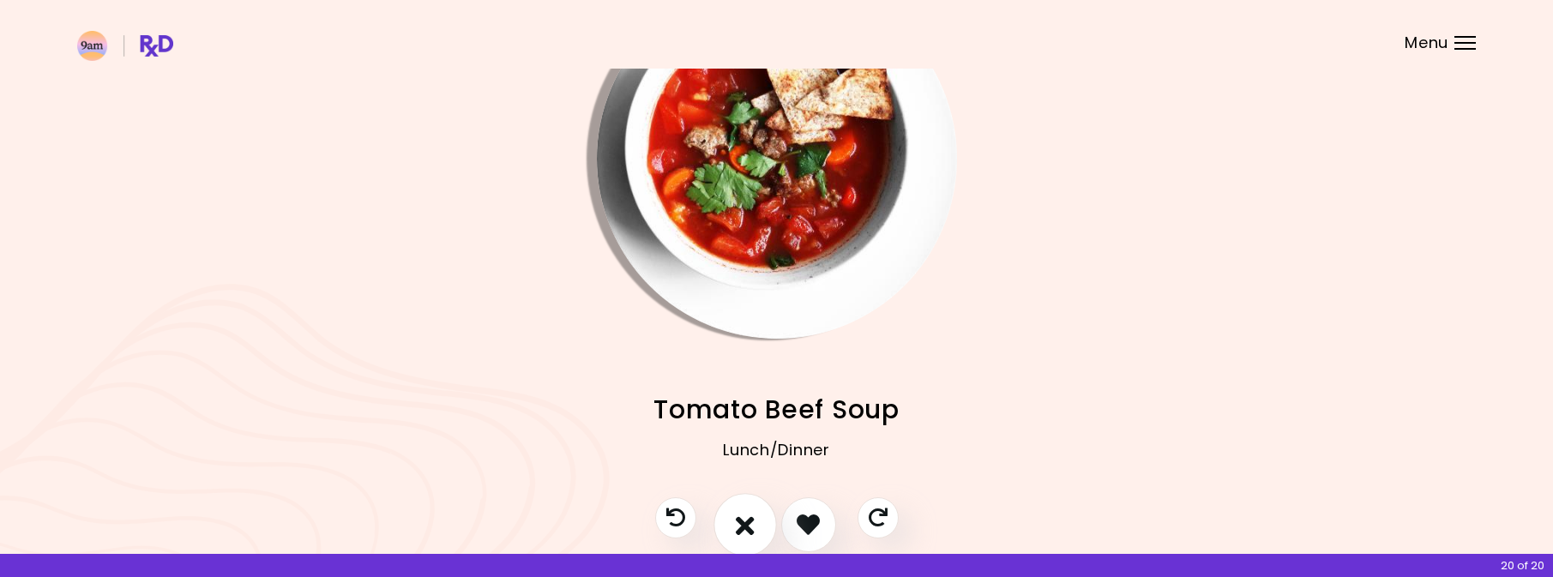
click at [756, 523] on button "I don't like this recipe" at bounding box center [745, 524] width 63 height 63
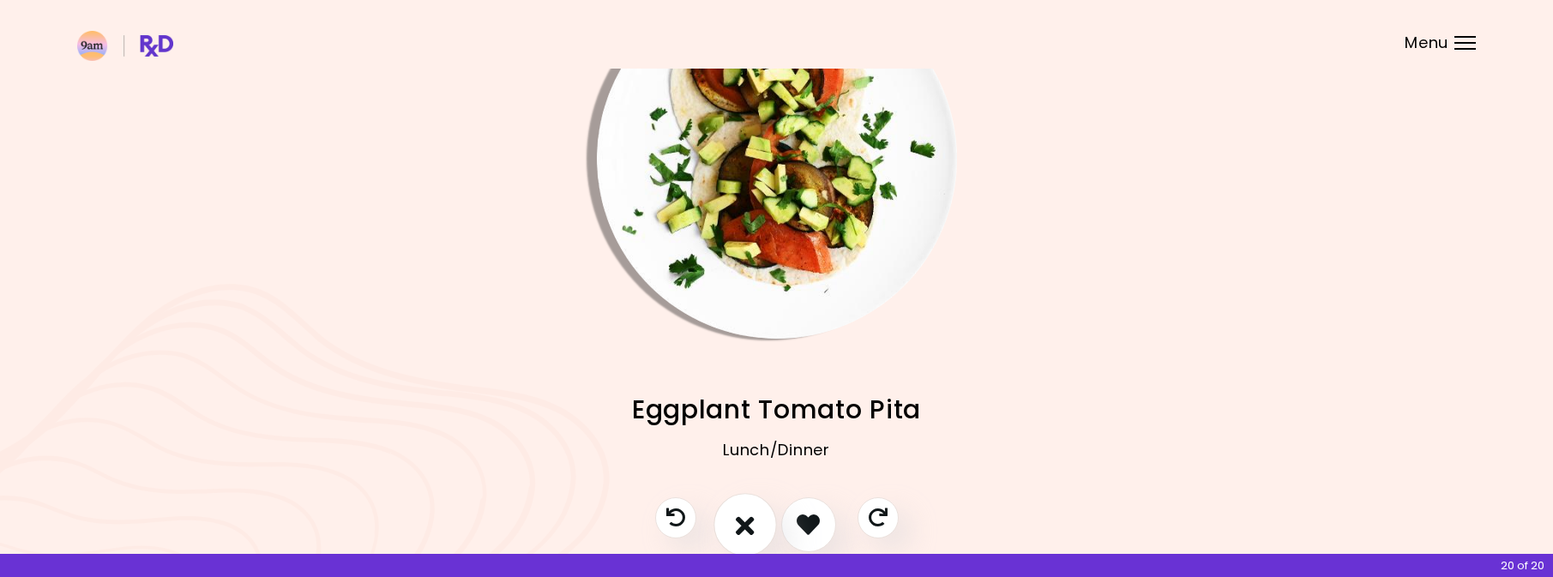
click at [756, 523] on button "I don't like this recipe" at bounding box center [745, 524] width 63 height 63
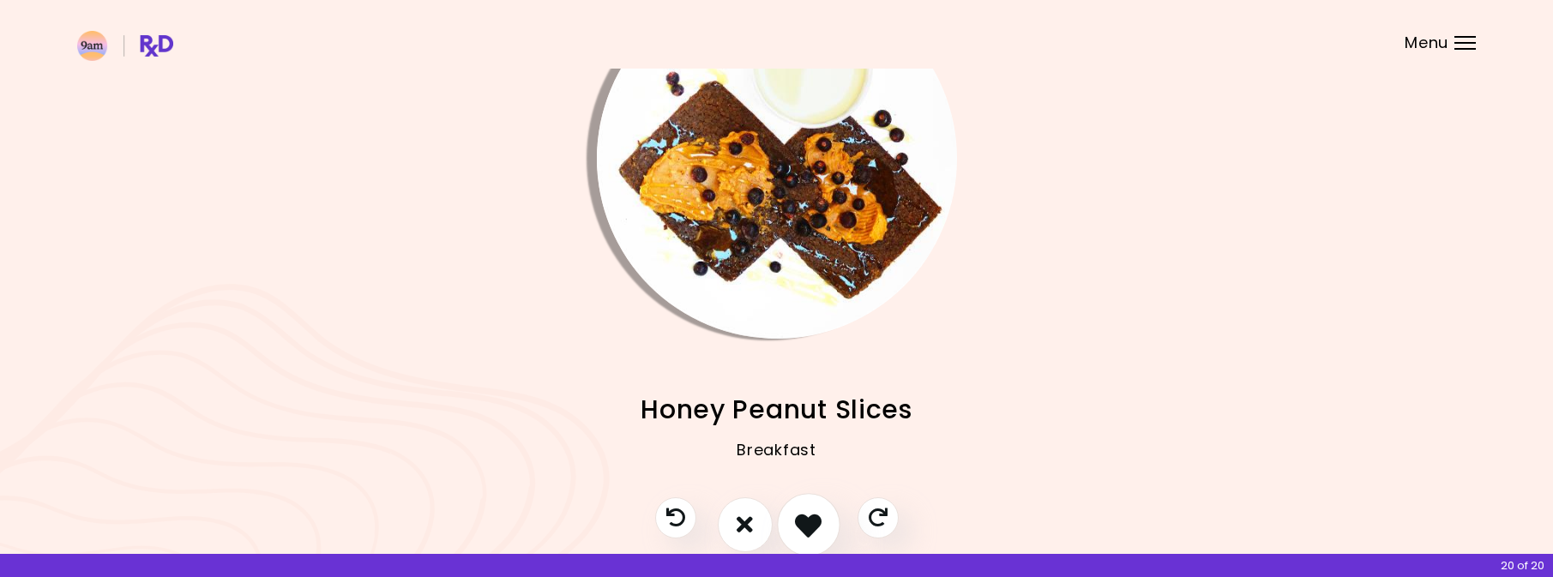
click at [816, 520] on icon "I like this recipe" at bounding box center [808, 524] width 27 height 27
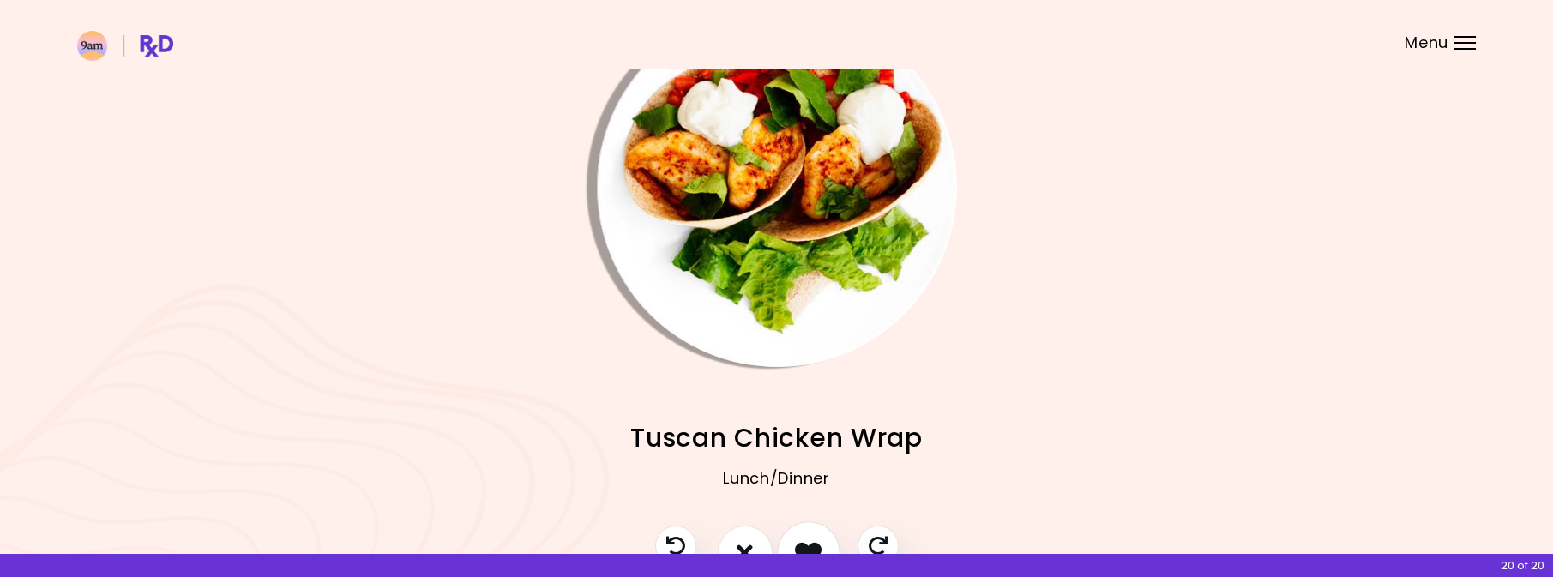
scroll to position [186, 0]
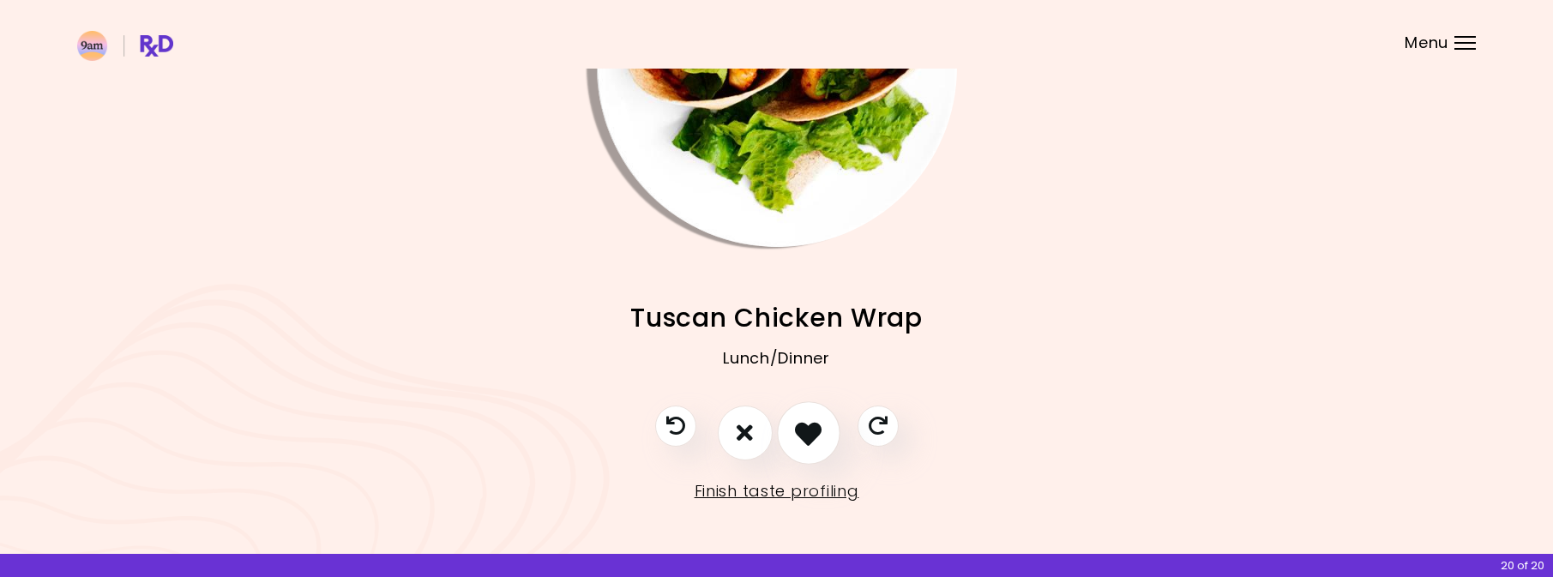
click at [804, 439] on icon "I like this recipe" at bounding box center [808, 432] width 27 height 27
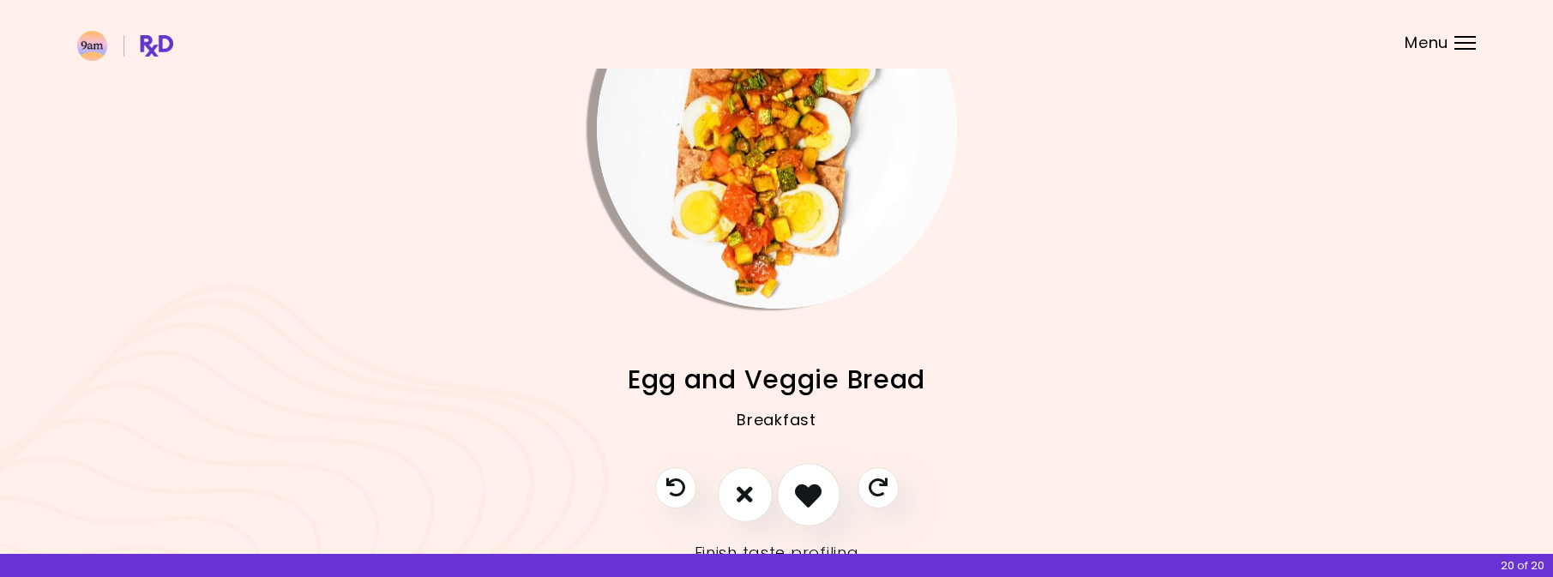
scroll to position [127, 0]
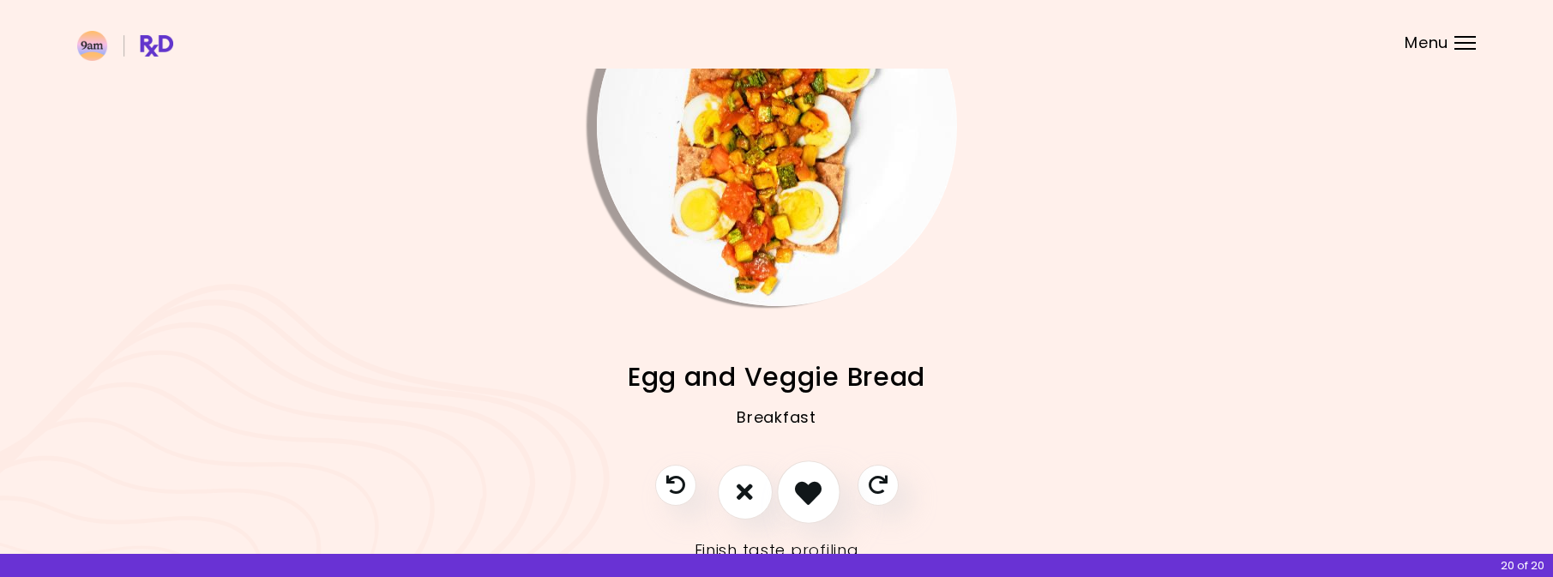
click at [795, 491] on icon "I like this recipe" at bounding box center [808, 492] width 27 height 27
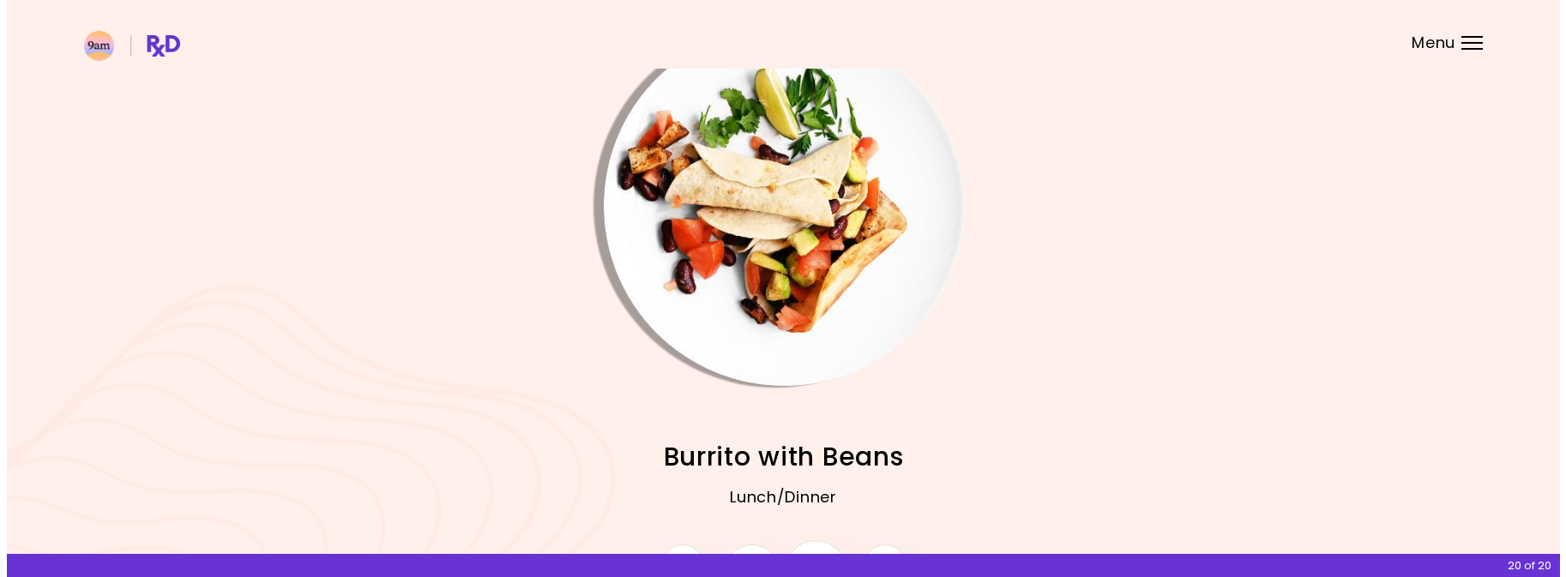
scroll to position [64, 0]
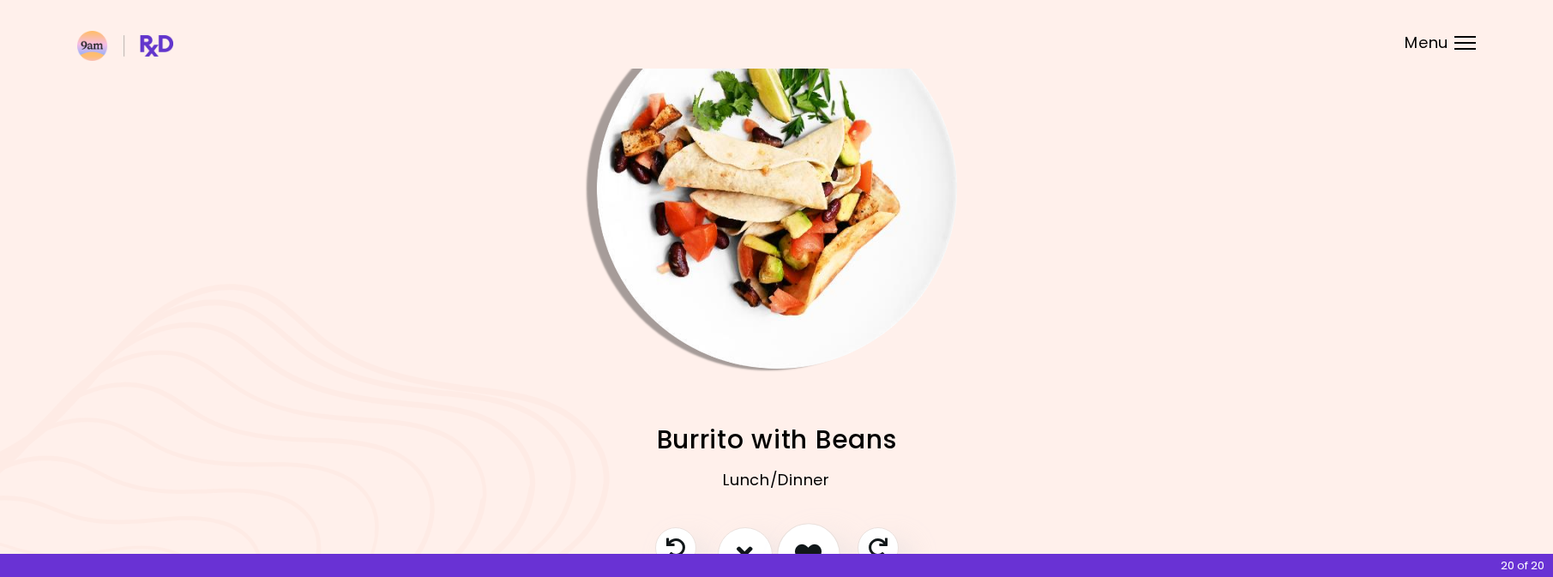
click at [800, 529] on button "I like this recipe" at bounding box center [808, 554] width 63 height 63
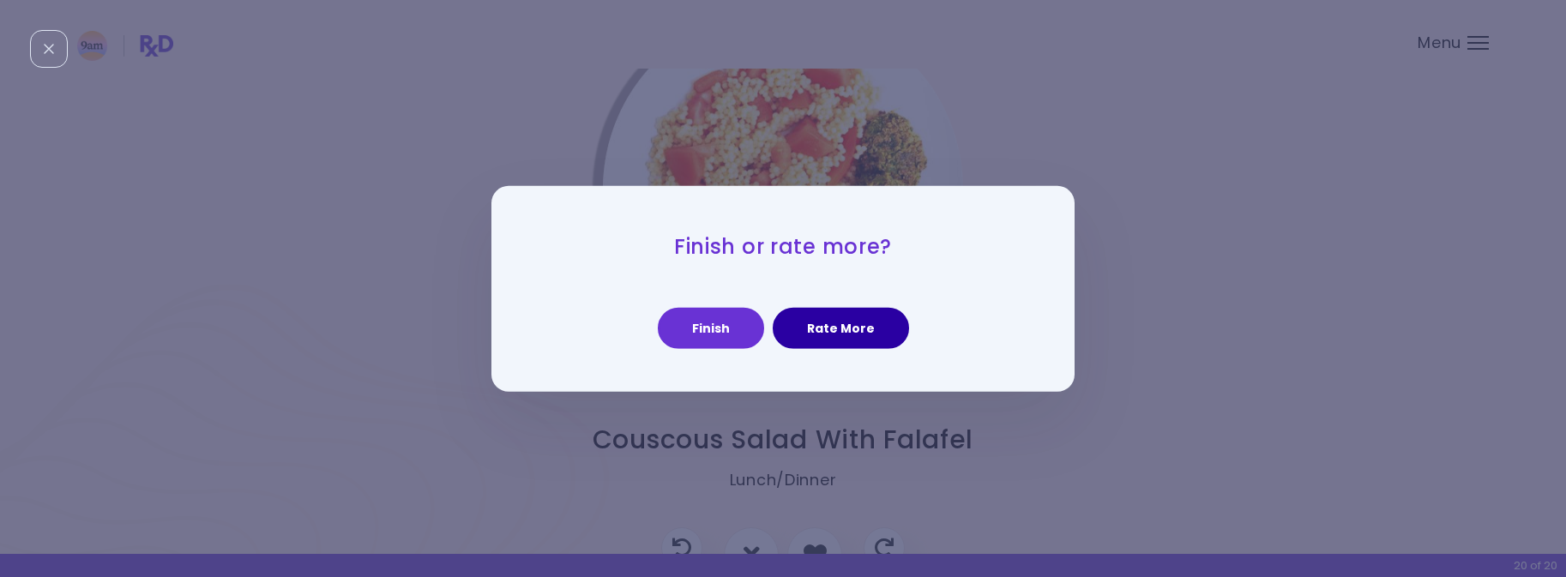
click at [822, 334] on button "Rate More" at bounding box center [841, 328] width 136 height 41
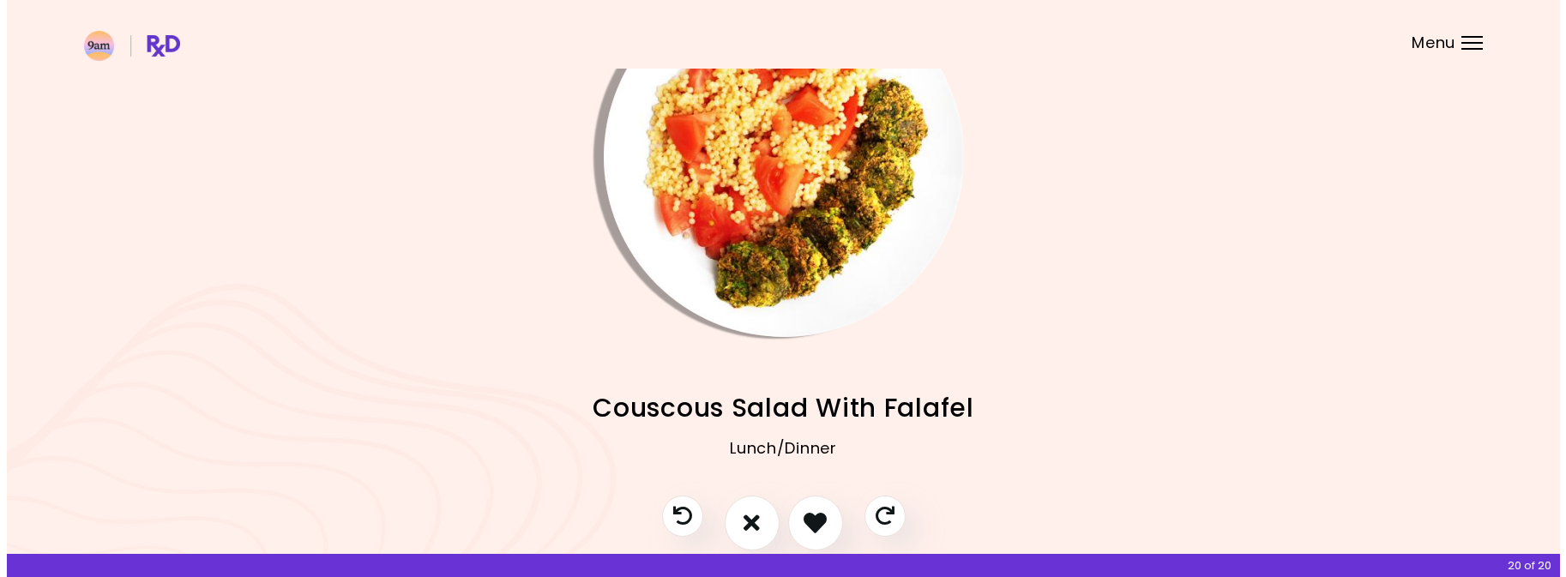
scroll to position [98, 0]
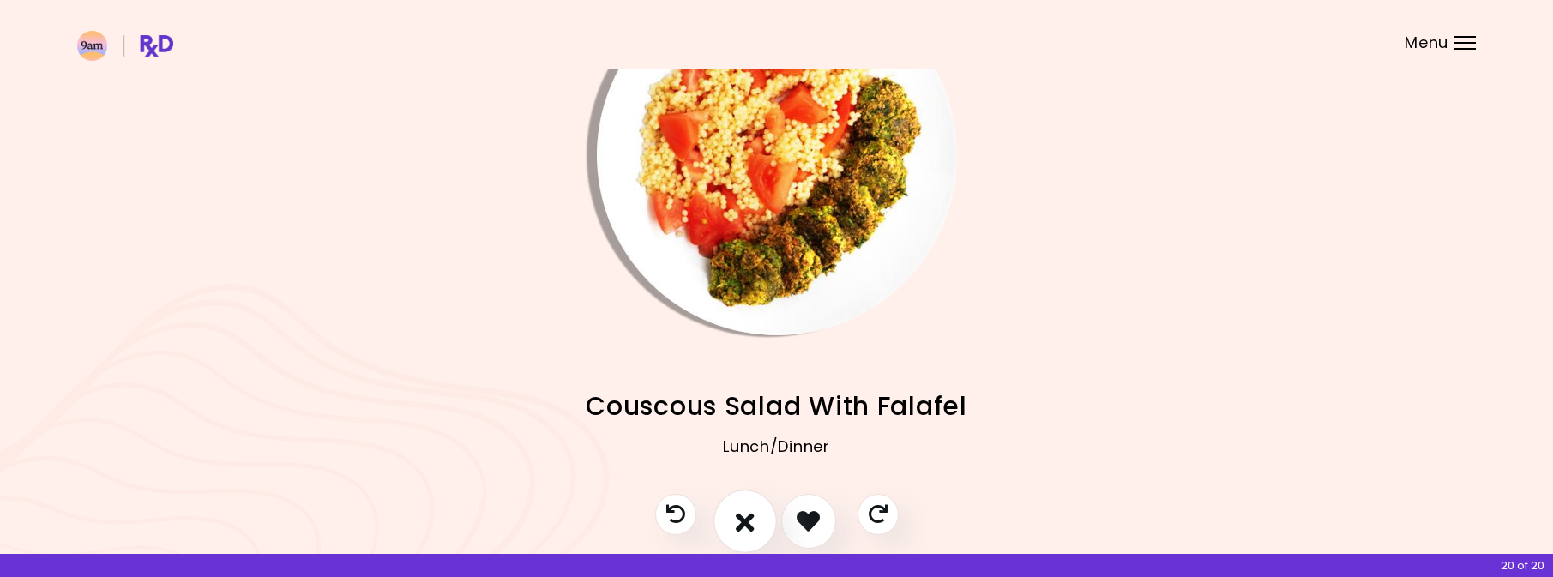
click at [751, 495] on button "I don't like this recipe" at bounding box center [745, 521] width 63 height 63
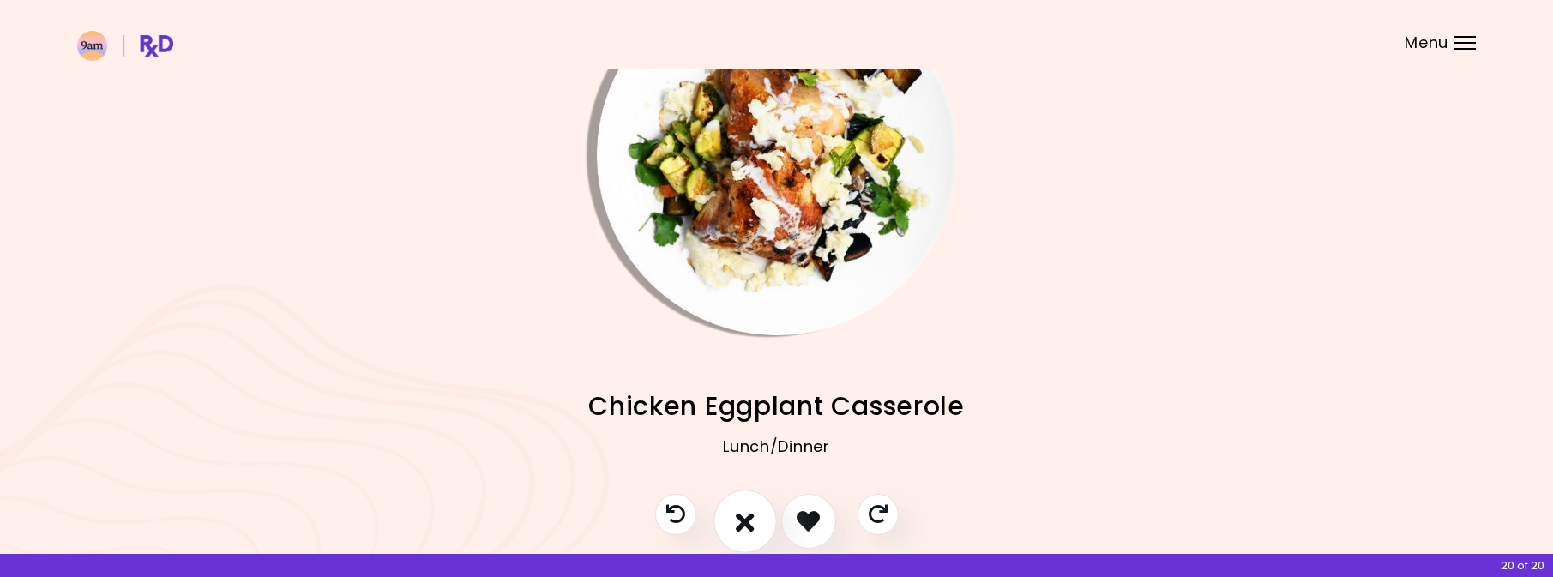
click at [751, 495] on button "I don't like this recipe" at bounding box center [745, 521] width 63 height 63
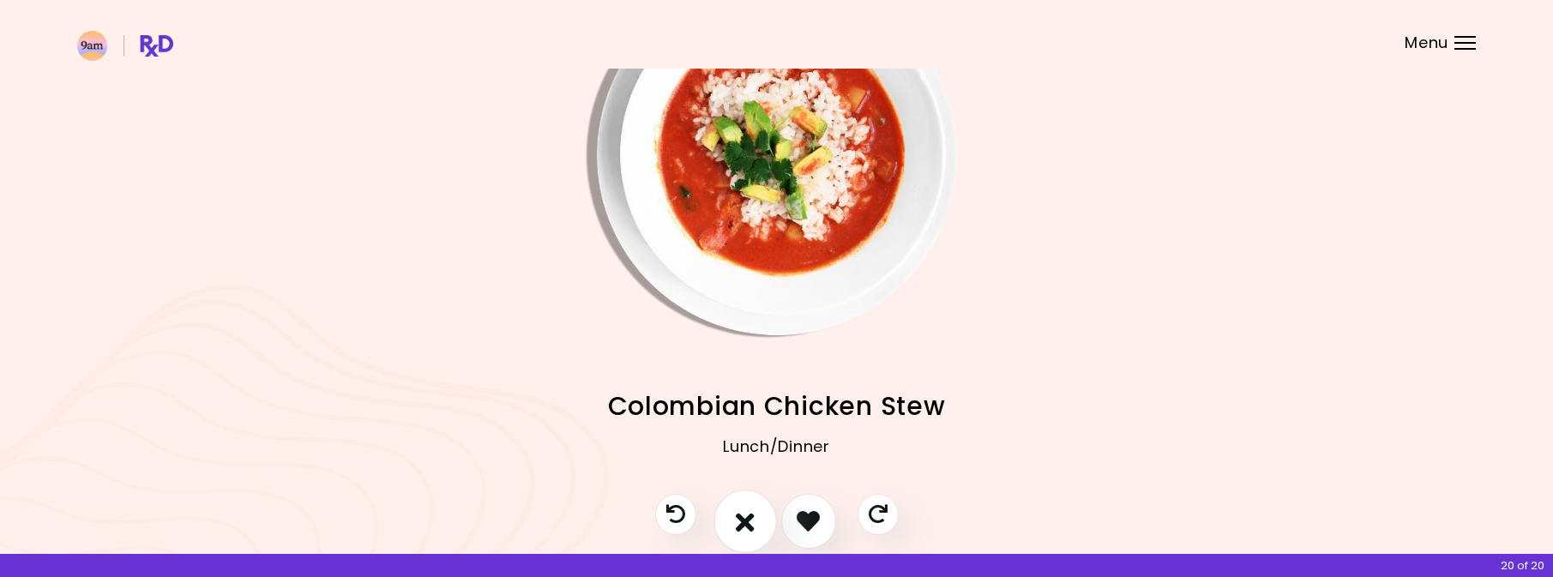
click at [751, 495] on button "I don't like this recipe" at bounding box center [745, 521] width 63 height 63
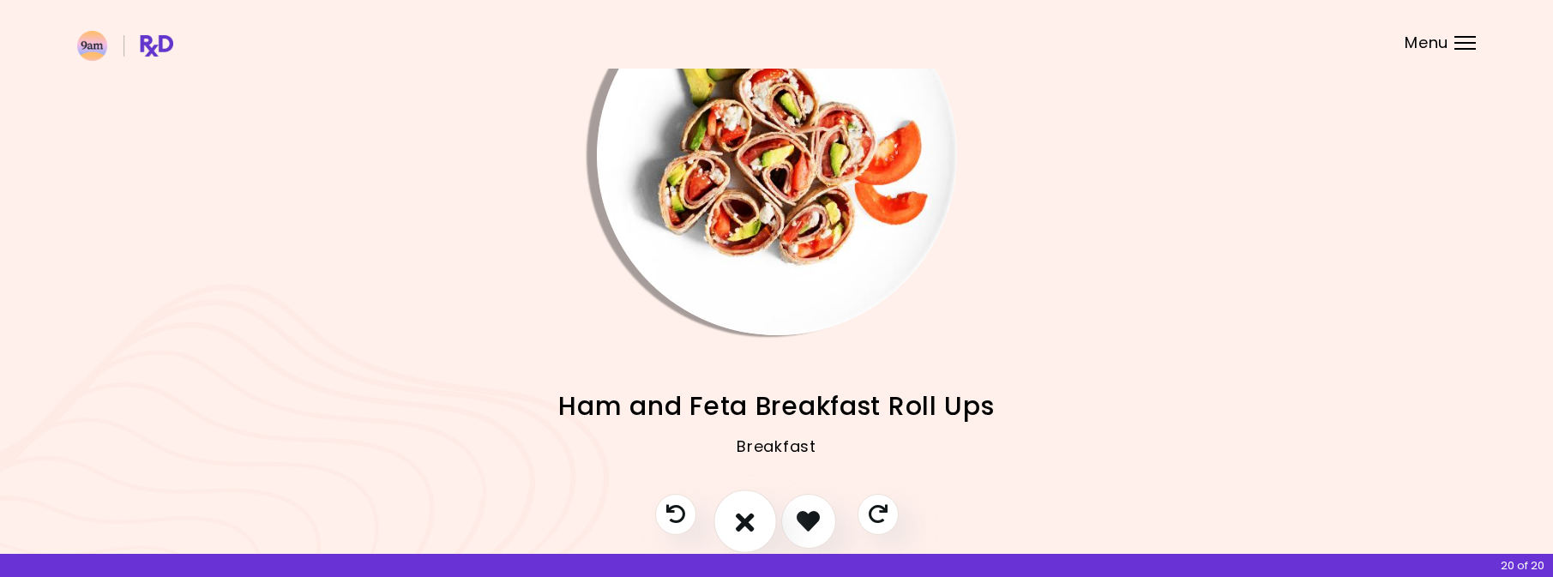
click at [751, 495] on button "I don't like this recipe" at bounding box center [745, 521] width 63 height 63
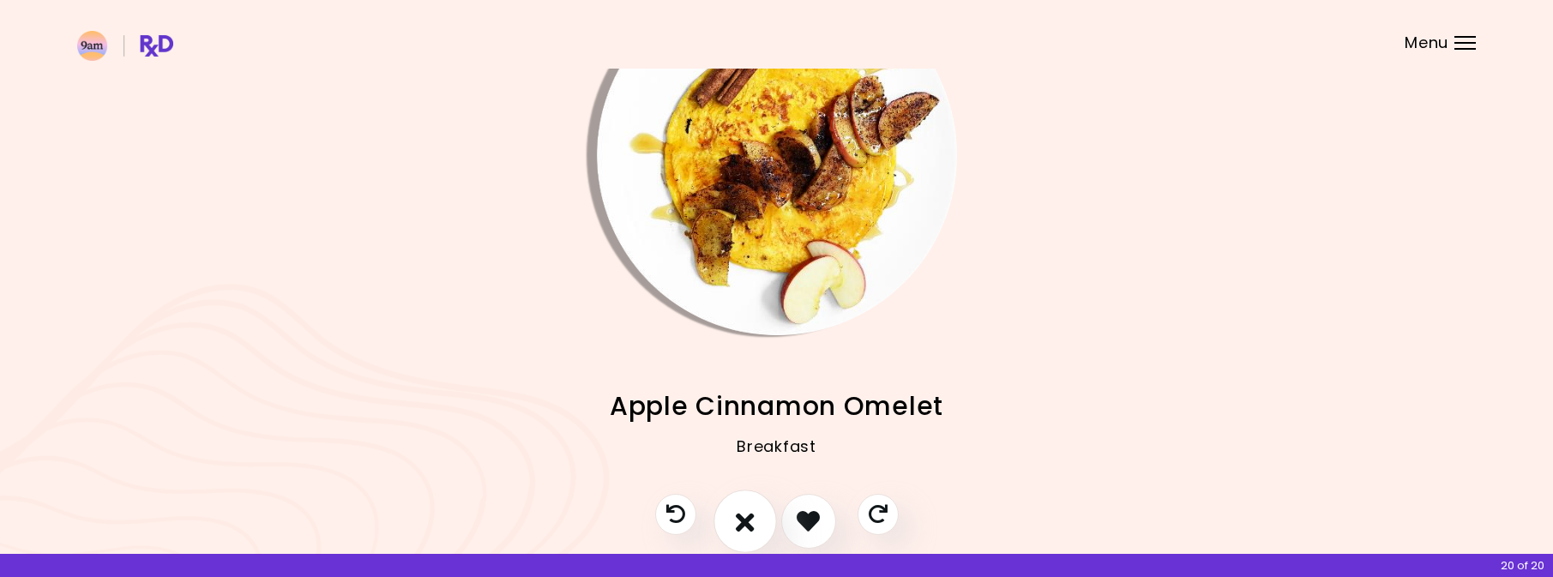
click at [751, 495] on button "I don't like this recipe" at bounding box center [745, 521] width 63 height 63
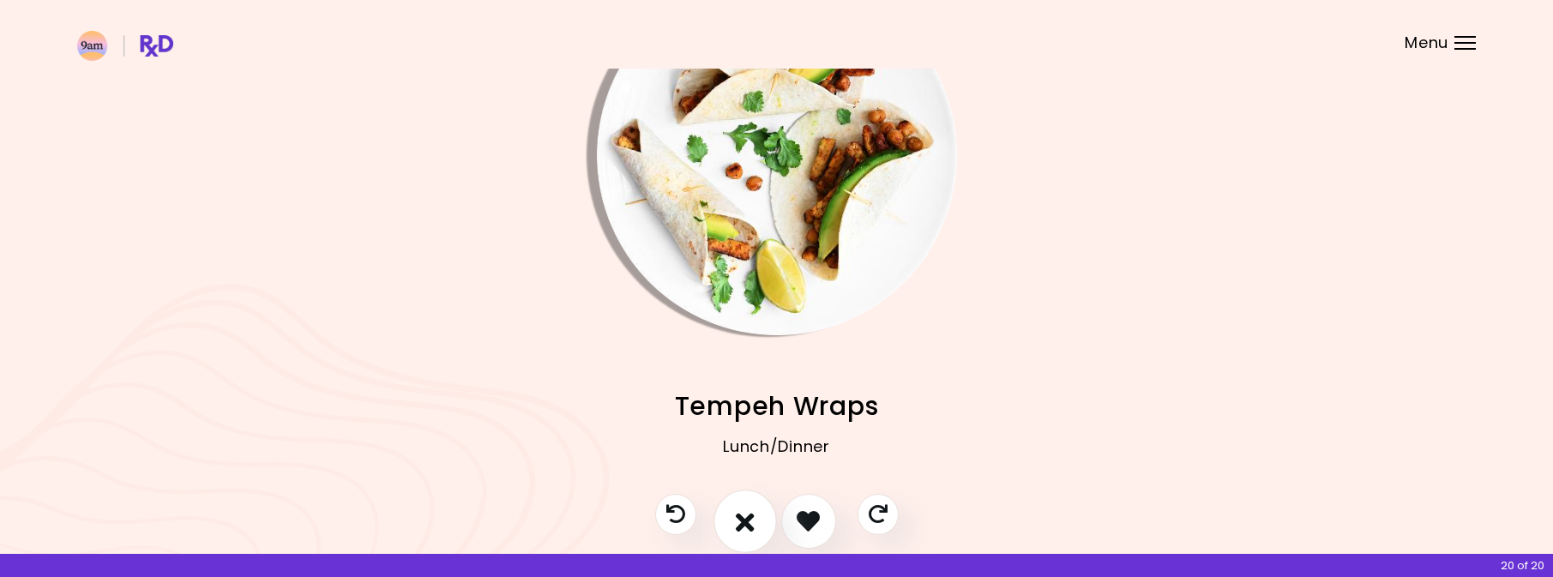
click at [751, 495] on button "I don't like this recipe" at bounding box center [745, 521] width 63 height 63
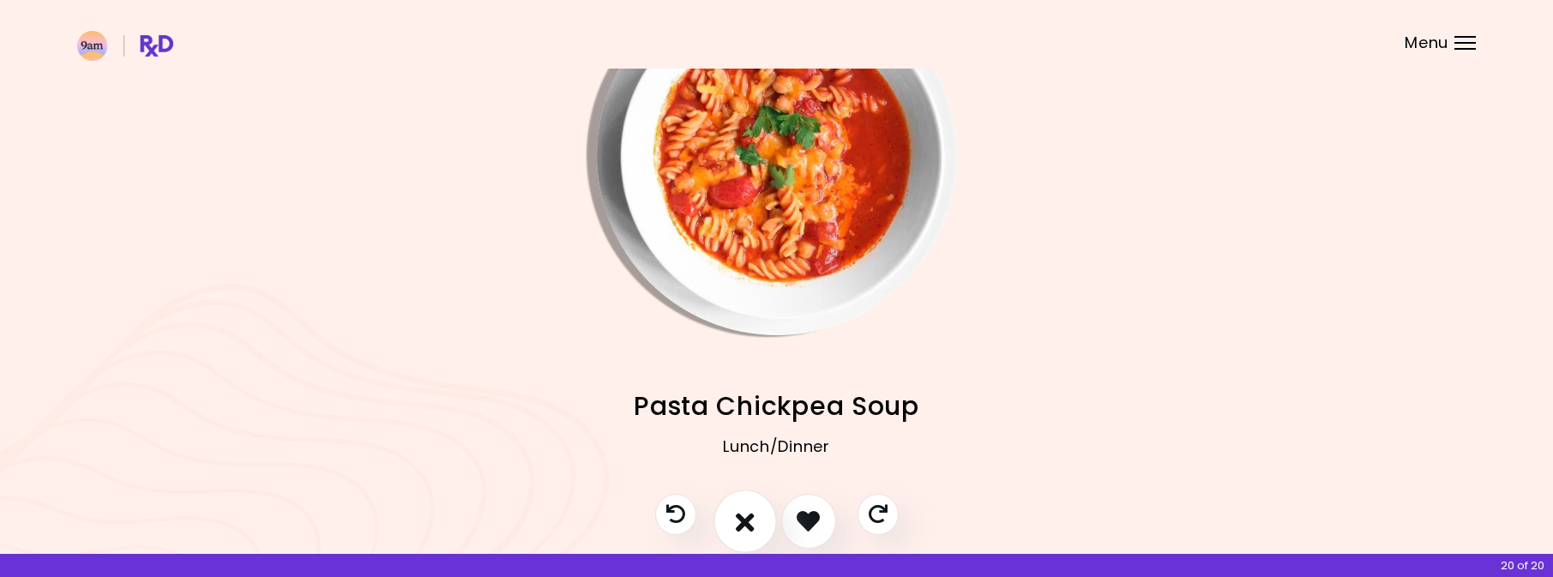
click at [751, 495] on button "I don't like this recipe" at bounding box center [745, 521] width 63 height 63
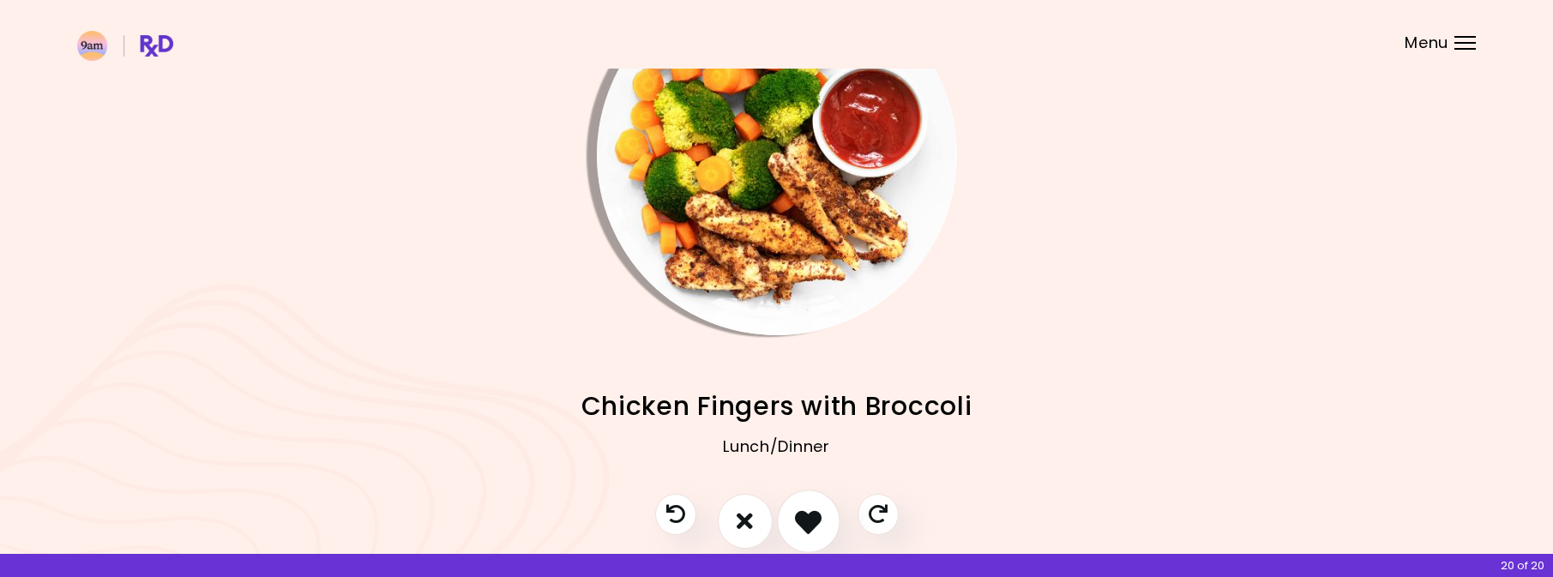
click at [819, 521] on icon "I like this recipe" at bounding box center [808, 521] width 27 height 27
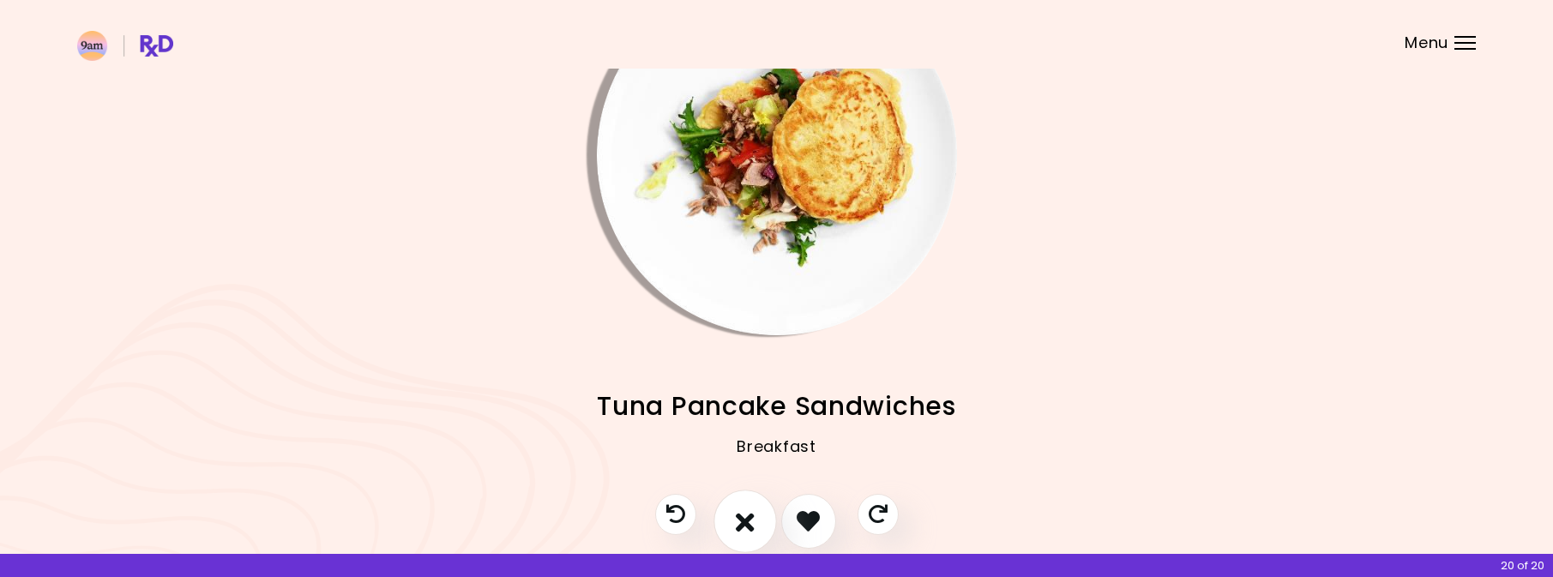
click at [754, 524] on button "I don't like this recipe" at bounding box center [745, 521] width 63 height 63
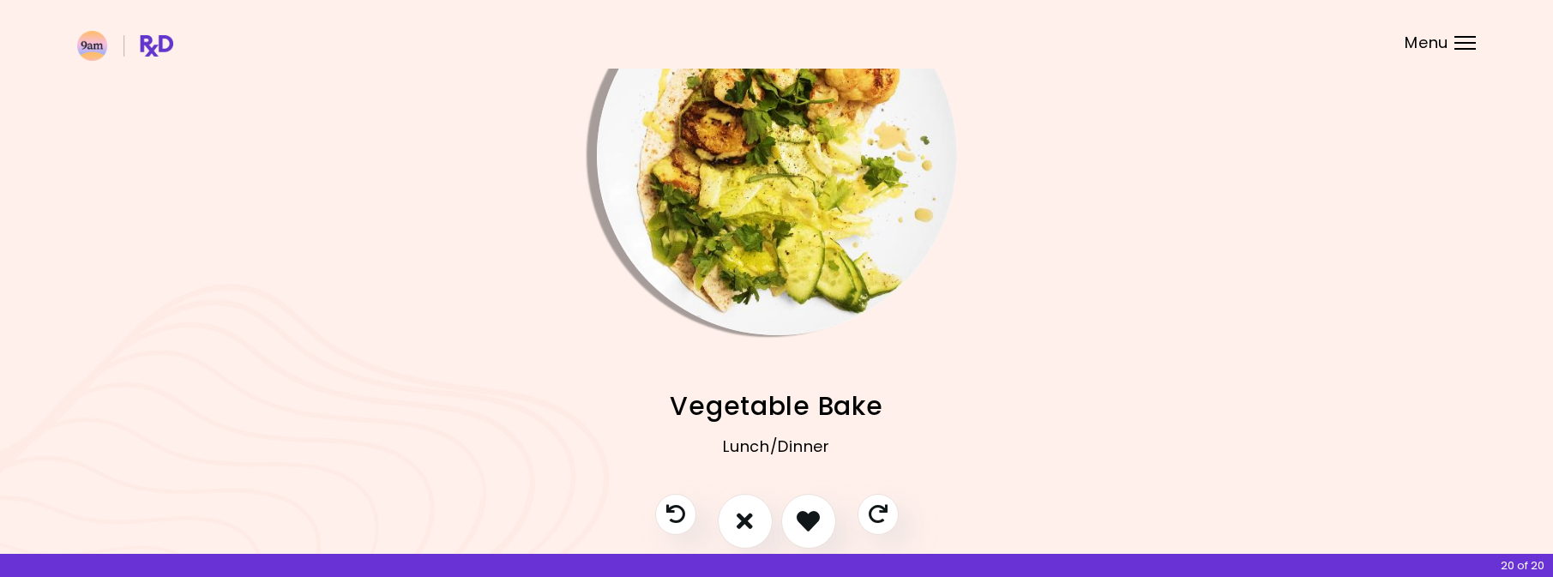
click at [804, 266] on img "Info - Vegetable Bake" at bounding box center [777, 155] width 360 height 360
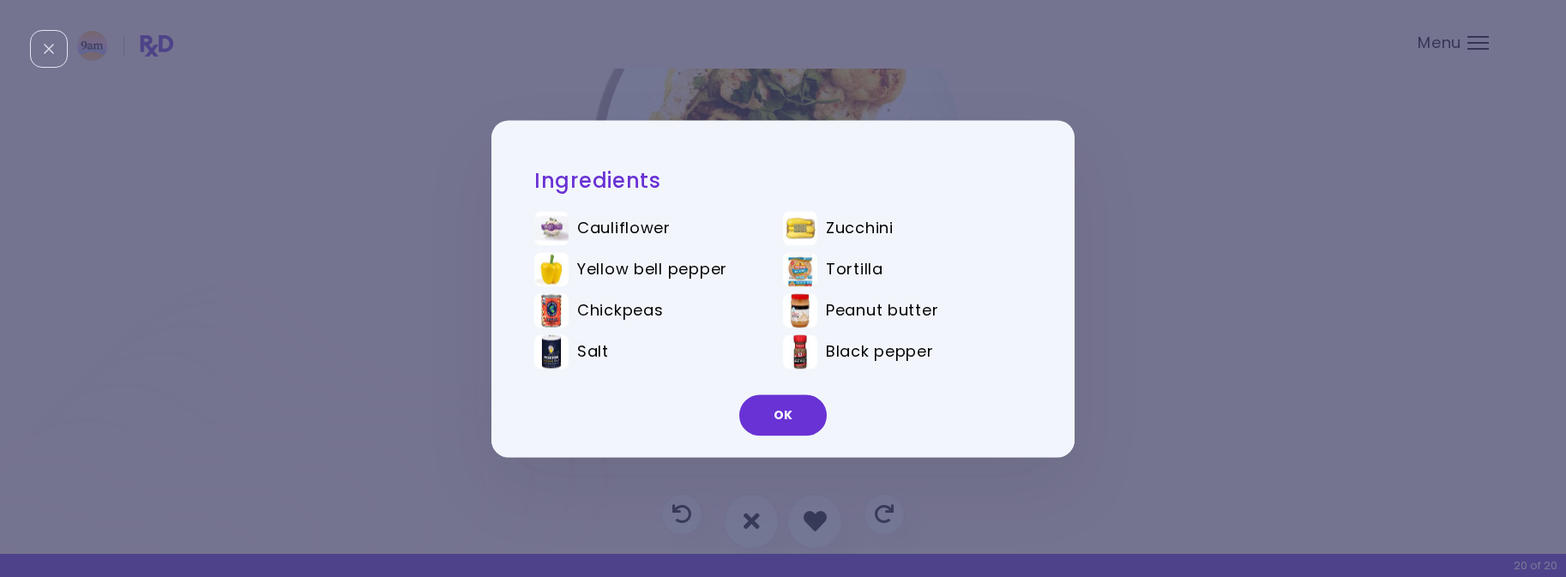
click at [1042, 464] on div "Ingredients Cauliflower Zucchini Yellow bell pepper Tortilla Chickpeas Peanut b…" at bounding box center [783, 288] width 1566 height 577
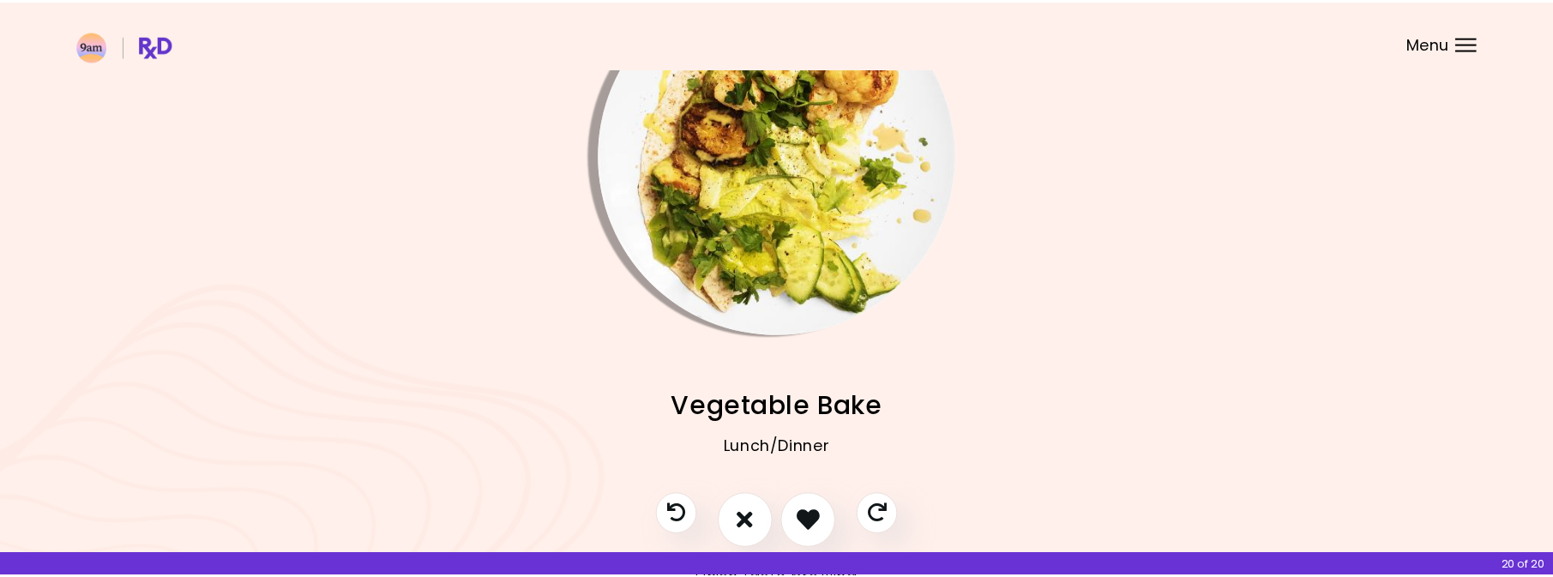
scroll to position [73, 0]
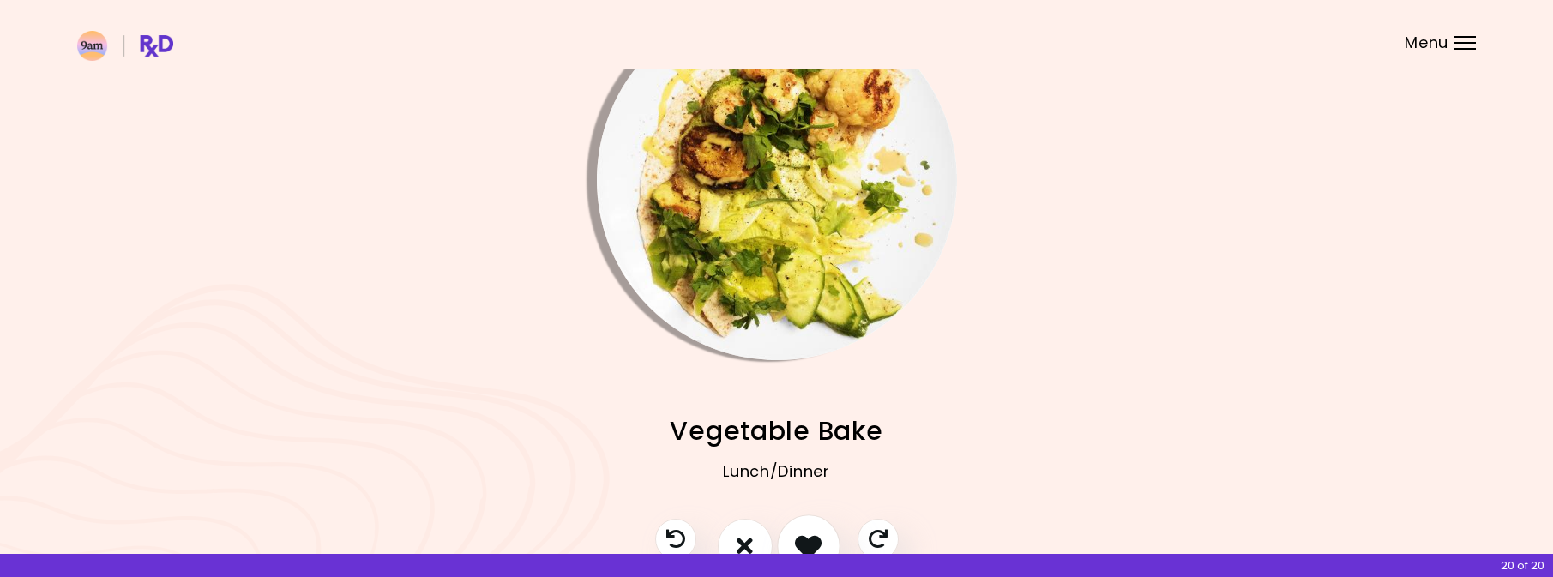
click at [816, 527] on button "I like this recipe" at bounding box center [808, 546] width 63 height 63
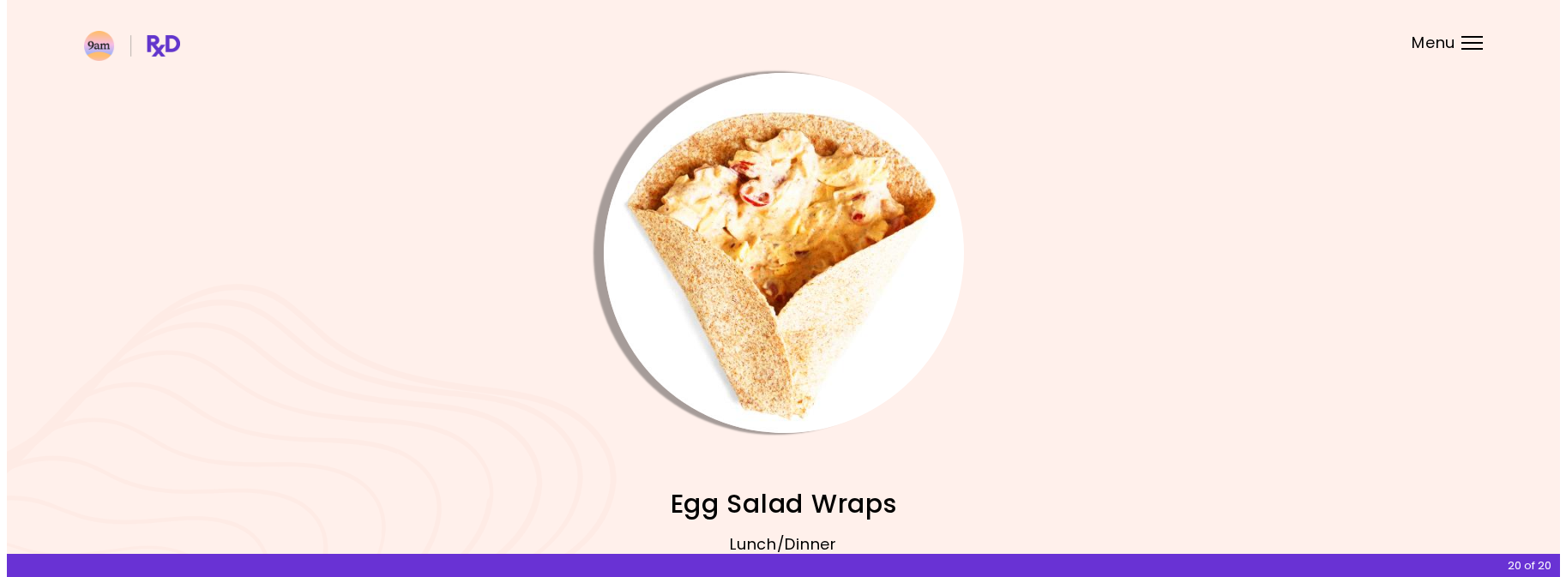
scroll to position [186, 0]
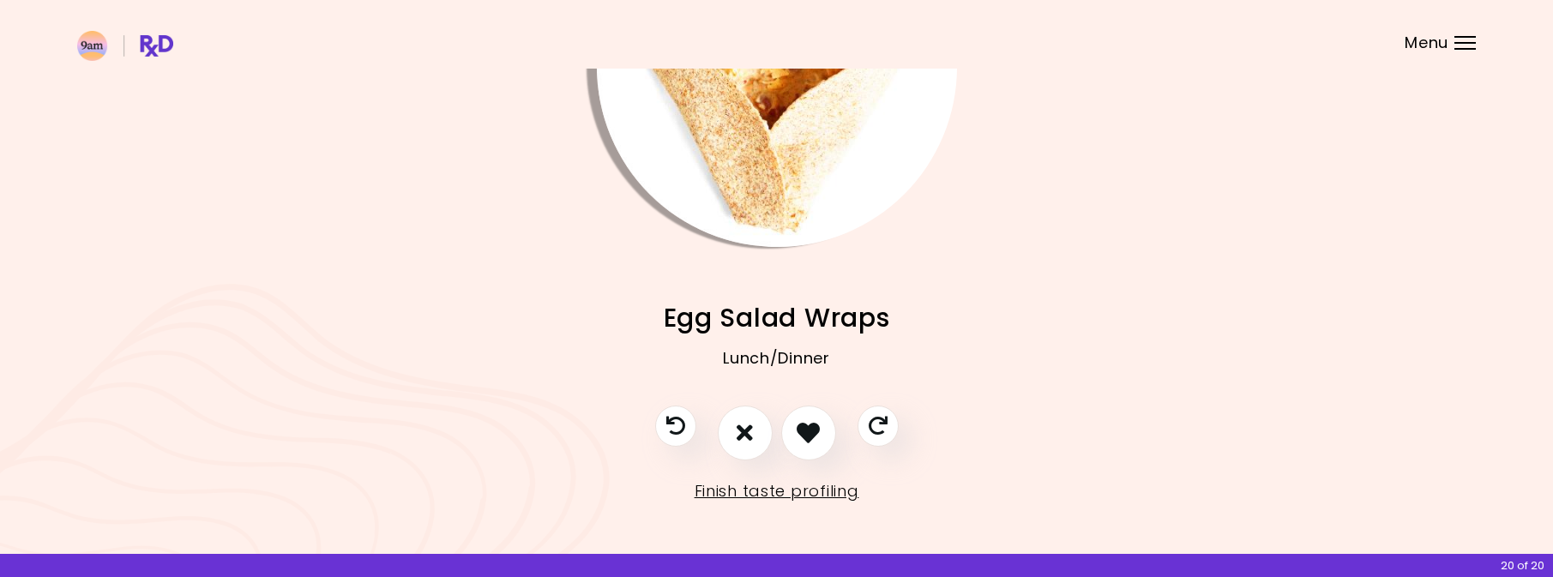
click at [802, 180] on img "Info - Egg Salad Wraps" at bounding box center [777, 67] width 360 height 360
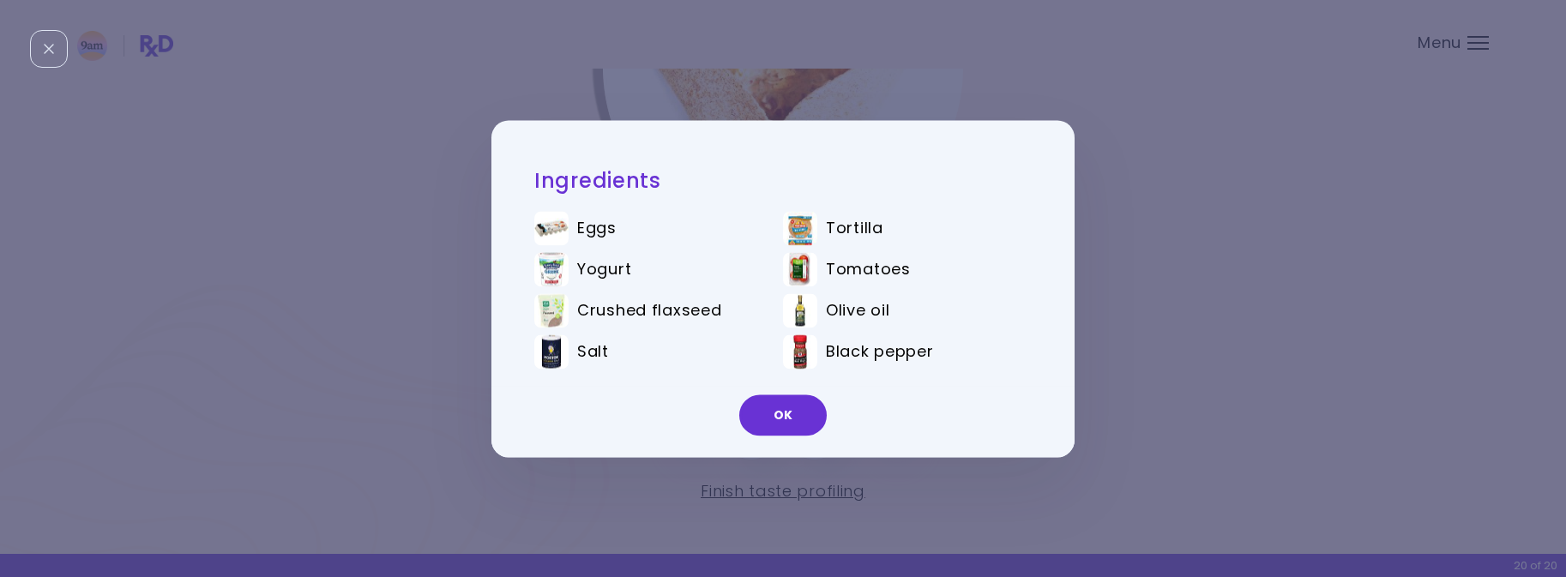
click at [1126, 309] on div "Ingredients Eggs Tortilla Yogurt Tomatoes Crushed flaxseed Olive oil Salt Black…" at bounding box center [783, 288] width 1566 height 577
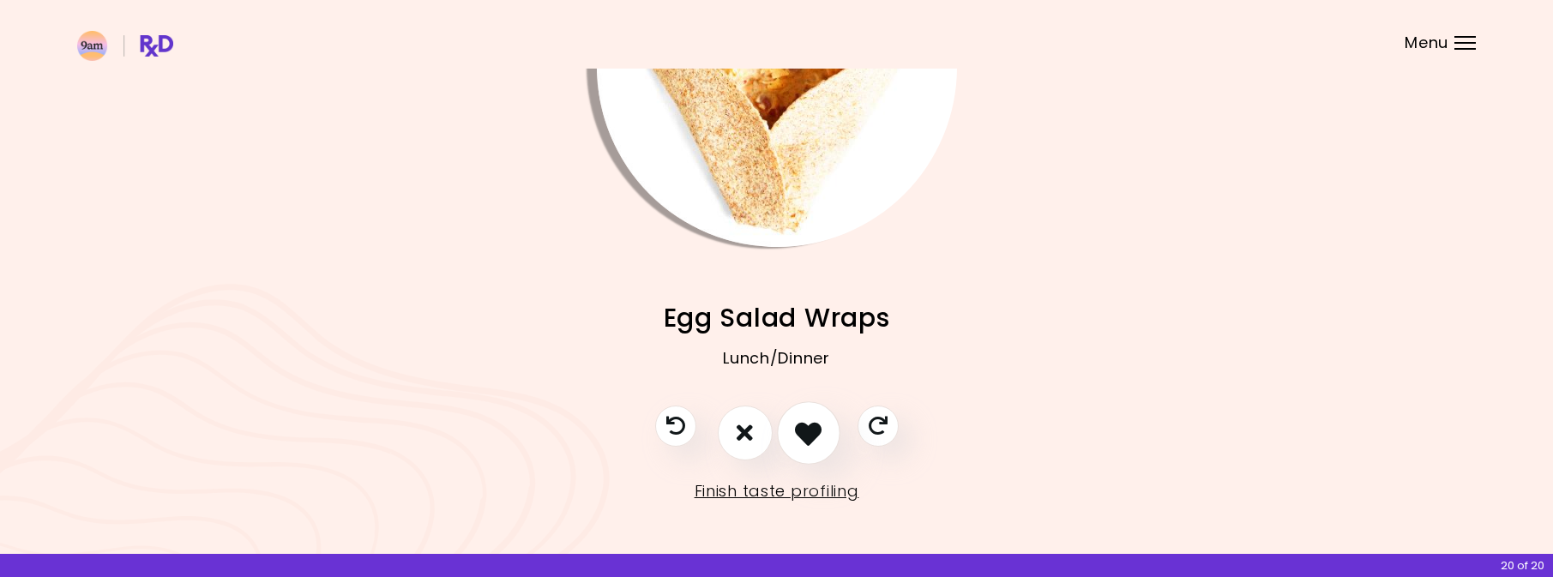
click at [811, 451] on button "I like this recipe" at bounding box center [808, 432] width 63 height 63
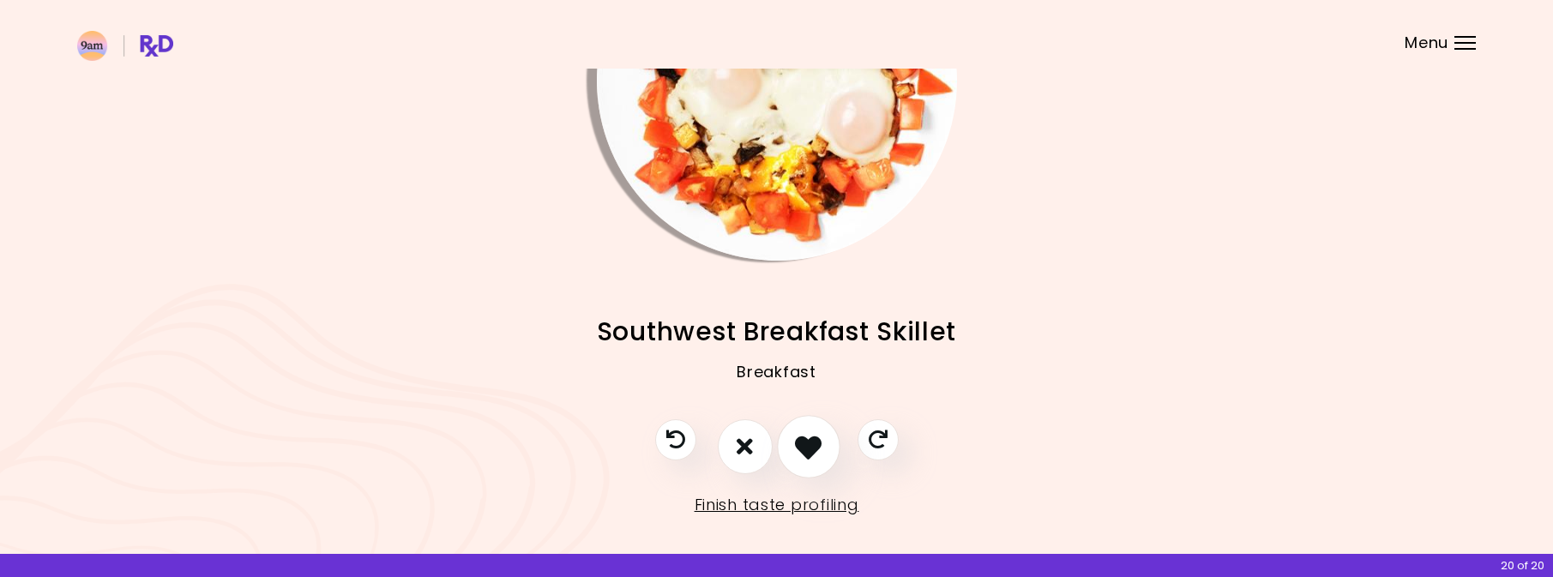
scroll to position [185, 0]
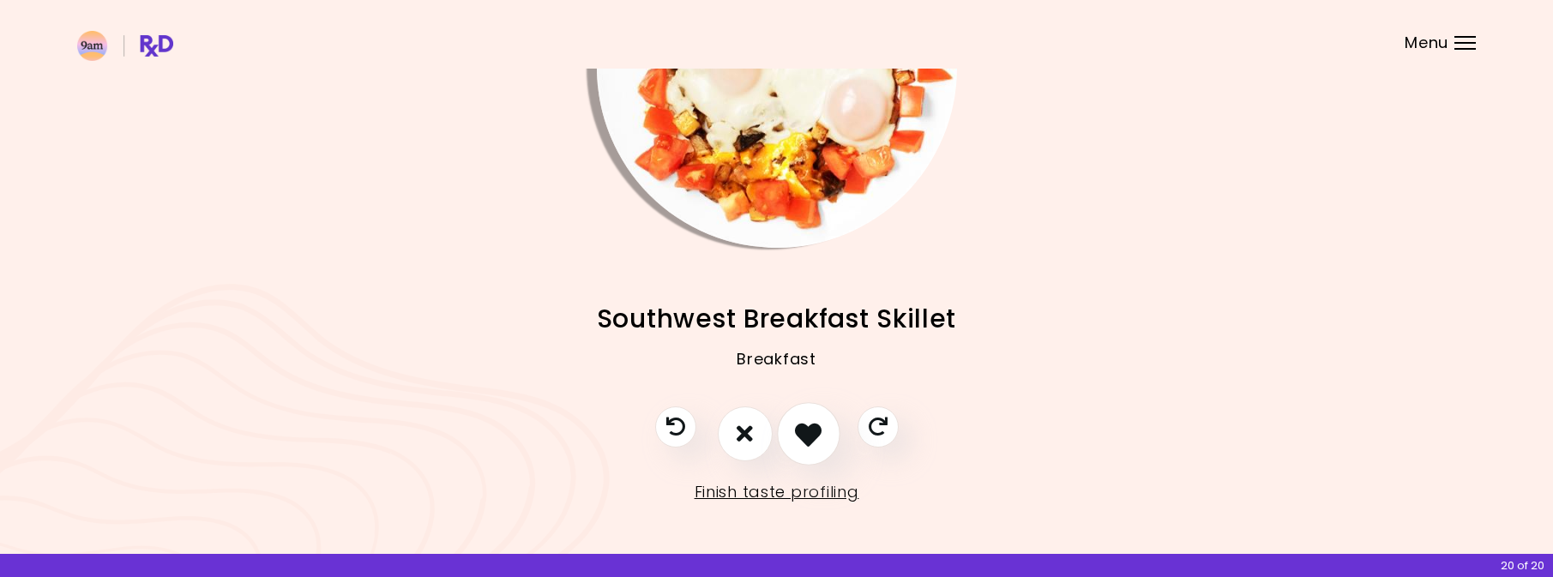
click at [810, 444] on icon "I like this recipe" at bounding box center [808, 433] width 27 height 27
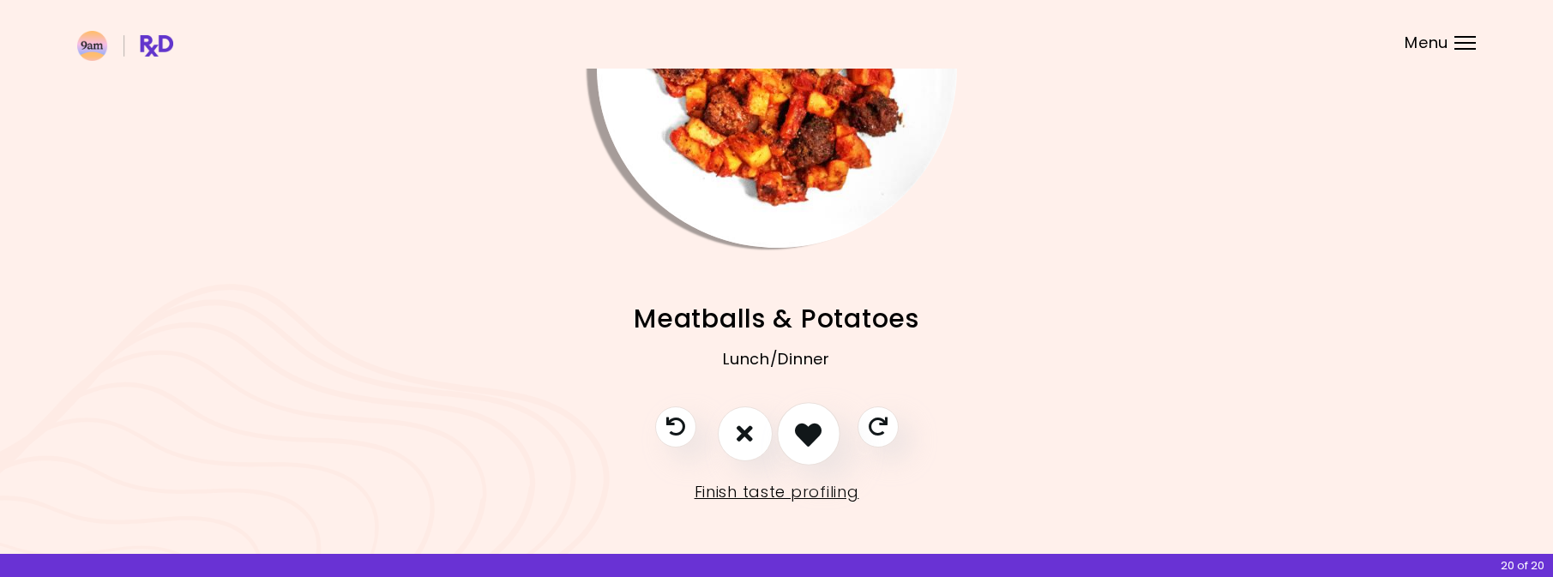
click at [810, 442] on icon "I like this recipe" at bounding box center [808, 433] width 27 height 27
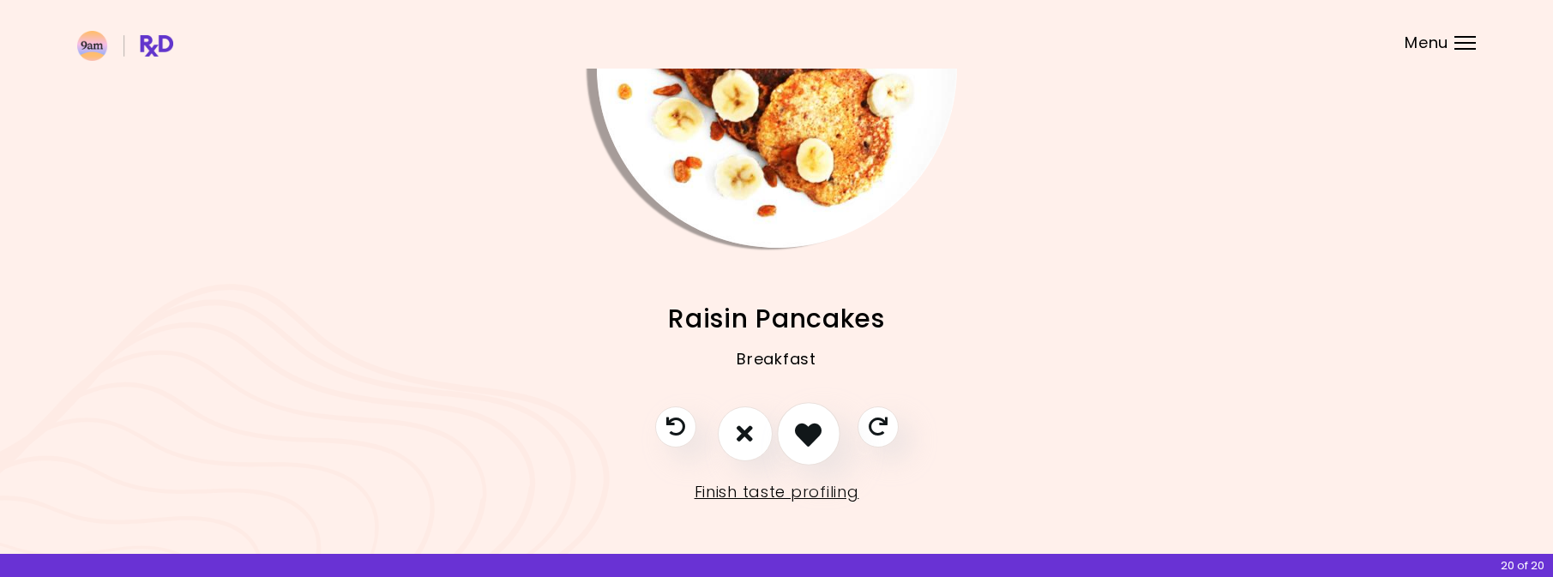
click at [810, 442] on icon "I like this recipe" at bounding box center [808, 433] width 27 height 27
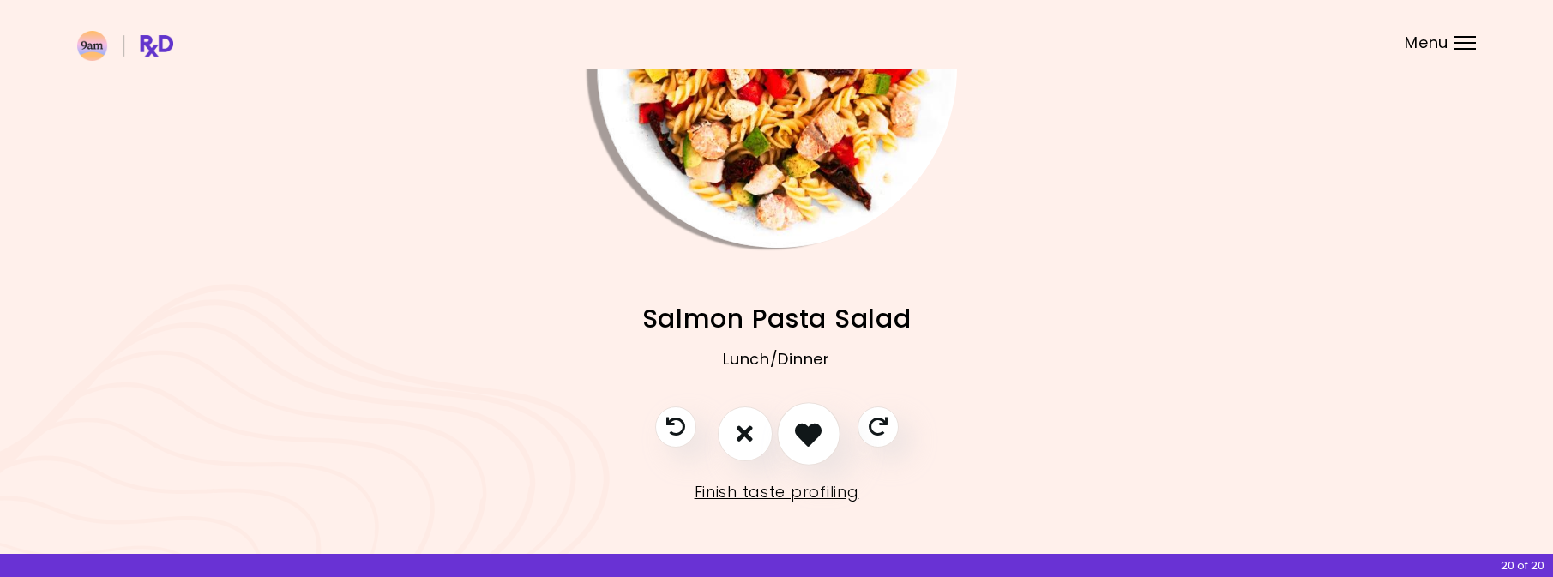
click at [810, 442] on icon "I like this recipe" at bounding box center [808, 433] width 27 height 27
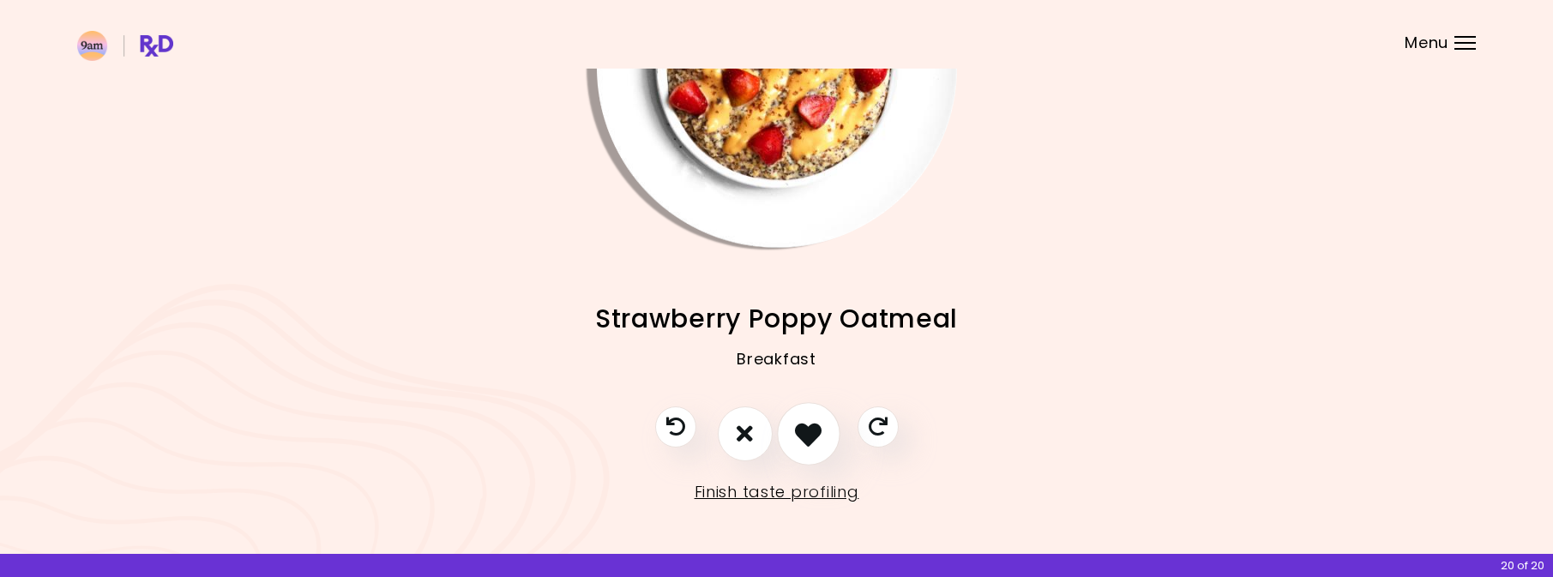
click at [810, 442] on icon "I like this recipe" at bounding box center [808, 433] width 27 height 27
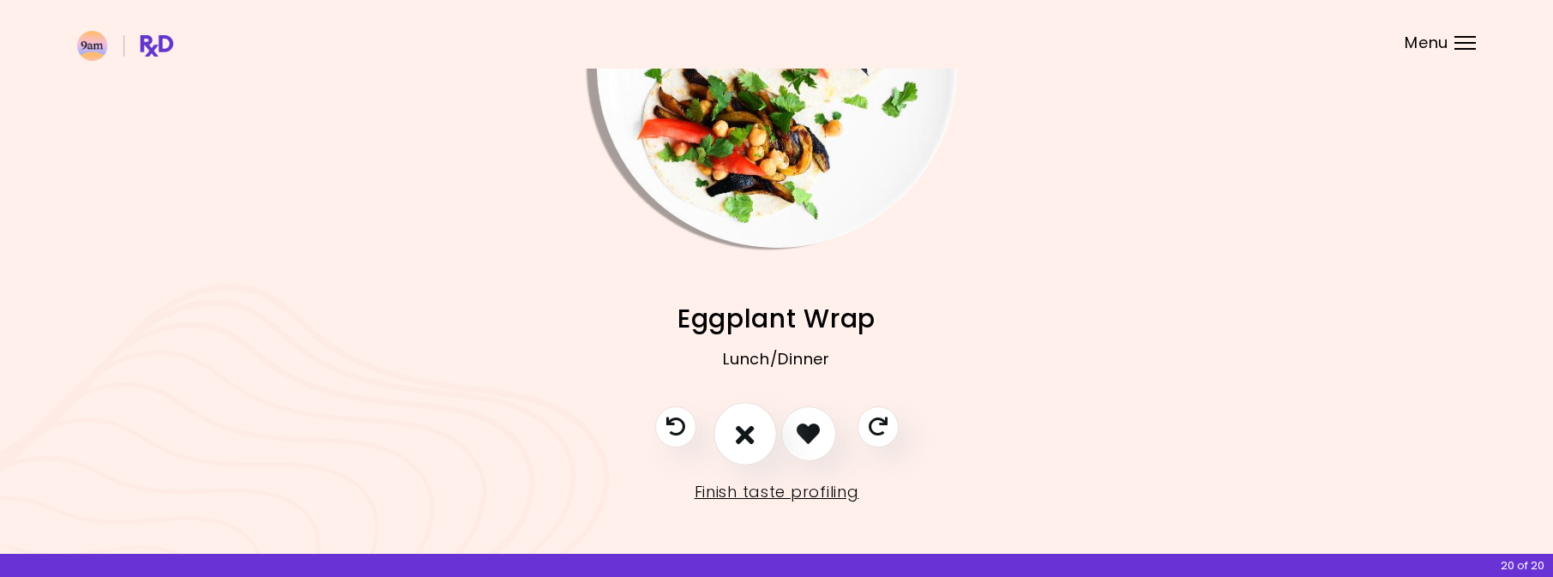
click at [743, 438] on icon "I don't like this recipe" at bounding box center [745, 433] width 19 height 27
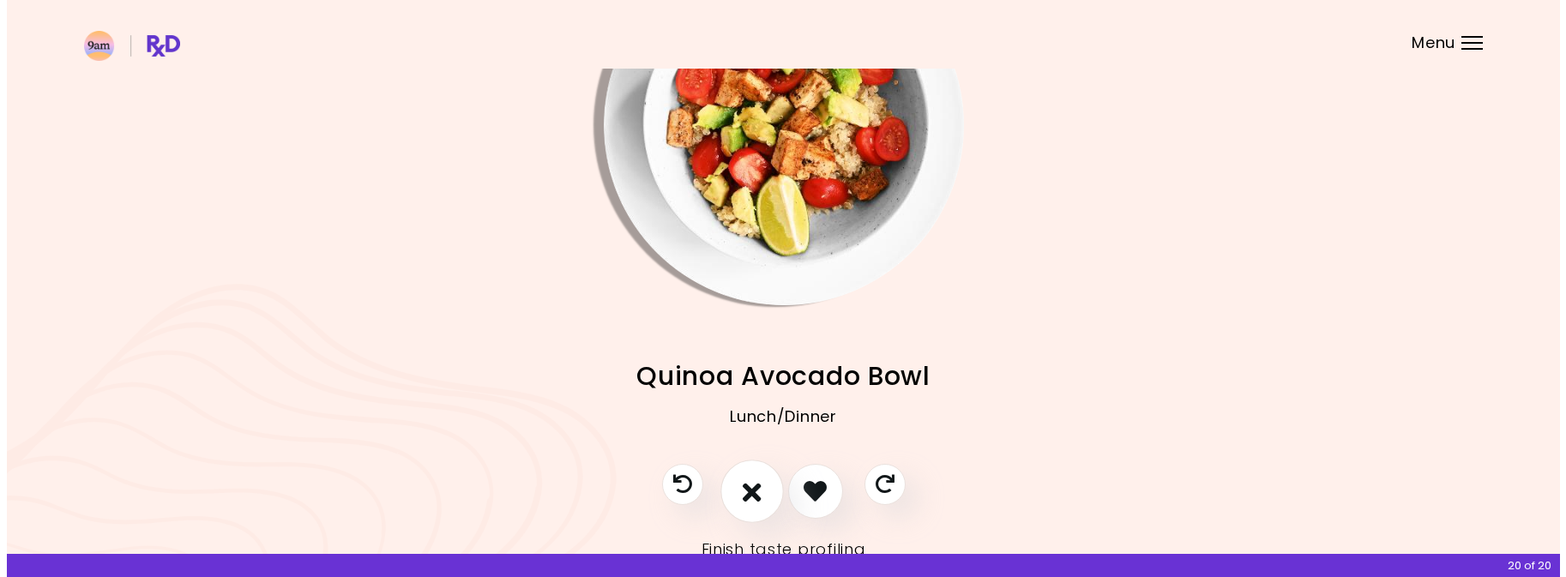
scroll to position [92, 0]
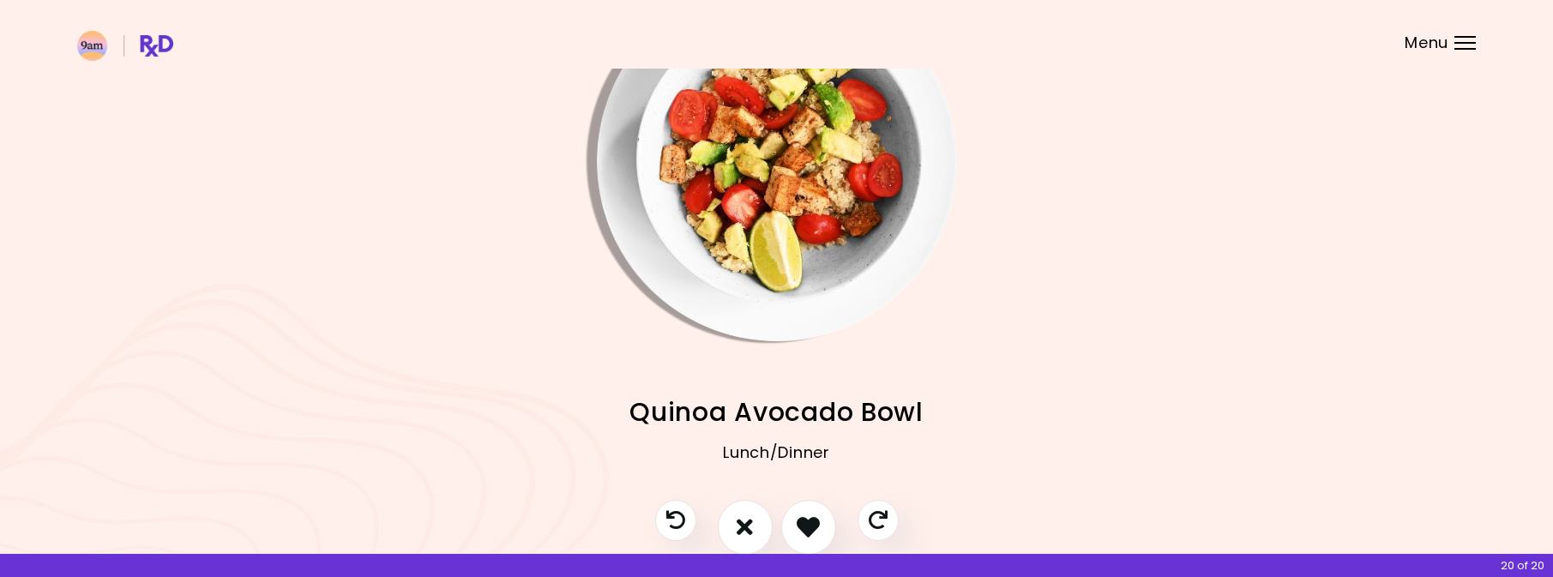
click at [795, 269] on img "Info - Quinoa Avocado Bowl" at bounding box center [777, 161] width 360 height 360
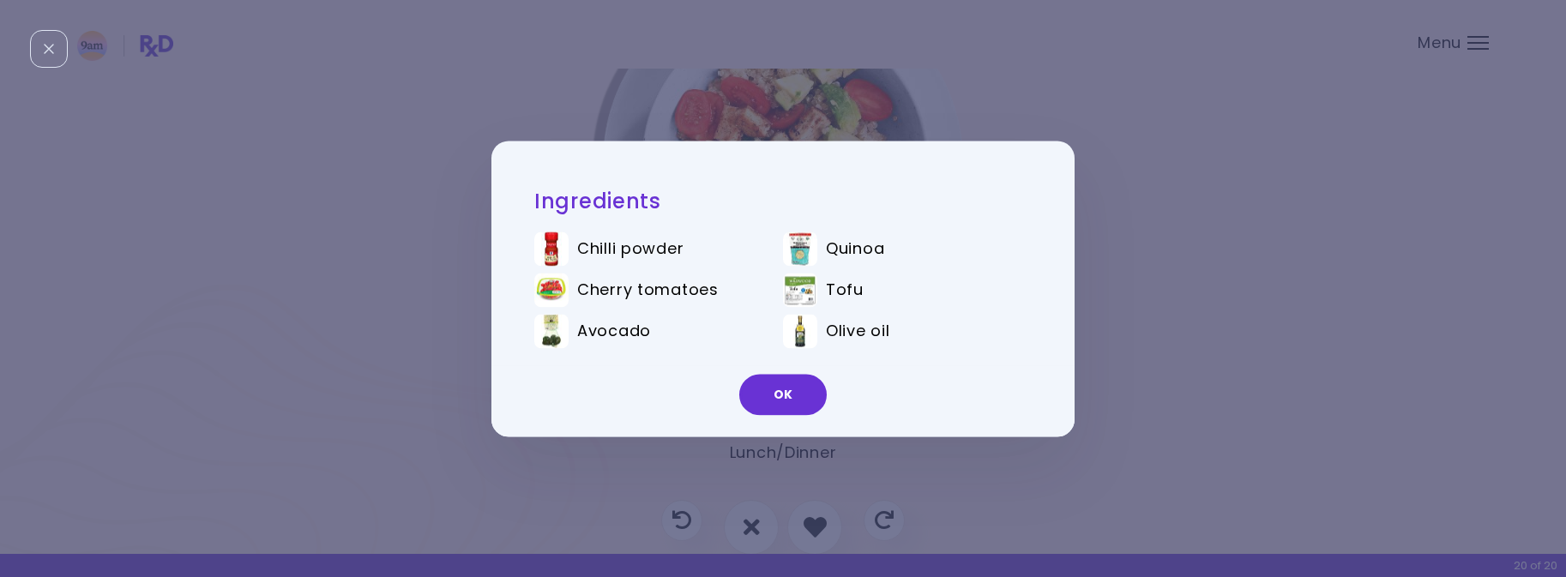
click at [1104, 254] on div "Ingredients Chilli powder Quinoa Cherry tomatoes Tofu Avocado Olive oil OK" at bounding box center [783, 288] width 1566 height 577
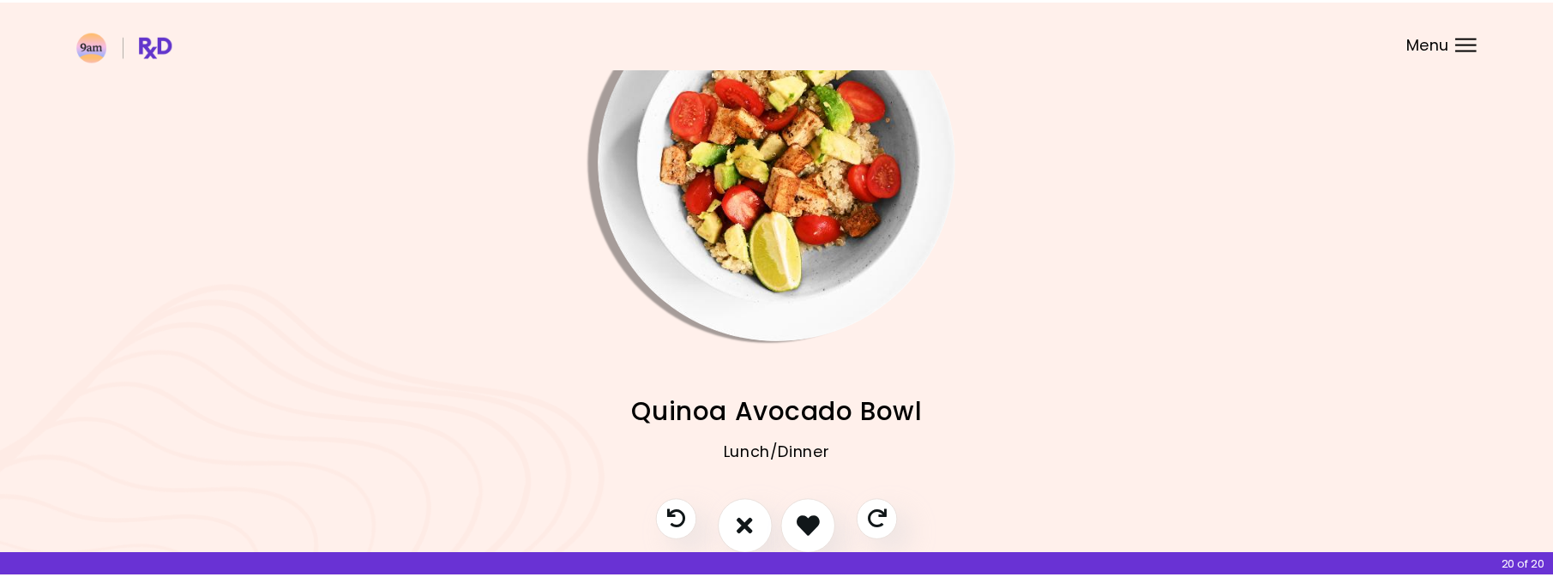
scroll to position [73, 0]
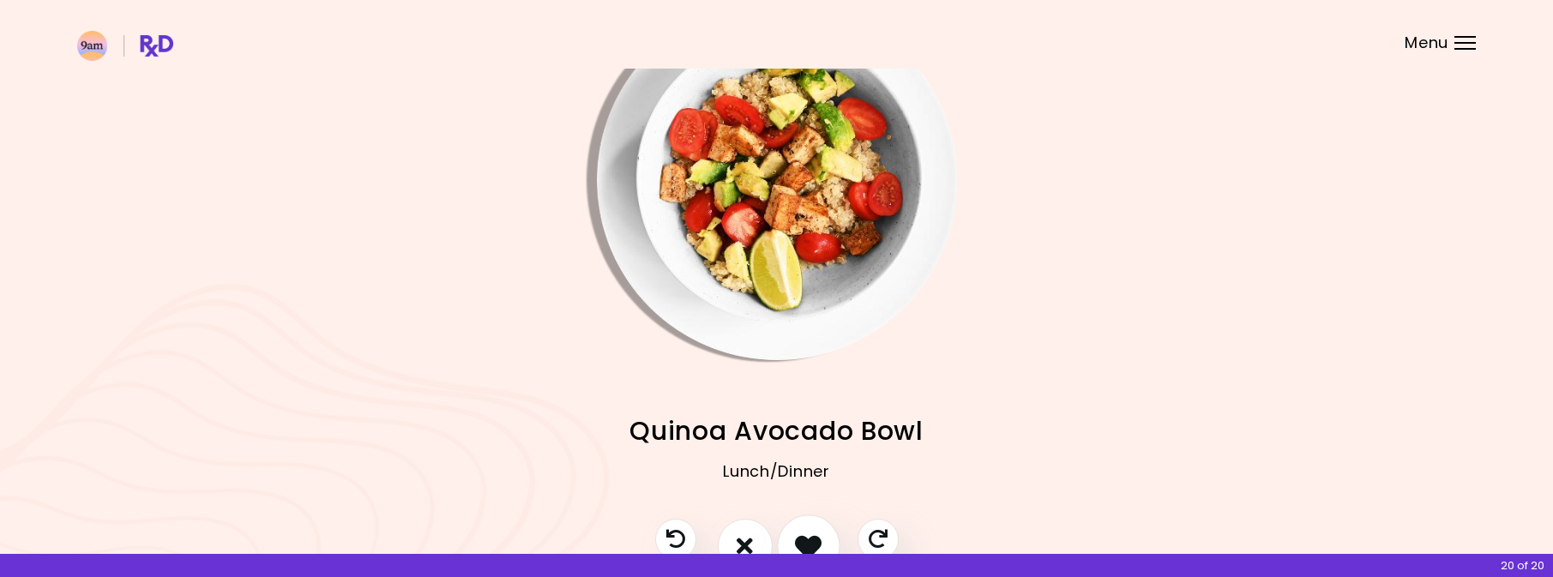
click at [813, 527] on button "I like this recipe" at bounding box center [808, 546] width 63 height 63
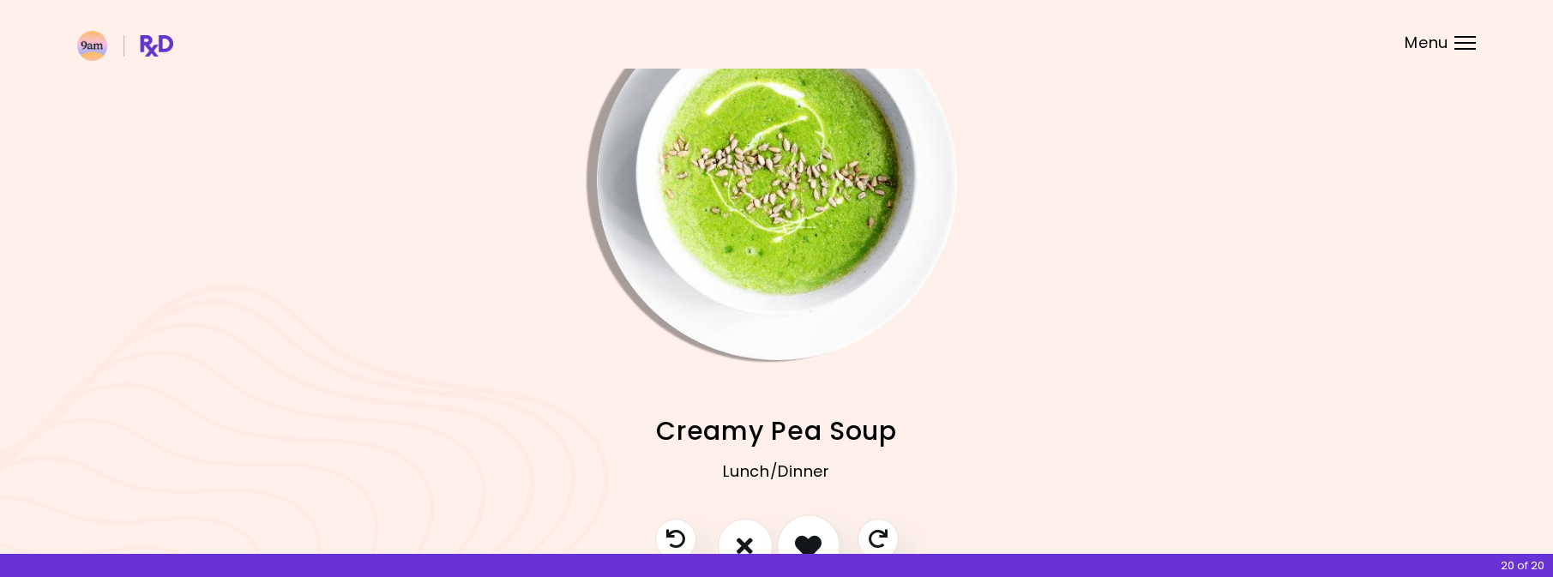
click at [807, 539] on icon "I like this recipe" at bounding box center [808, 546] width 27 height 27
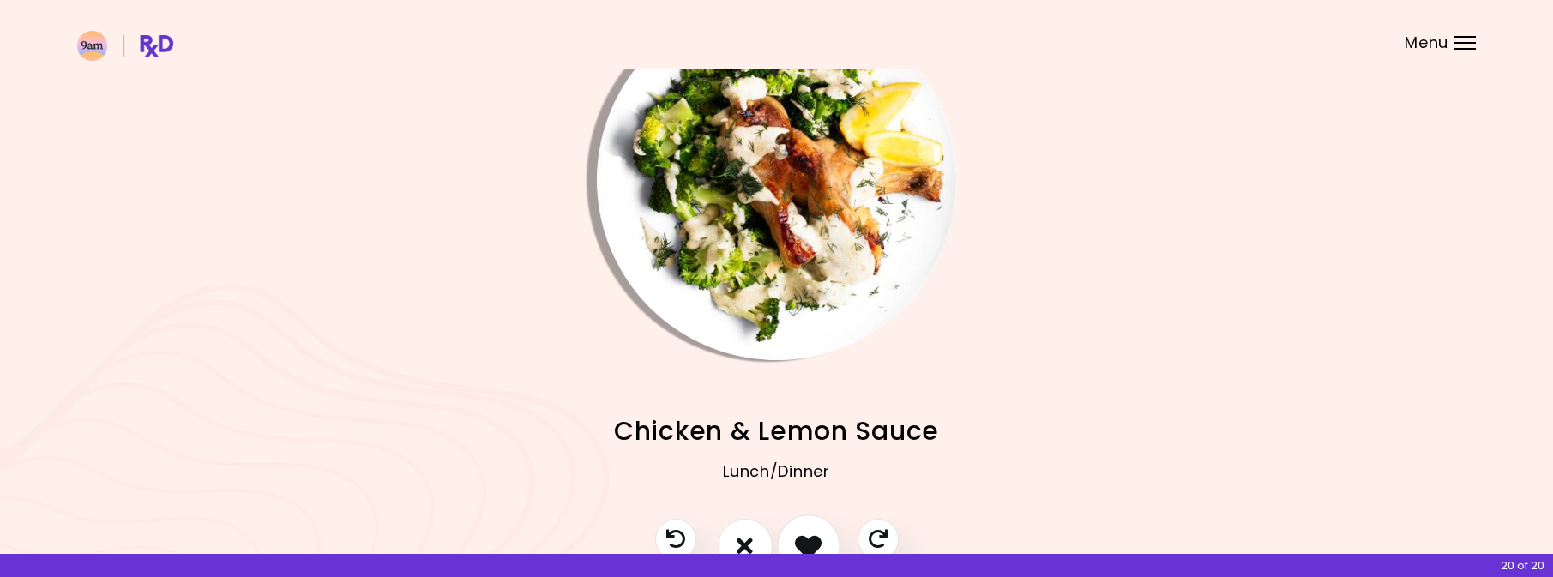
click at [805, 532] on button "I like this recipe" at bounding box center [808, 546] width 63 height 63
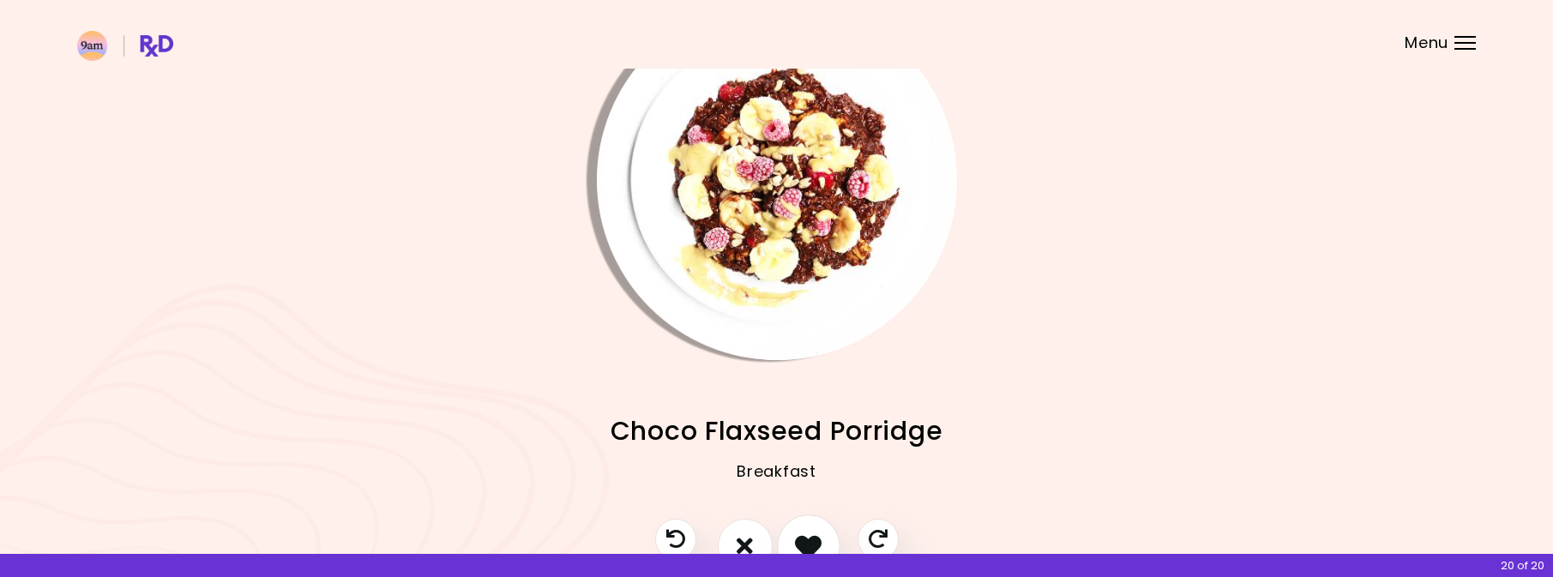
click at [805, 532] on button "I like this recipe" at bounding box center [808, 546] width 63 height 63
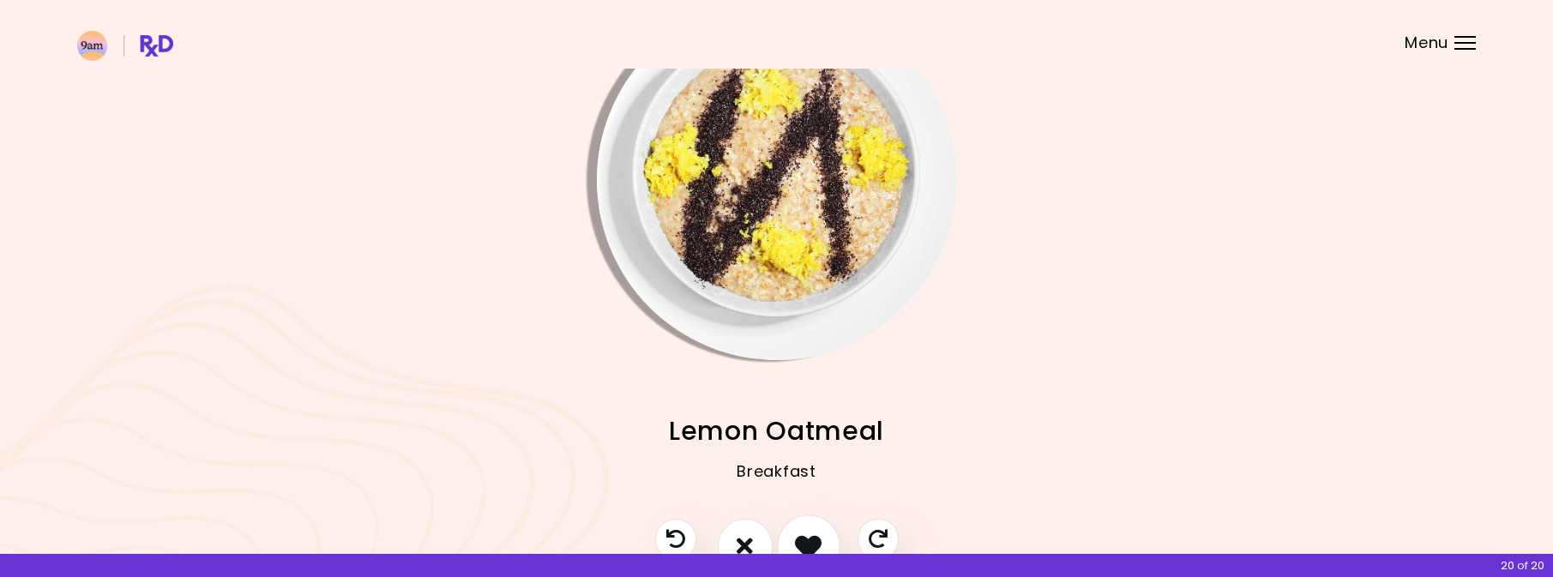
click at [805, 532] on button "I like this recipe" at bounding box center [808, 546] width 63 height 63
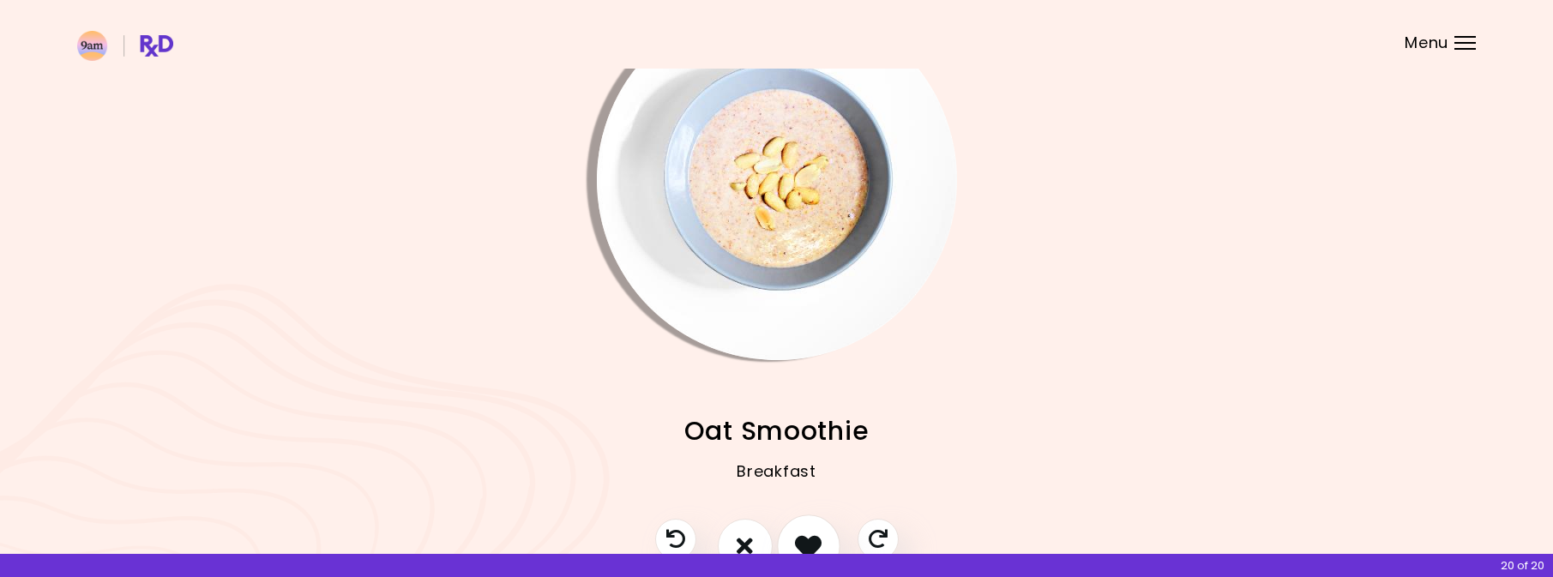
click at [805, 532] on button "I like this recipe" at bounding box center [808, 546] width 63 height 63
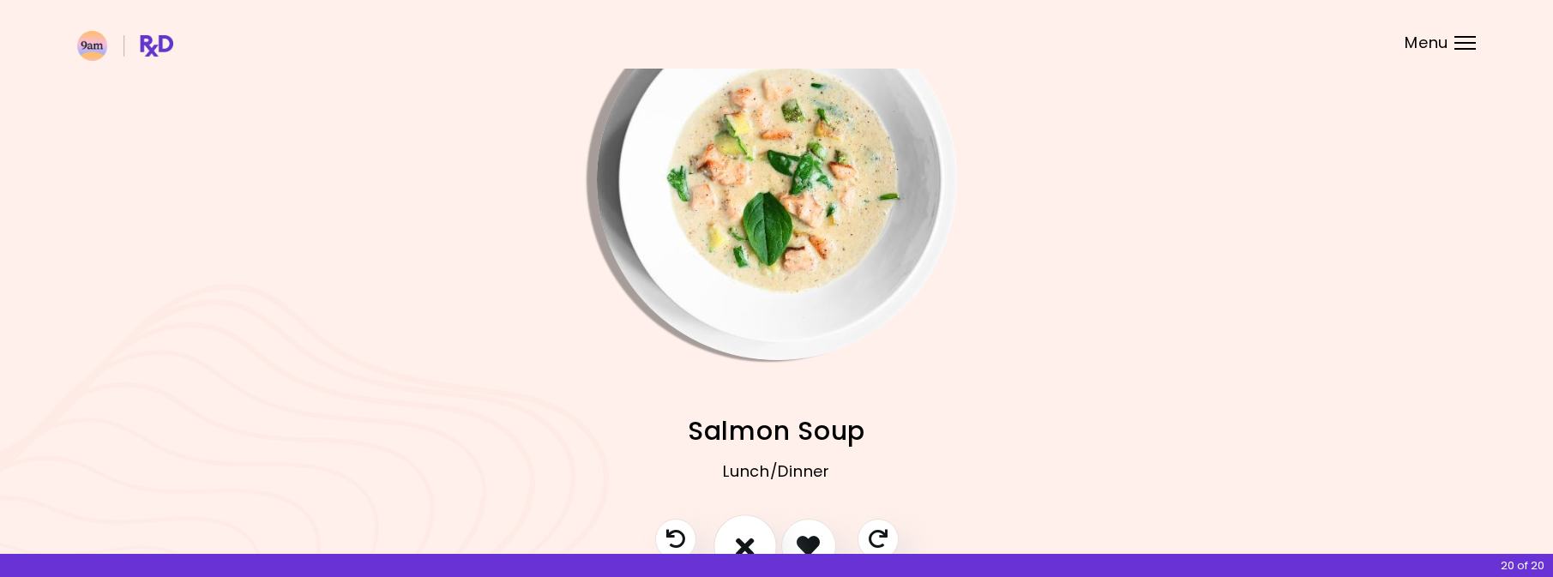
click at [751, 532] on button "I don't like this recipe" at bounding box center [745, 546] width 63 height 63
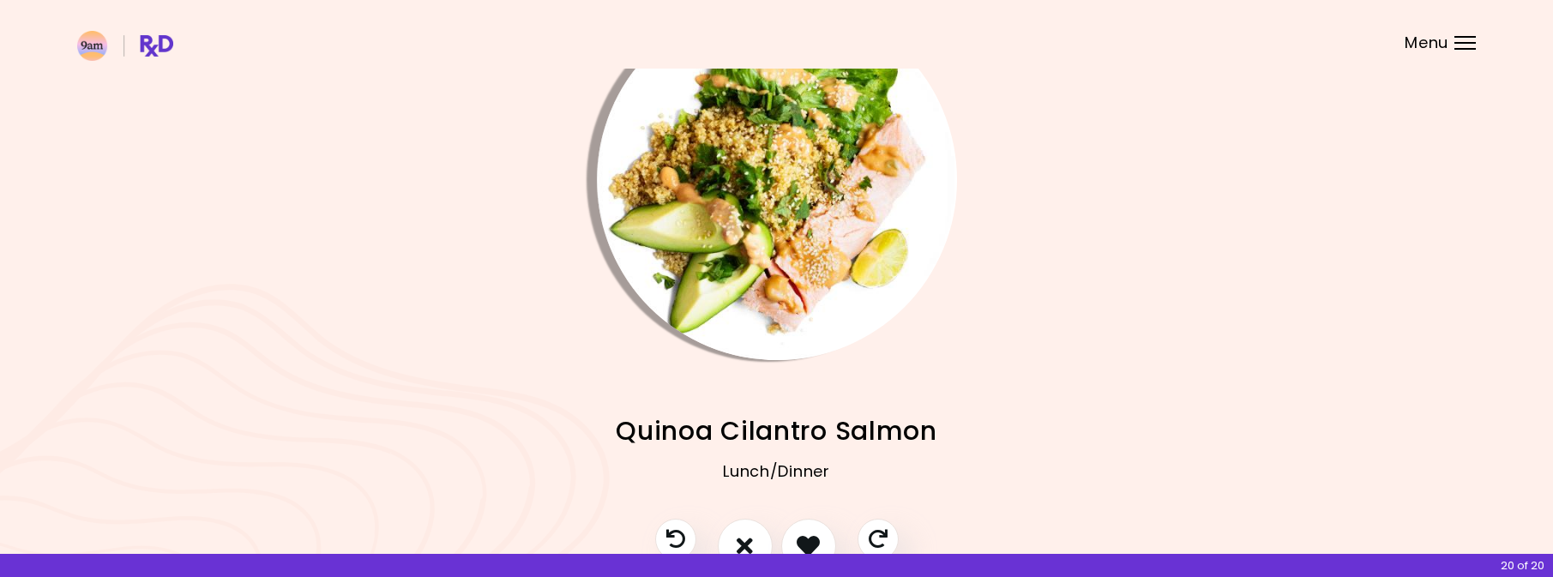
click at [792, 159] on img "Info - Quinoa Cilantro Salmon" at bounding box center [777, 180] width 360 height 360
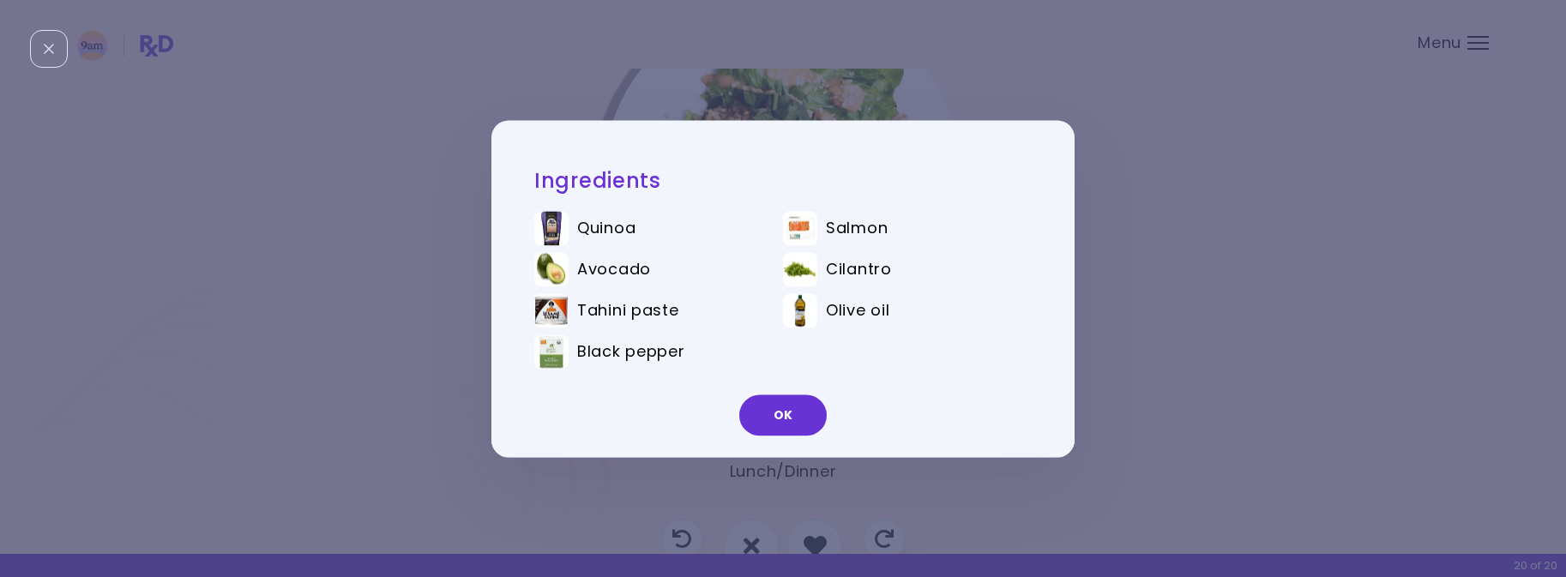
click at [1144, 376] on div "Ingredients Quinoa Salmon Avocado Cilantro Tahini paste Olive oil Black pepper …" at bounding box center [783, 288] width 1566 height 577
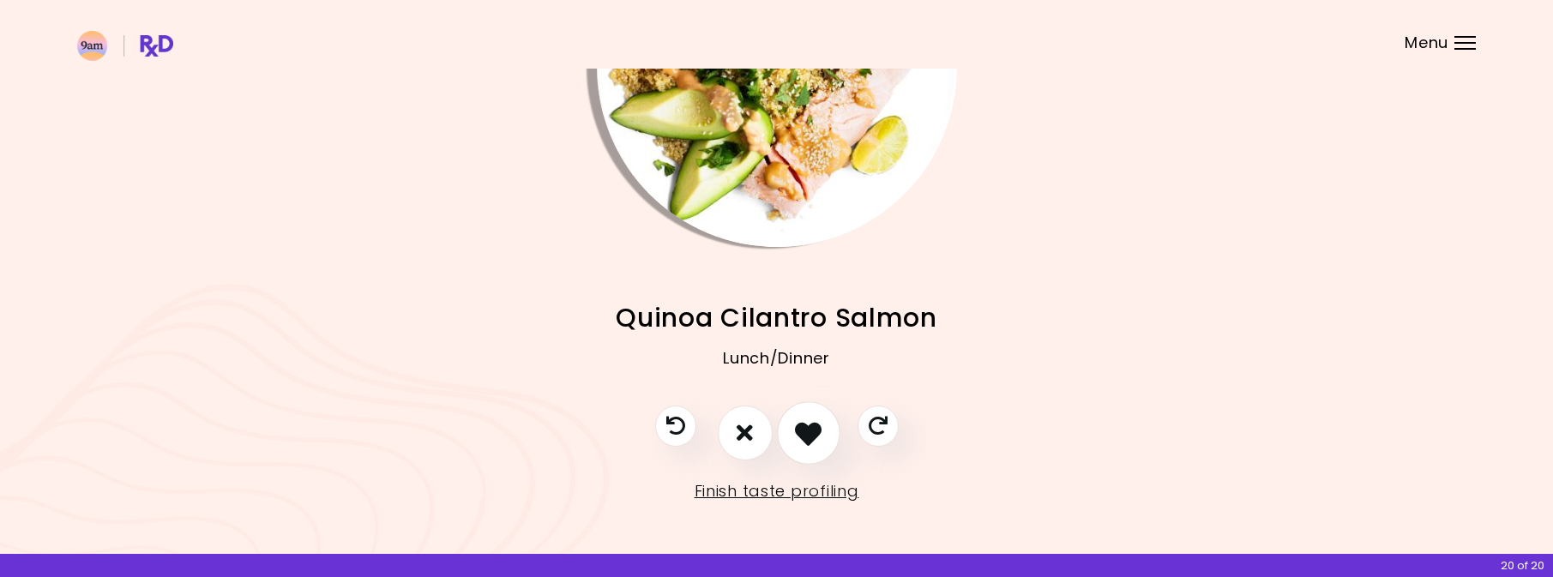
scroll to position [186, 0]
click at [747, 431] on icon "I don't like this recipe" at bounding box center [745, 432] width 19 height 27
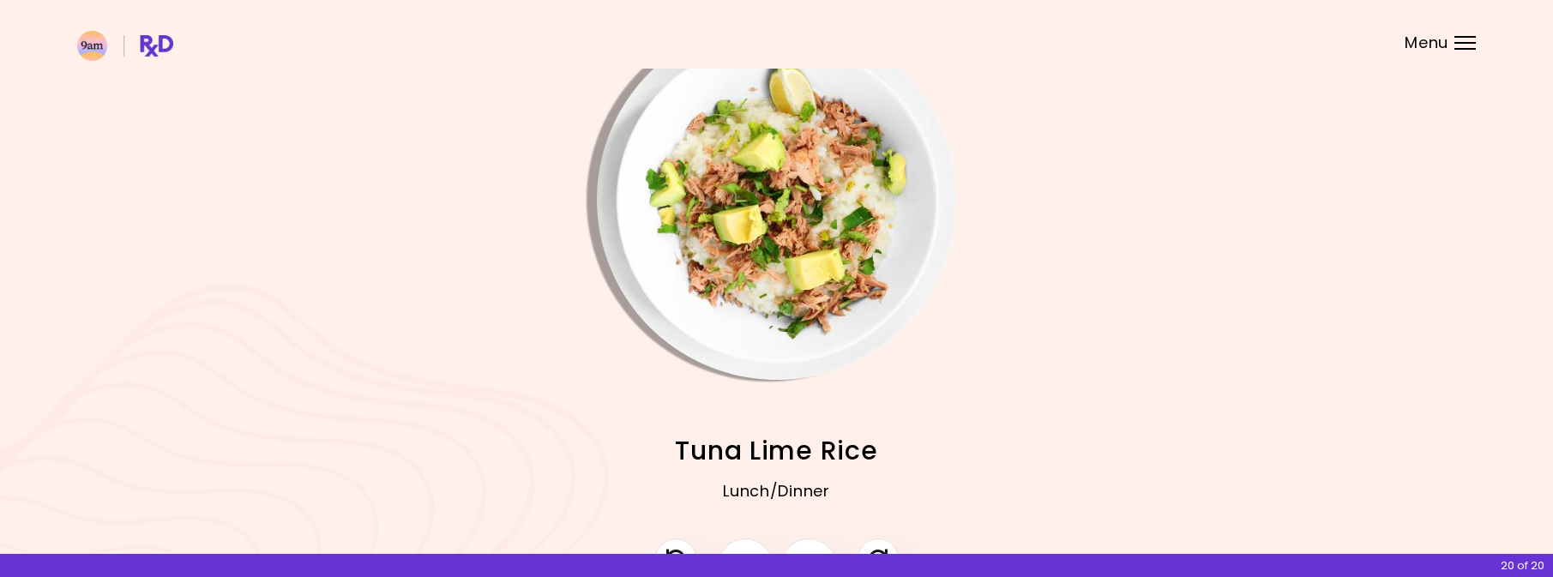
scroll to position [133, 0]
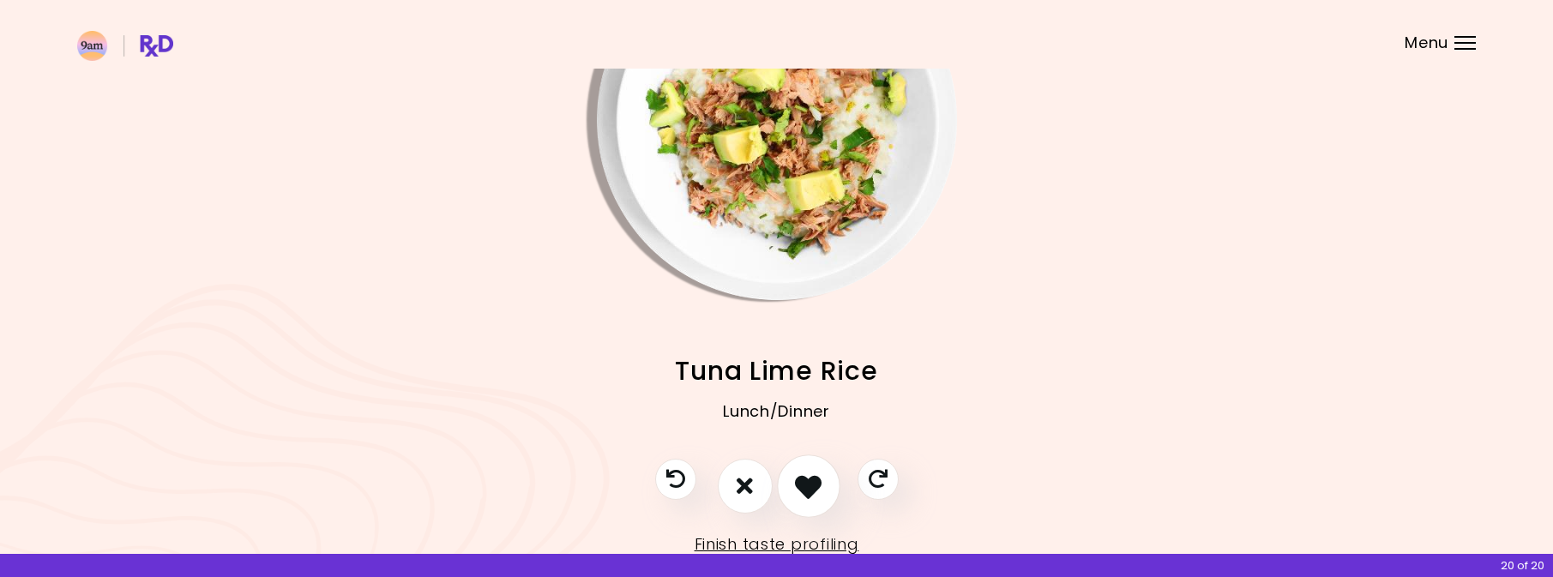
click at [805, 484] on icon "I like this recipe" at bounding box center [808, 486] width 27 height 27
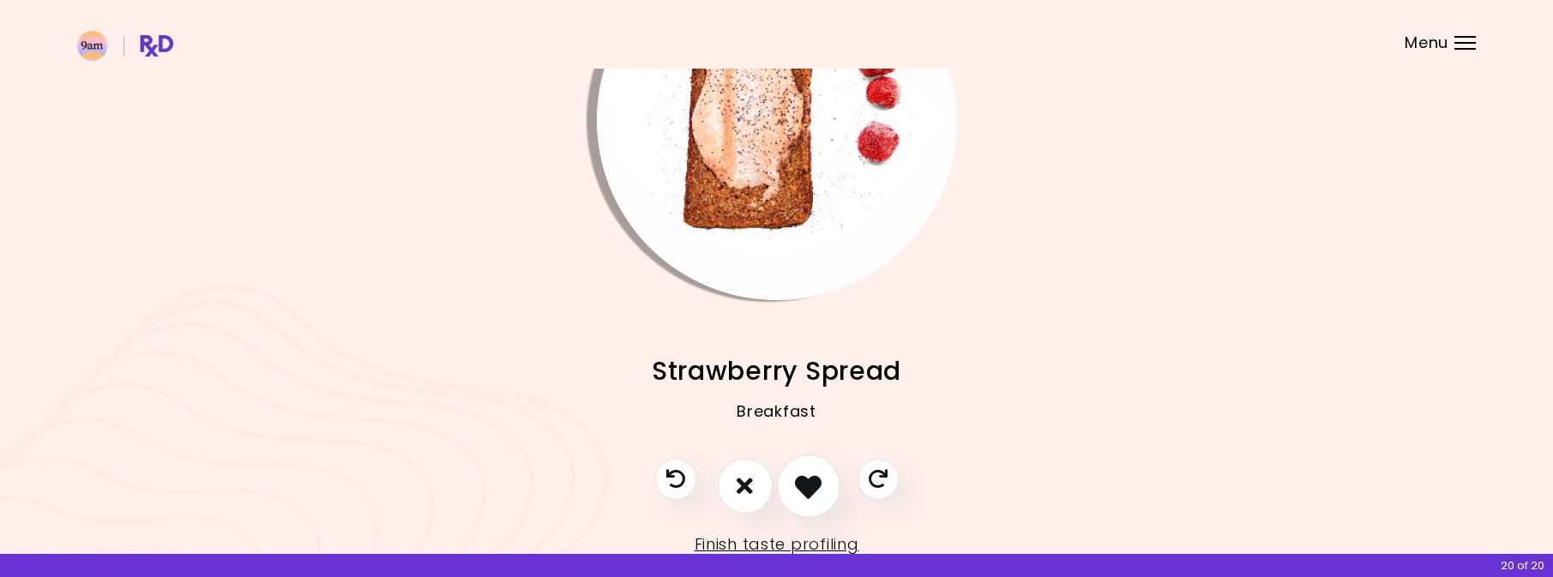
click at [803, 495] on icon "I like this recipe" at bounding box center [808, 486] width 27 height 27
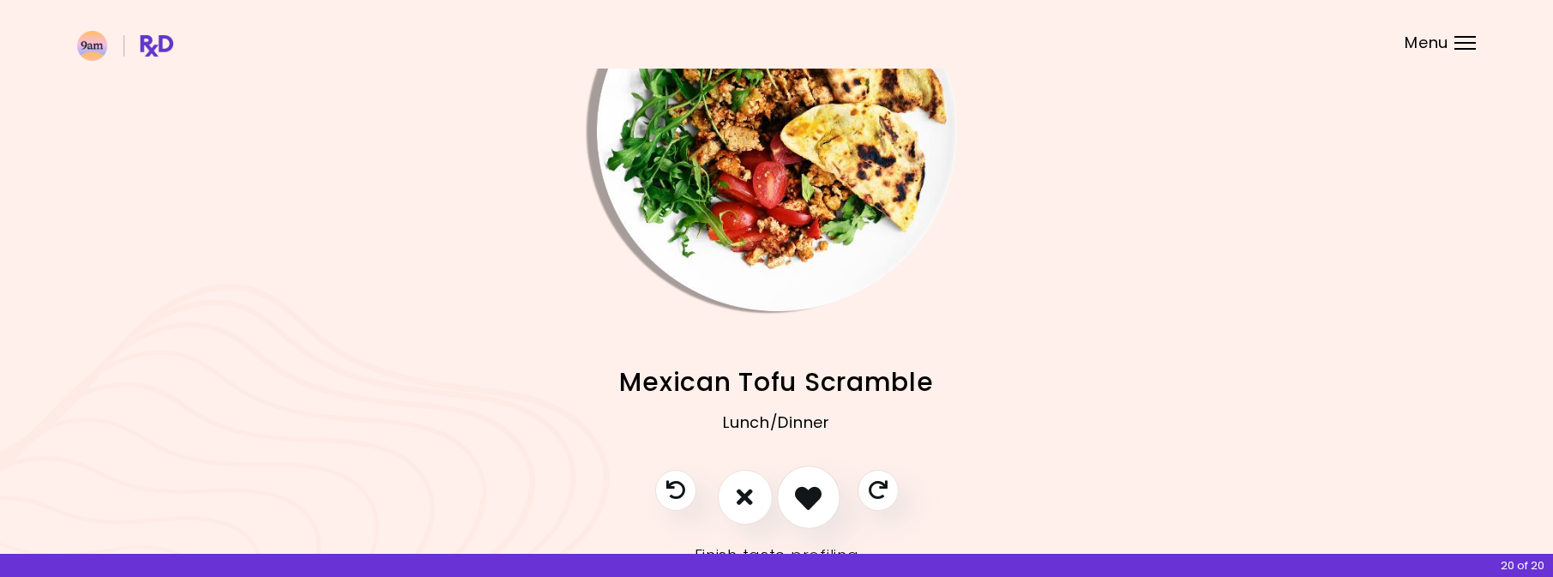
scroll to position [106, 0]
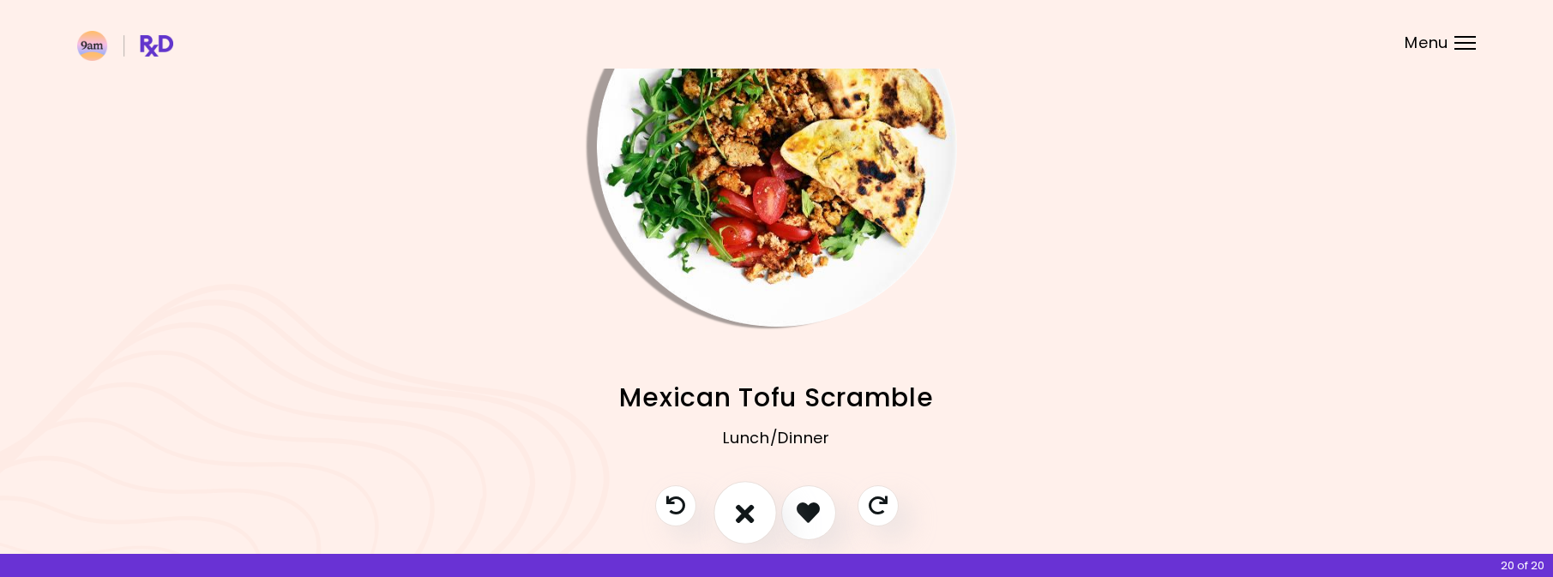
click at [740, 521] on icon "I don't like this recipe" at bounding box center [745, 512] width 19 height 27
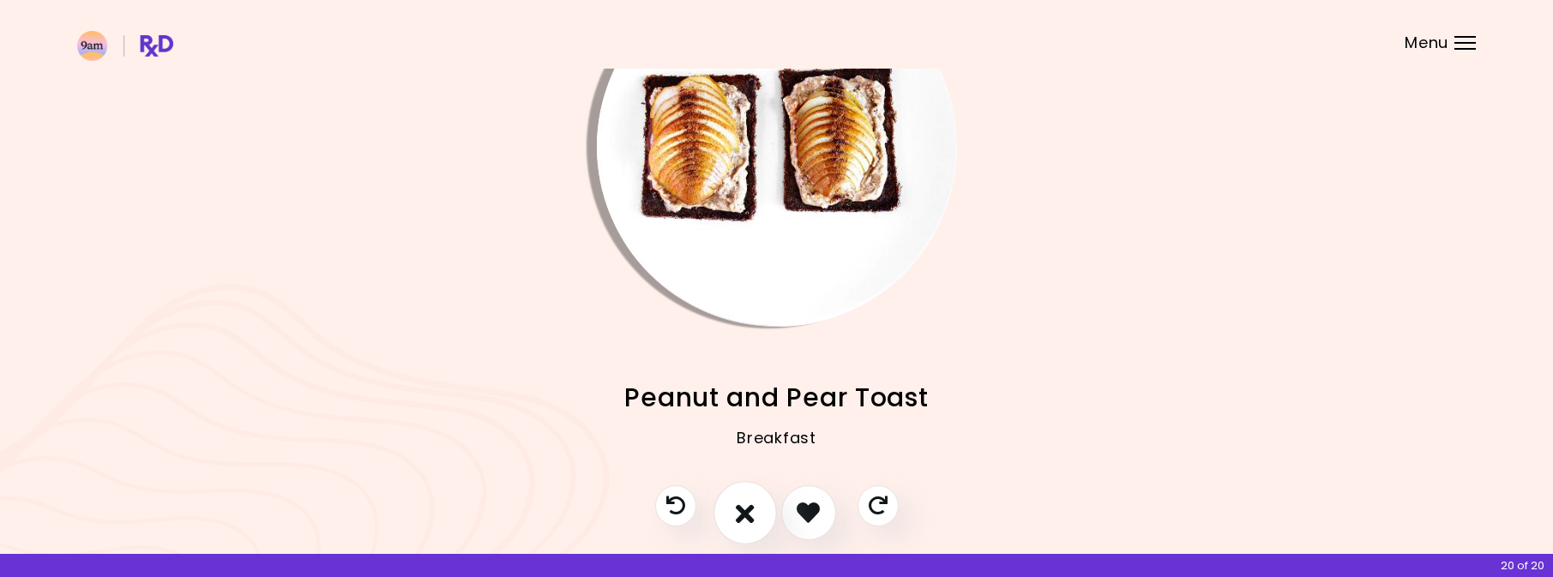
click at [740, 521] on icon "I don't like this recipe" at bounding box center [745, 512] width 19 height 27
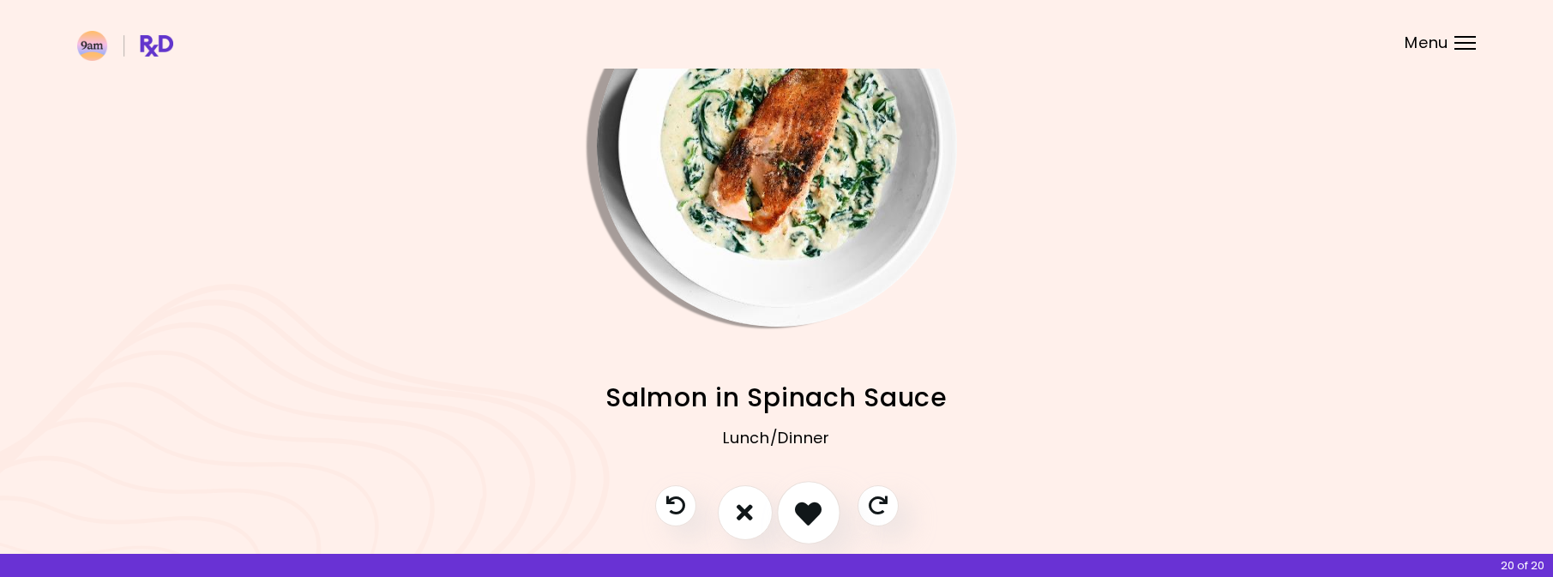
click at [807, 513] on icon "I like this recipe" at bounding box center [808, 512] width 27 height 27
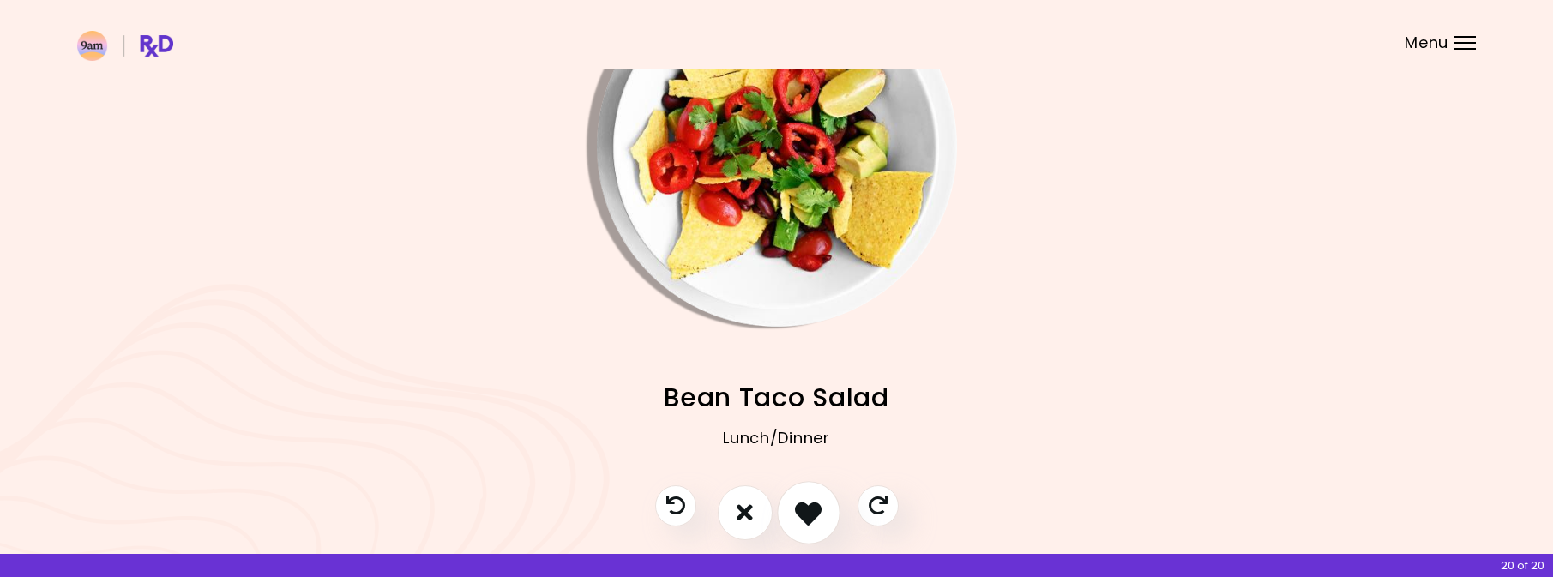
click at [828, 502] on button "I like this recipe" at bounding box center [808, 512] width 63 height 63
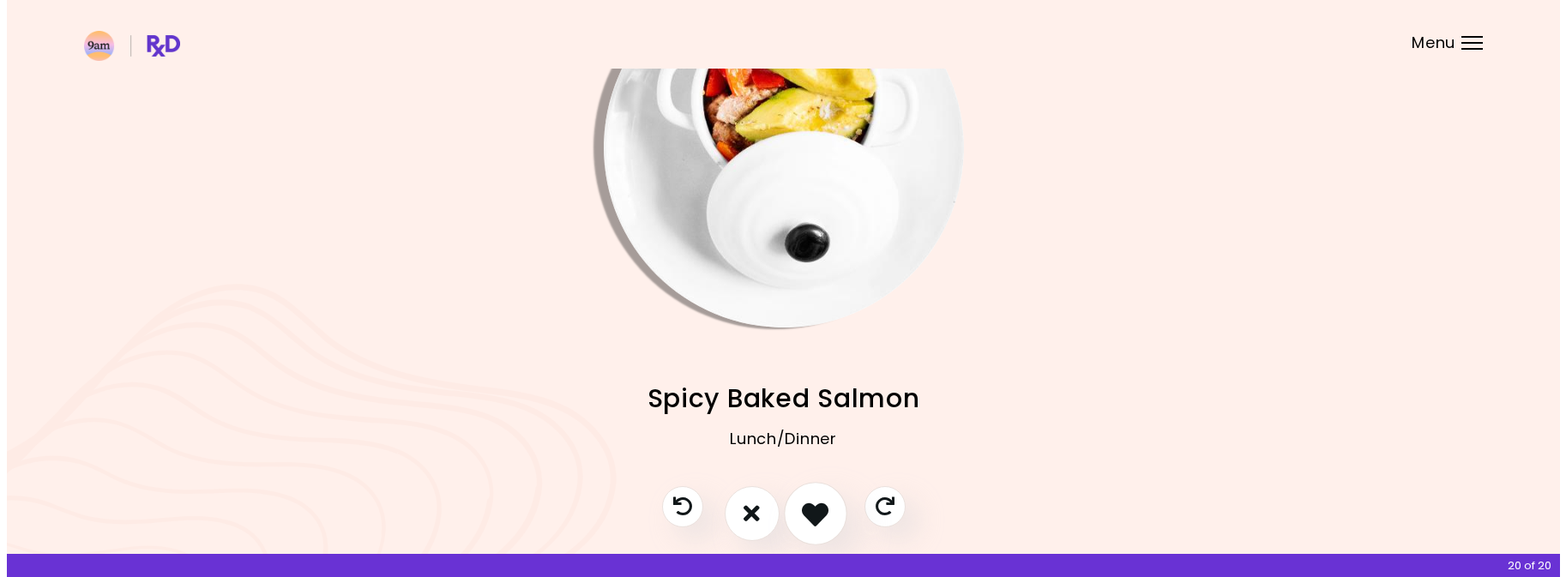
scroll to position [119, 0]
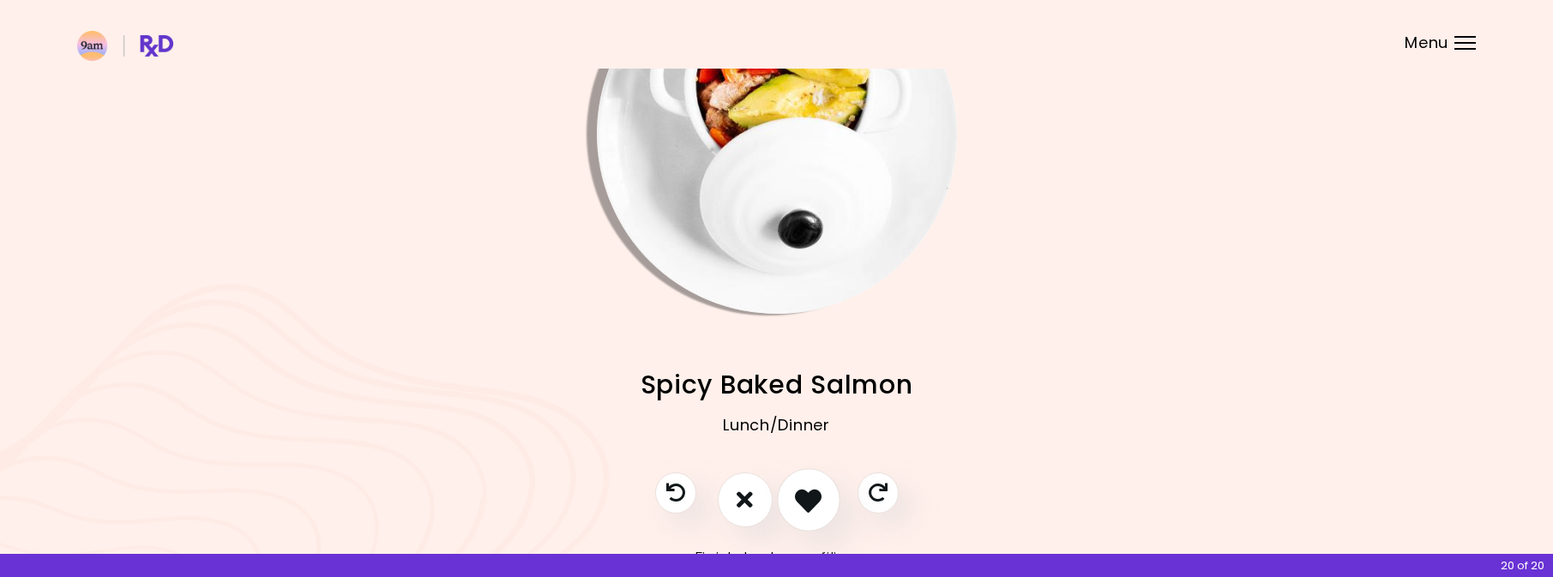
click at [794, 503] on button "I like this recipe" at bounding box center [808, 499] width 63 height 63
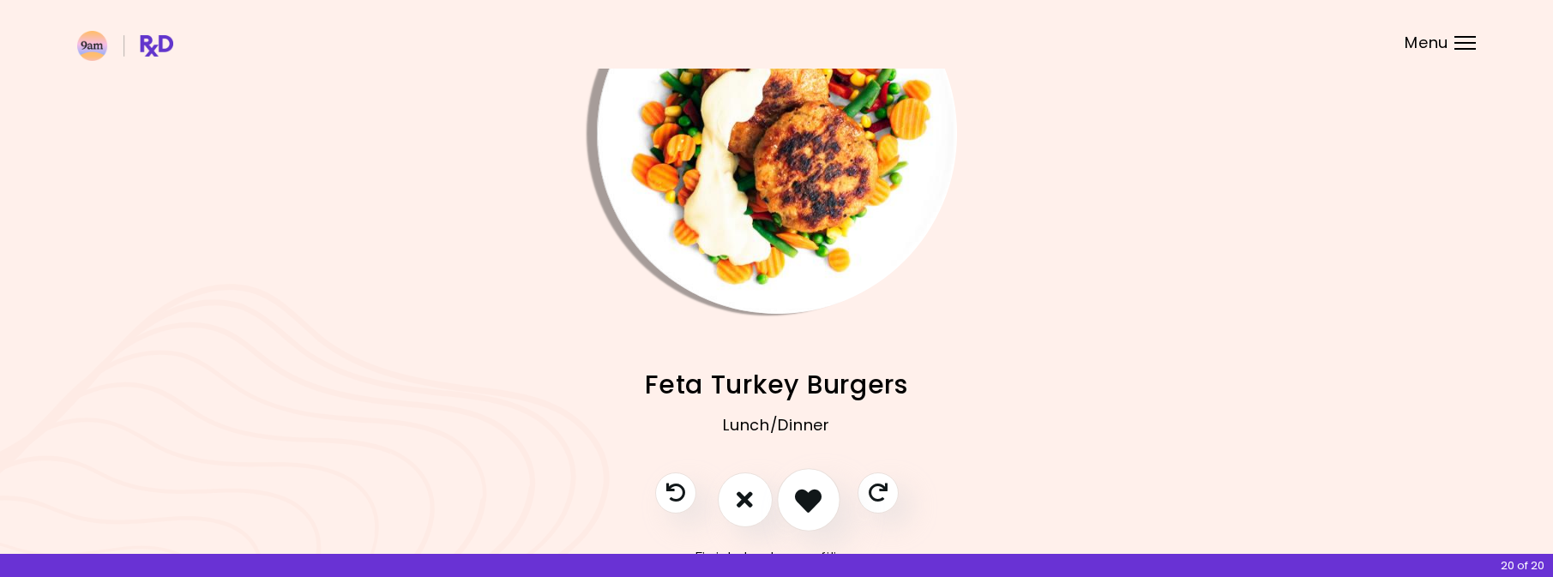
click at [793, 502] on button "I like this recipe" at bounding box center [808, 499] width 63 height 63
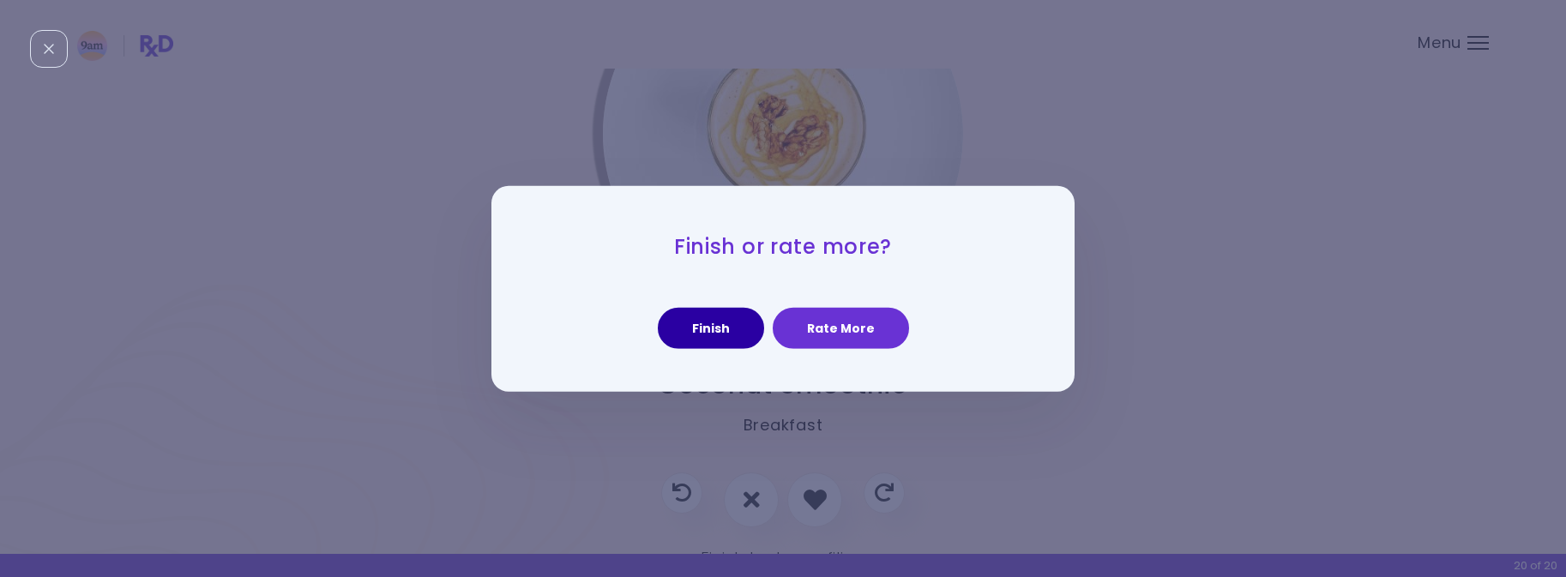
click at [752, 338] on button "Finish" at bounding box center [711, 328] width 106 height 41
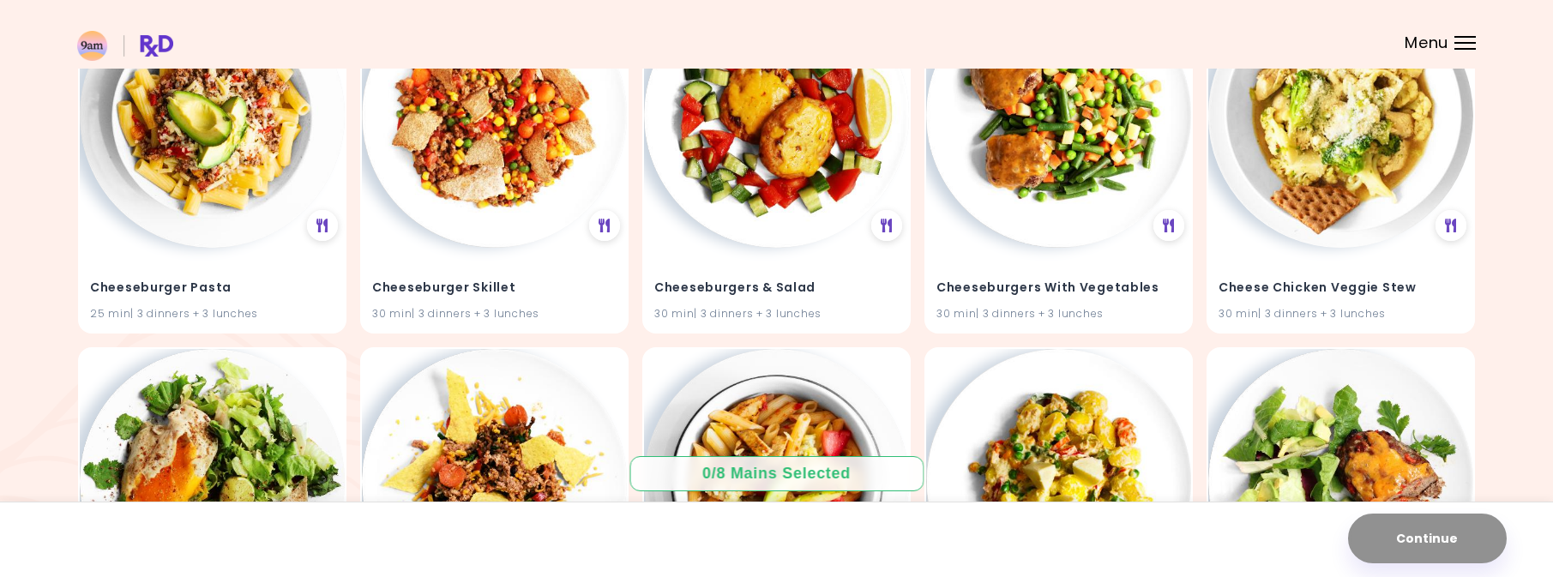
scroll to position [12915, 0]
